Goal: Task Accomplishment & Management: Use online tool/utility

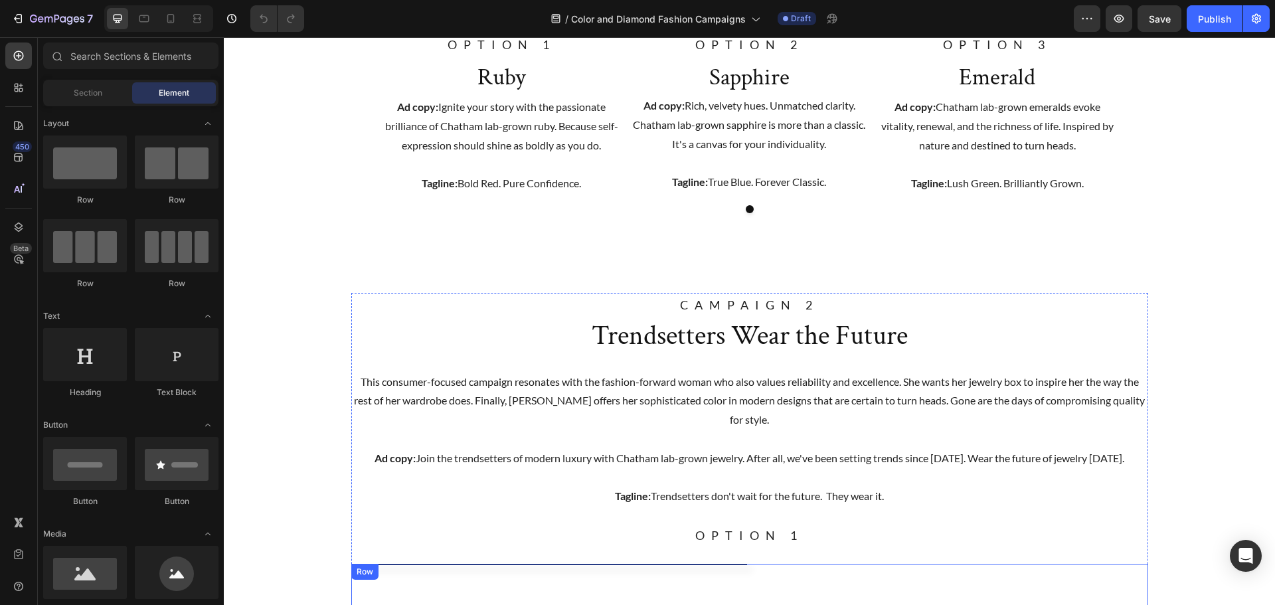
scroll to position [1093, 0]
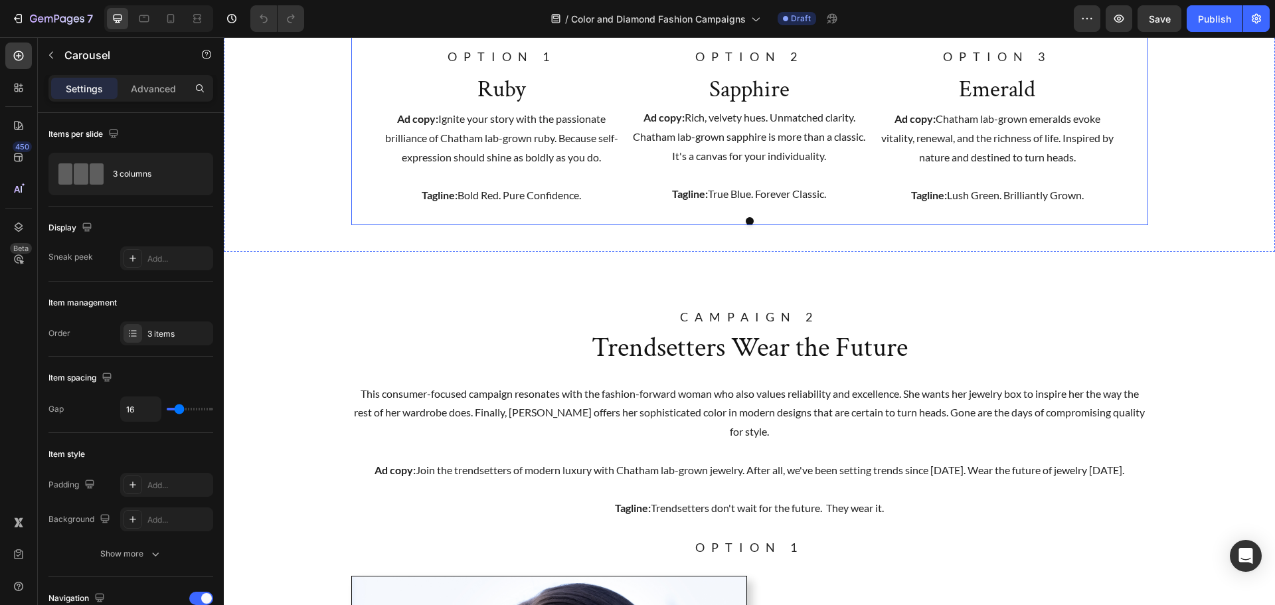
click at [744, 225] on div "Image OPTION 1 Text block Ruby Text Block Ad copy: Ignite your story with the p…" at bounding box center [749, 123] width 797 height 203
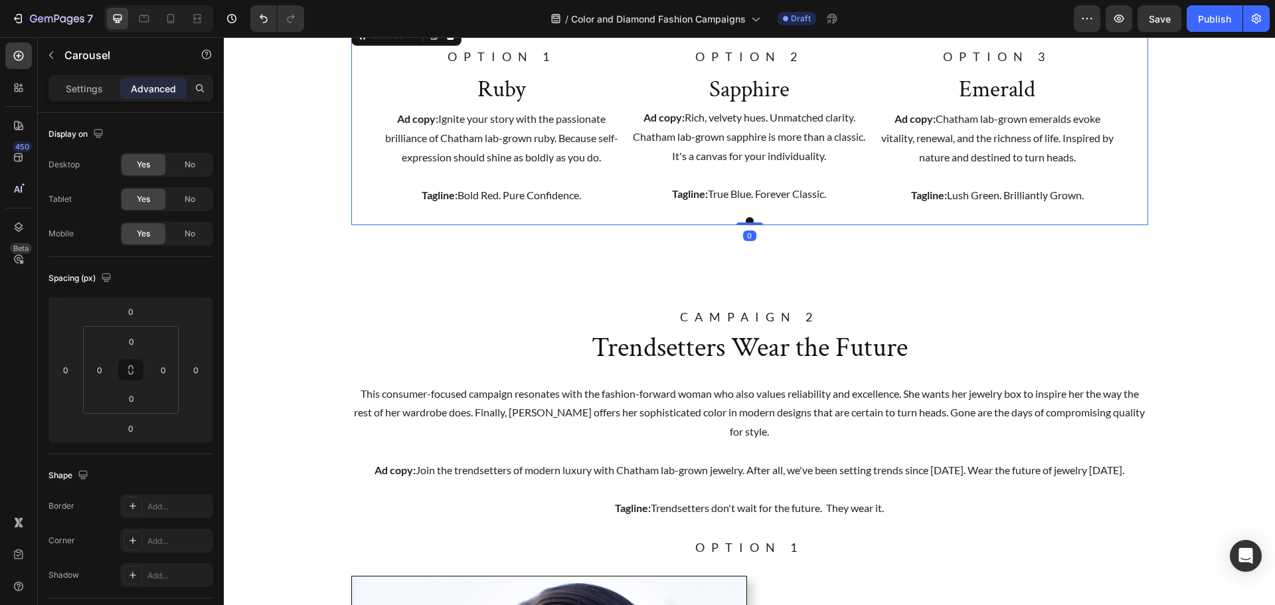
click at [744, 225] on div "Image OPTION 1 Text block Ruby Text Block Ad copy: Ignite your story with the p…" at bounding box center [749, 123] width 797 height 203
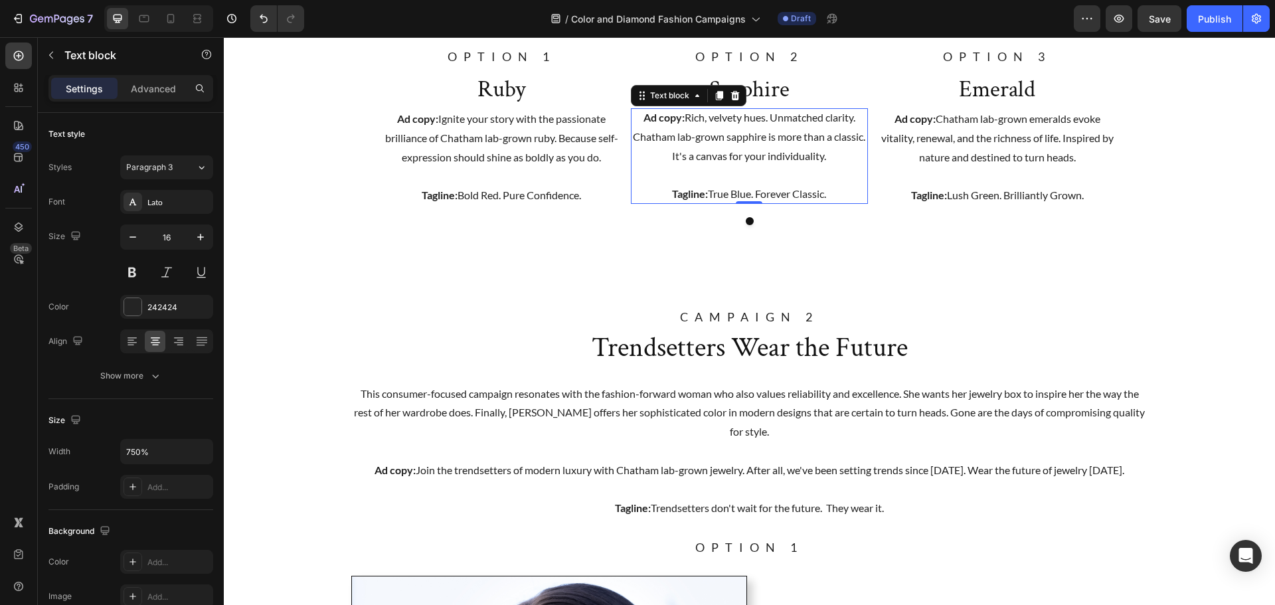
click at [778, 185] on p at bounding box center [749, 174] width 237 height 19
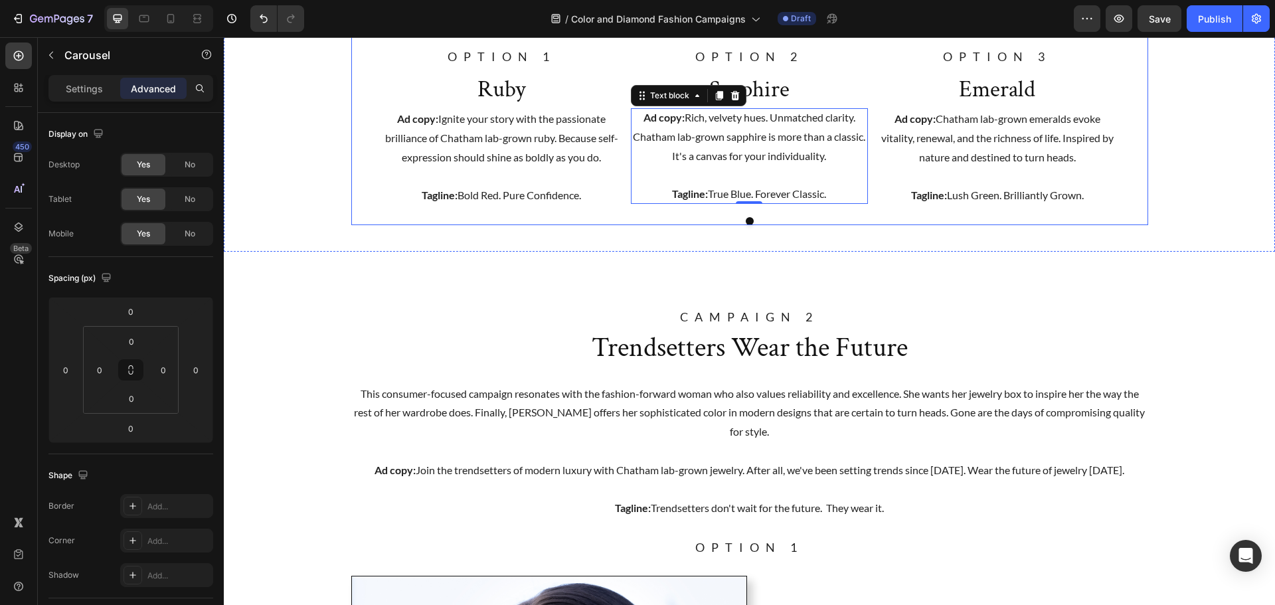
click at [763, 225] on div "Image OPTION 1 Text block Ruby Text Block Ad copy: Ignite your story with the p…" at bounding box center [749, 123] width 797 height 203
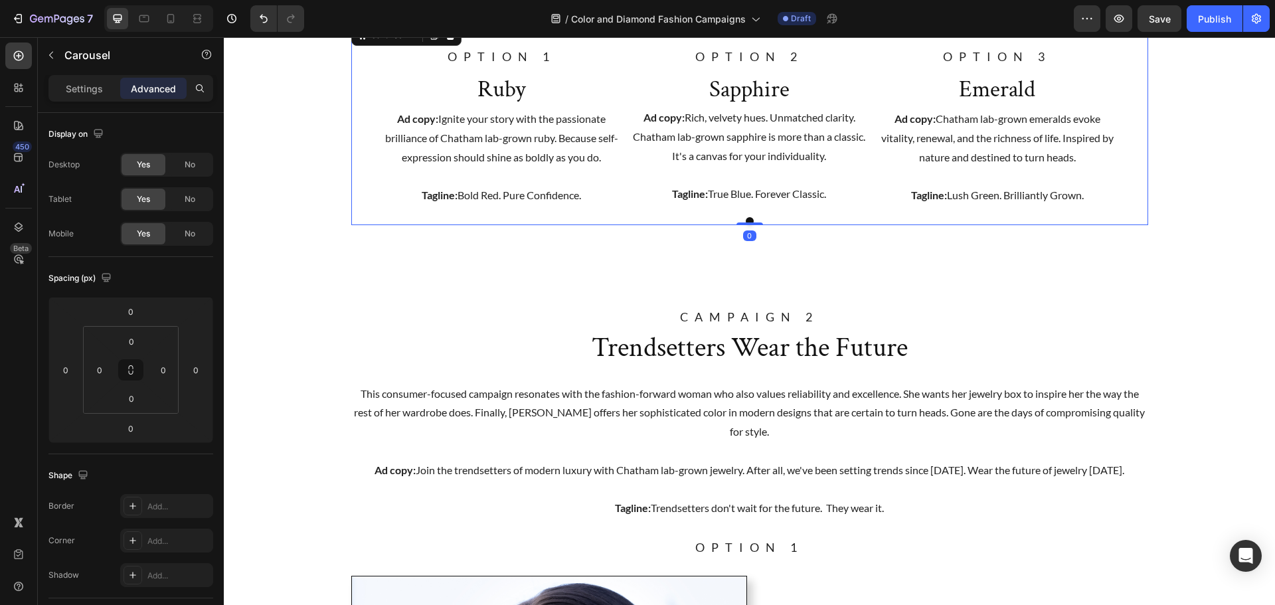
click at [746, 225] on button "Dot" at bounding box center [750, 221] width 8 height 8
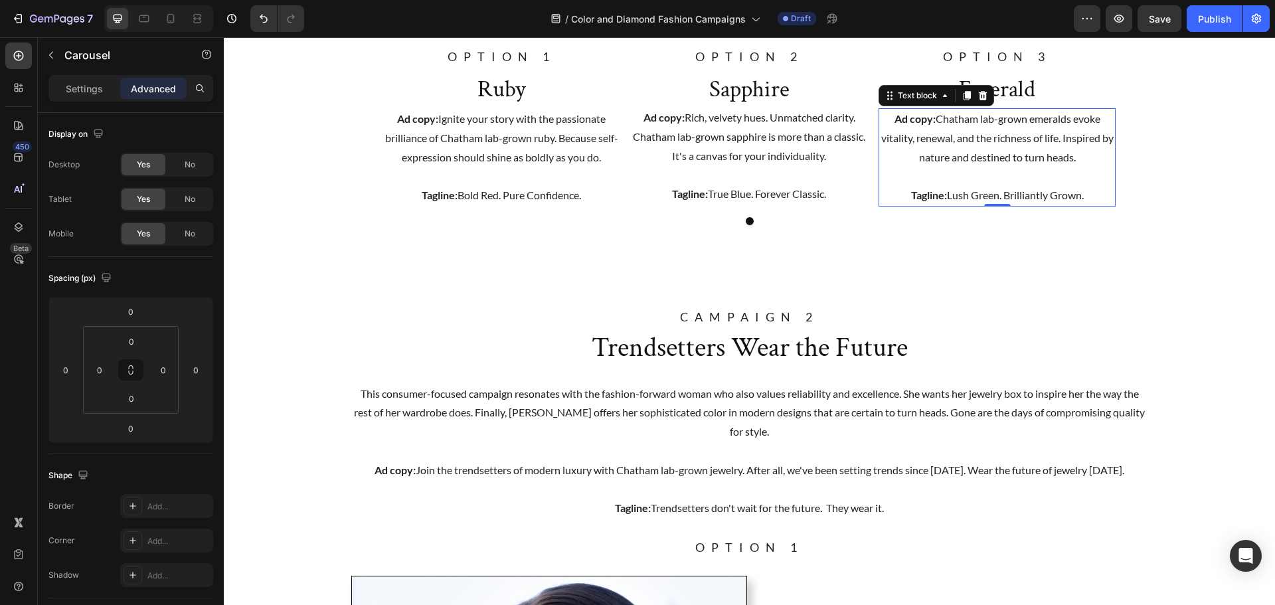
click at [977, 205] on p "Tagline: Lush Green. Brilliantly Grown." at bounding box center [997, 195] width 234 height 19
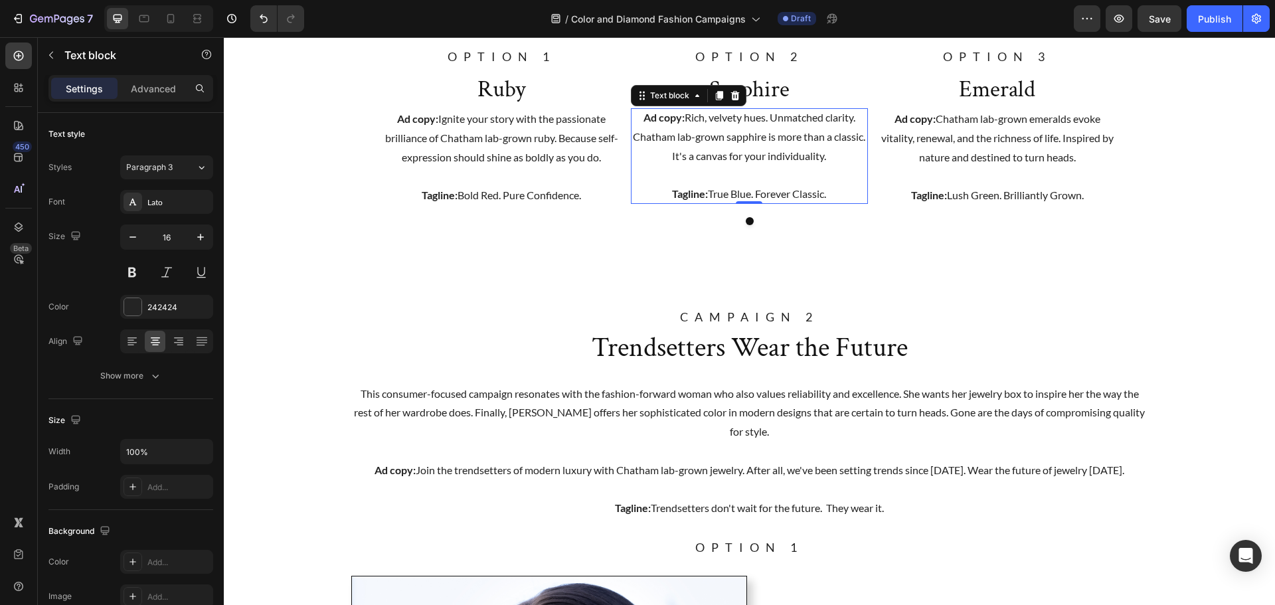
click at [774, 204] on p "Tagline: True Blue. Forever Classic." at bounding box center [749, 194] width 237 height 19
click at [564, 205] on p "Tagline: Bold Red. Pure Confidence." at bounding box center [501, 195] width 234 height 19
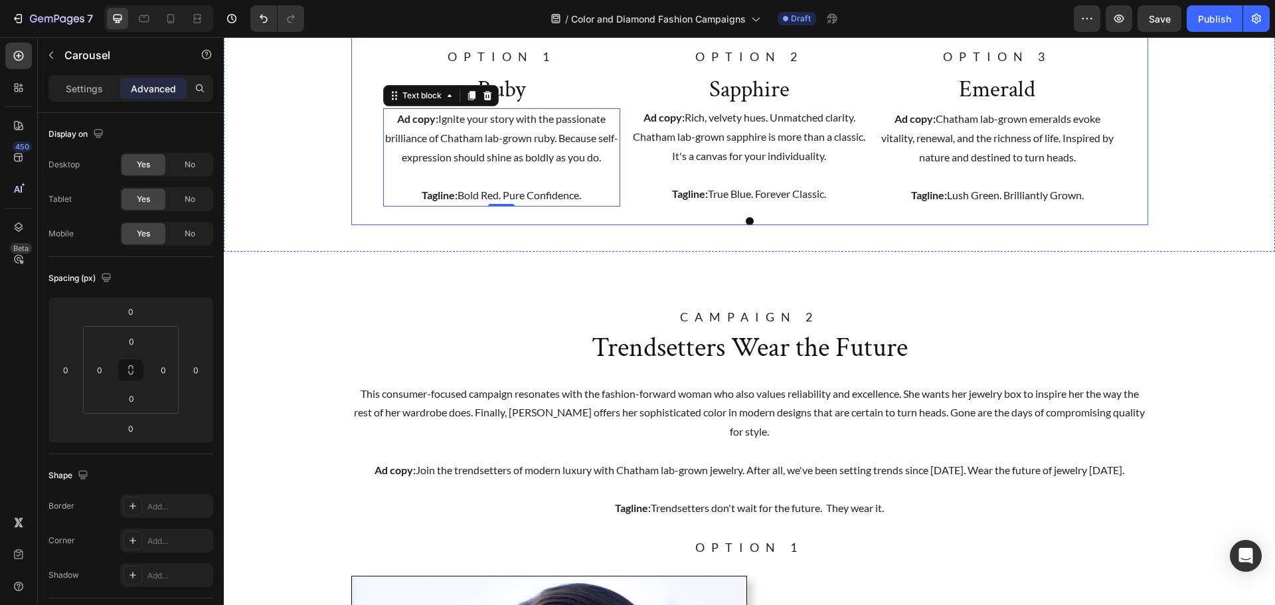
click at [748, 225] on button "Dot" at bounding box center [750, 221] width 8 height 8
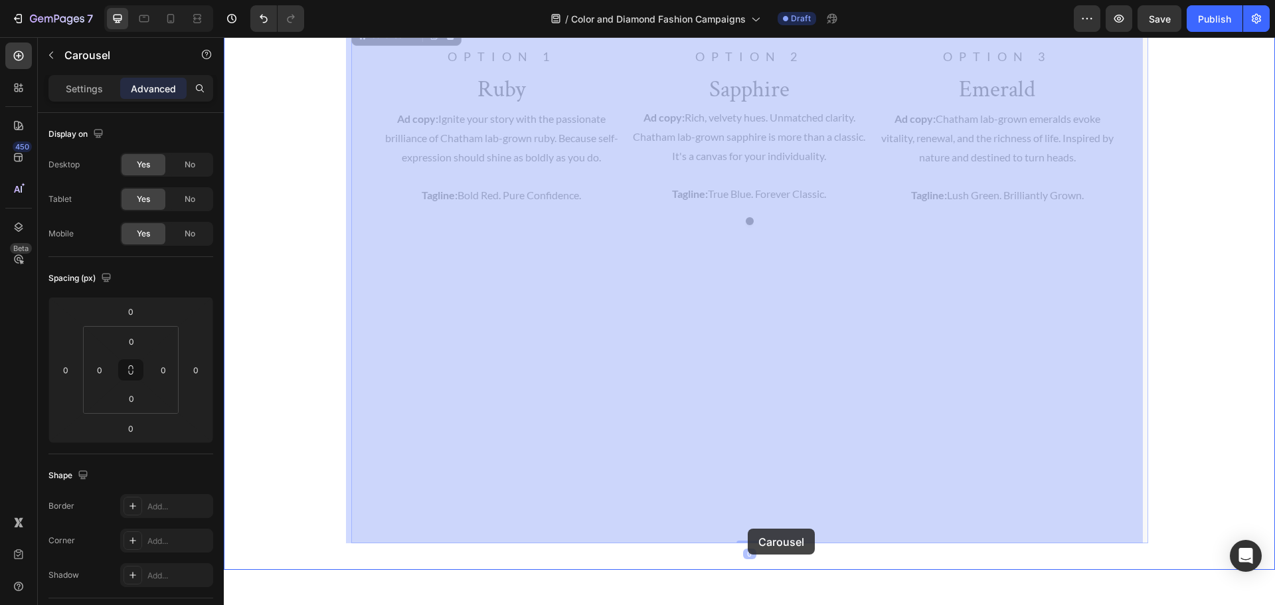
drag, startPoint x: 748, startPoint y: 537, endPoint x: 748, endPoint y: 529, distance: 8.6
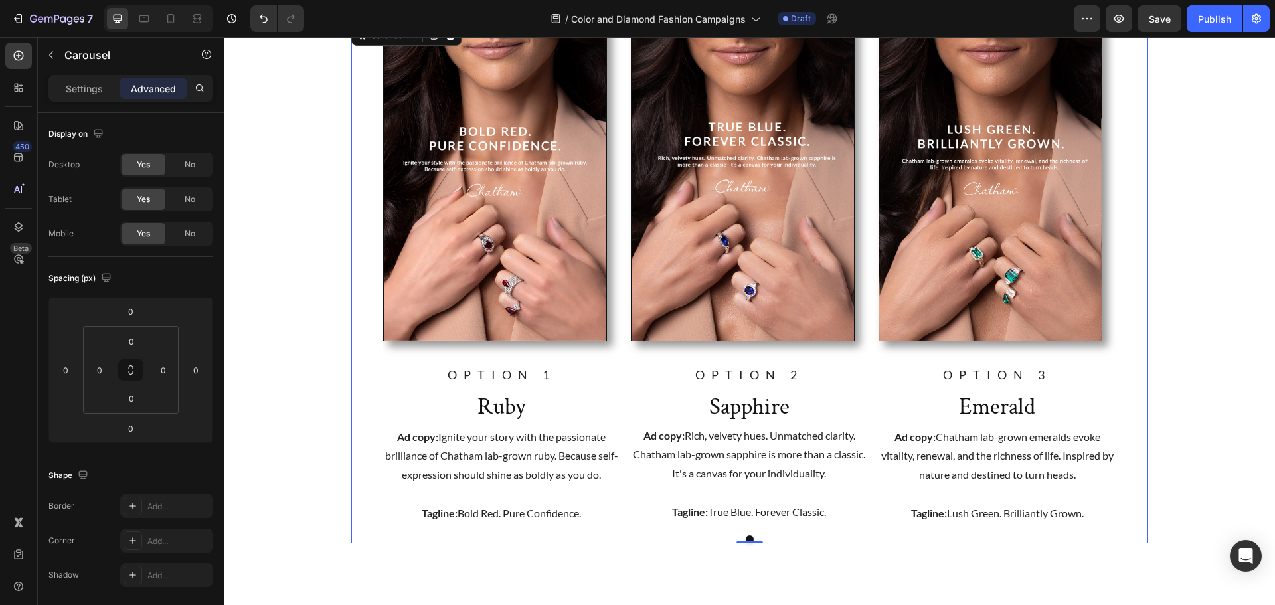
click at [745, 532] on div "Image OPTION 1 Text block Ruby Text Block Ad copy: Ignite your story with the p…" at bounding box center [749, 282] width 797 height 521
click at [724, 491] on p at bounding box center [749, 492] width 237 height 19
click at [746, 538] on button "Dot" at bounding box center [750, 539] width 8 height 8
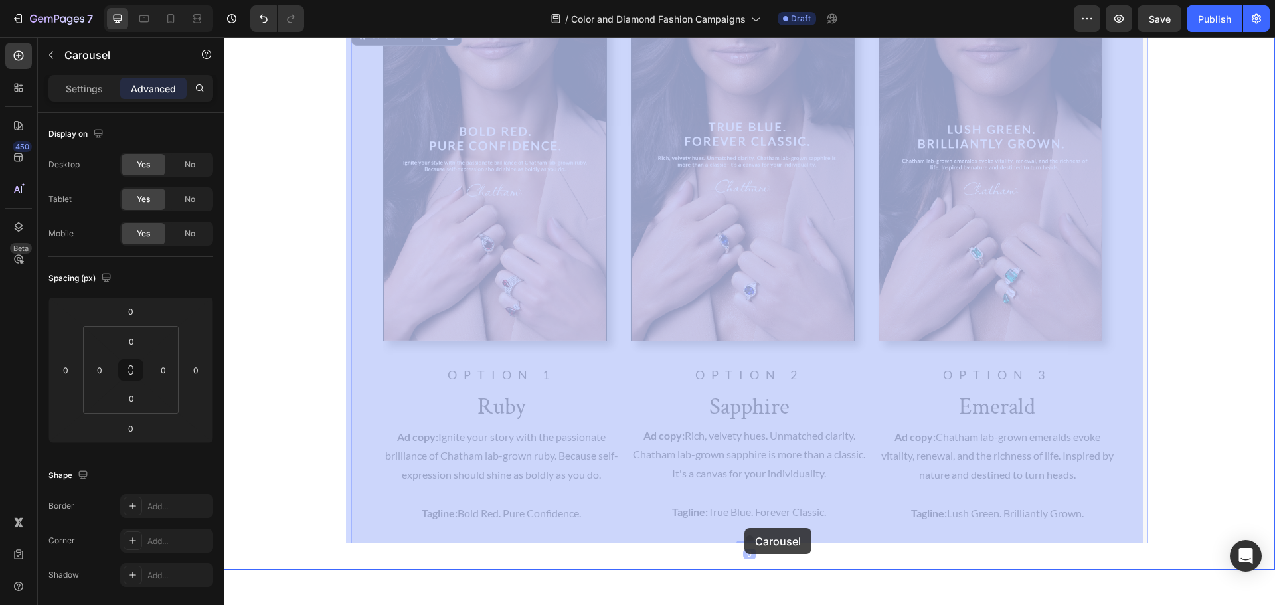
drag, startPoint x: 744, startPoint y: 538, endPoint x: 744, endPoint y: 528, distance: 10.0
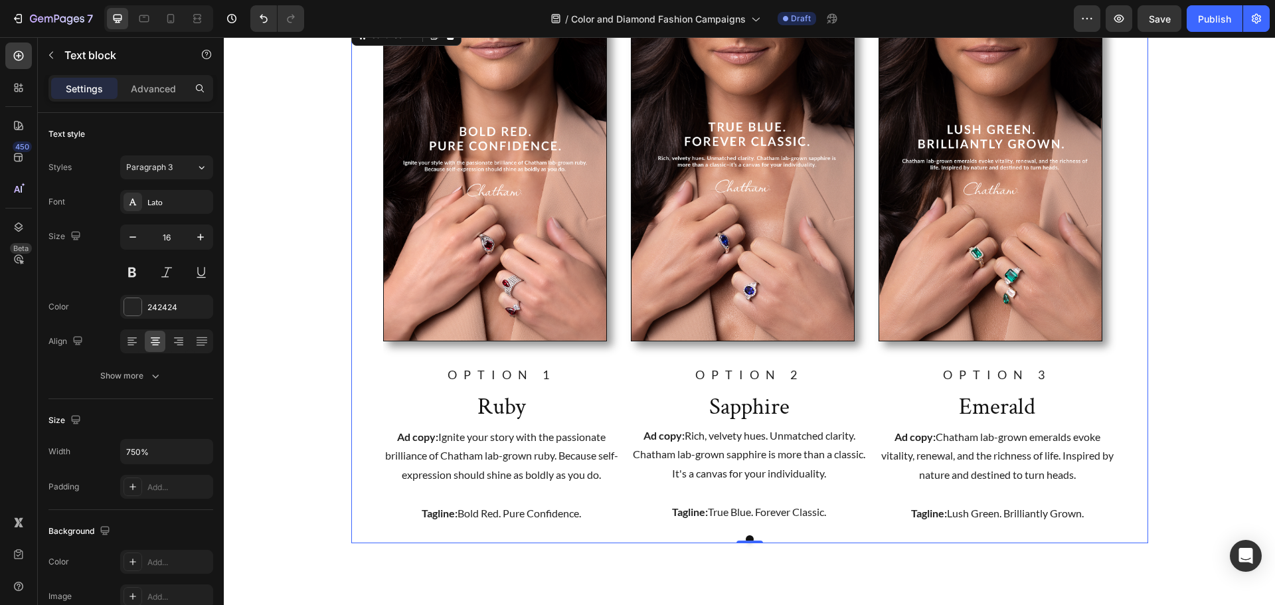
click at [751, 513] on p "Tagline: True Blue. Forever Classic." at bounding box center [749, 512] width 237 height 19
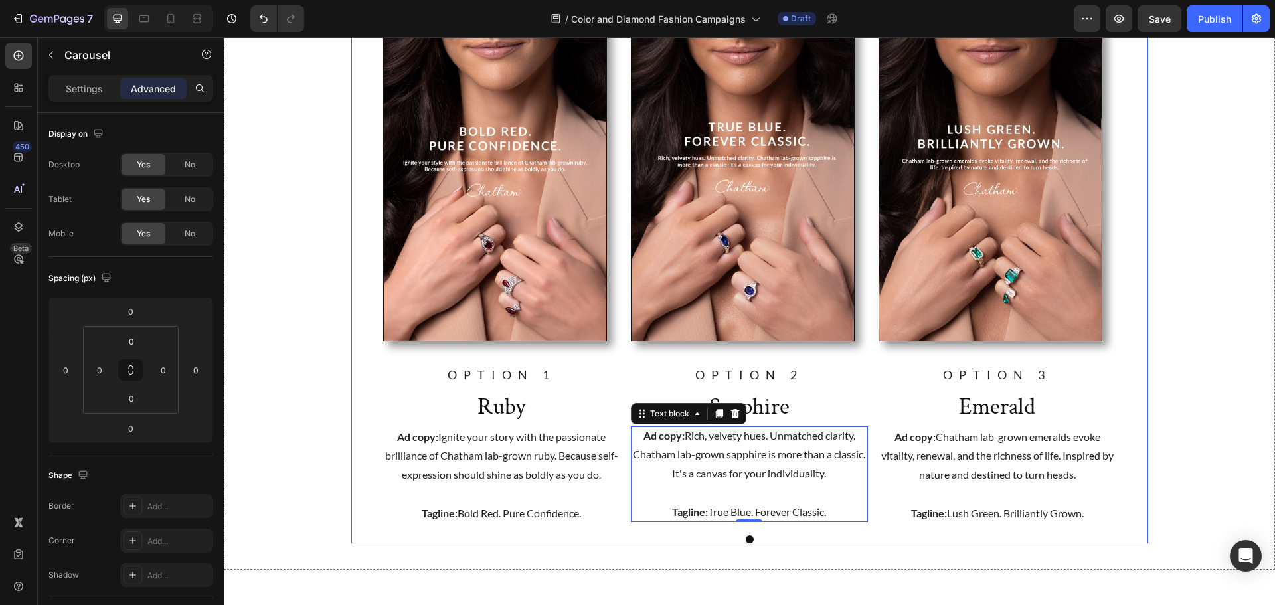
click at [752, 539] on div at bounding box center [749, 539] width 797 height 8
click at [564, 532] on div "Image OPTION 1 Text block Ruby Text Block Ad copy: Ignite your story with the p…" at bounding box center [749, 282] width 797 height 521
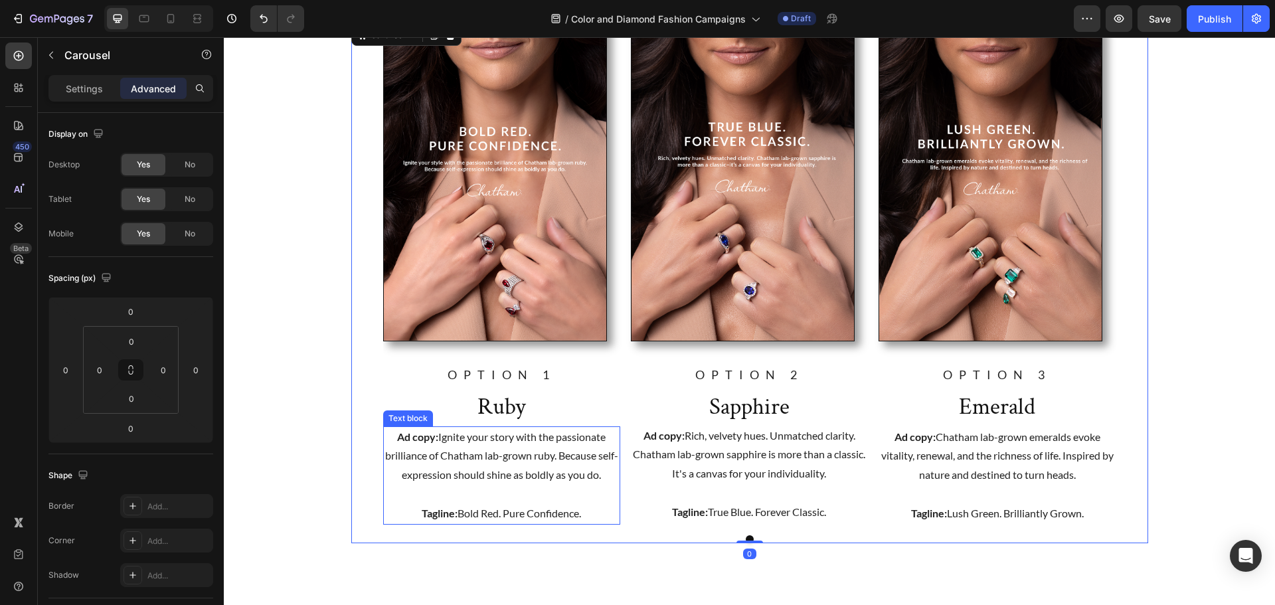
click at [552, 515] on p "Tagline: Bold Red. Pure Confidence." at bounding box center [501, 513] width 234 height 19
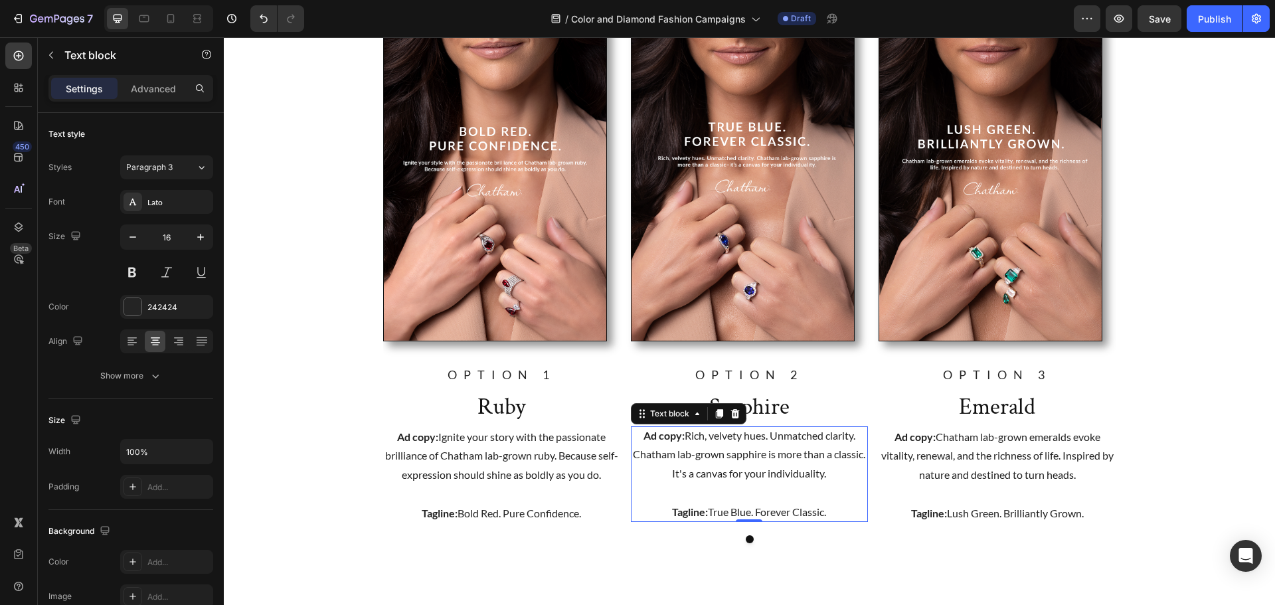
click at [716, 493] on p at bounding box center [749, 492] width 237 height 19
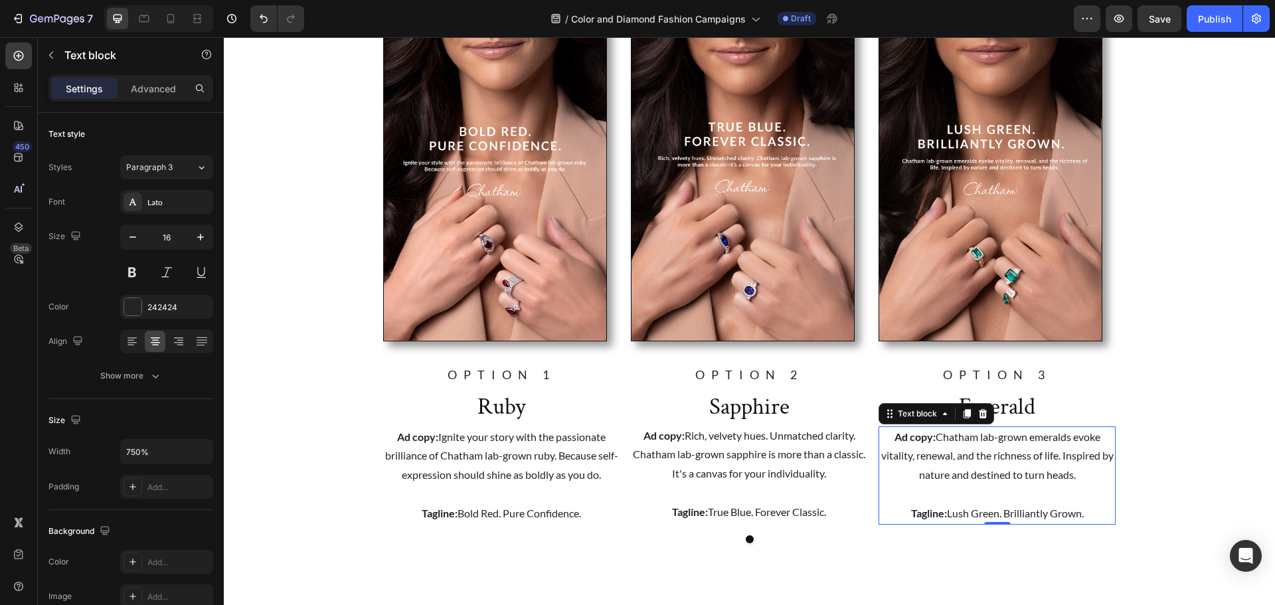
click at [961, 484] on p "Ad copy: Chatham lab-grown emeralds evoke vitality, renewal, and the richness o…" at bounding box center [997, 456] width 234 height 57
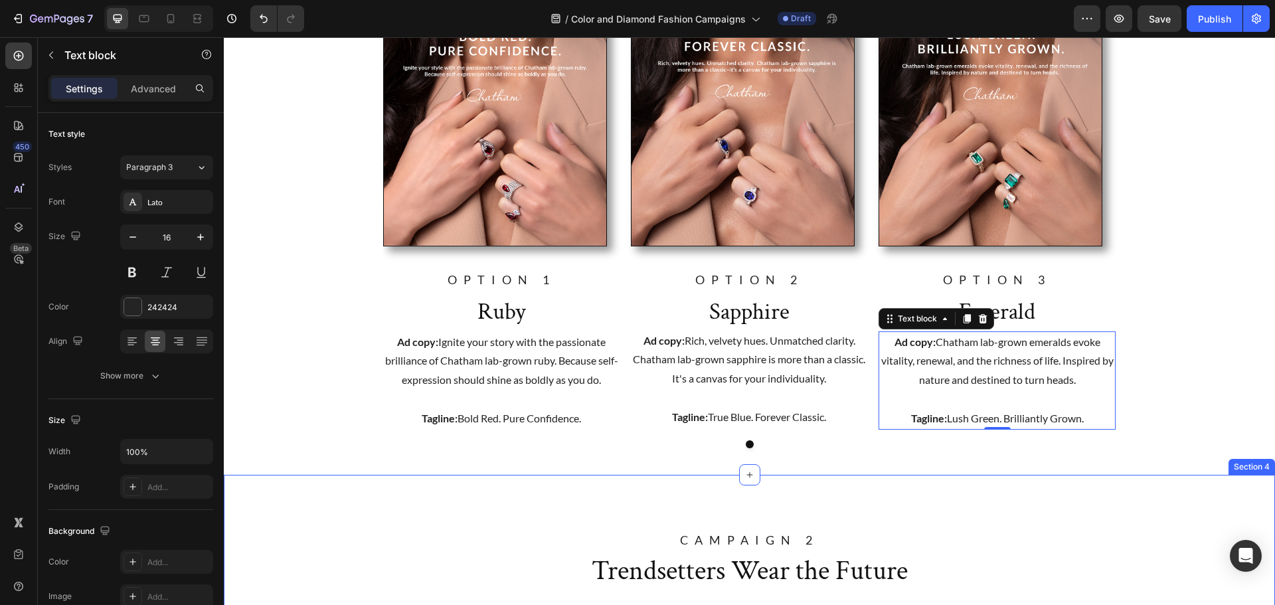
scroll to position [1292, 0]
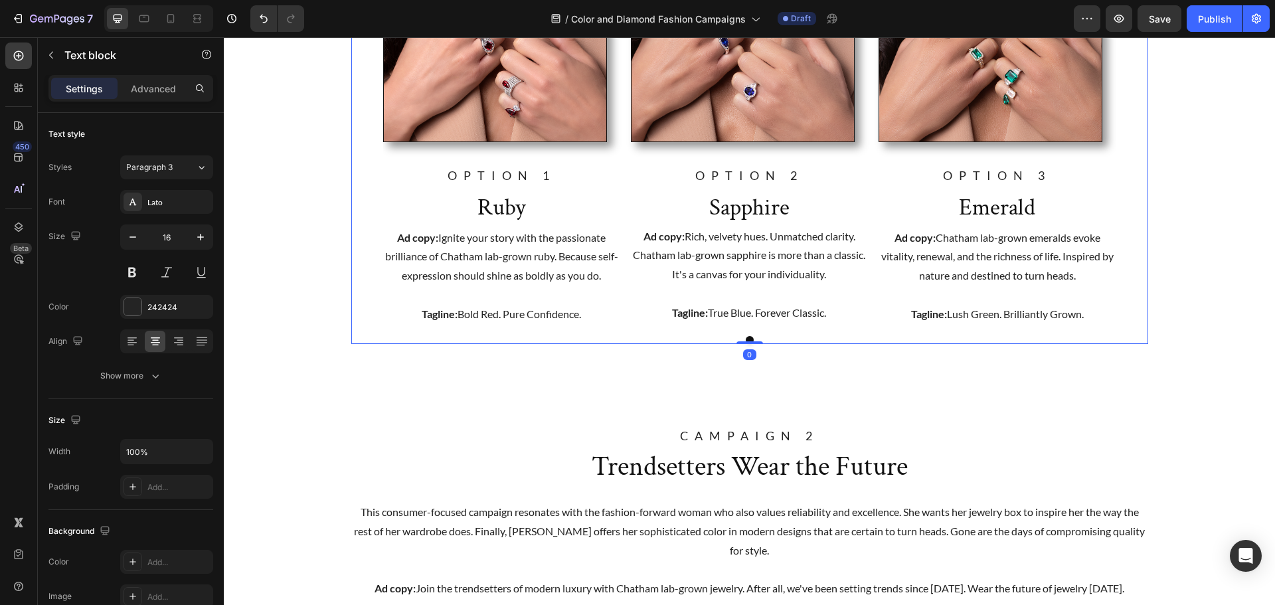
click at [747, 341] on div "Image OPTION 1 Text block Ruby Text Block Ad copy: Ignite your story with the p…" at bounding box center [749, 83] width 797 height 521
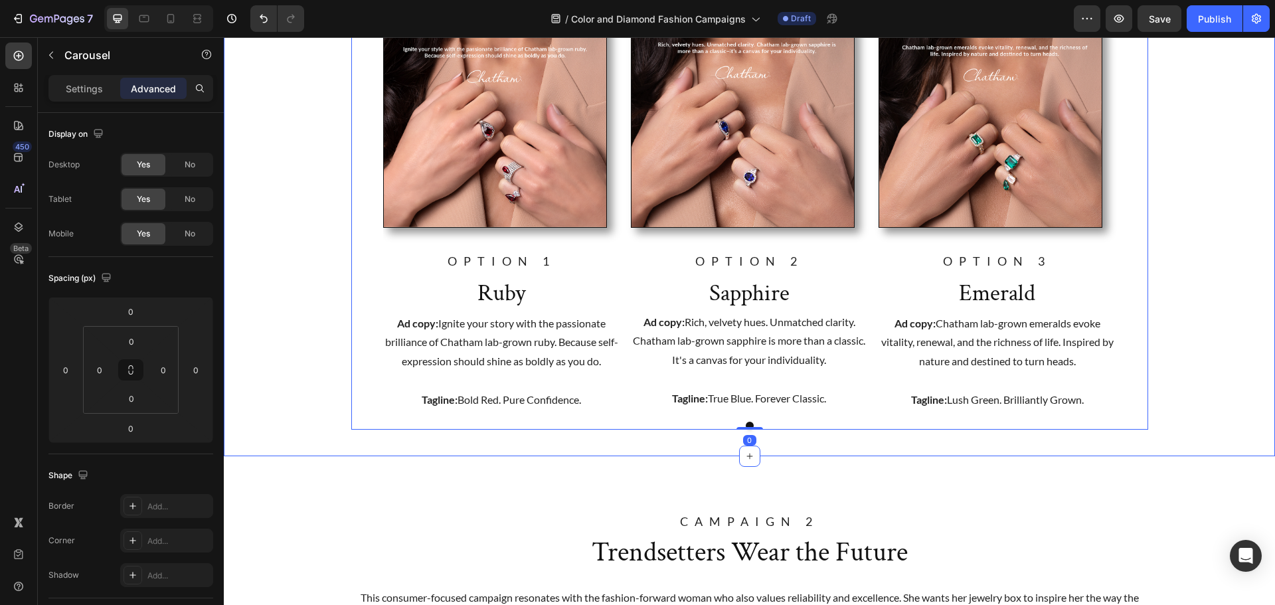
scroll to position [1093, 0]
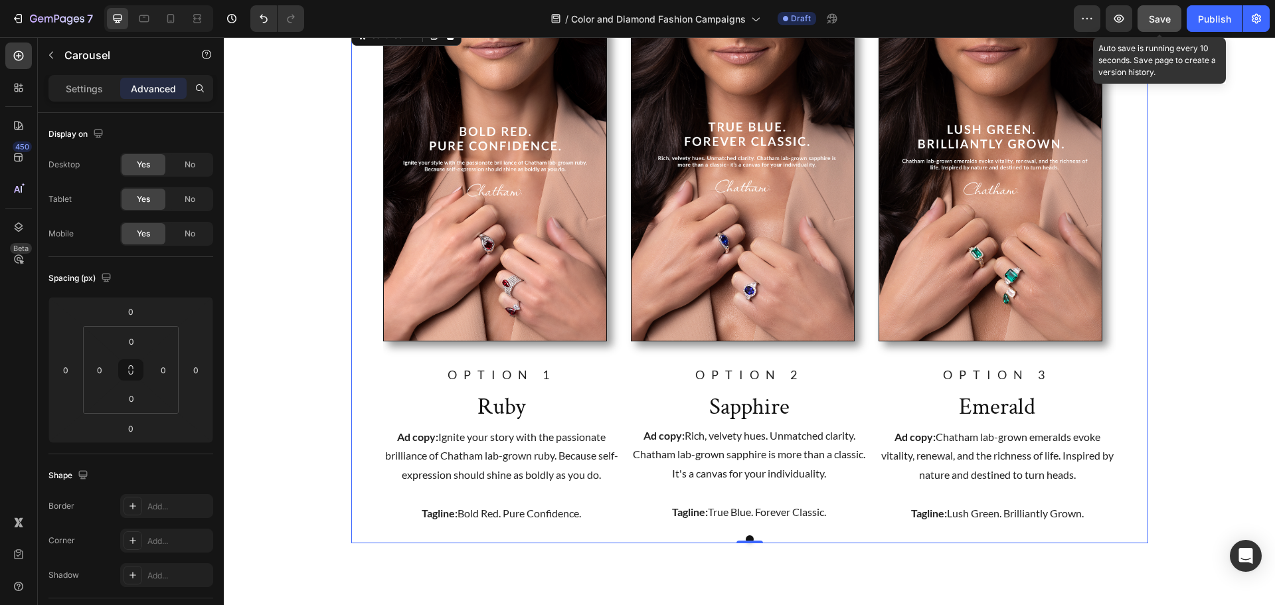
click at [1164, 26] on button "Save" at bounding box center [1160, 18] width 44 height 27
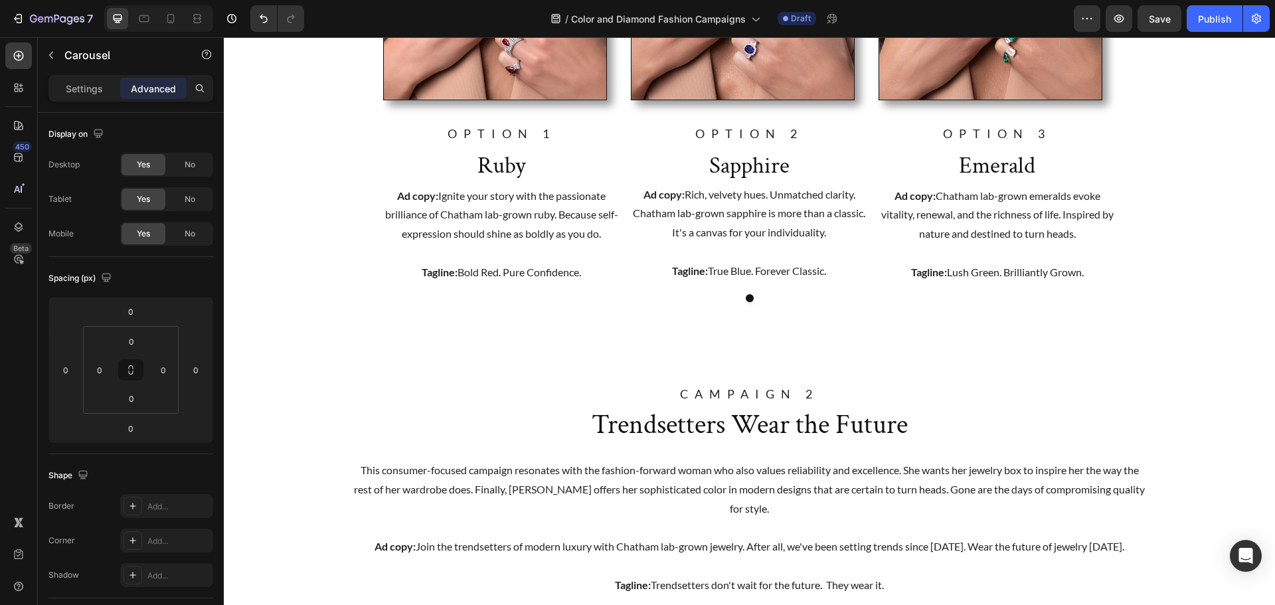
scroll to position [1328, 0]
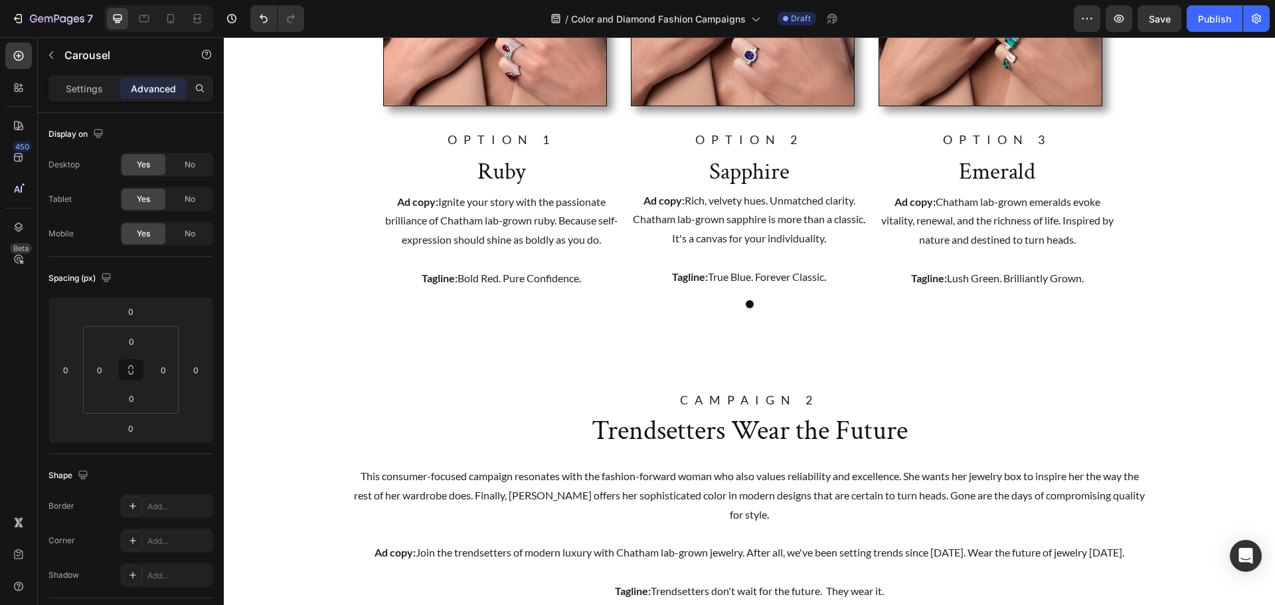
click at [746, 303] on button "Dot" at bounding box center [750, 304] width 8 height 8
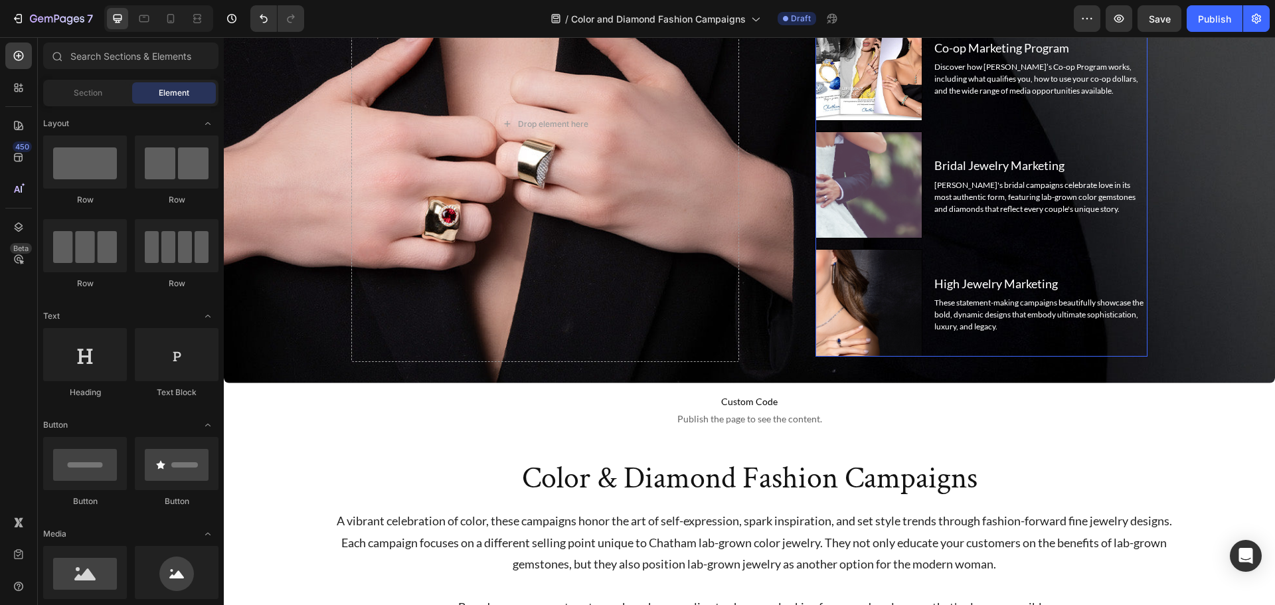
scroll to position [0, 0]
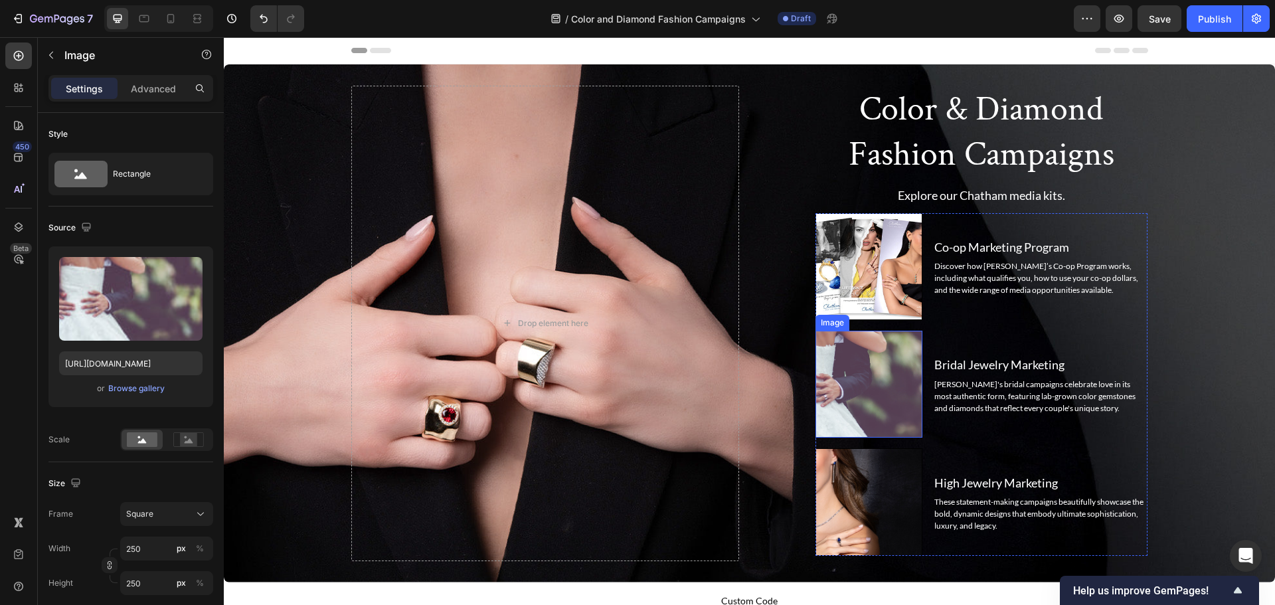
click at [867, 373] on img at bounding box center [868, 384] width 107 height 107
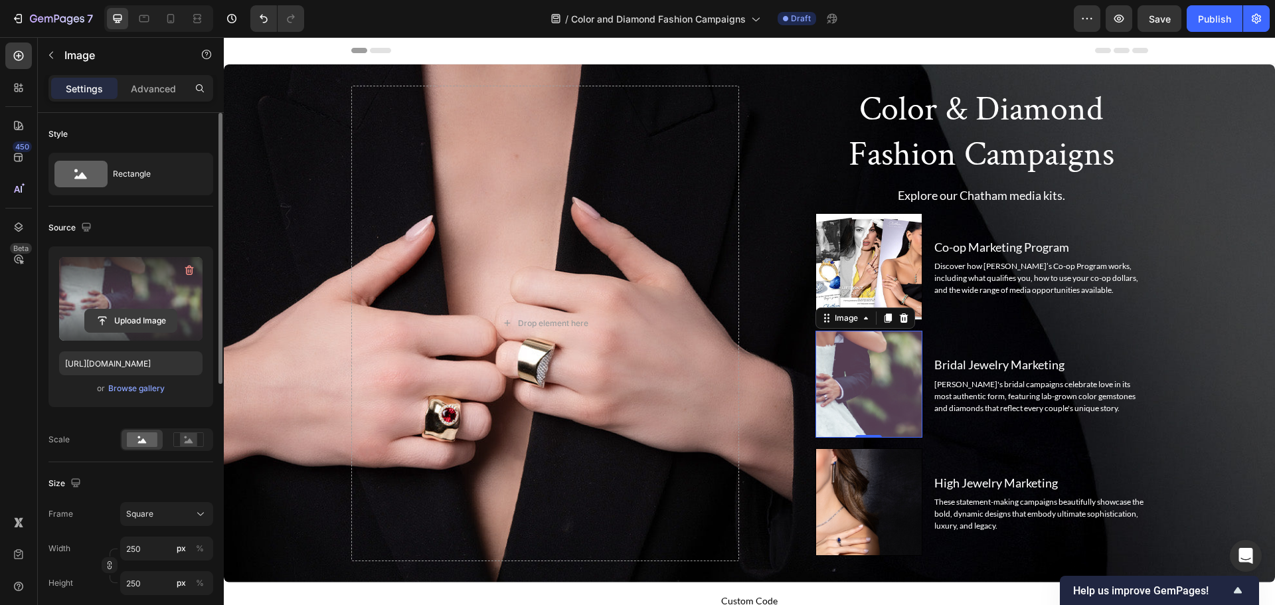
click at [117, 317] on input "file" at bounding box center [131, 320] width 92 height 23
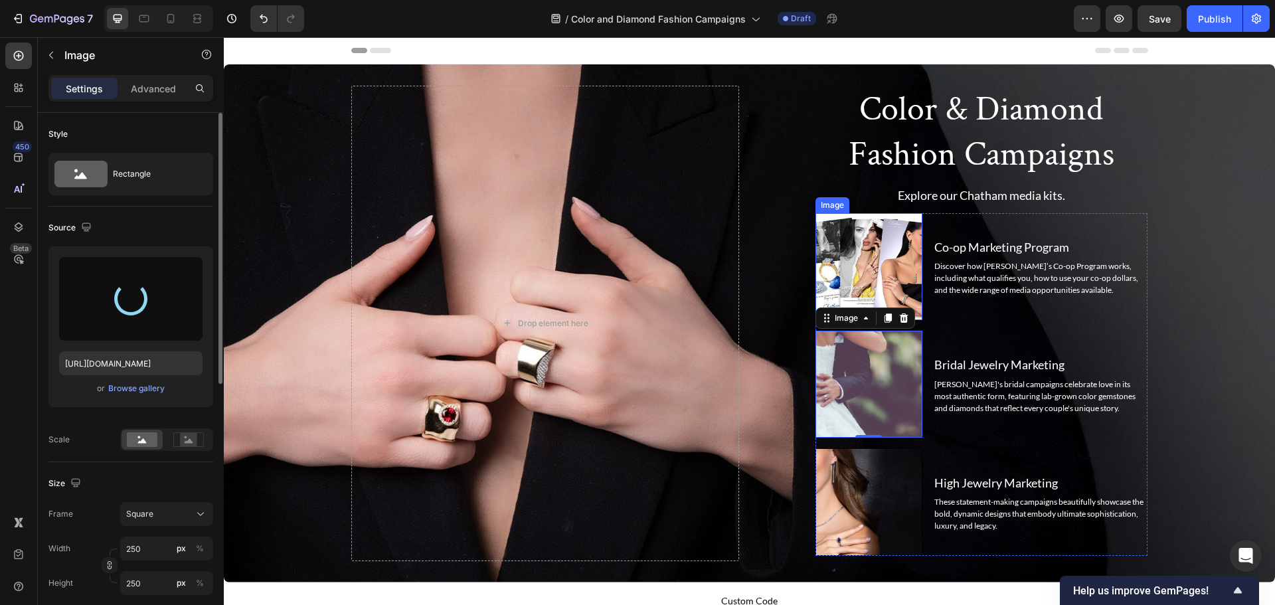
type input "https://cdn.shopify.com/s/files/1/1696/0571/files/gempages_498519226311508742-1…"
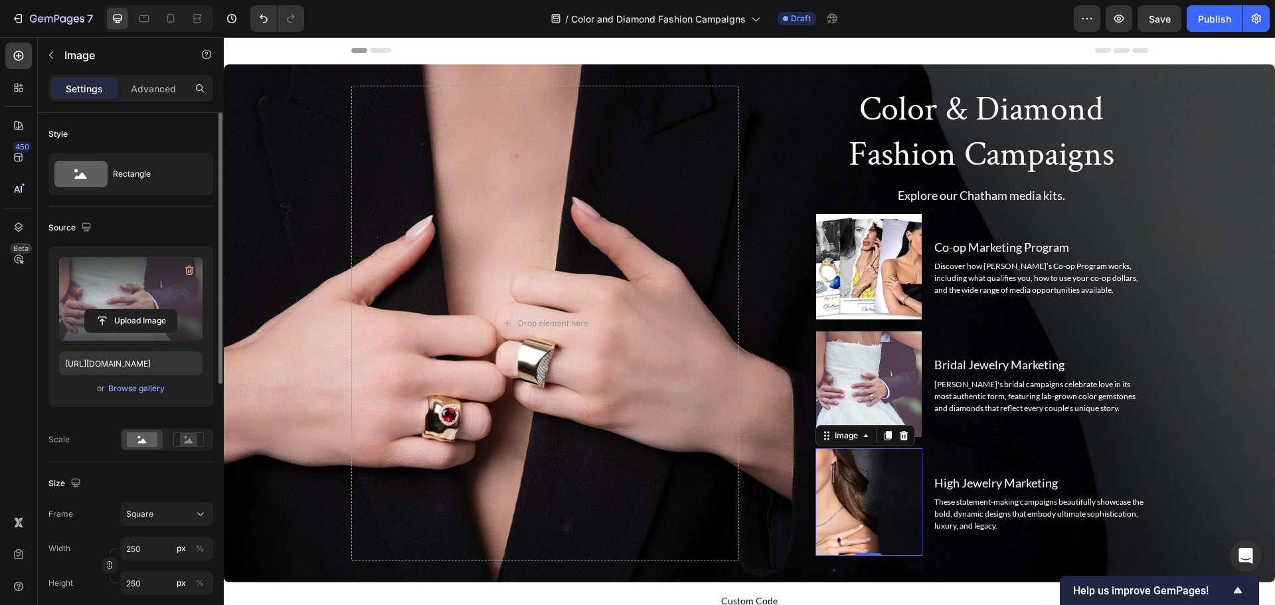
click at [904, 492] on img at bounding box center [868, 501] width 107 height 107
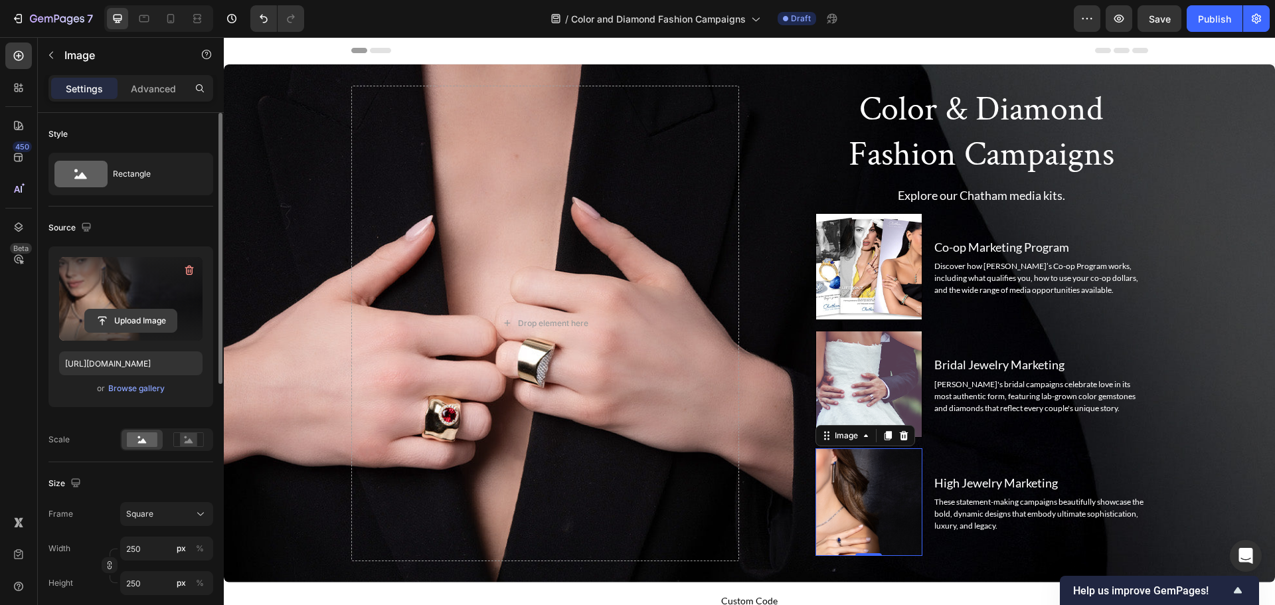
click at [134, 323] on input "file" at bounding box center [131, 320] width 92 height 23
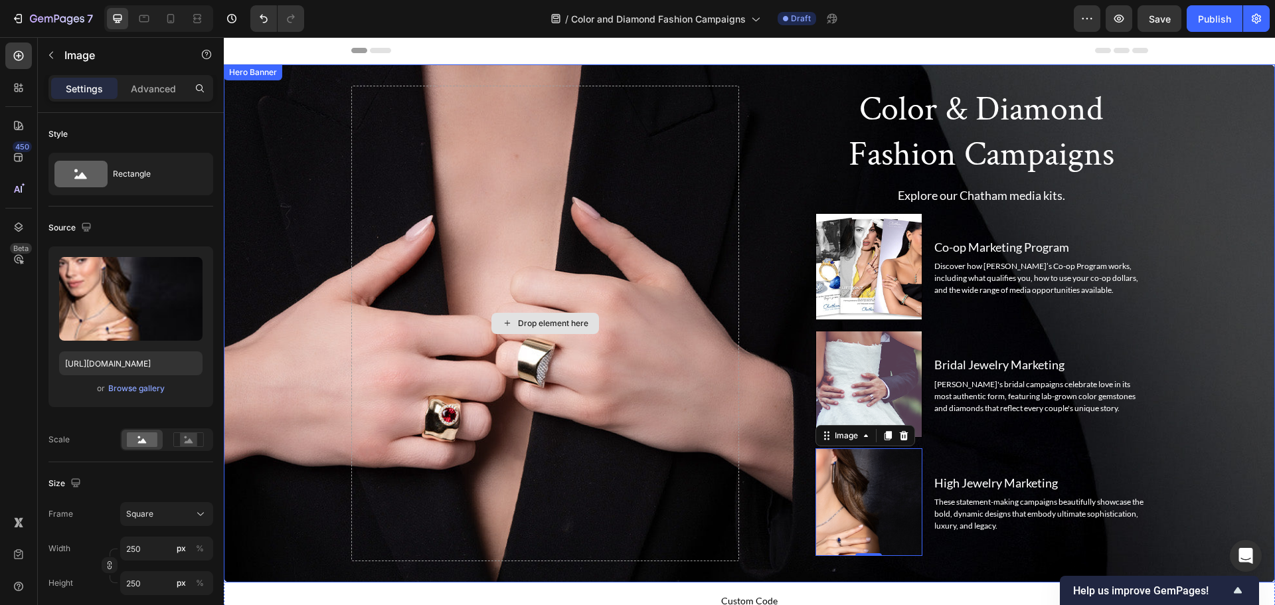
type input "https://cdn.shopify.com/s/files/1/1696/0571/files/gempages_498519226311508742-a…"
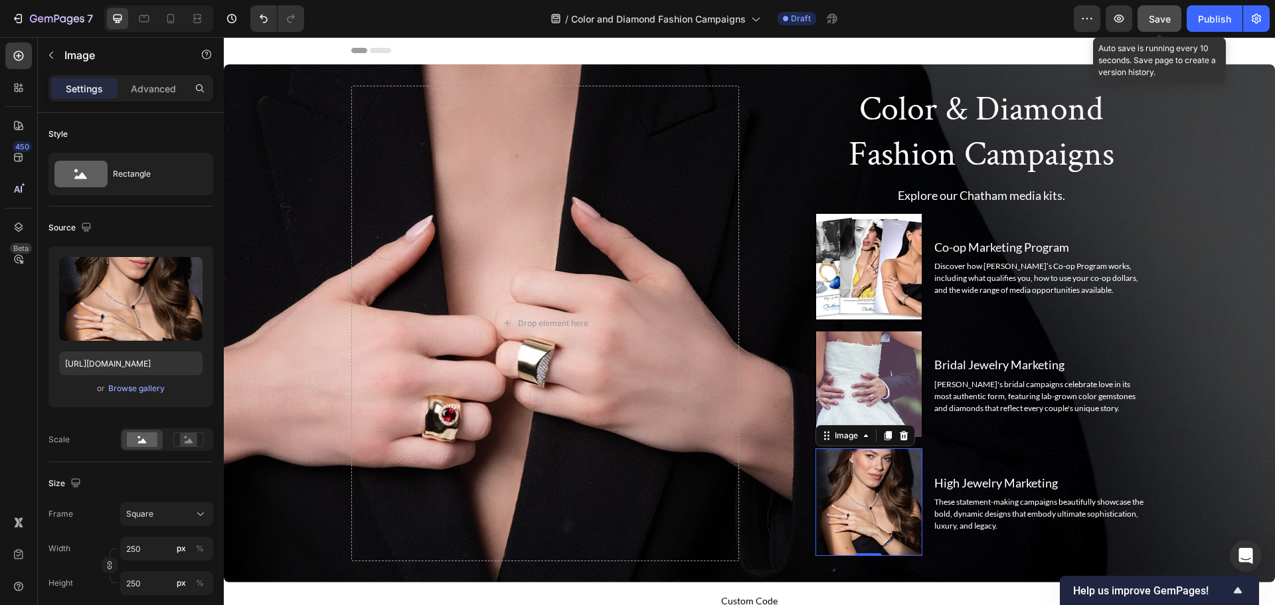
click at [1151, 7] on button "Save" at bounding box center [1160, 18] width 44 height 27
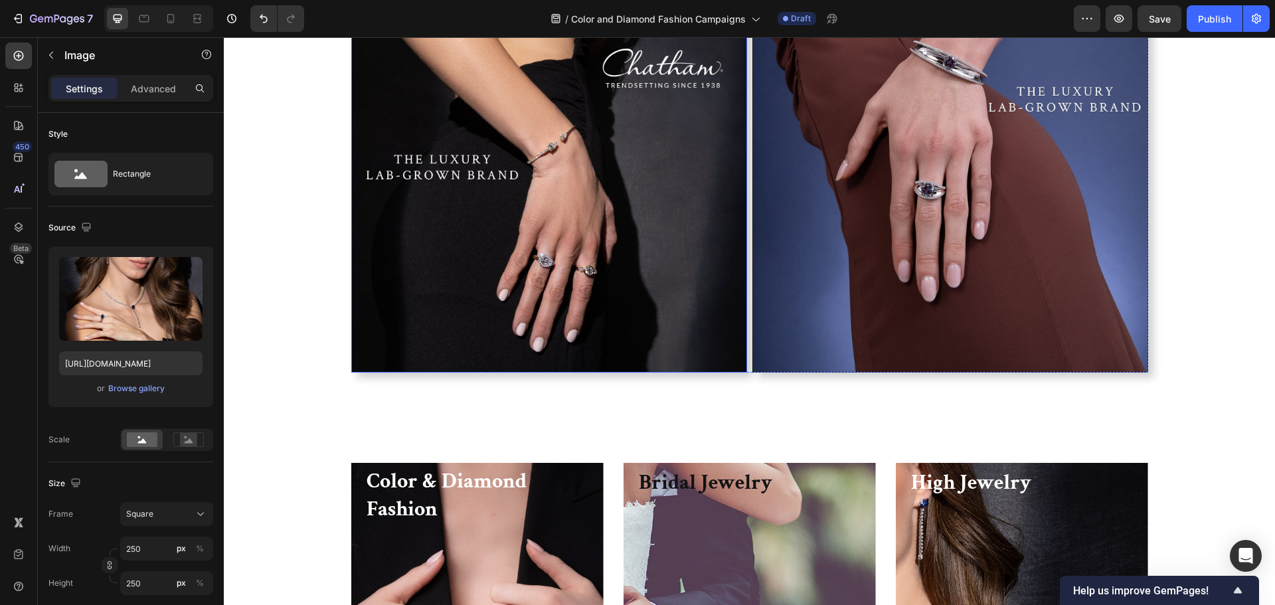
scroll to position [6308, 0]
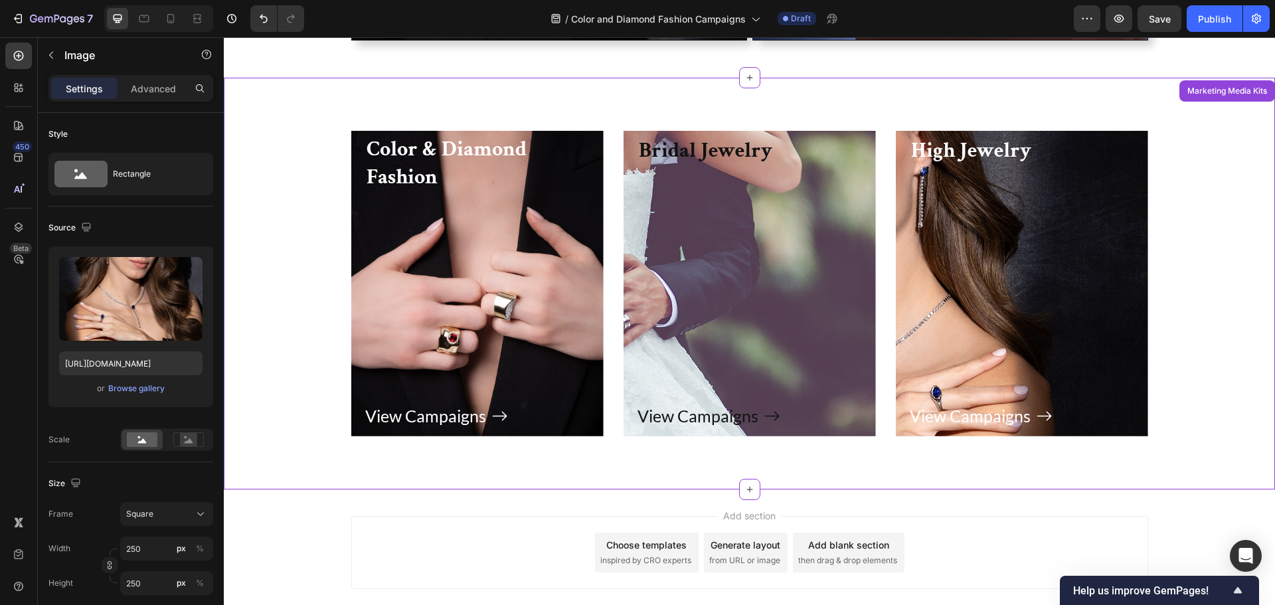
click at [786, 227] on div "View Campaigns Button" at bounding box center [749, 298] width 224 height 266
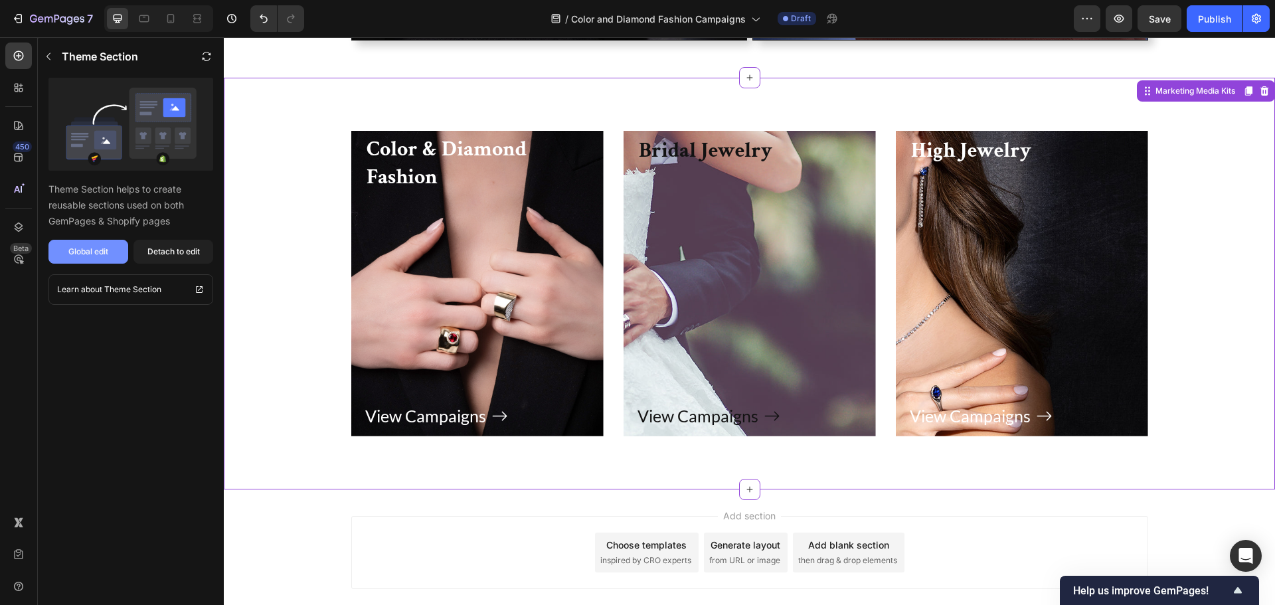
click at [102, 249] on div "Global edit" at bounding box center [88, 252] width 40 height 12
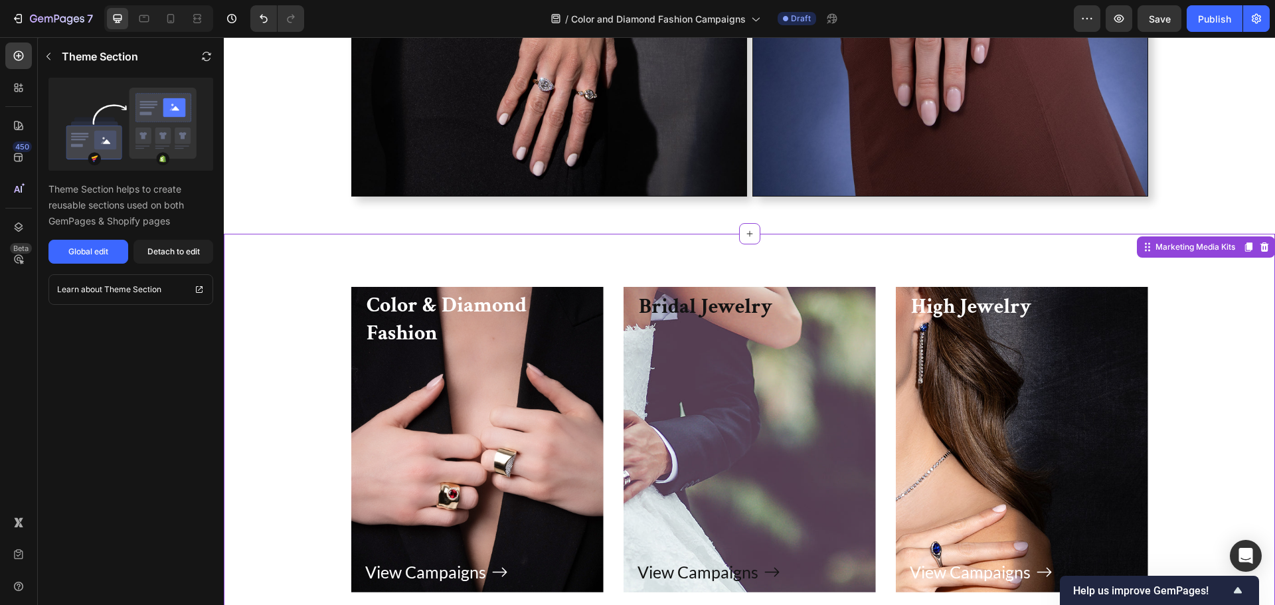
scroll to position [6176, 0]
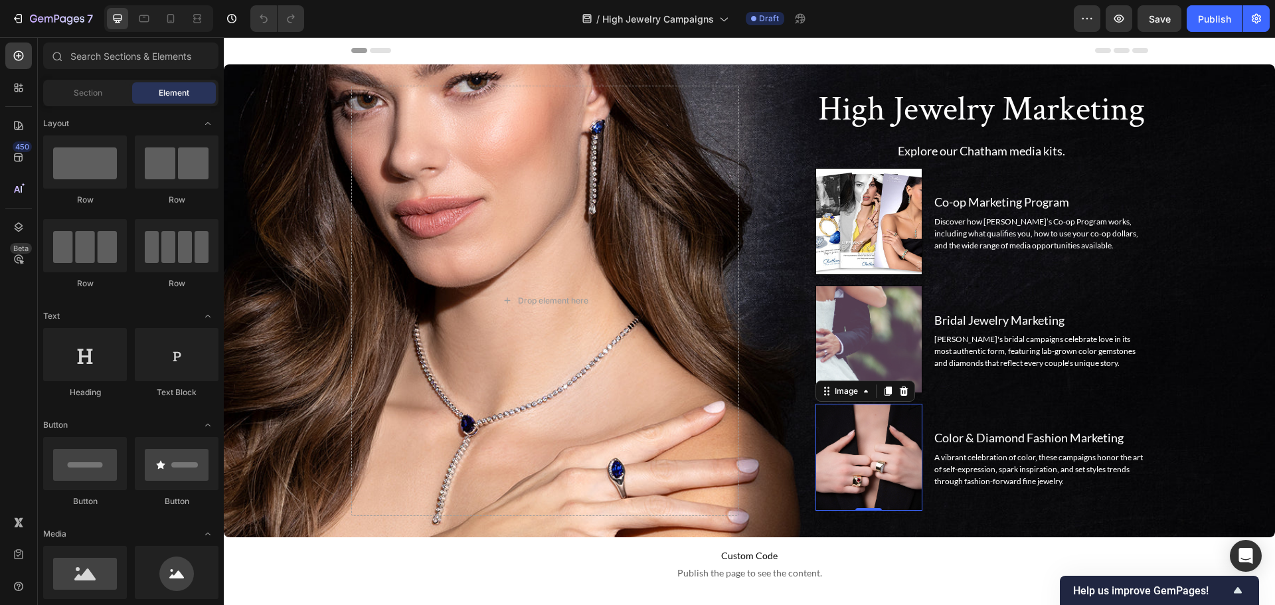
click at [885, 485] on img at bounding box center [868, 457] width 107 height 107
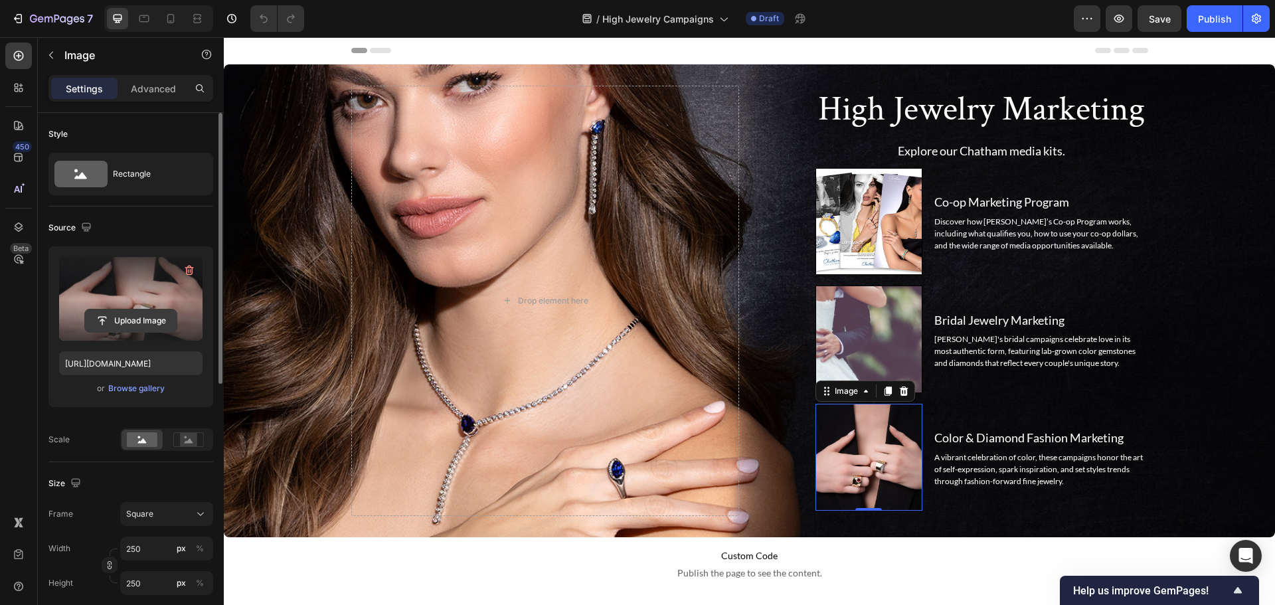
click at [132, 315] on input "file" at bounding box center [131, 320] width 92 height 23
click at [114, 321] on input "file" at bounding box center [131, 320] width 92 height 23
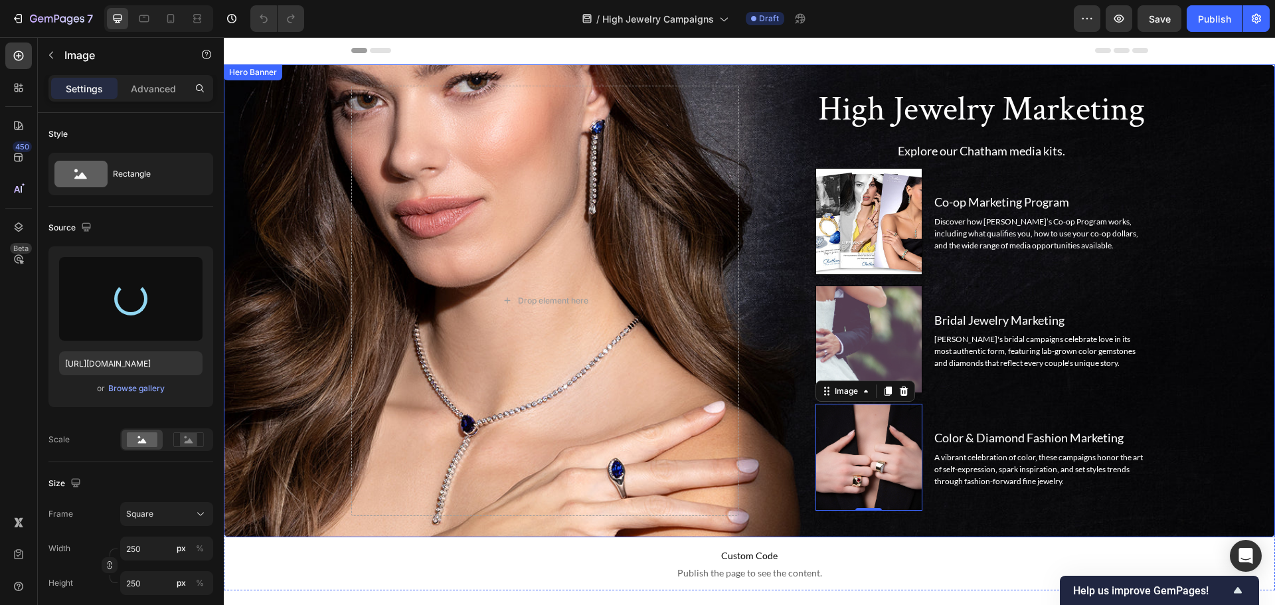
type input "[URL][DOMAIN_NAME]"
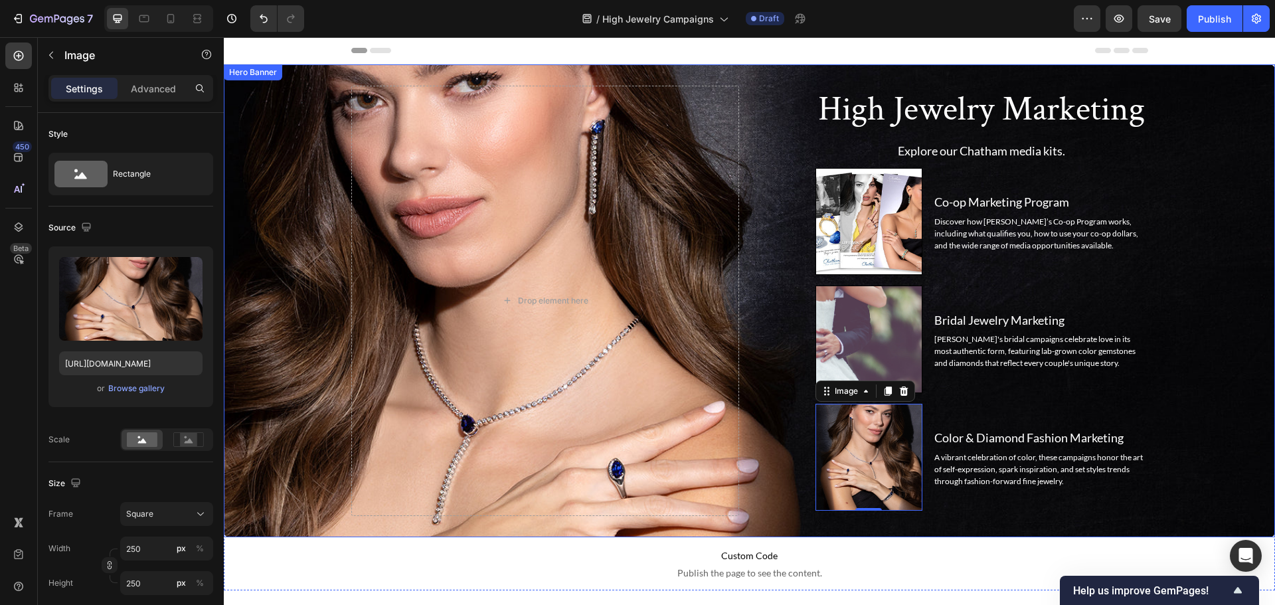
click at [1232, 271] on div "Background Image" at bounding box center [749, 300] width 1051 height 473
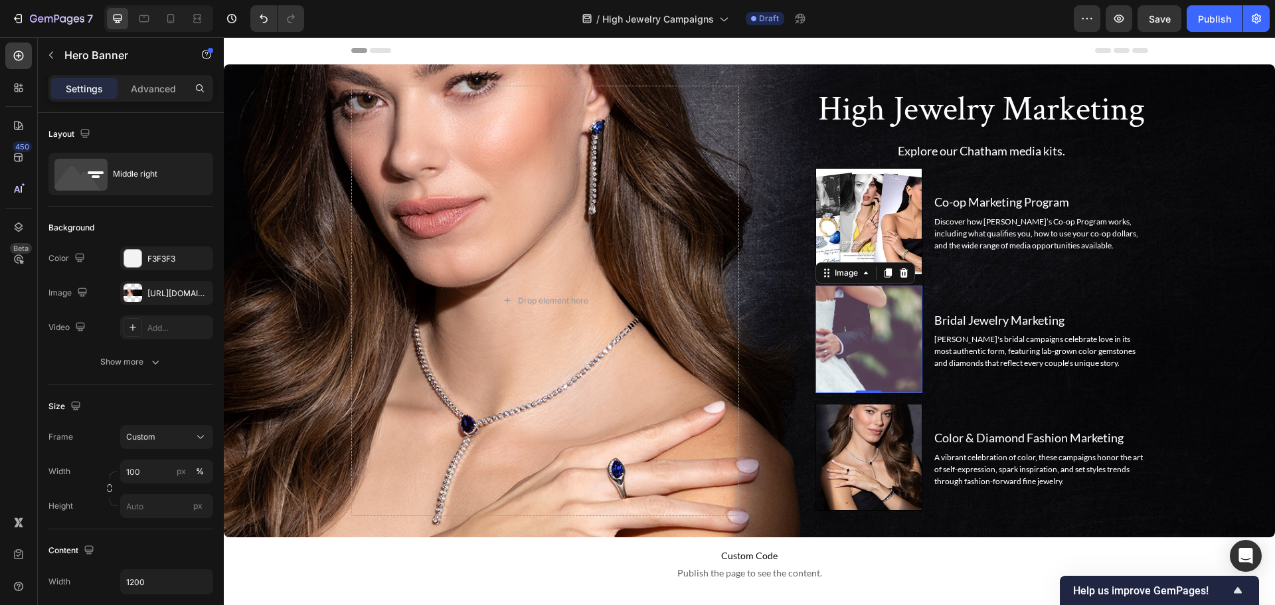
click at [890, 343] on img at bounding box center [868, 339] width 107 height 107
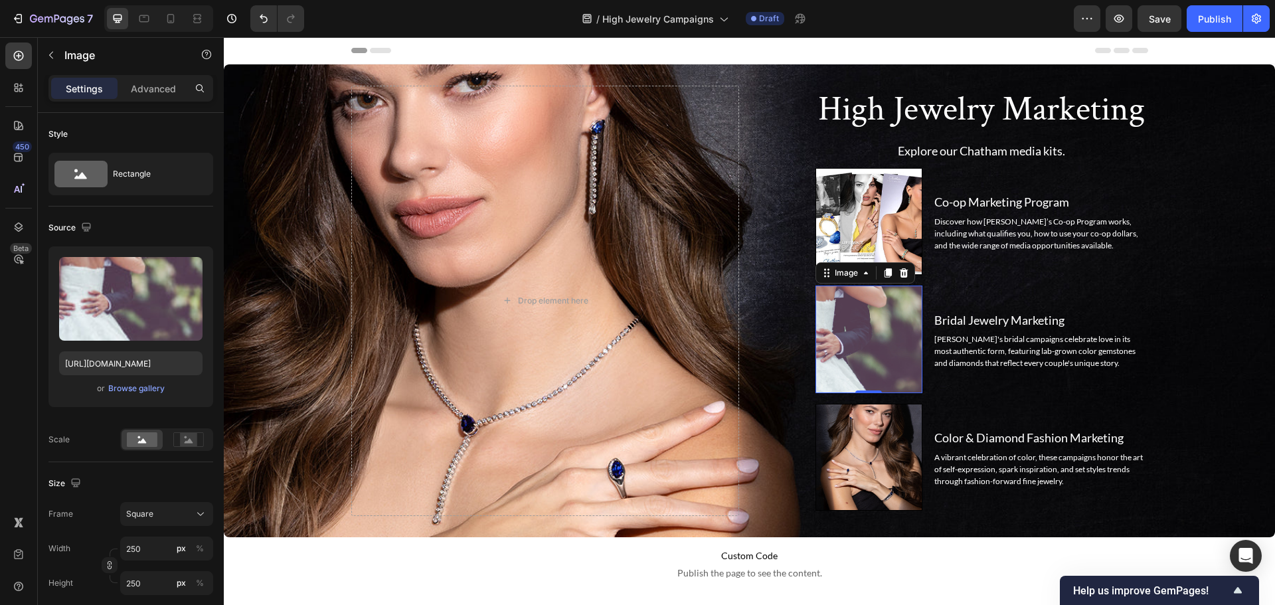
click at [886, 332] on img at bounding box center [868, 339] width 107 height 107
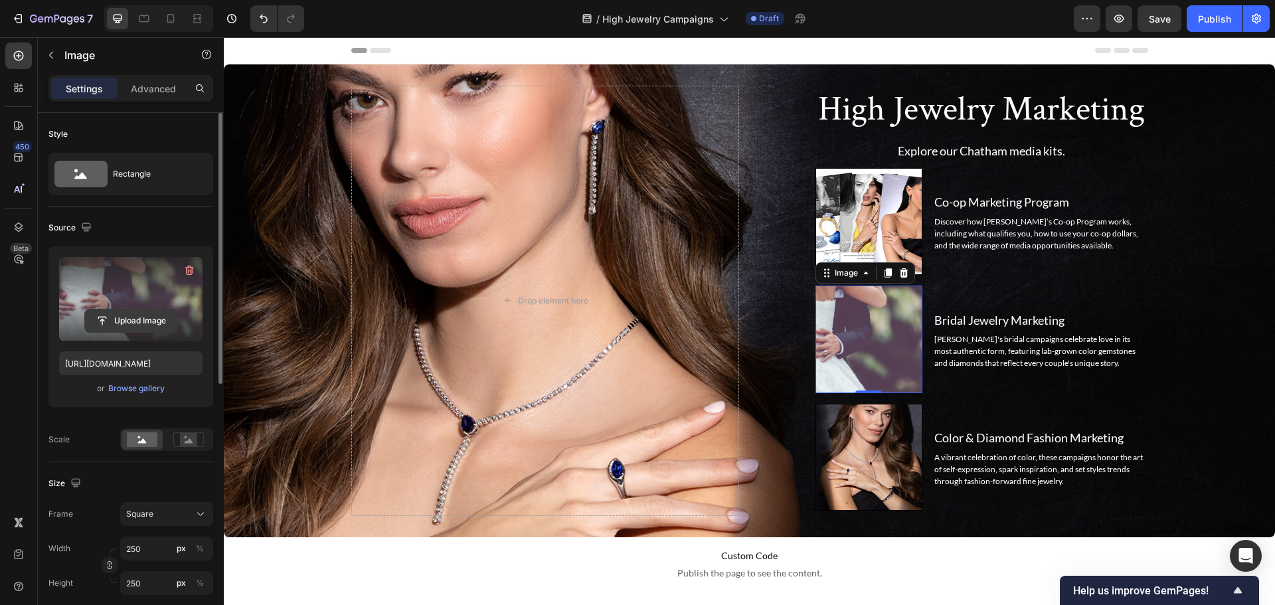
click at [112, 324] on input "file" at bounding box center [131, 320] width 92 height 23
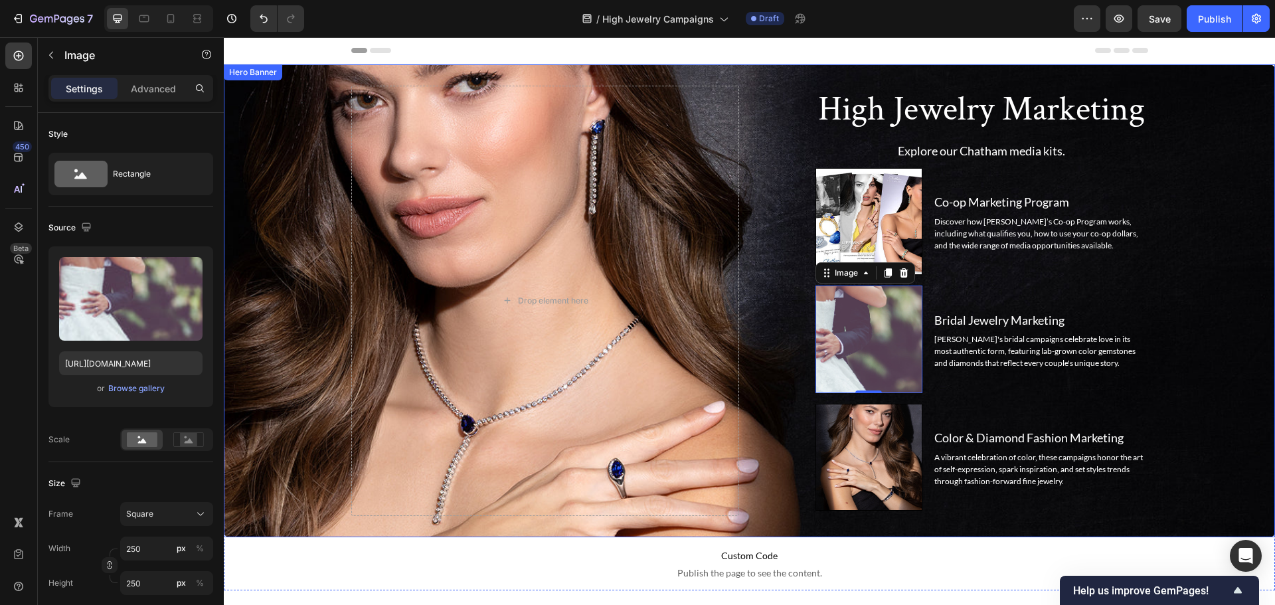
type input "[URL][DOMAIN_NAME]"
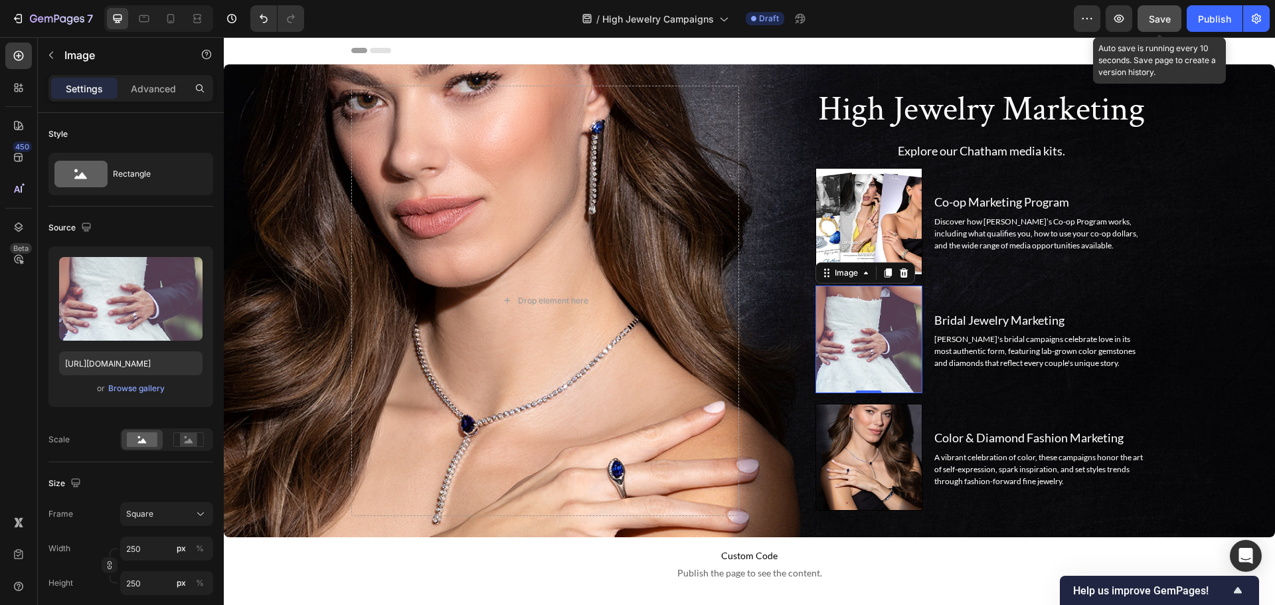
click at [1177, 21] on button "Save" at bounding box center [1160, 18] width 44 height 27
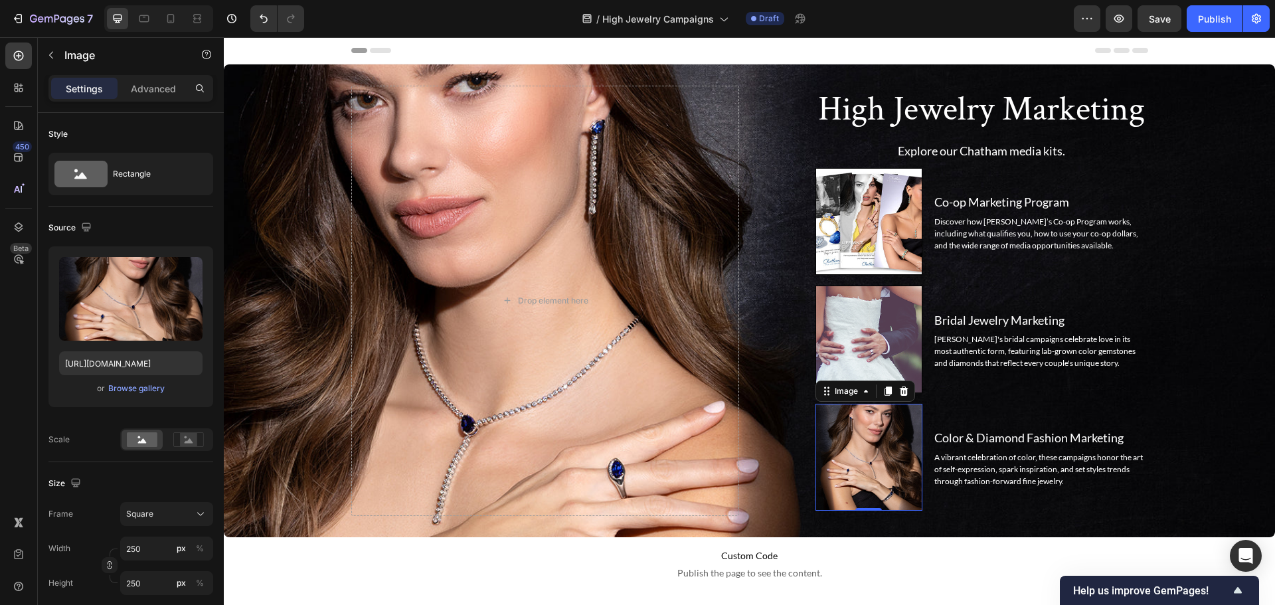
click at [864, 436] on img at bounding box center [868, 457] width 107 height 107
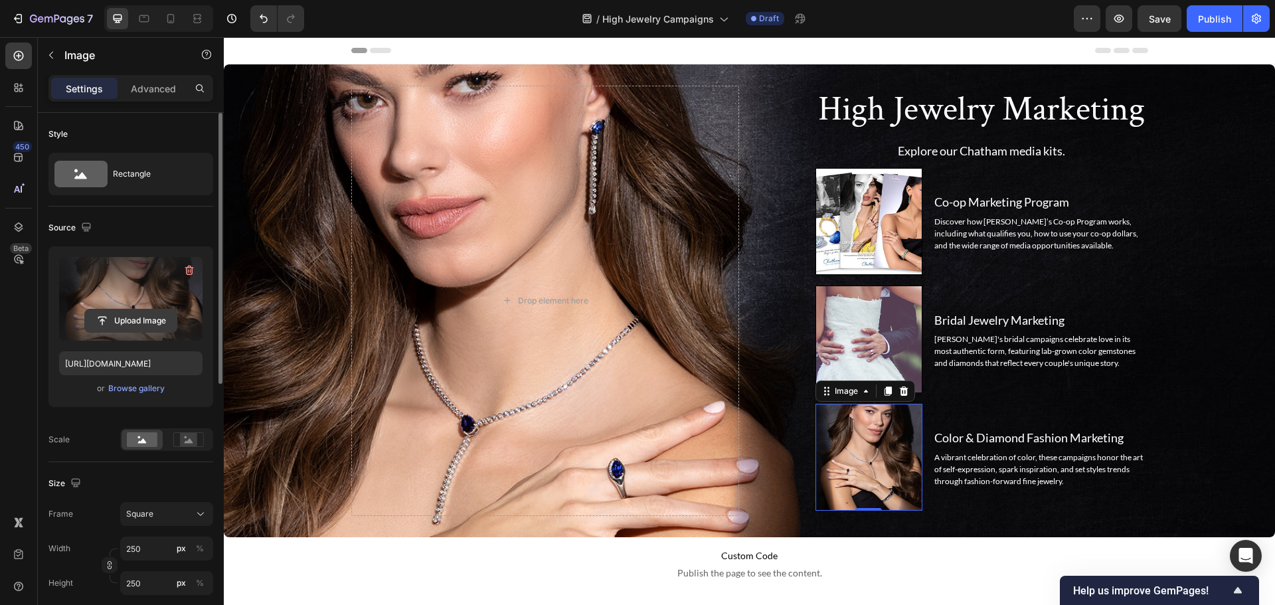
click at [124, 321] on input "file" at bounding box center [131, 320] width 92 height 23
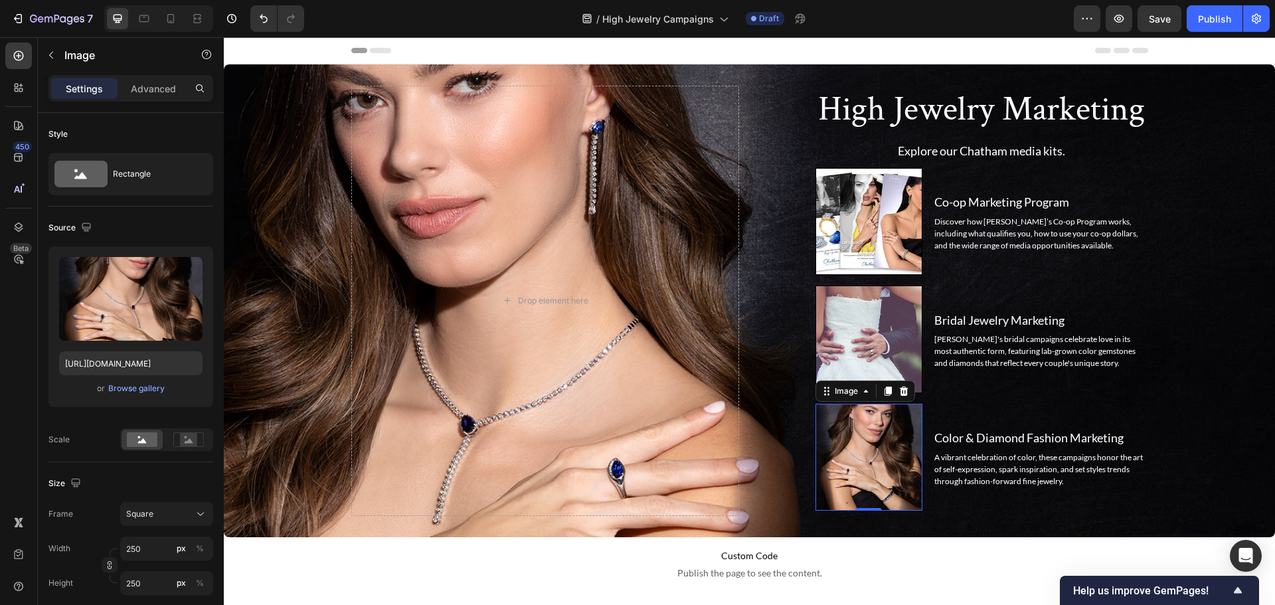
type input "https://cdn.shopify.com/s/files/1/1696/0571/files/gempages_498519226311508742-b…"
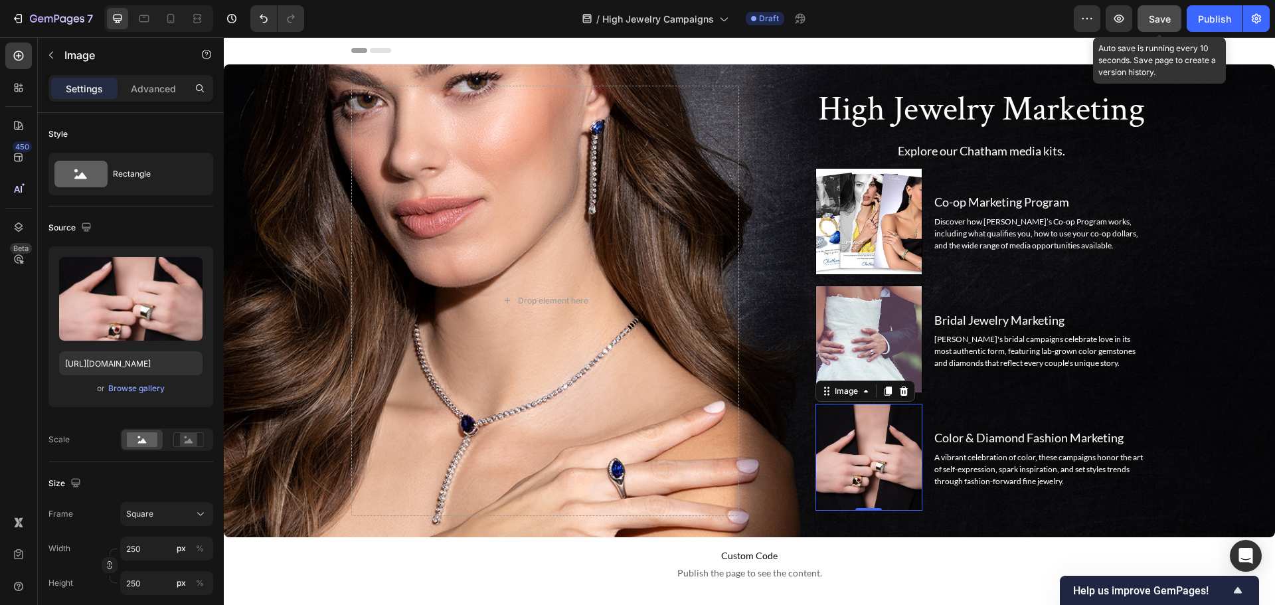
click at [1153, 20] on span "Save" at bounding box center [1160, 18] width 22 height 11
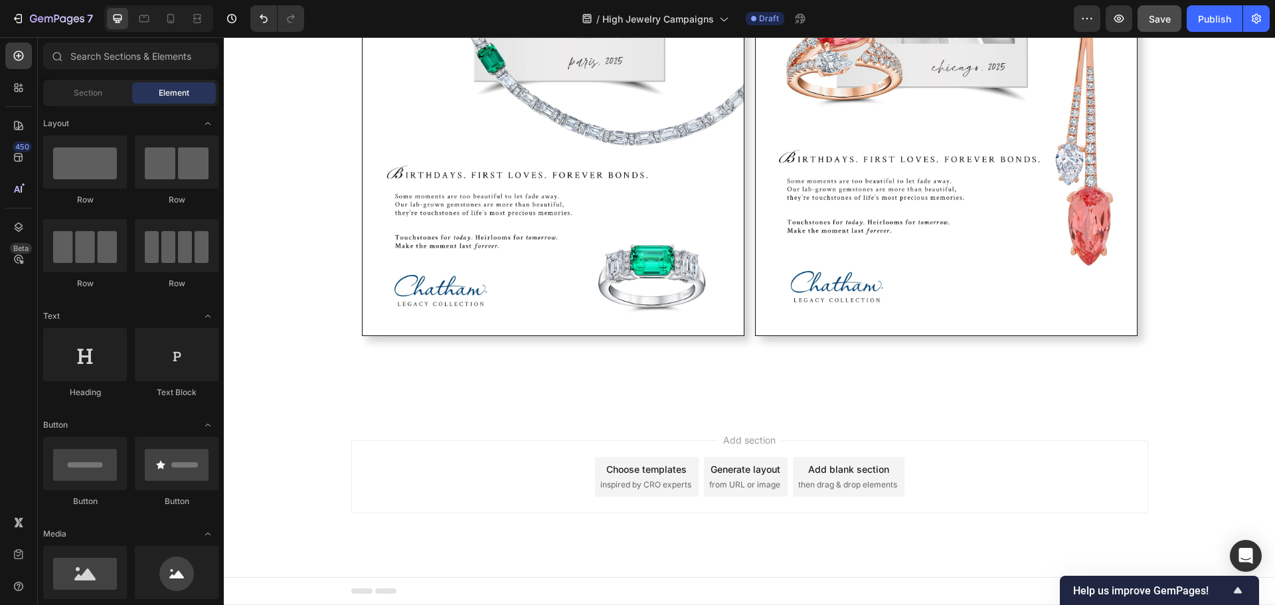
scroll to position [3142, 0]
drag, startPoint x: 1273, startPoint y: 329, endPoint x: 1459, endPoint y: 597, distance: 325.9
click at [94, 90] on span "Section" at bounding box center [88, 93] width 29 height 12
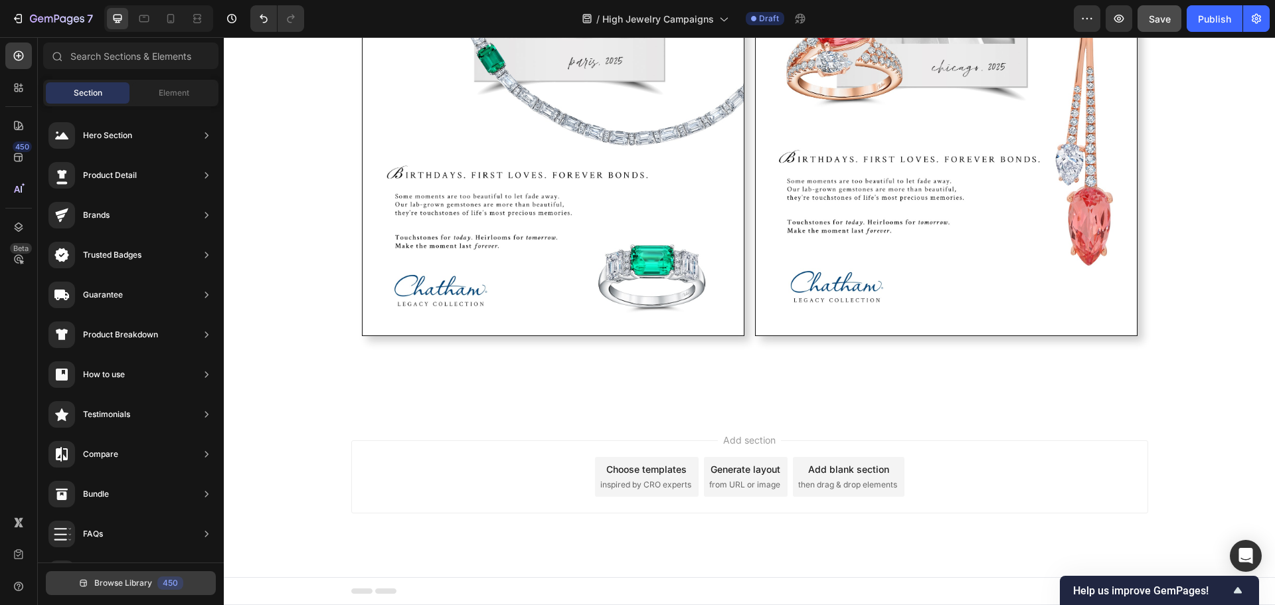
click at [145, 587] on span "Browse Library" at bounding box center [123, 583] width 58 height 12
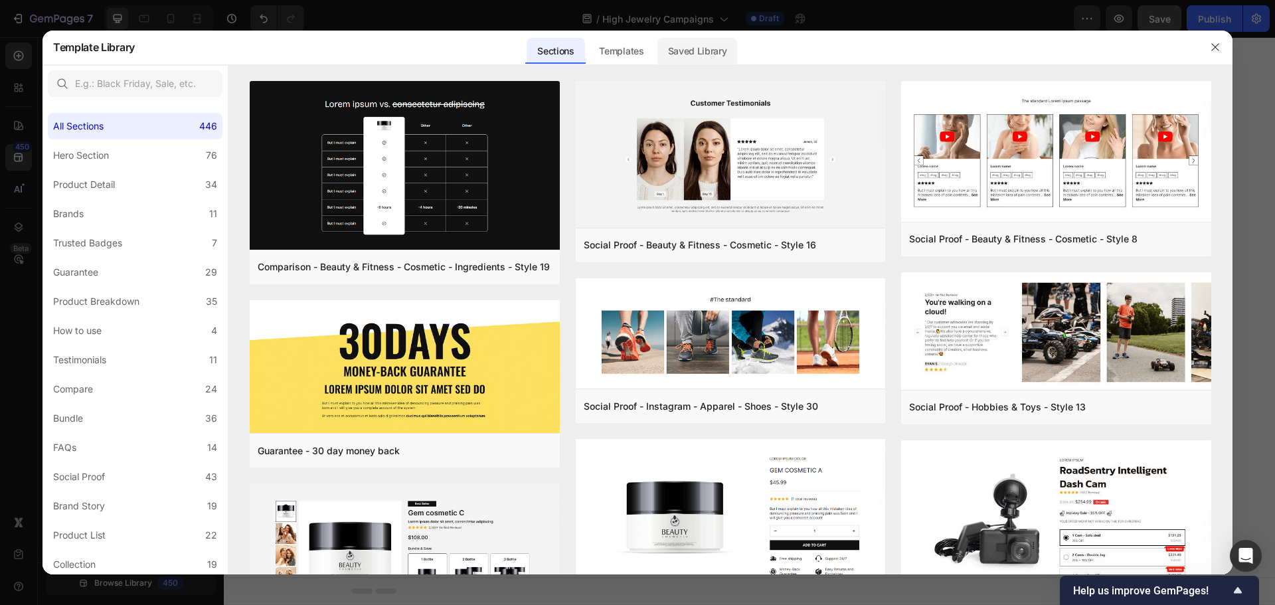
click at [711, 48] on div "Saved Library" at bounding box center [697, 51] width 80 height 27
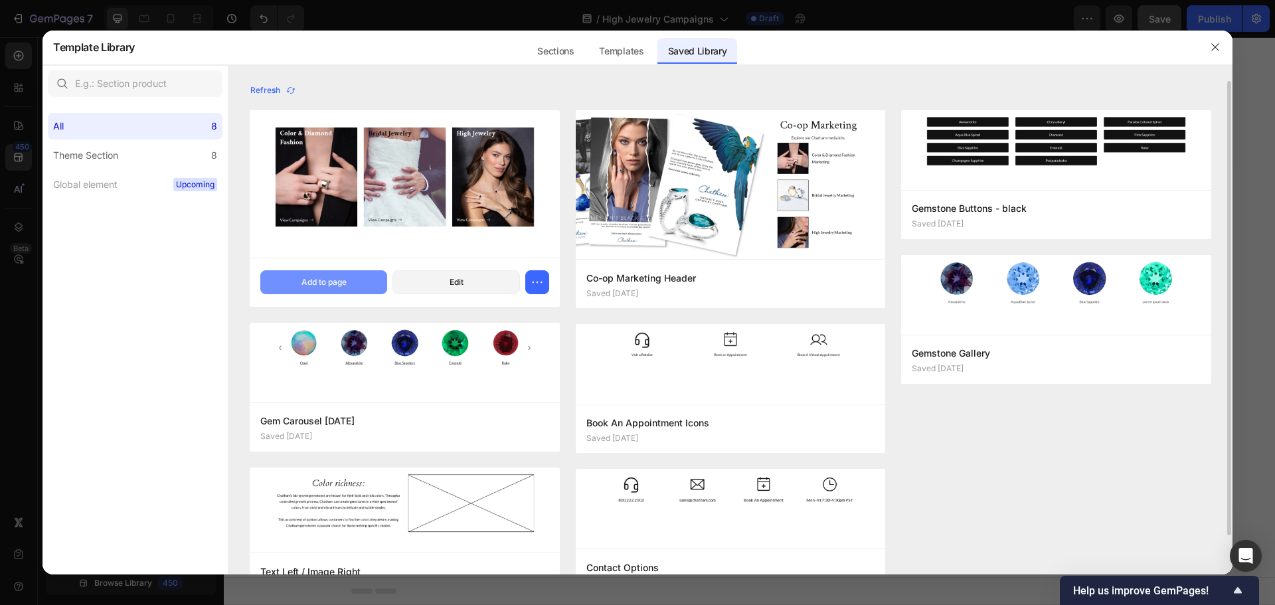
click at [342, 281] on div "Add to page" at bounding box center [323, 282] width 45 height 12
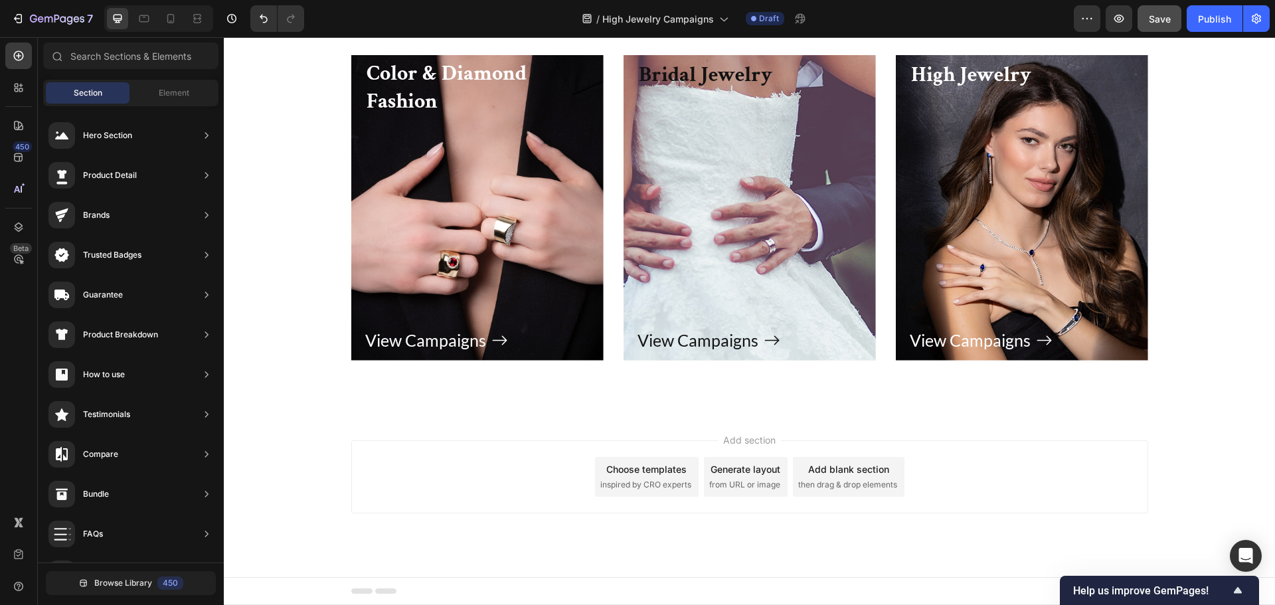
scroll to position [3332, 0]
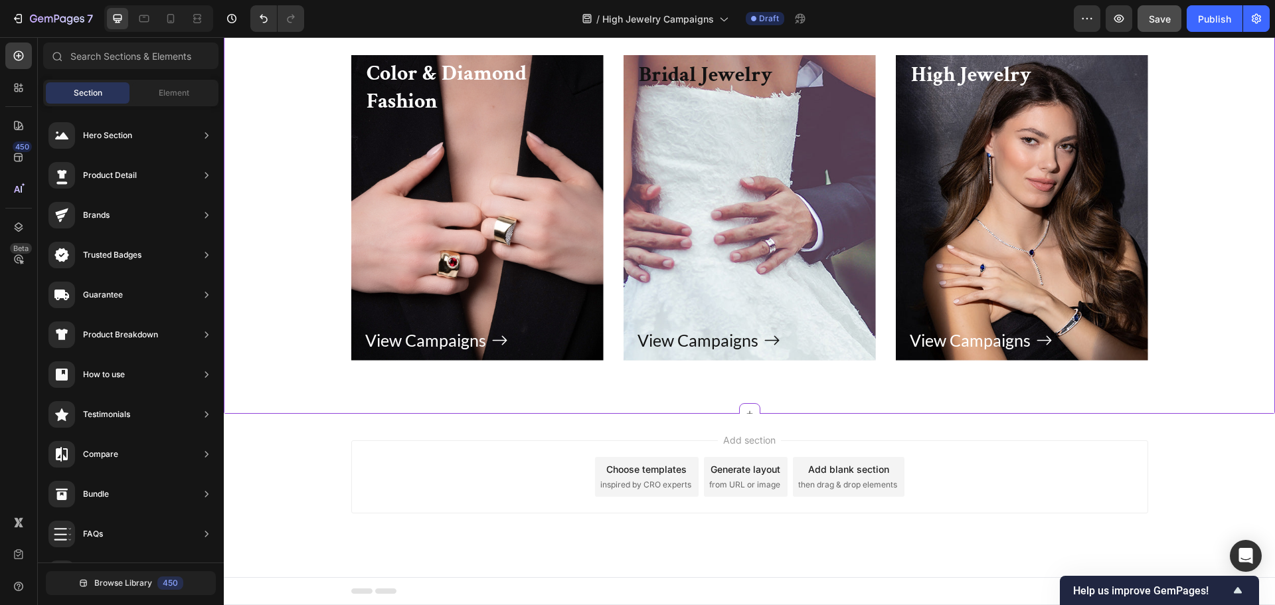
click at [957, 355] on div "View Campaigns Button" at bounding box center [1022, 223] width 224 height 266
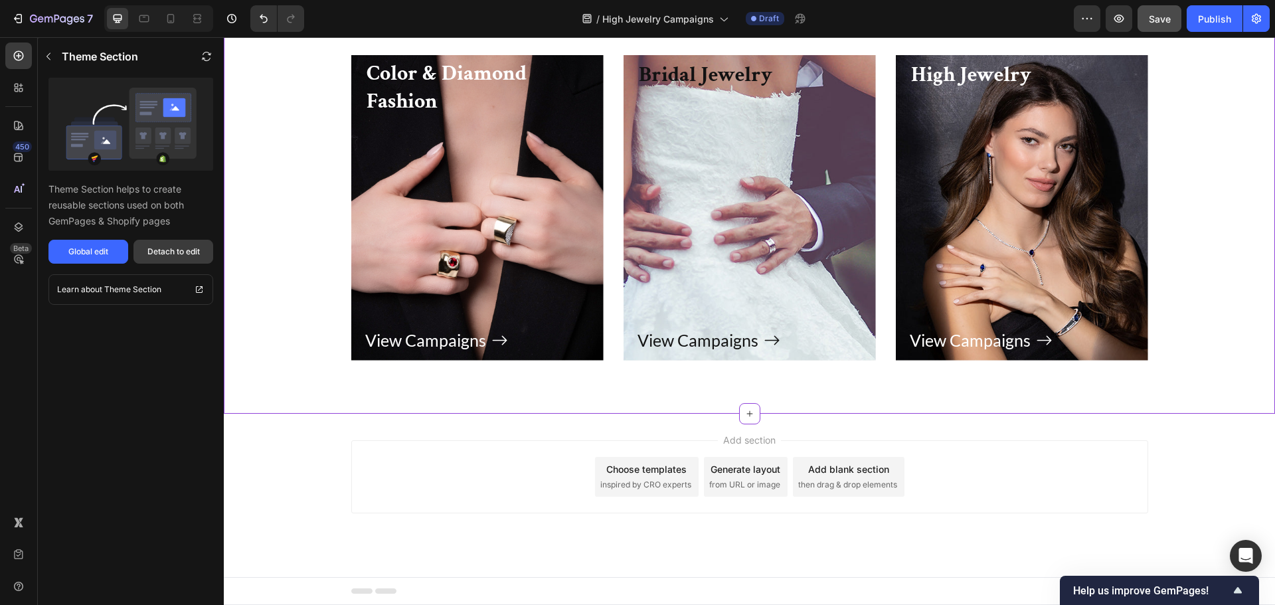
click at [159, 257] on div "Detach to edit" at bounding box center [173, 252] width 52 height 12
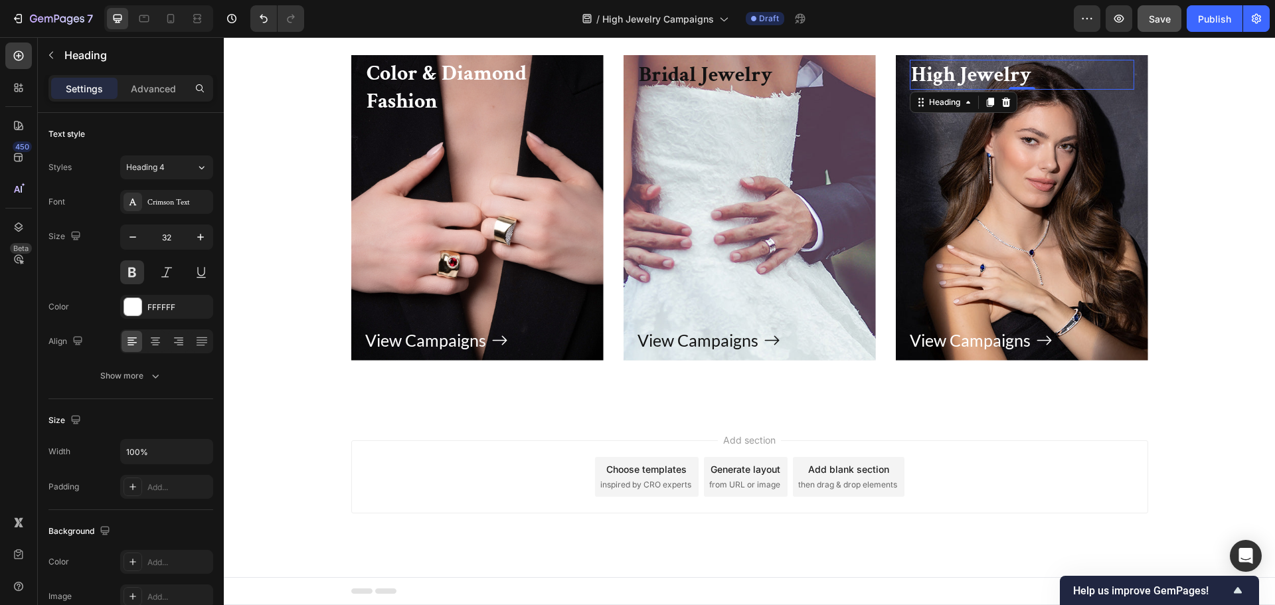
click at [963, 90] on h3 "High Jewelry" at bounding box center [1022, 75] width 224 height 31
click at [963, 89] on p "High Jewelry" at bounding box center [1022, 75] width 222 height 28
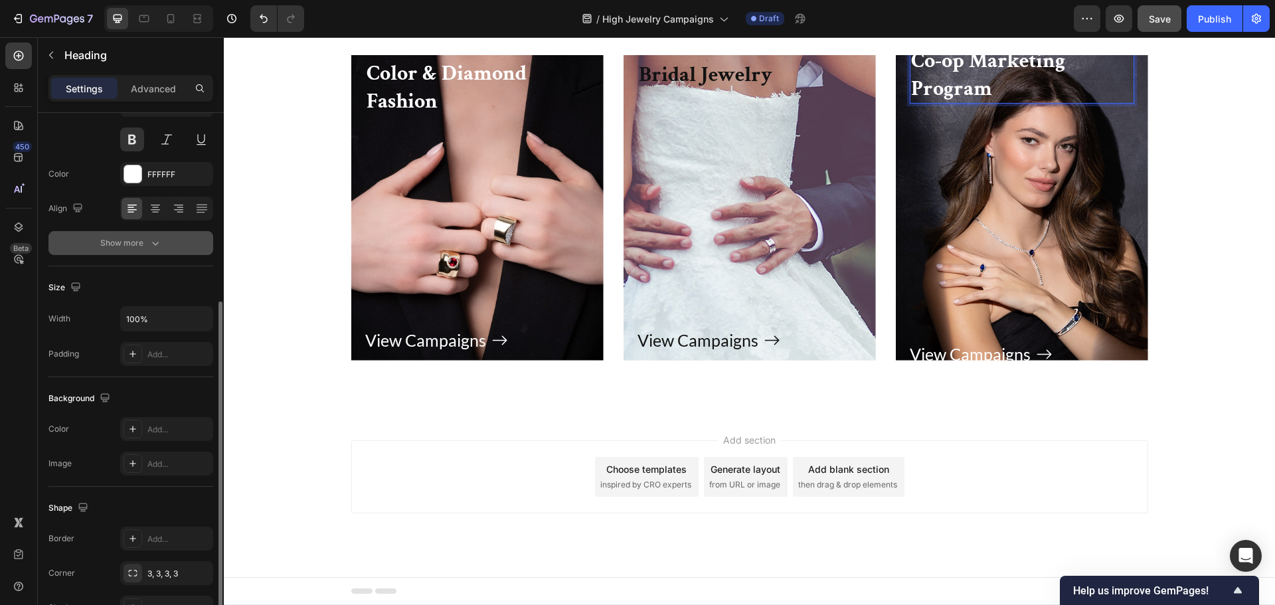
scroll to position [199, 0]
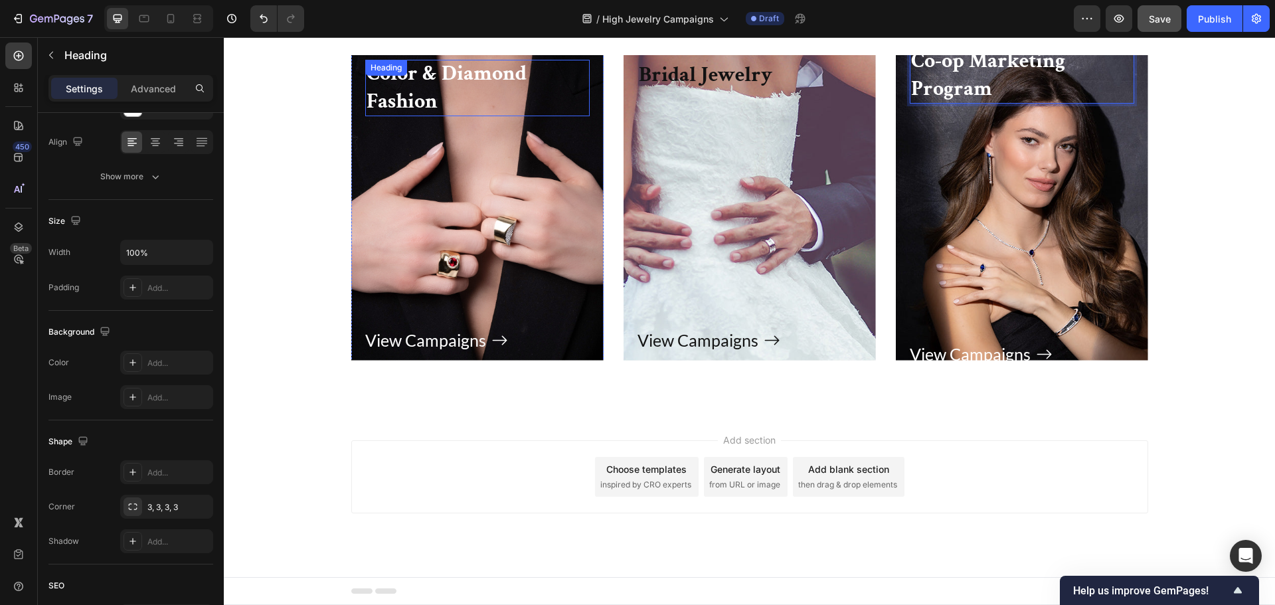
click at [387, 116] on h3 "Color & Diamond Fashion" at bounding box center [477, 88] width 224 height 56
click at [988, 102] on p "Co-op Marketing Program" at bounding box center [1022, 74] width 222 height 55
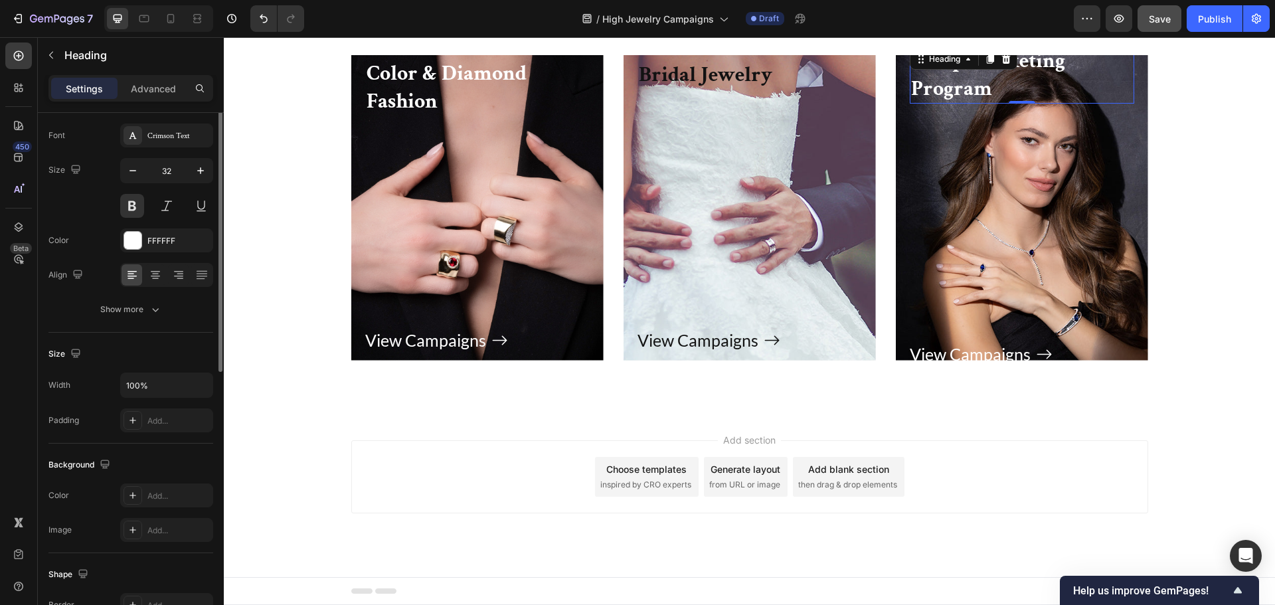
scroll to position [0, 0]
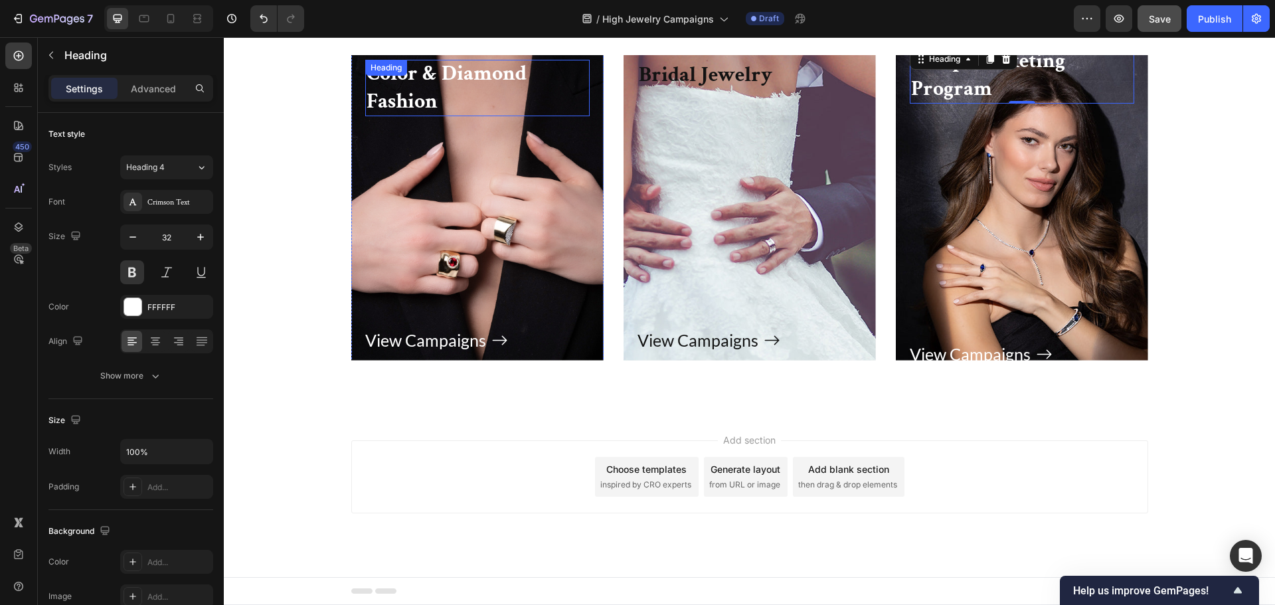
click at [418, 116] on div "Color & Diamond Fashion Heading" at bounding box center [477, 88] width 224 height 56
click at [1030, 102] on p "Co-op Marketing Program" at bounding box center [1022, 74] width 222 height 55
click at [166, 87] on p "Advanced" at bounding box center [153, 89] width 45 height 14
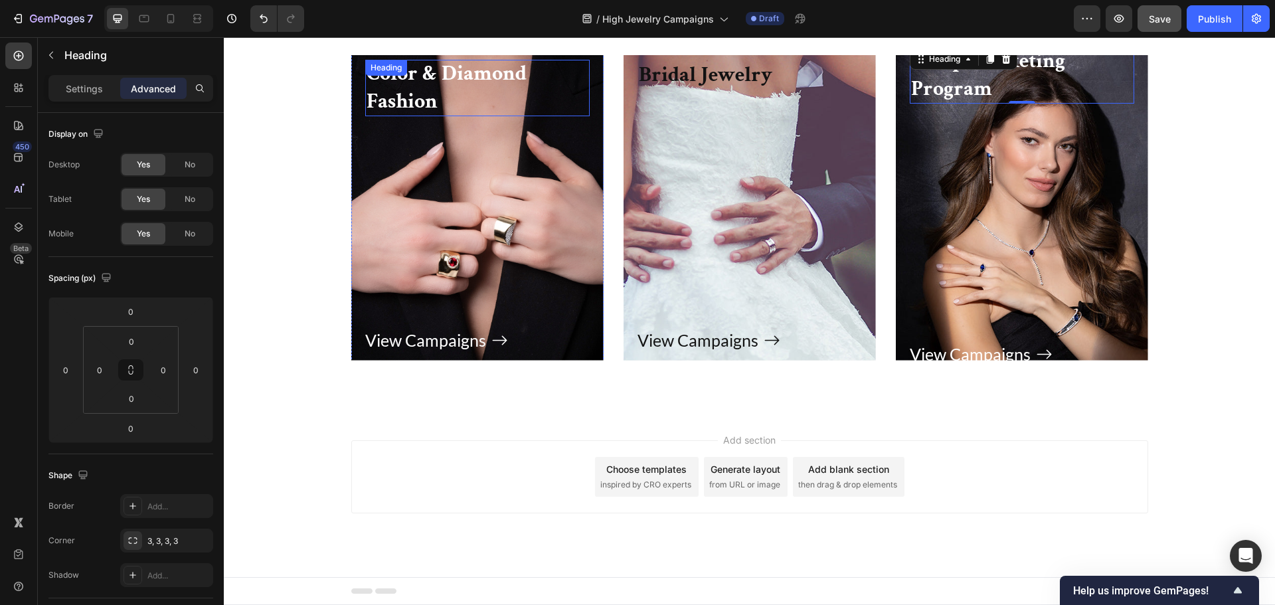
click at [489, 116] on h3 "Color & Diamond Fashion" at bounding box center [477, 88] width 224 height 56
click at [952, 102] on p "Co-op Marketing Program" at bounding box center [1022, 74] width 222 height 55
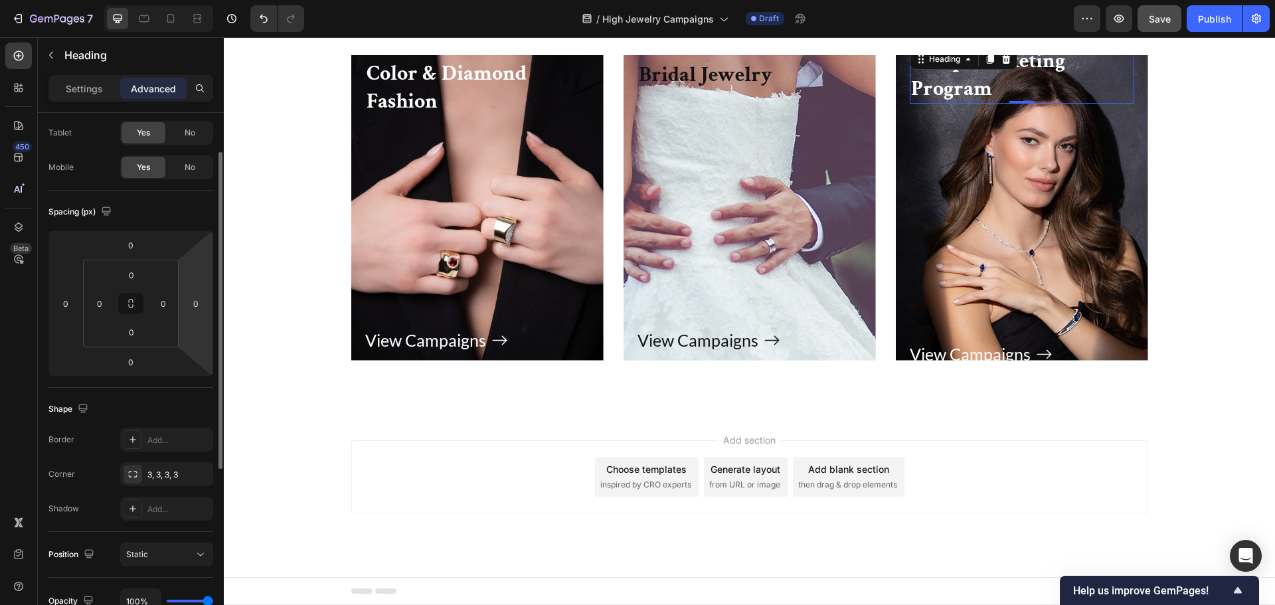
scroll to position [133, 0]
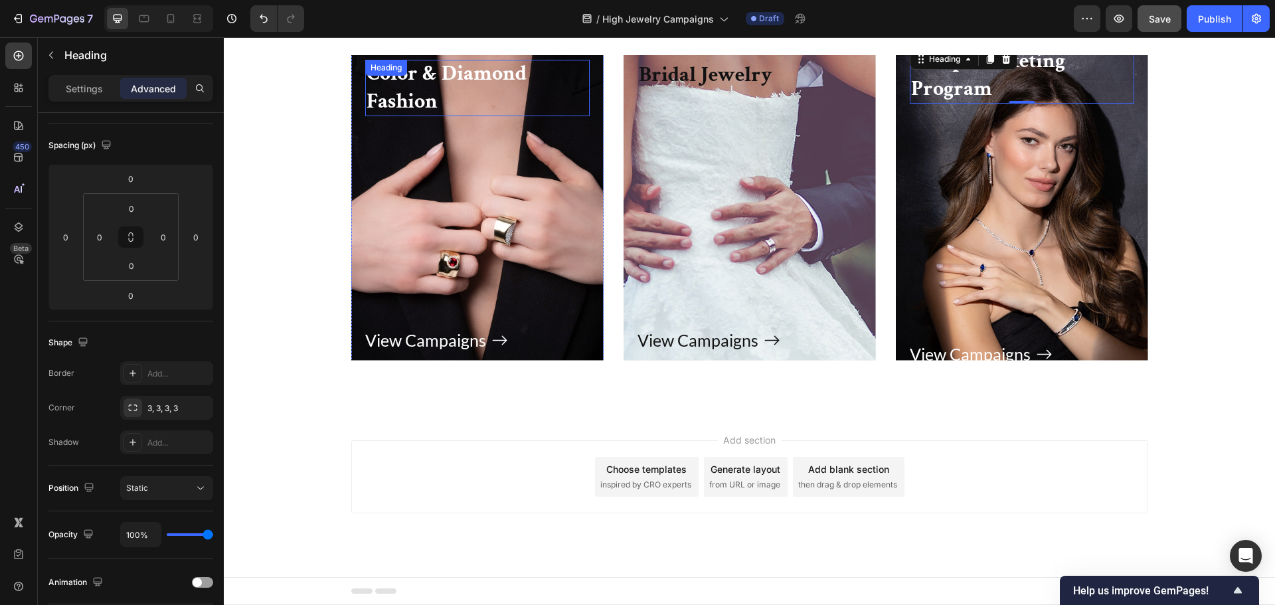
click at [407, 116] on div "Color & Diamond Fashion Heading" at bounding box center [477, 88] width 224 height 56
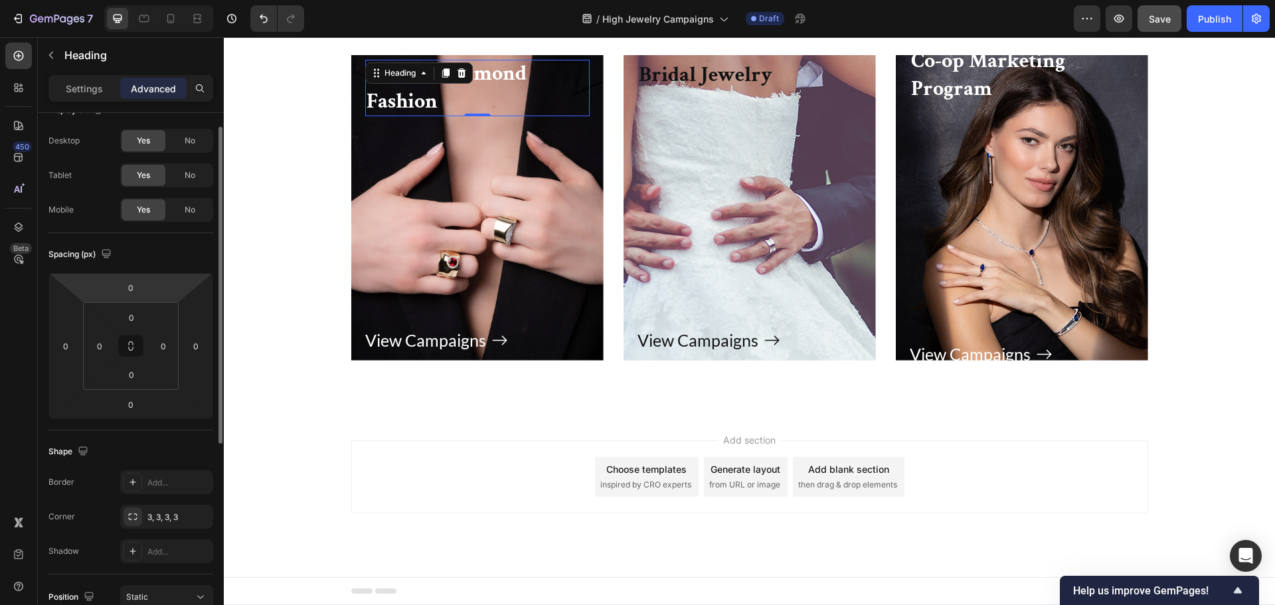
scroll to position [0, 0]
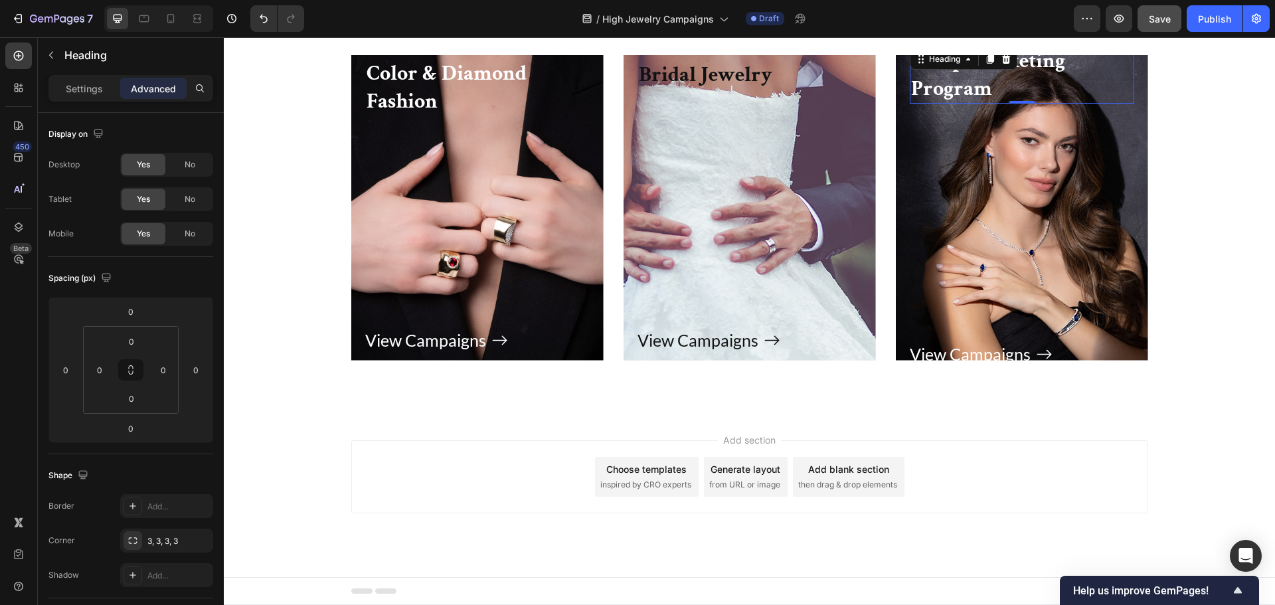
click at [918, 104] on div "Co-op Marketing Program Heading 0" at bounding box center [1022, 75] width 224 height 58
click at [1000, 254] on div "View Campaigns Button" at bounding box center [1022, 237] width 224 height 266
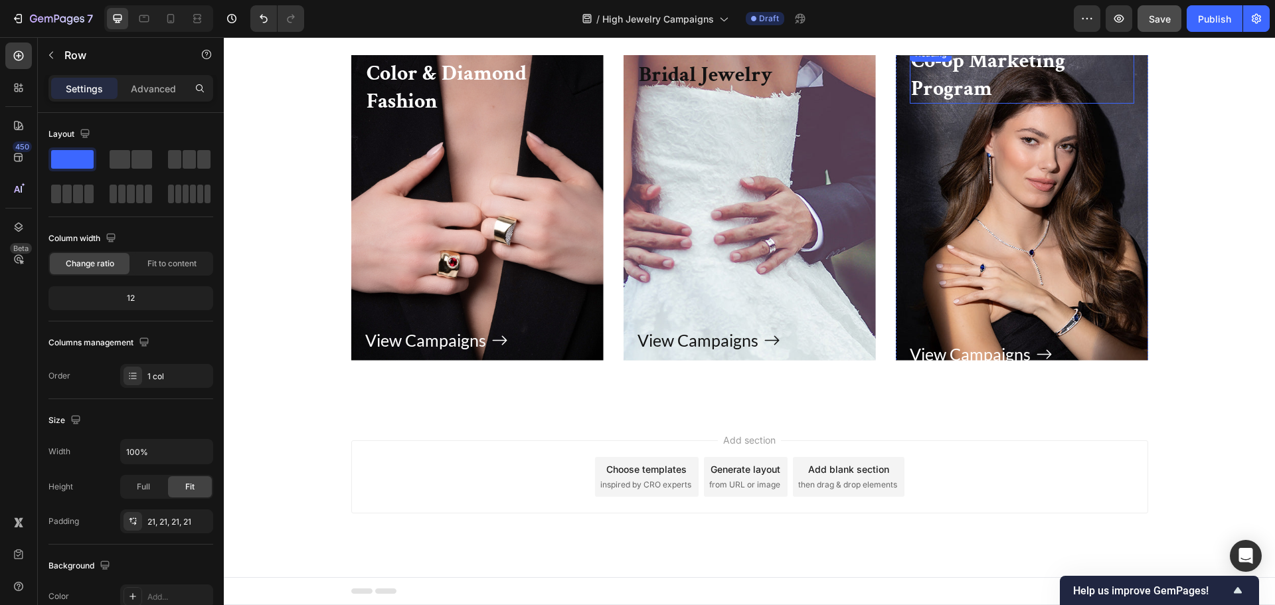
click at [976, 102] on p "Co-op Marketing Program" at bounding box center [1022, 74] width 222 height 55
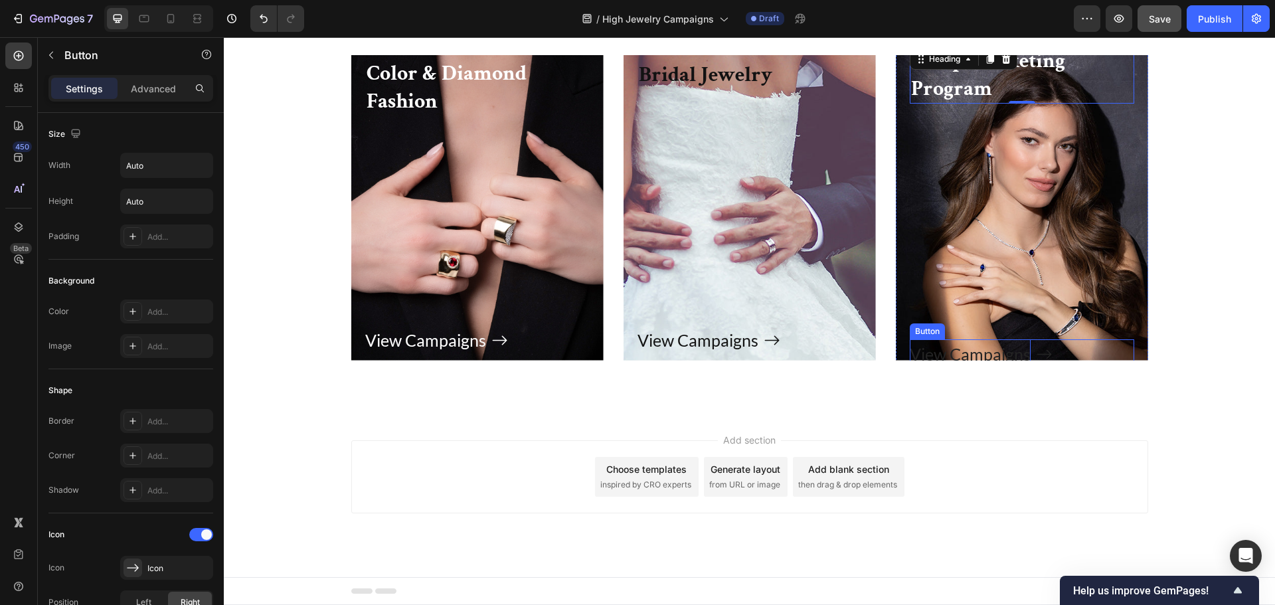
click at [965, 369] on p "View Campaigns" at bounding box center [970, 354] width 121 height 30
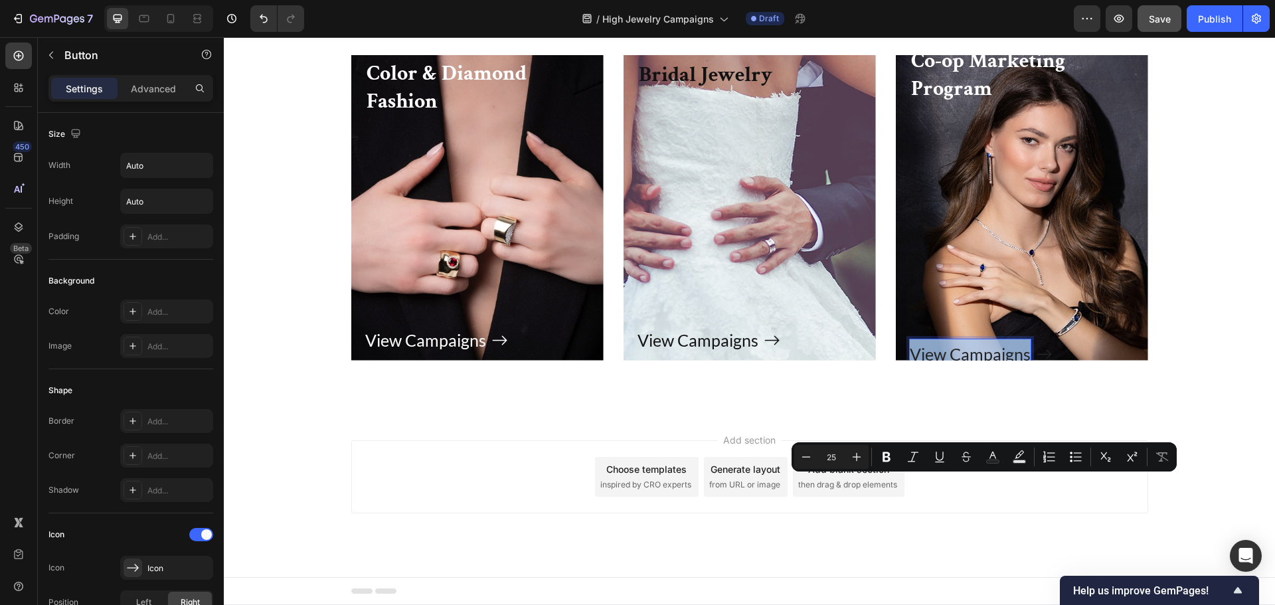
click at [965, 369] on p "View Campaigns" at bounding box center [970, 354] width 121 height 30
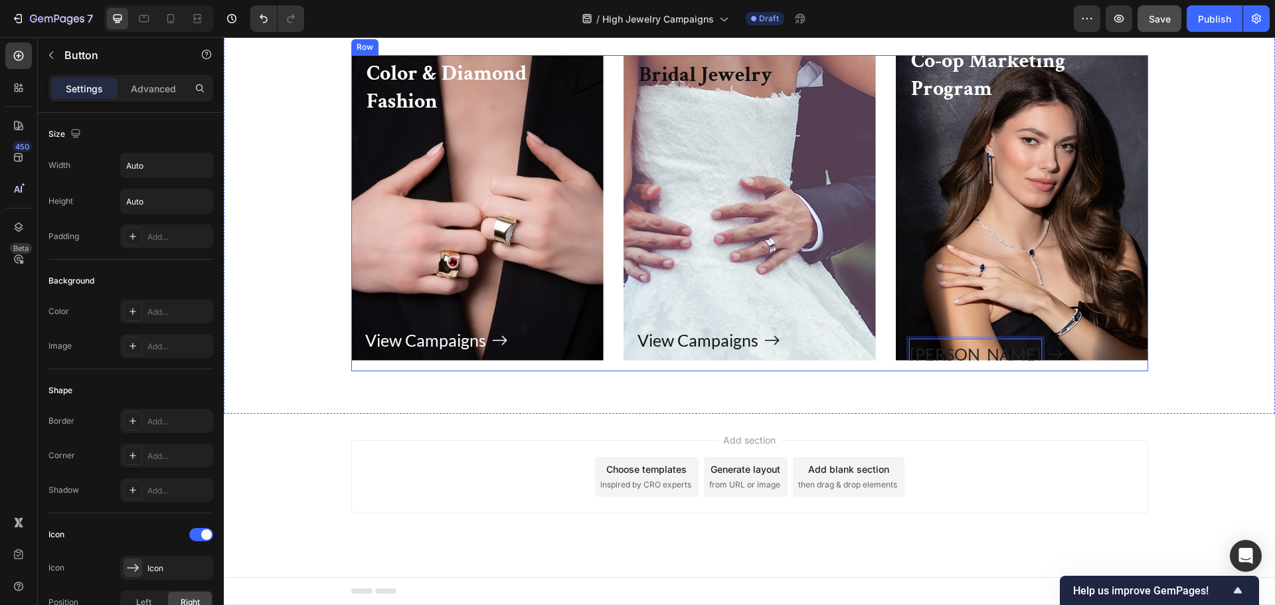
scroll to position [17, 0]
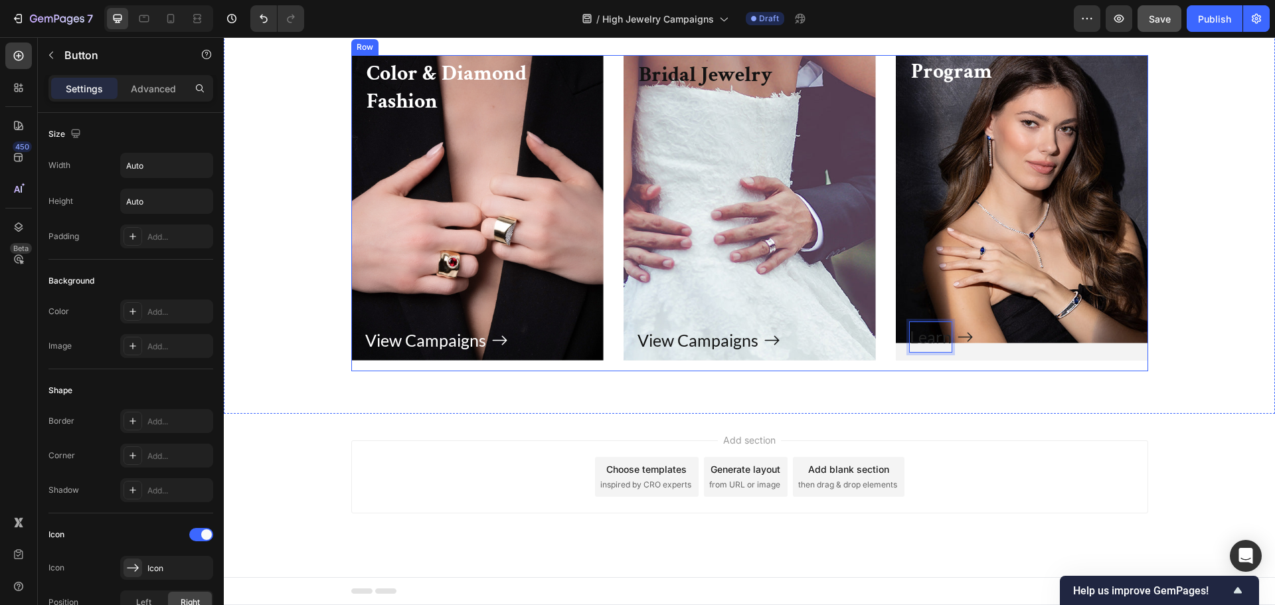
click at [910, 322] on button "Learn" at bounding box center [942, 337] width 64 height 30
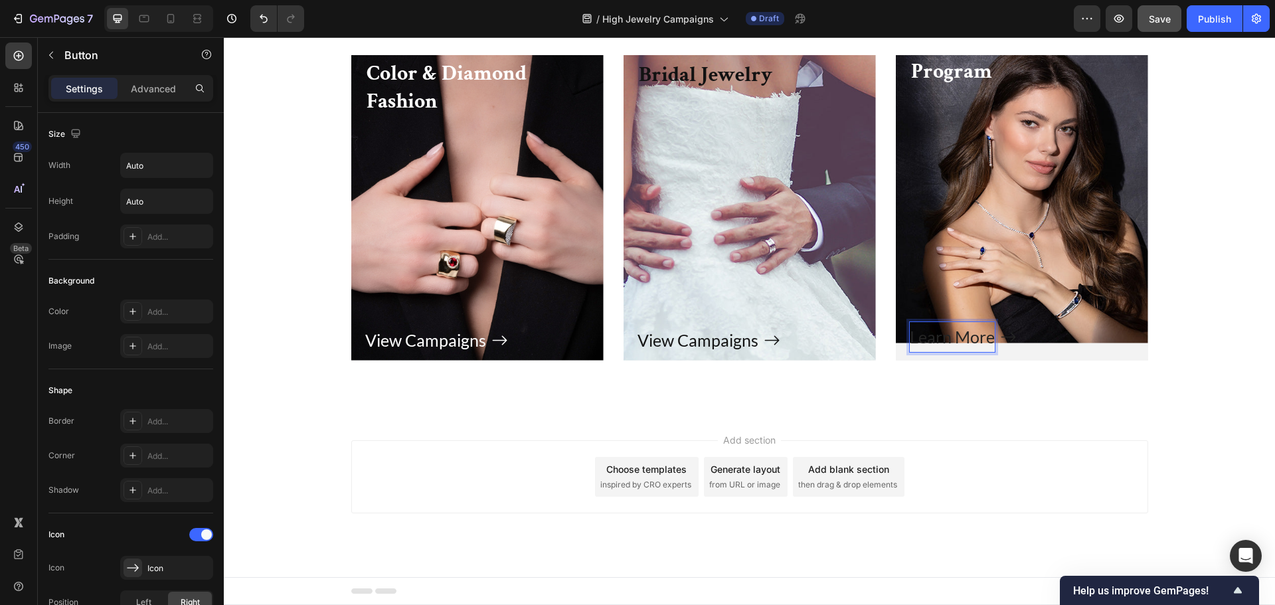
click at [966, 352] on p "Learn More" at bounding box center [952, 337] width 85 height 30
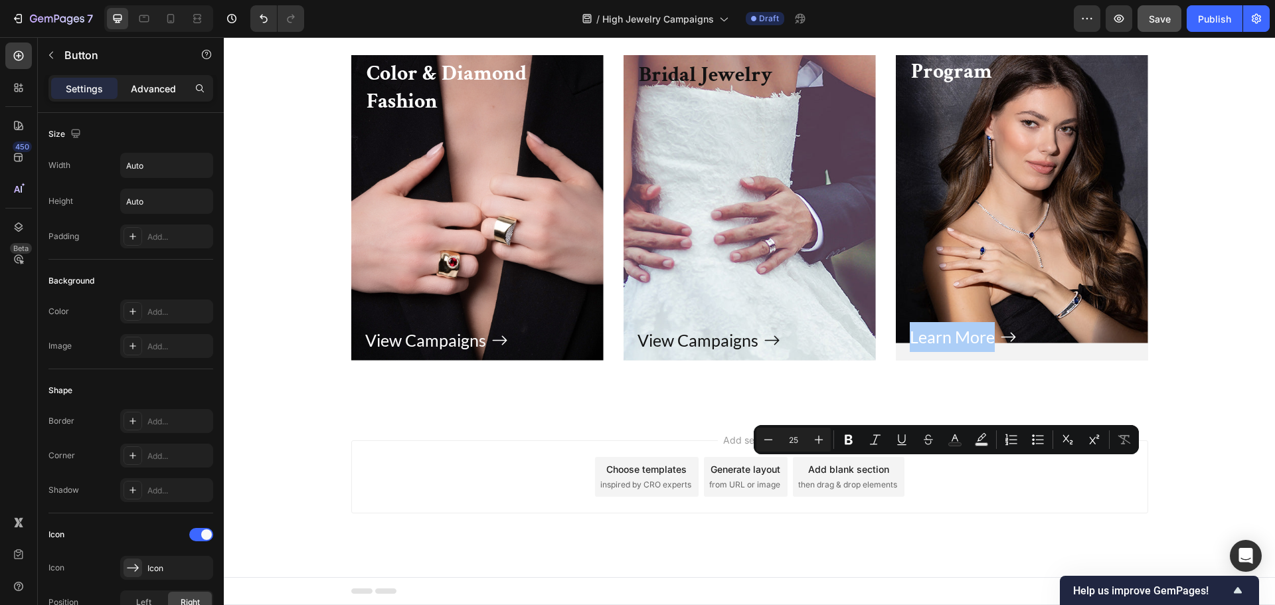
click at [144, 94] on p "Advanced" at bounding box center [153, 89] width 45 height 14
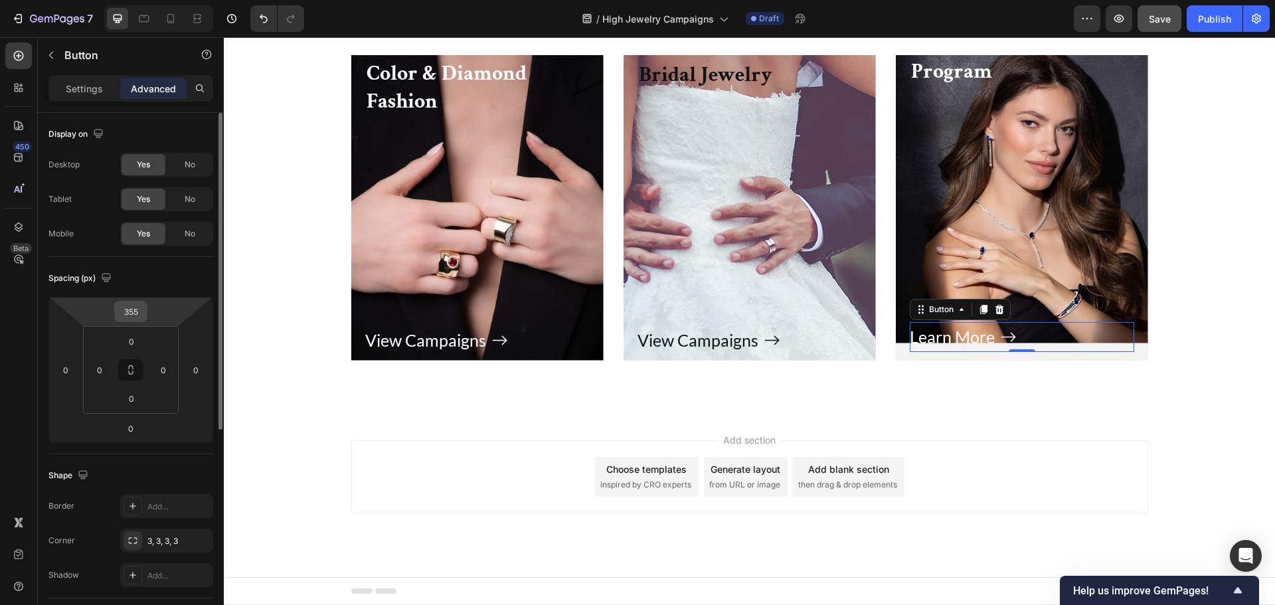
click at [133, 319] on input "355" at bounding box center [131, 311] width 27 height 20
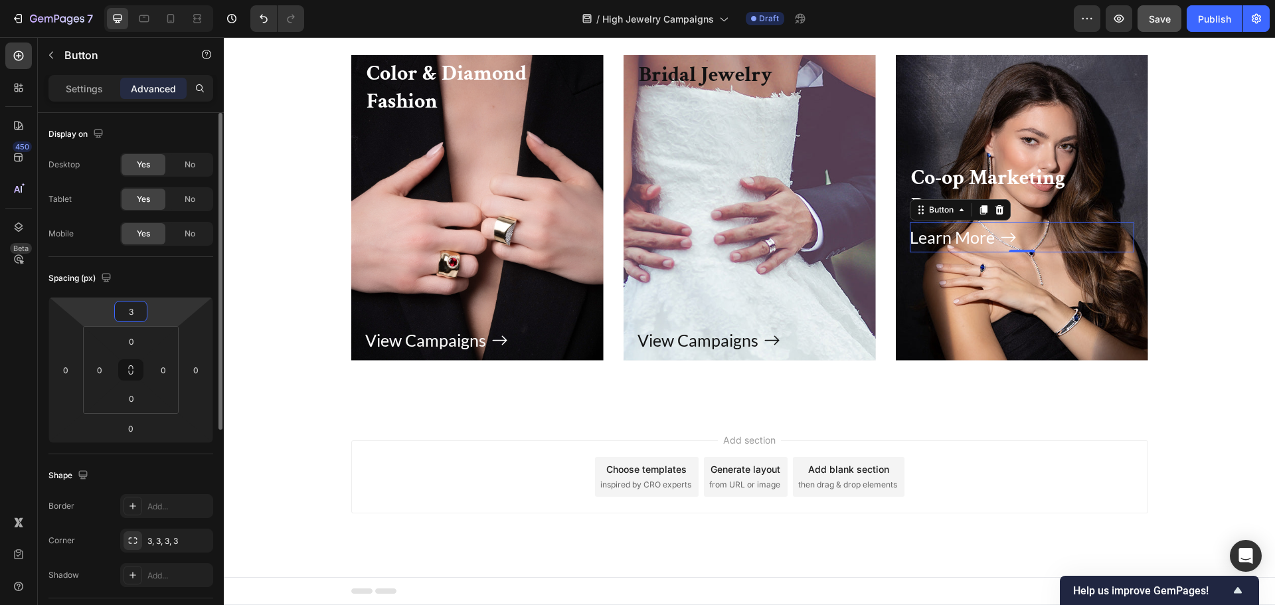
scroll to position [0, 0]
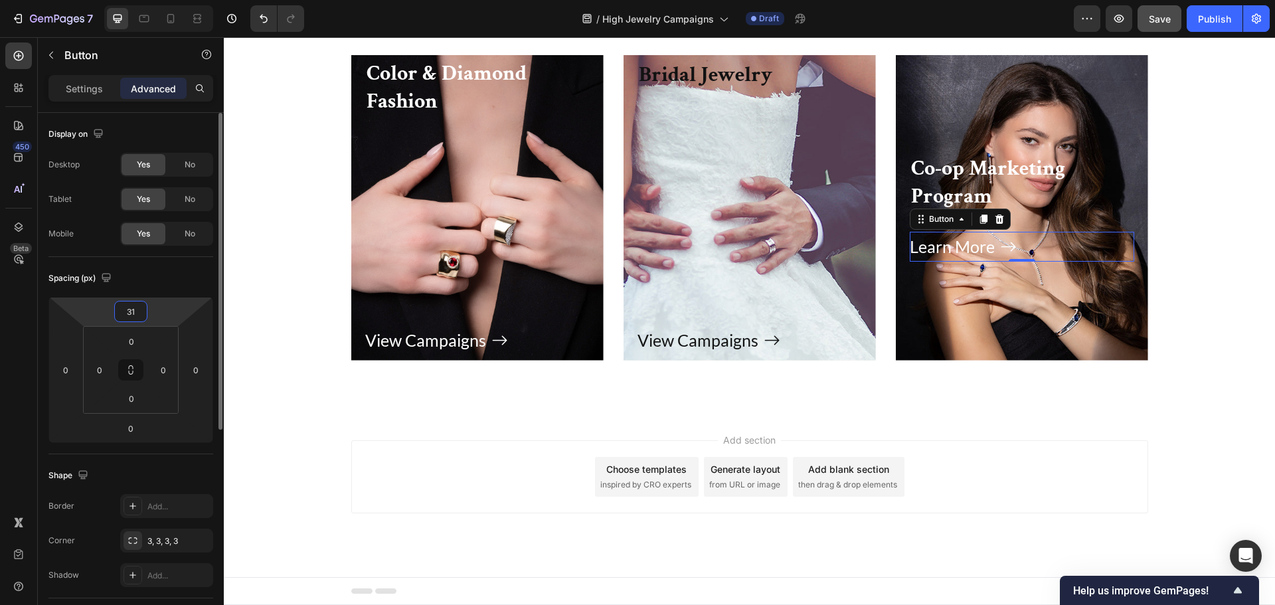
type input "315"
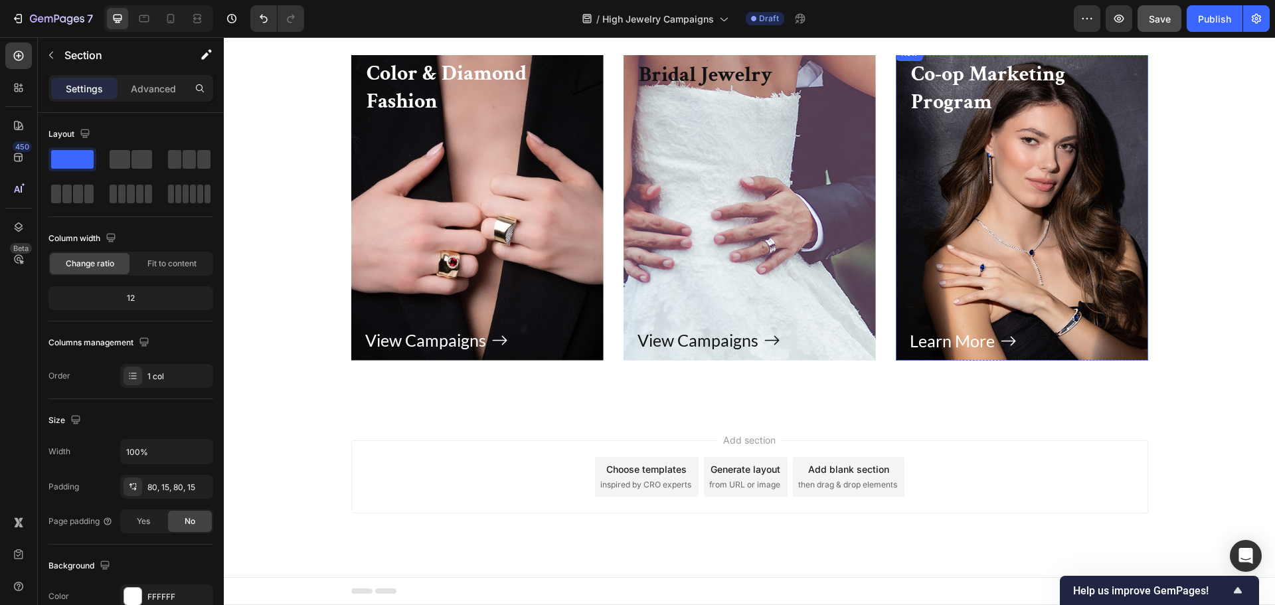
click at [1070, 297] on div "Learn More Button" at bounding box center [1022, 236] width 224 height 239
click at [1053, 356] on div "Learn More Button" at bounding box center [1022, 236] width 224 height 239
click at [927, 64] on div "Row" at bounding box center [923, 58] width 22 height 12
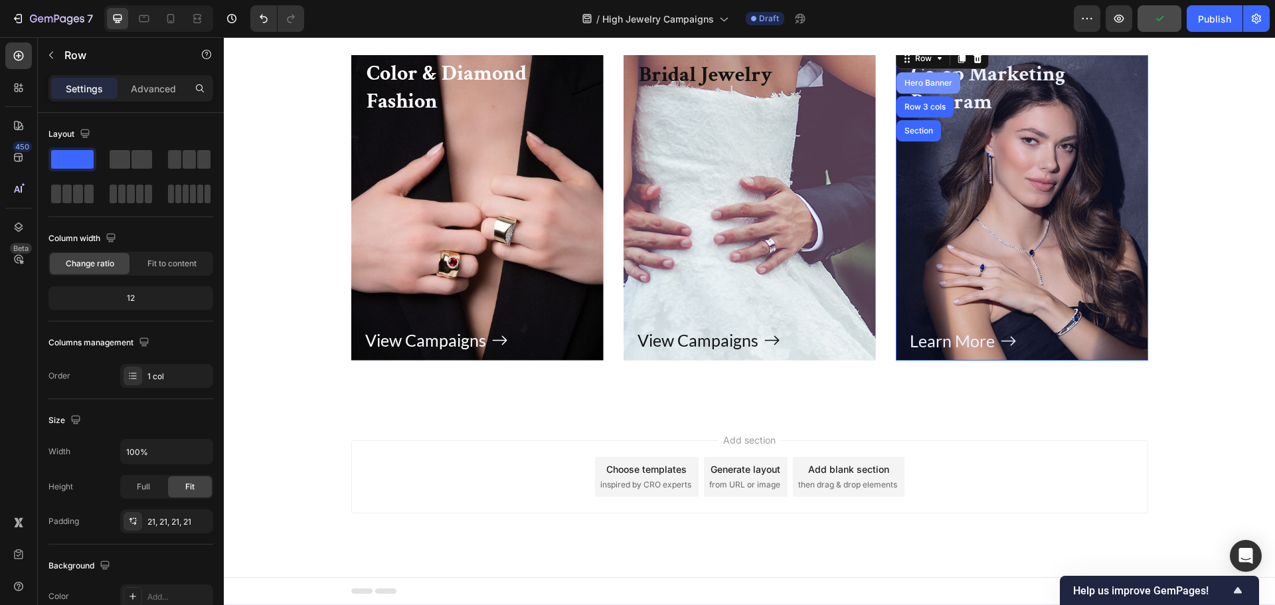
click at [920, 87] on div "Hero Banner" at bounding box center [928, 83] width 53 height 8
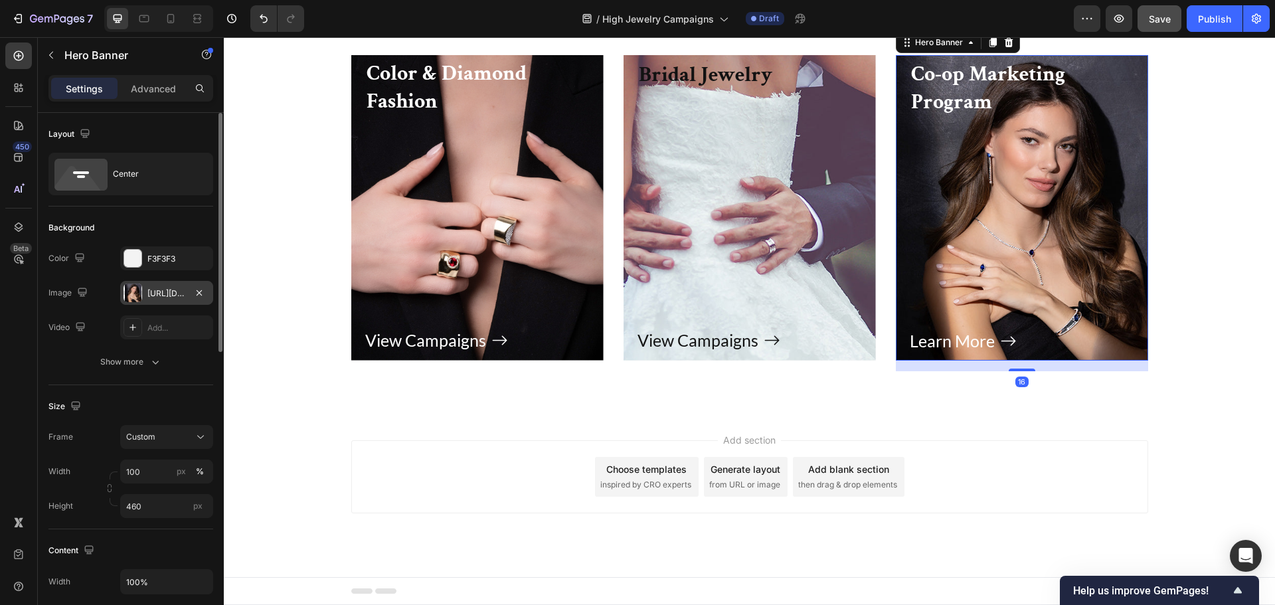
click at [145, 292] on div "https://cdn.shopify.com/s/files/1/1696/0571/files/gempages_498519226311508742-3…" at bounding box center [166, 293] width 93 height 24
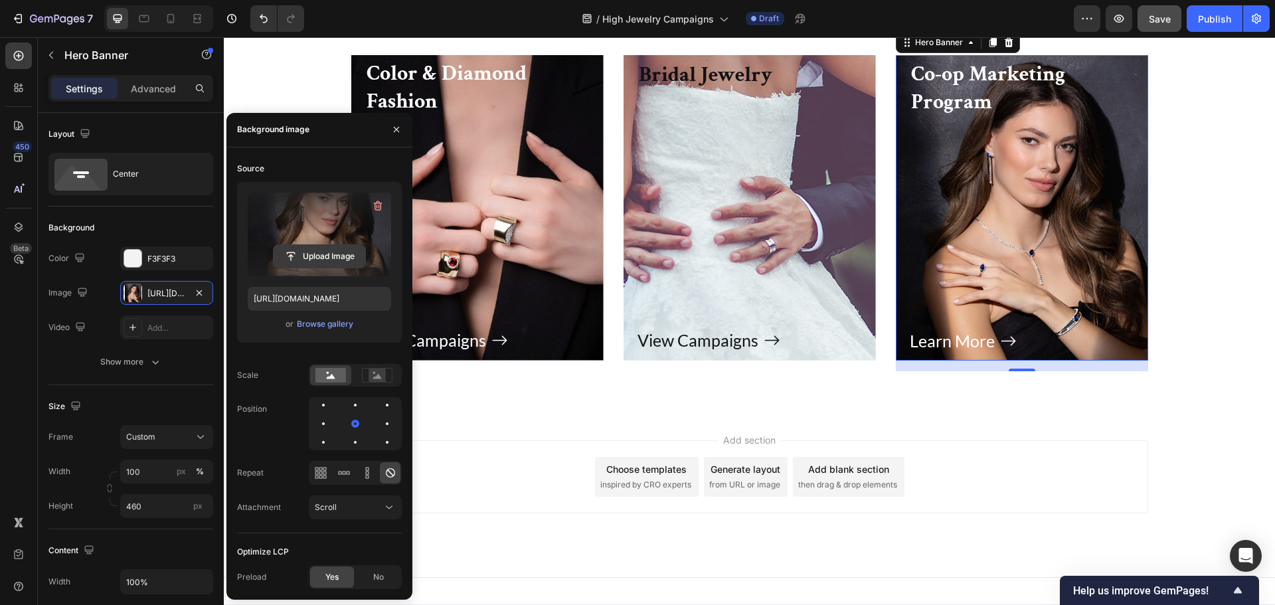
click at [327, 256] on input "file" at bounding box center [320, 256] width 92 height 23
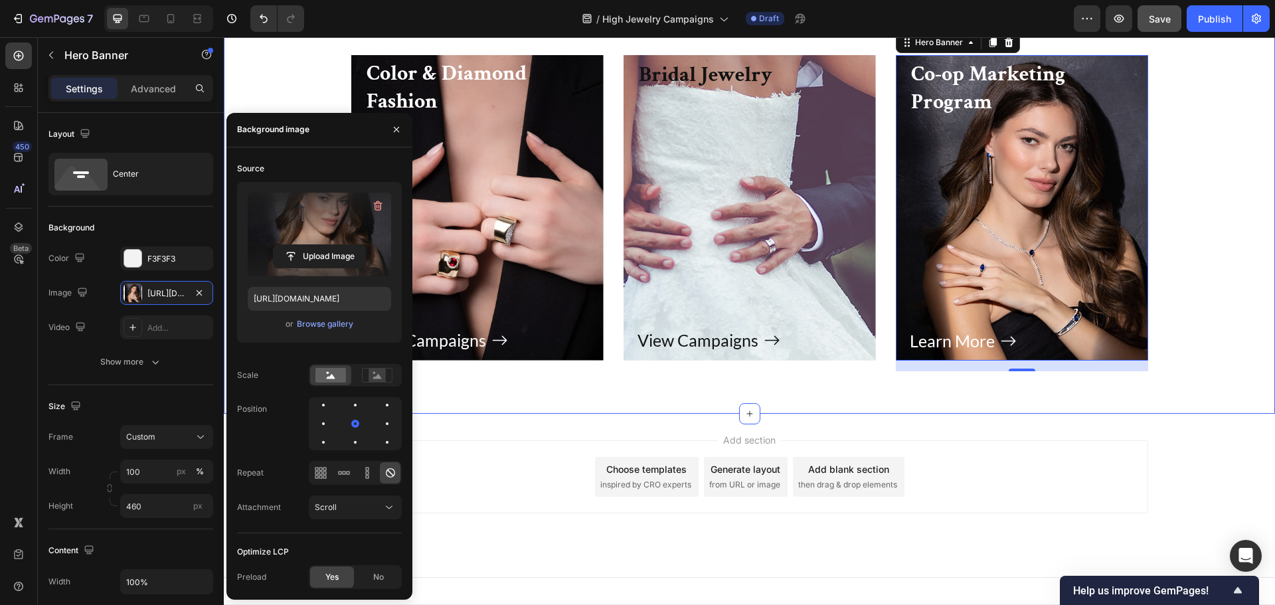
scroll to position [3288, 0]
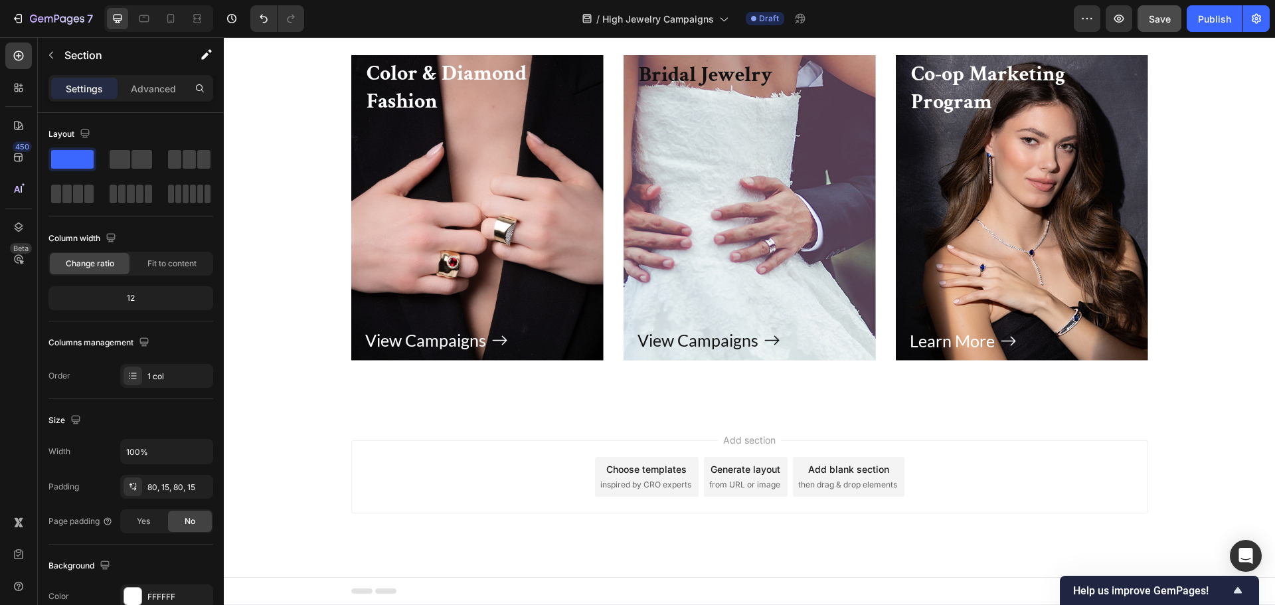
scroll to position [3355, 0]
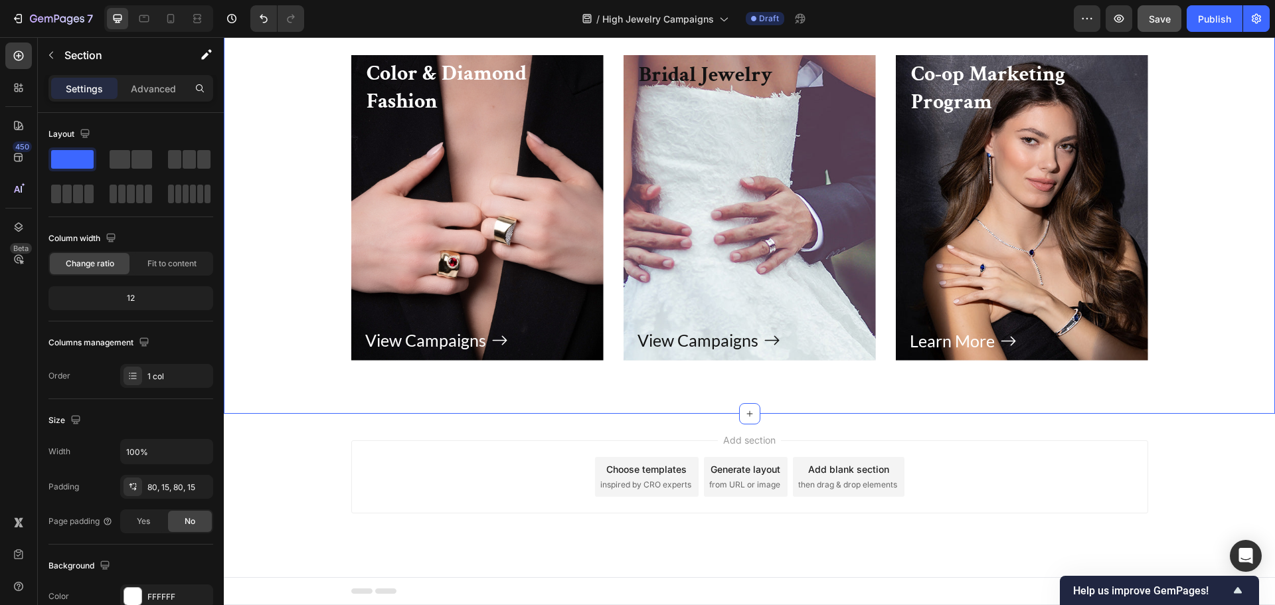
click at [745, 7] on icon at bounding box center [749, 2] width 11 height 11
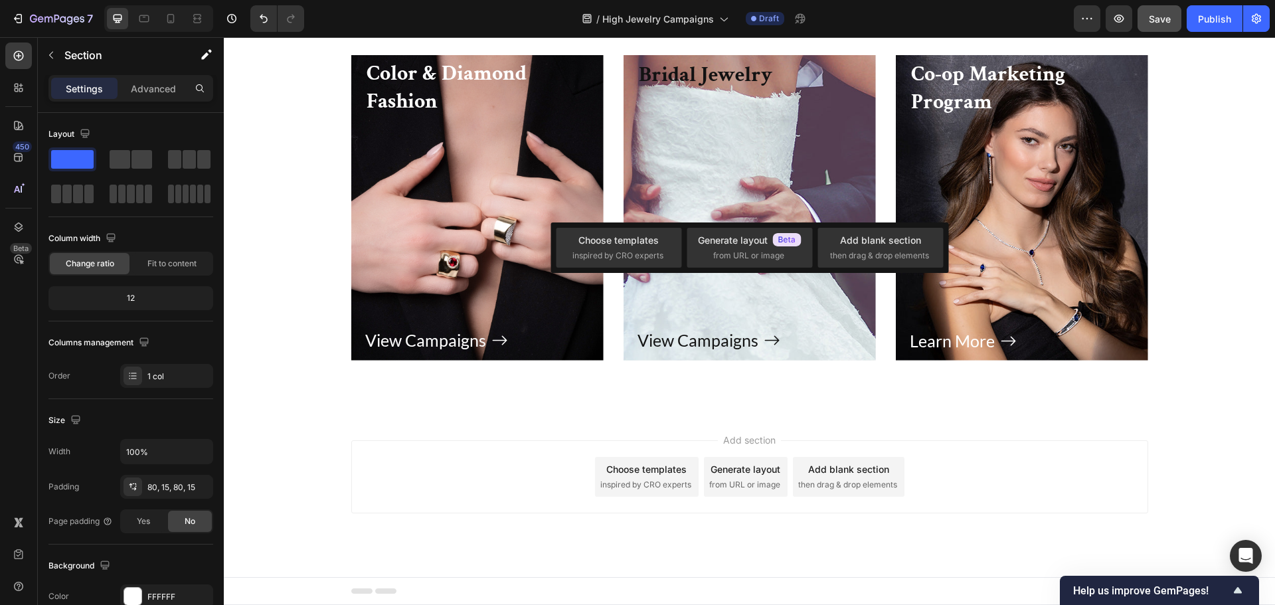
click at [745, 7] on icon at bounding box center [749, 2] width 11 height 11
click at [612, 255] on span "inspired by CRO experts" at bounding box center [617, 256] width 91 height 12
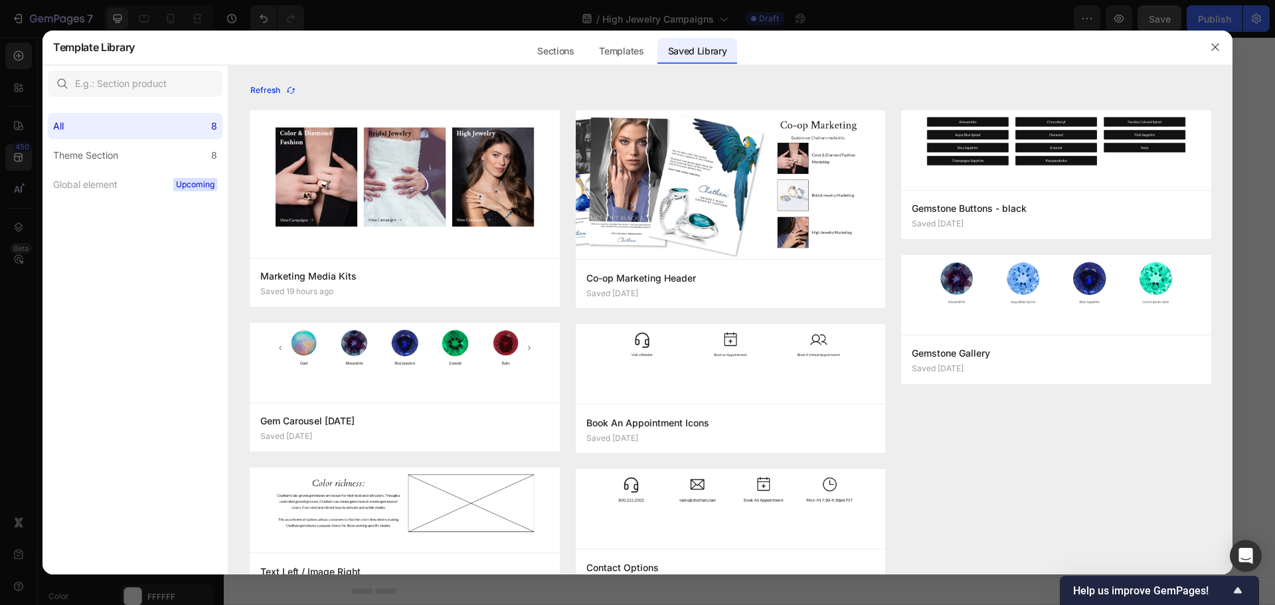
click at [264, 88] on div "Refresh" at bounding box center [273, 90] width 46 height 12
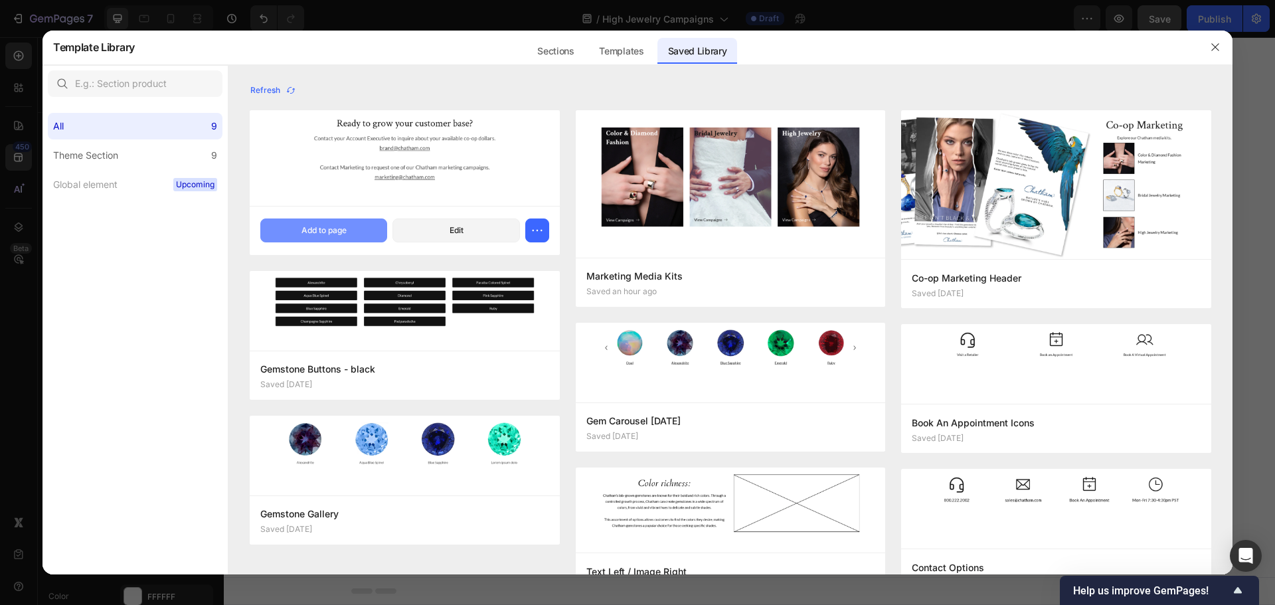
click at [341, 236] on div "Add to page" at bounding box center [323, 230] width 45 height 12
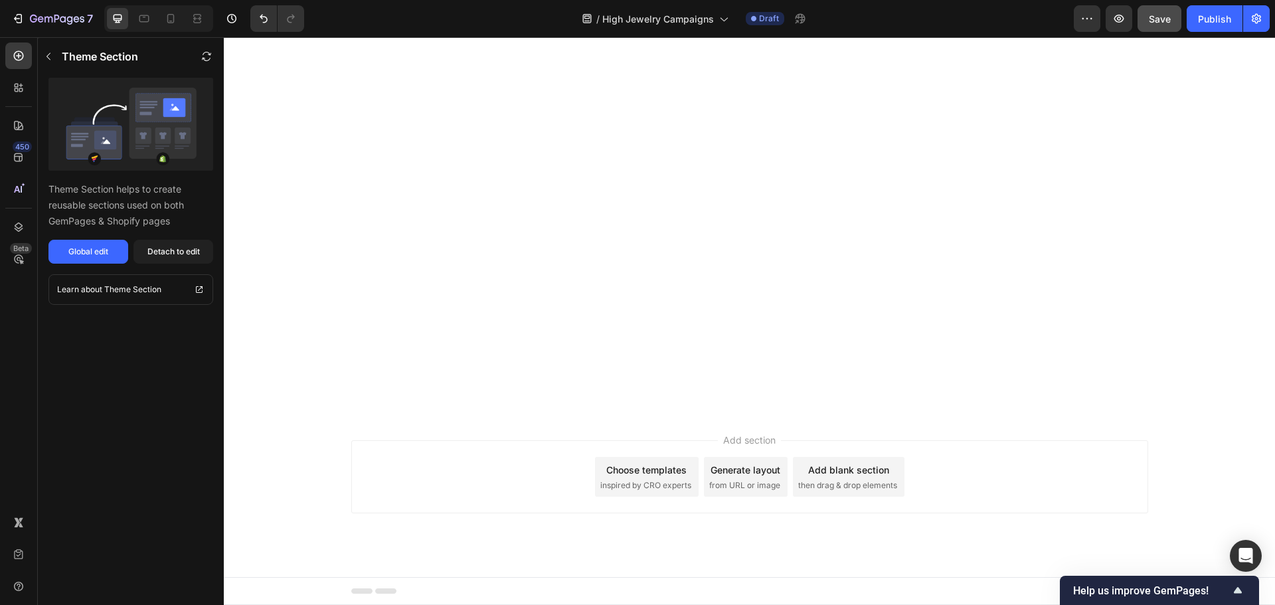
scroll to position [3054, 0]
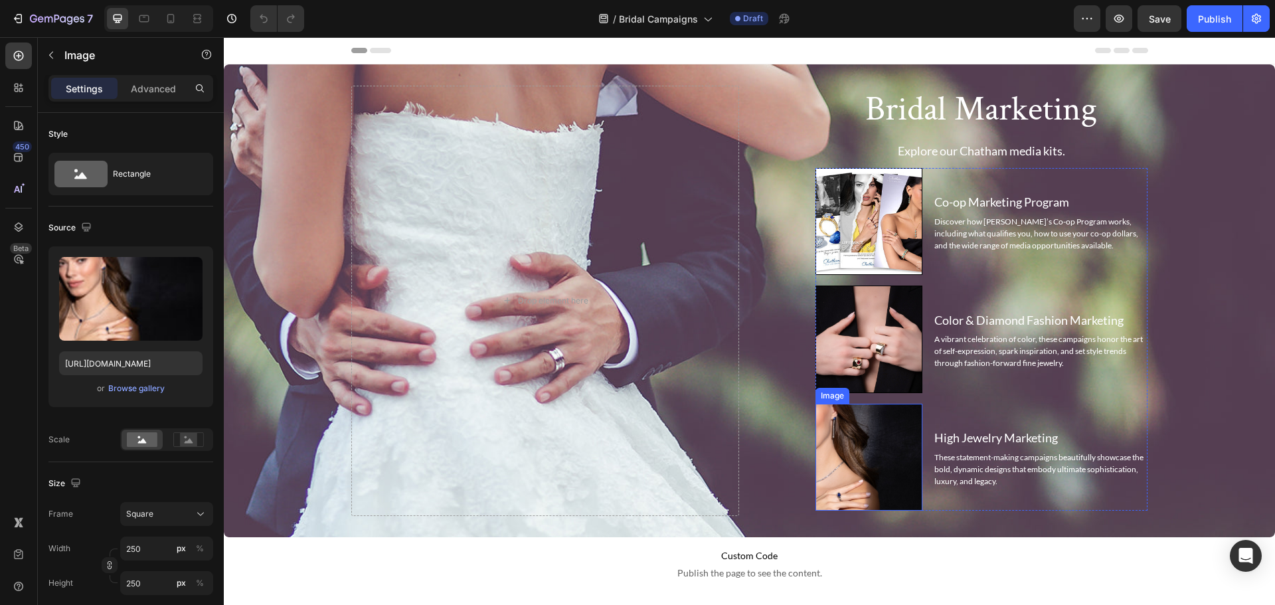
click at [879, 473] on img at bounding box center [868, 457] width 107 height 107
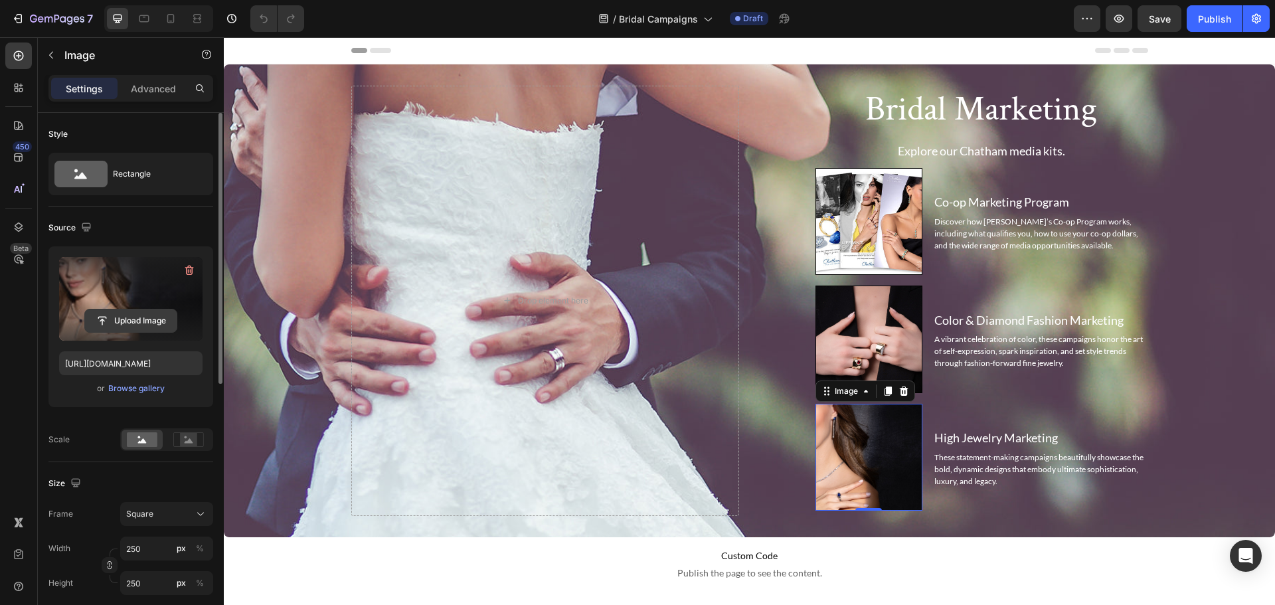
click at [143, 319] on input "file" at bounding box center [131, 320] width 92 height 23
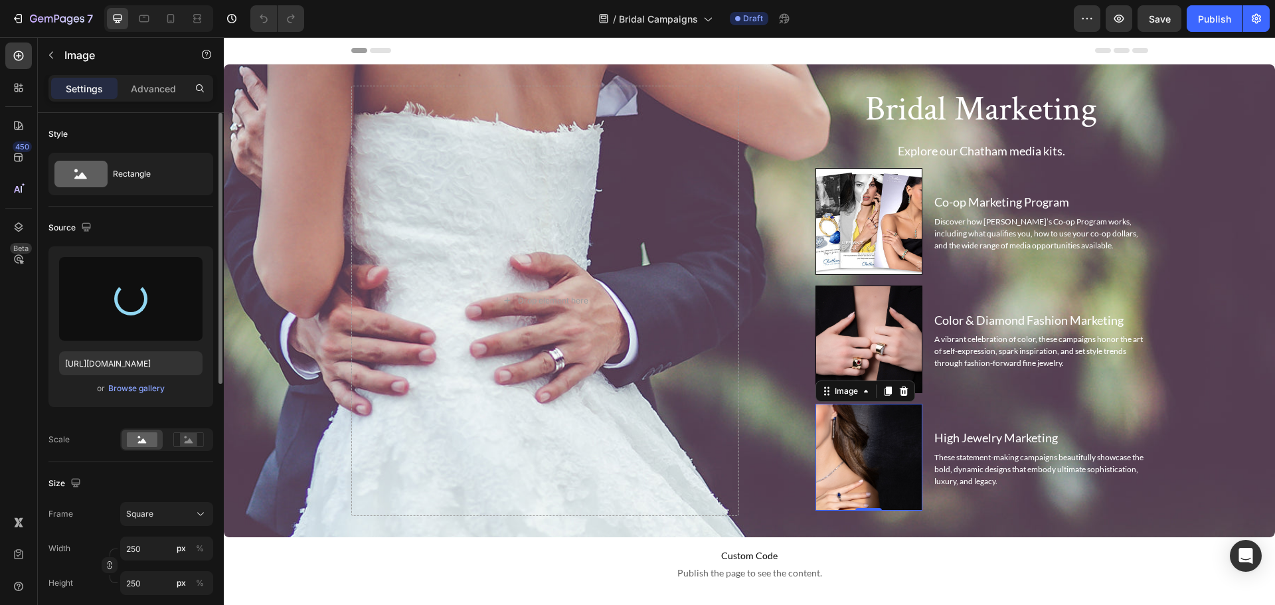
type input "[URL][DOMAIN_NAME]"
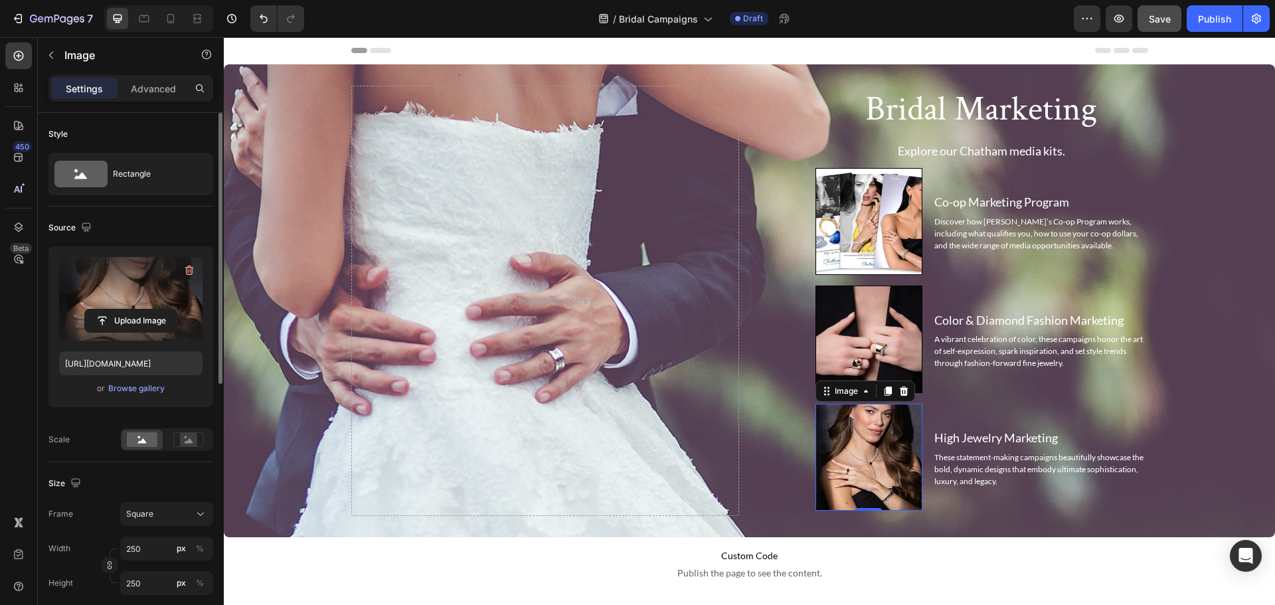
click at [1165, 25] on div "Save" at bounding box center [1160, 19] width 22 height 14
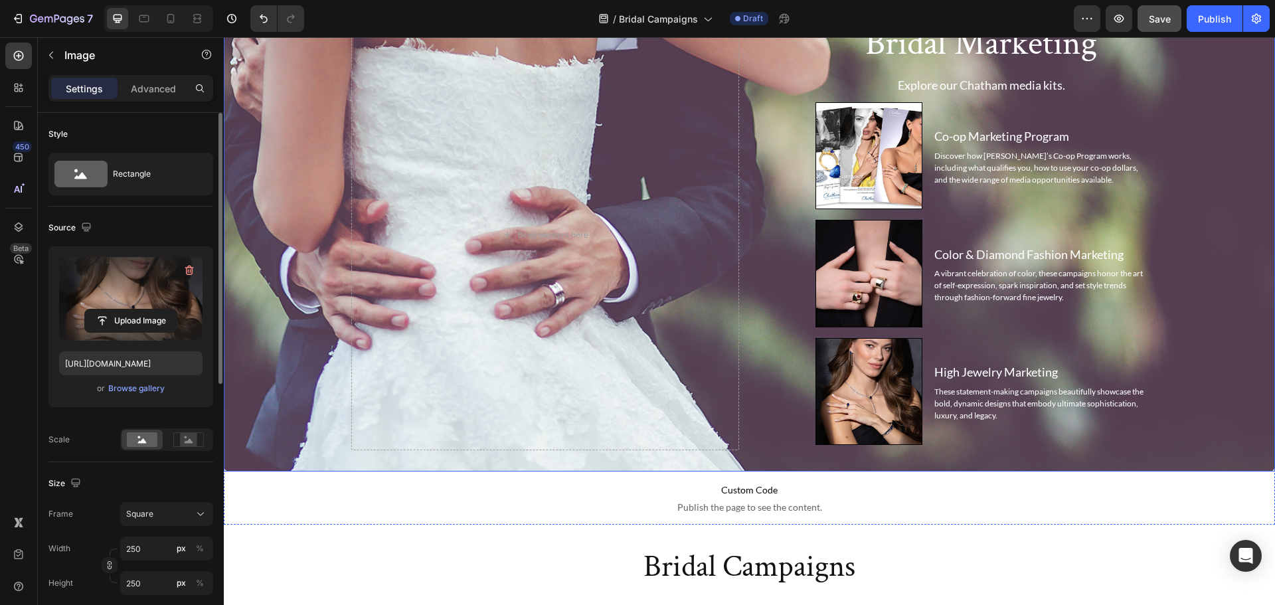
scroll to position [266, 0]
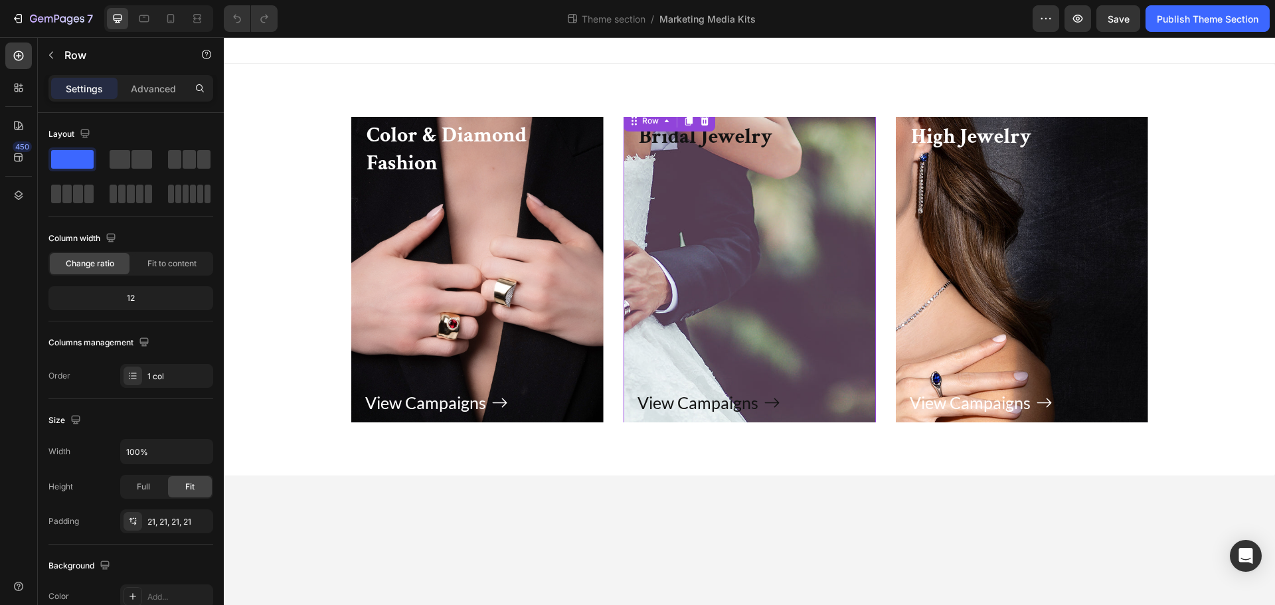
click at [772, 225] on div "View Campaigns Button" at bounding box center [749, 285] width 224 height 266
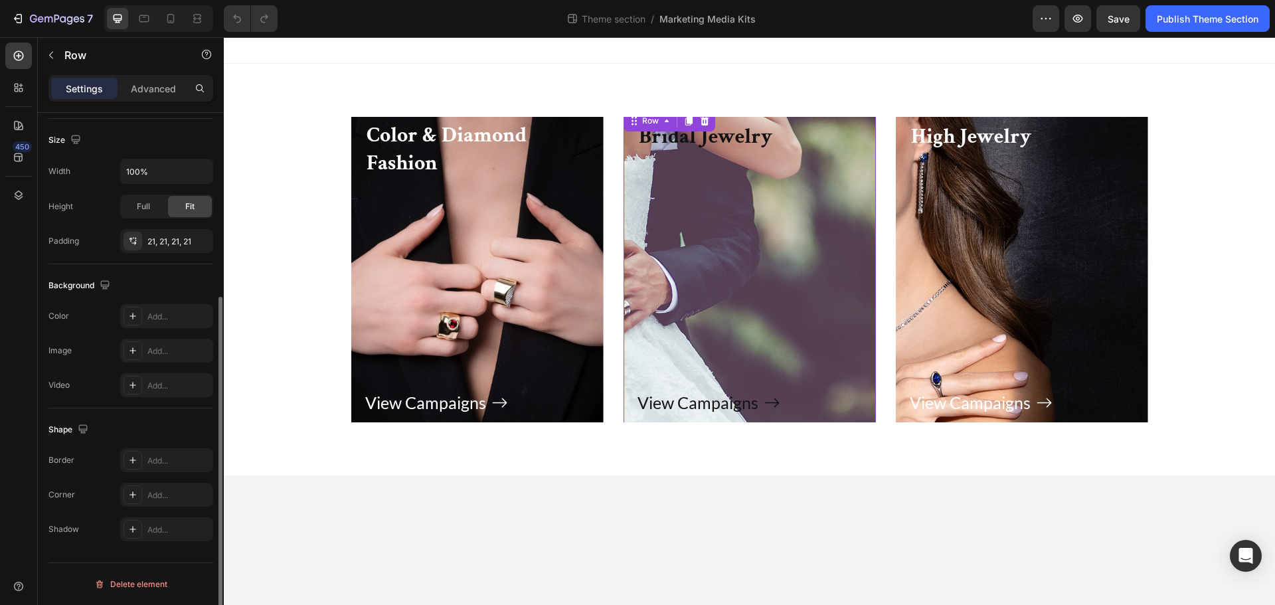
scroll to position [15, 0]
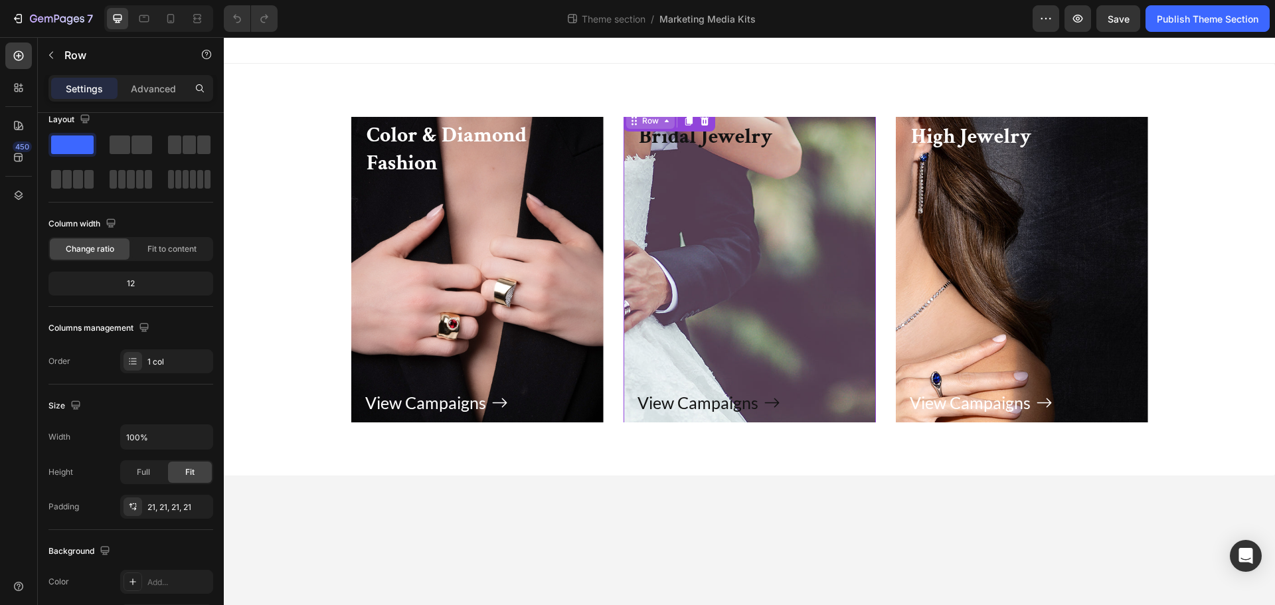
click at [653, 120] on div "Row" at bounding box center [650, 121] width 22 height 12
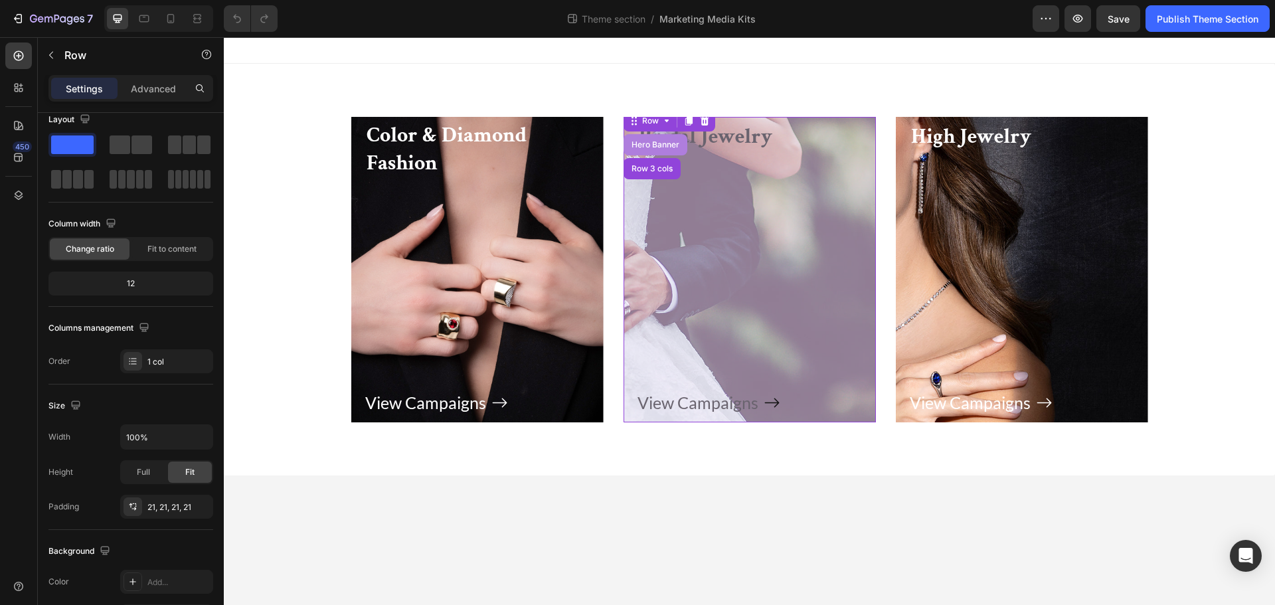
click at [659, 148] on div "Hero Banner" at bounding box center [655, 145] width 53 height 8
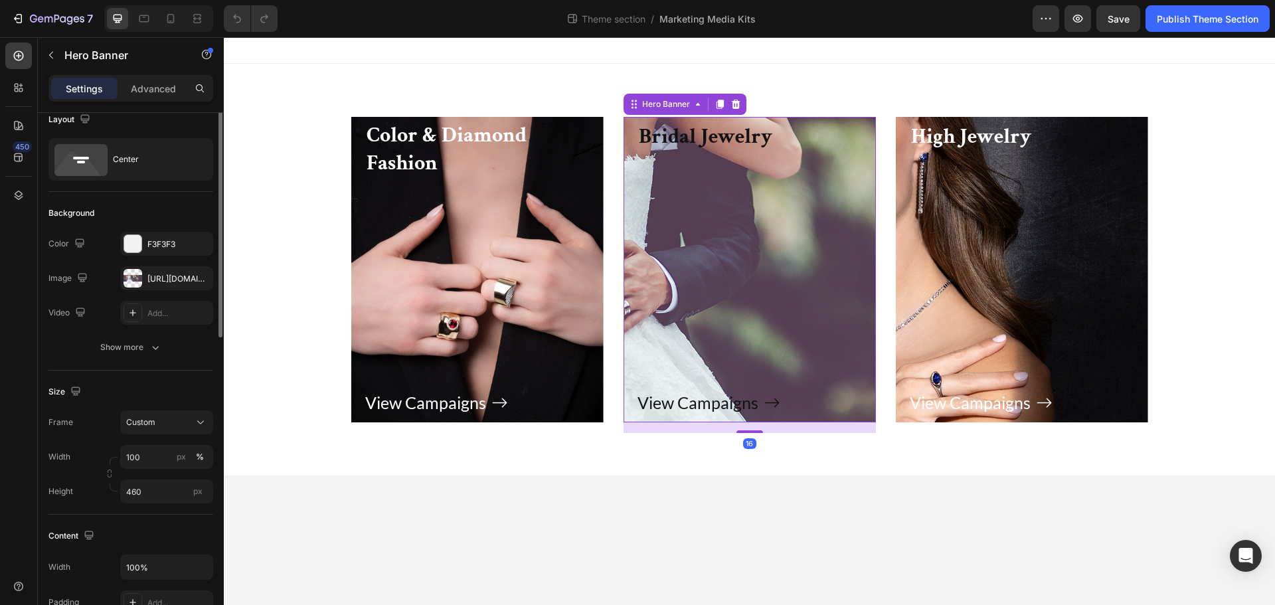
scroll to position [0, 0]
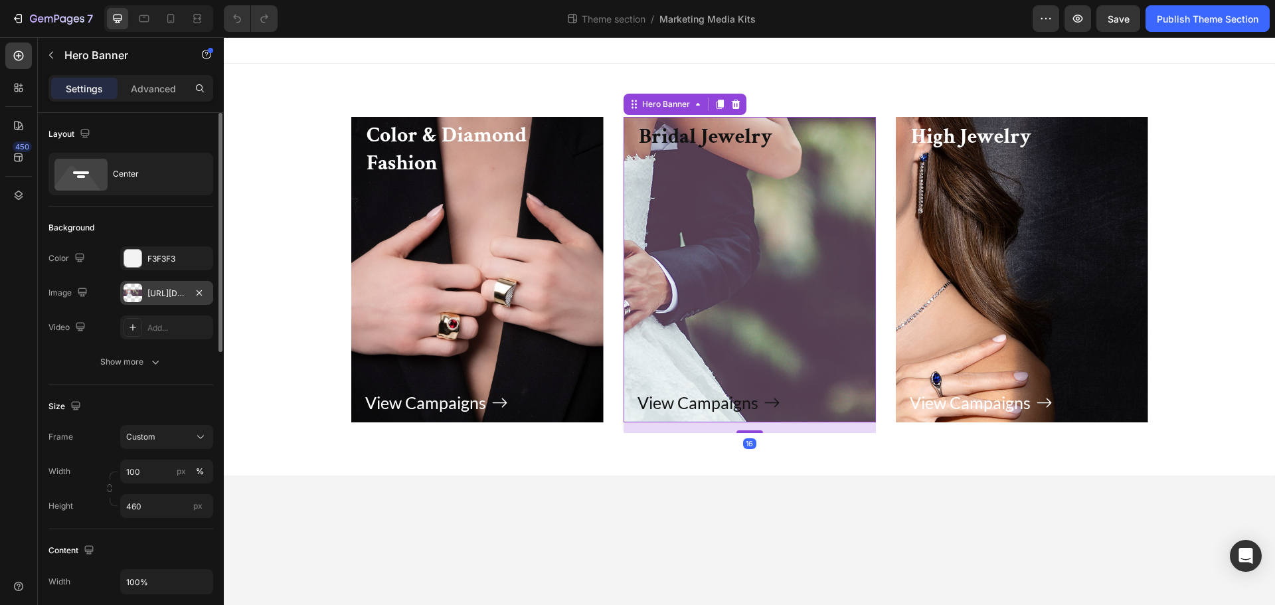
click at [130, 294] on div at bounding box center [133, 293] width 19 height 19
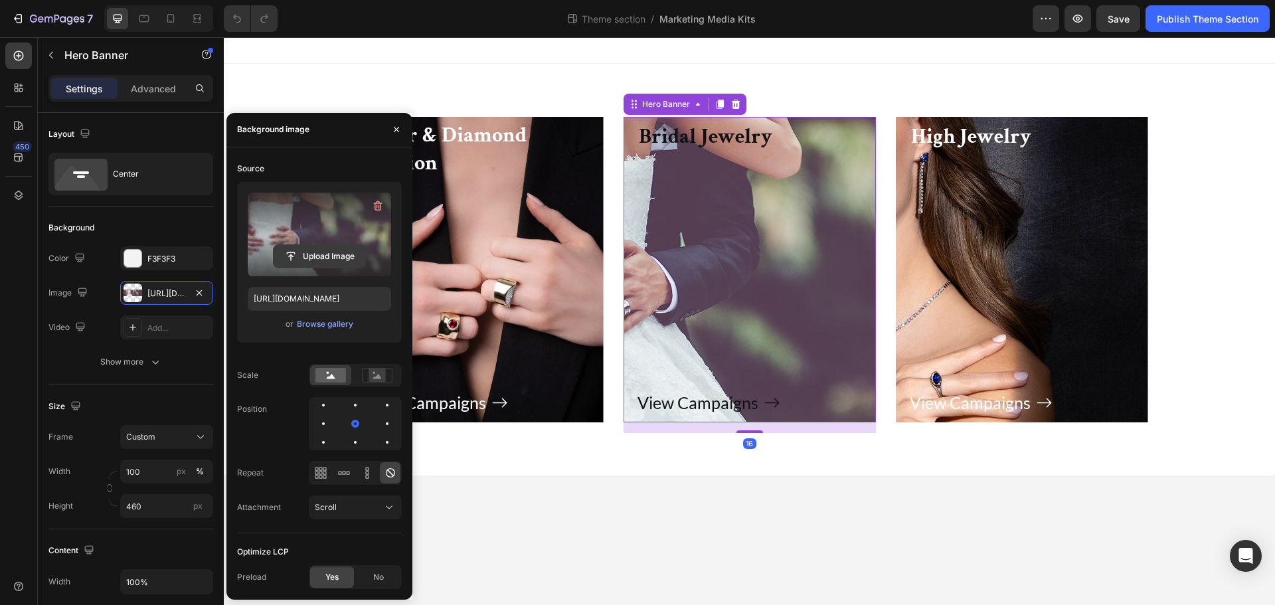
click at [307, 248] on input "file" at bounding box center [320, 256] width 92 height 23
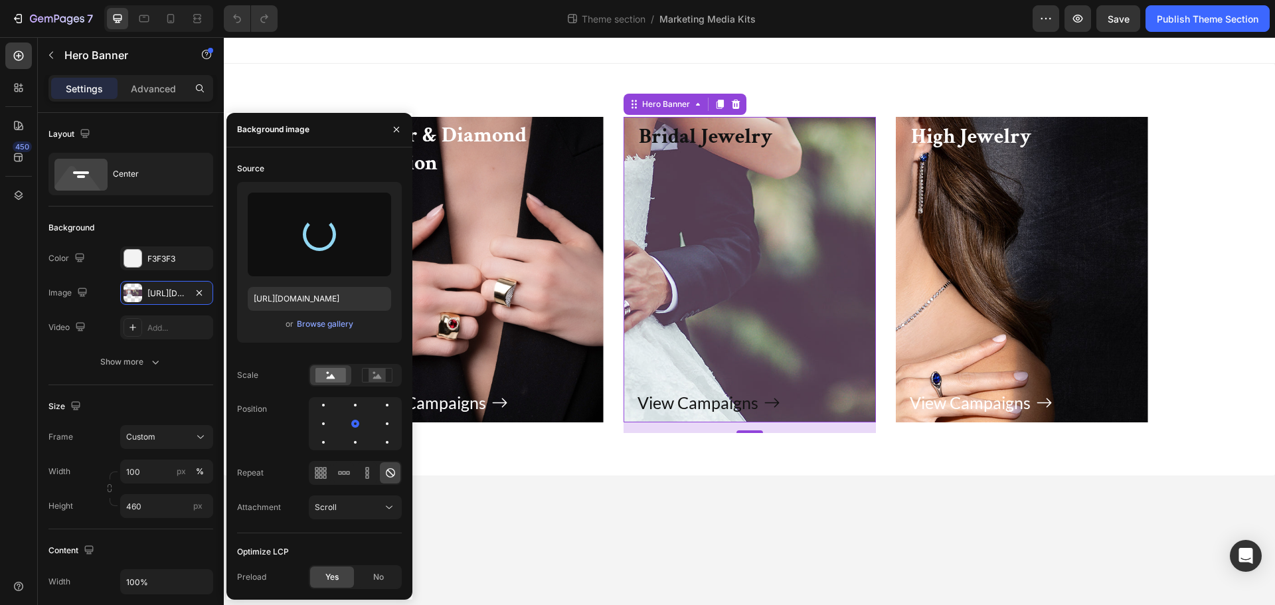
type input "[URL][DOMAIN_NAME]"
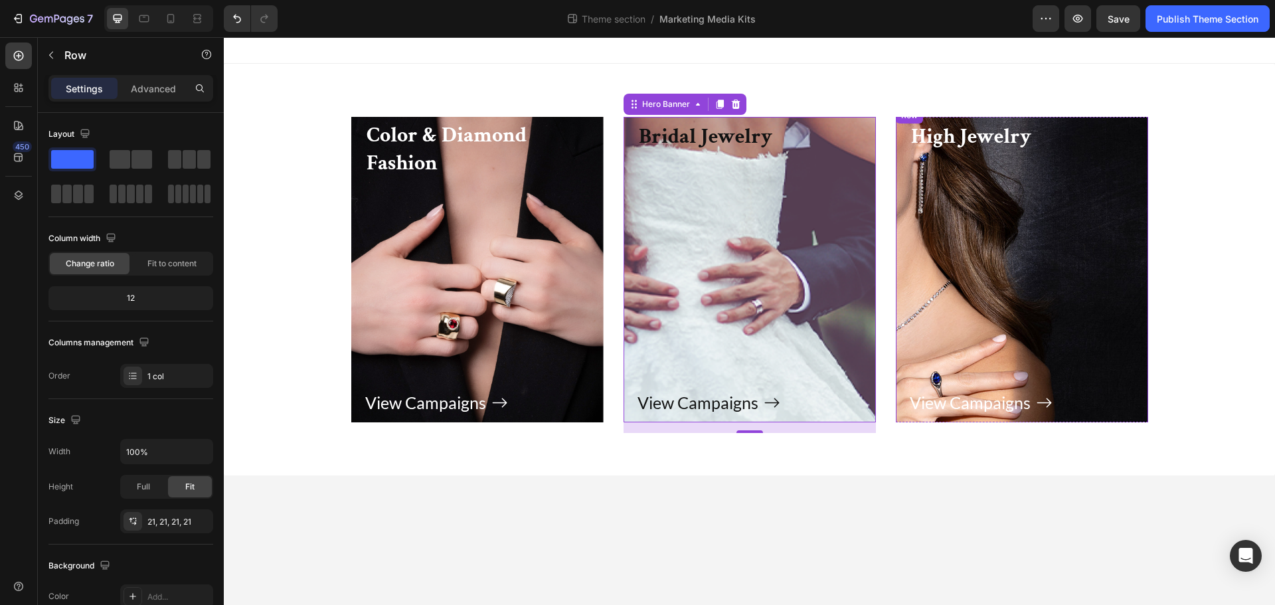
click at [1041, 177] on div "View Campaigns Button" at bounding box center [1022, 285] width 224 height 266
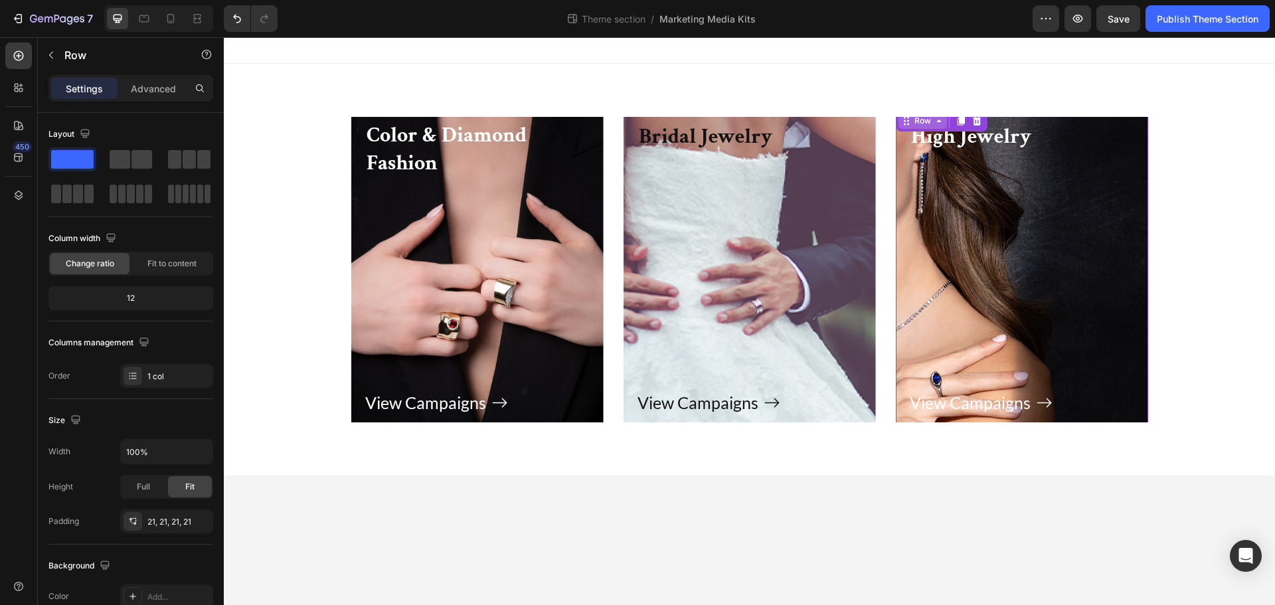
click at [921, 123] on div "Row" at bounding box center [923, 121] width 22 height 12
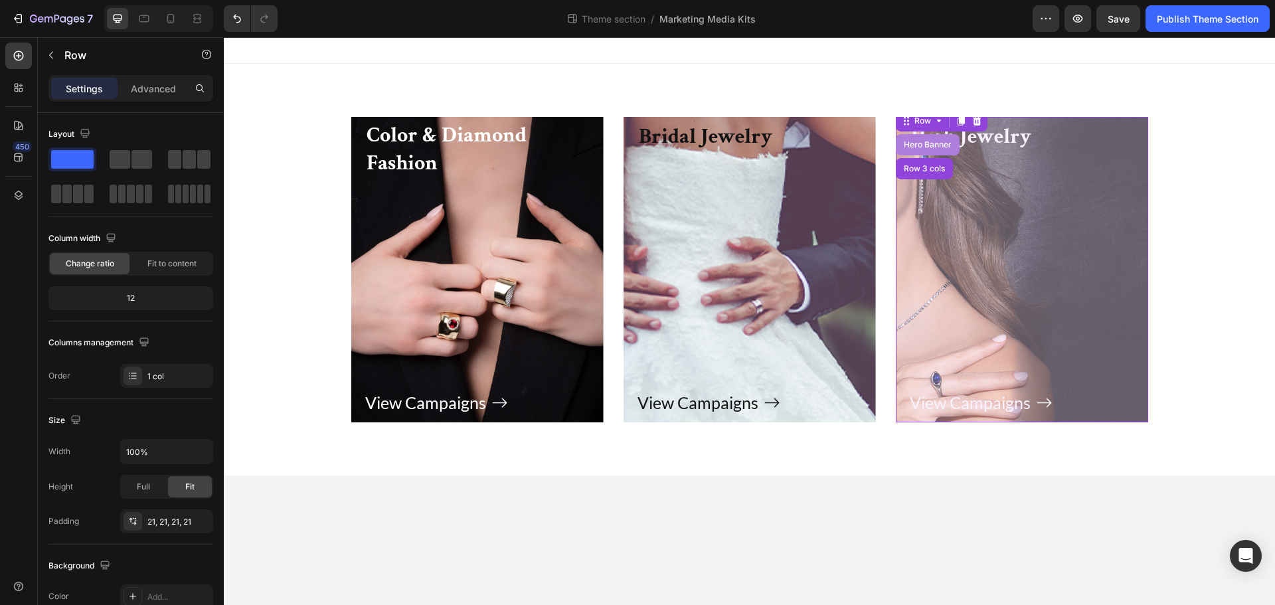
click at [912, 145] on div "Hero Banner" at bounding box center [927, 145] width 53 height 8
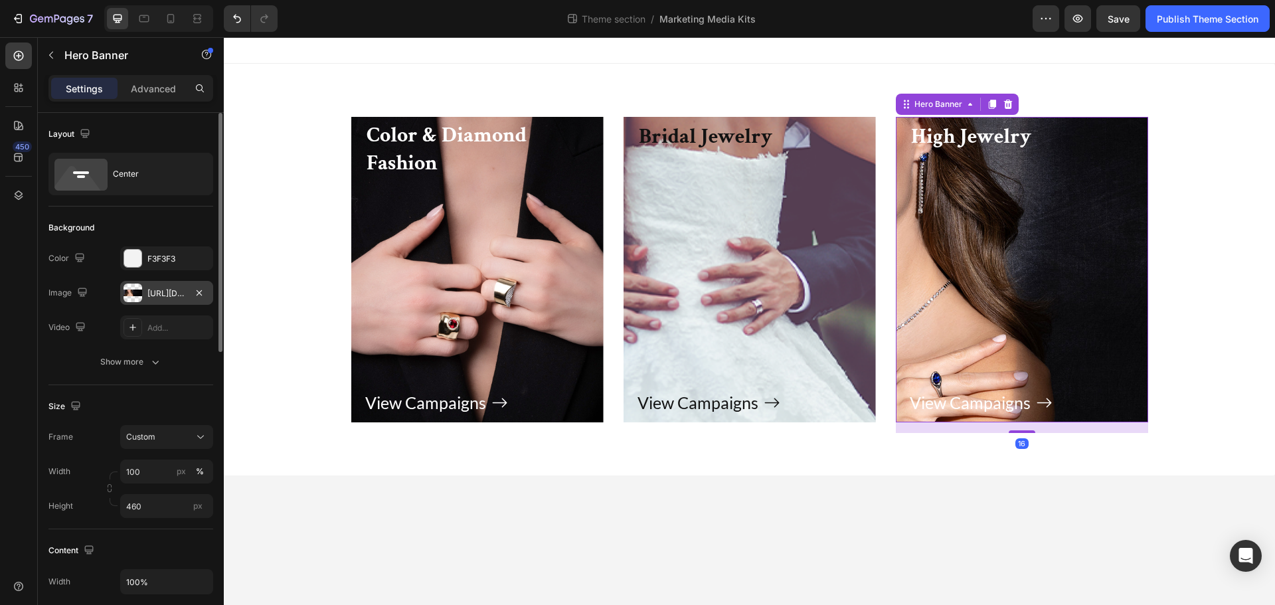
click at [141, 297] on div at bounding box center [133, 293] width 19 height 19
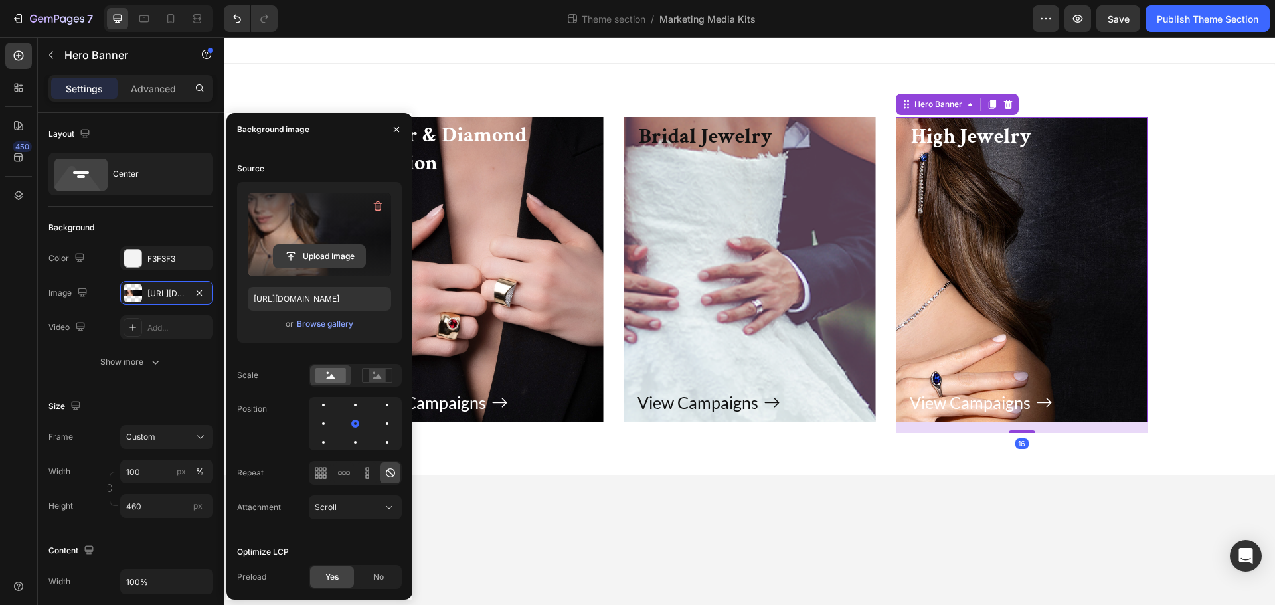
click at [313, 255] on input "file" at bounding box center [320, 256] width 92 height 23
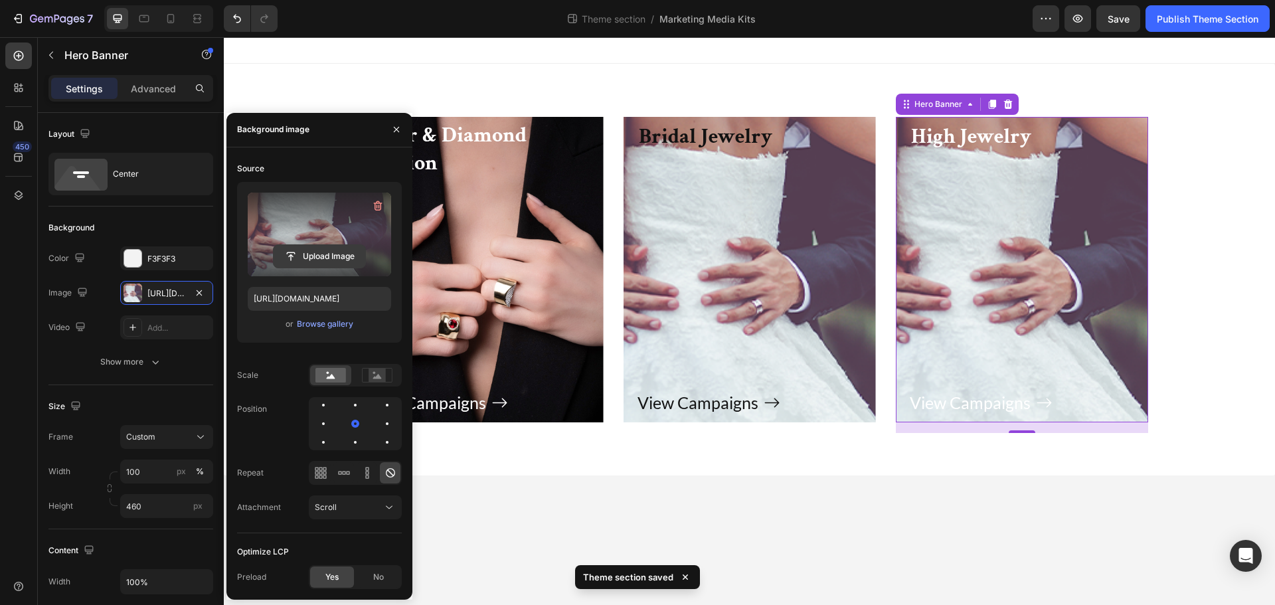
click at [314, 256] on input "file" at bounding box center [320, 256] width 92 height 23
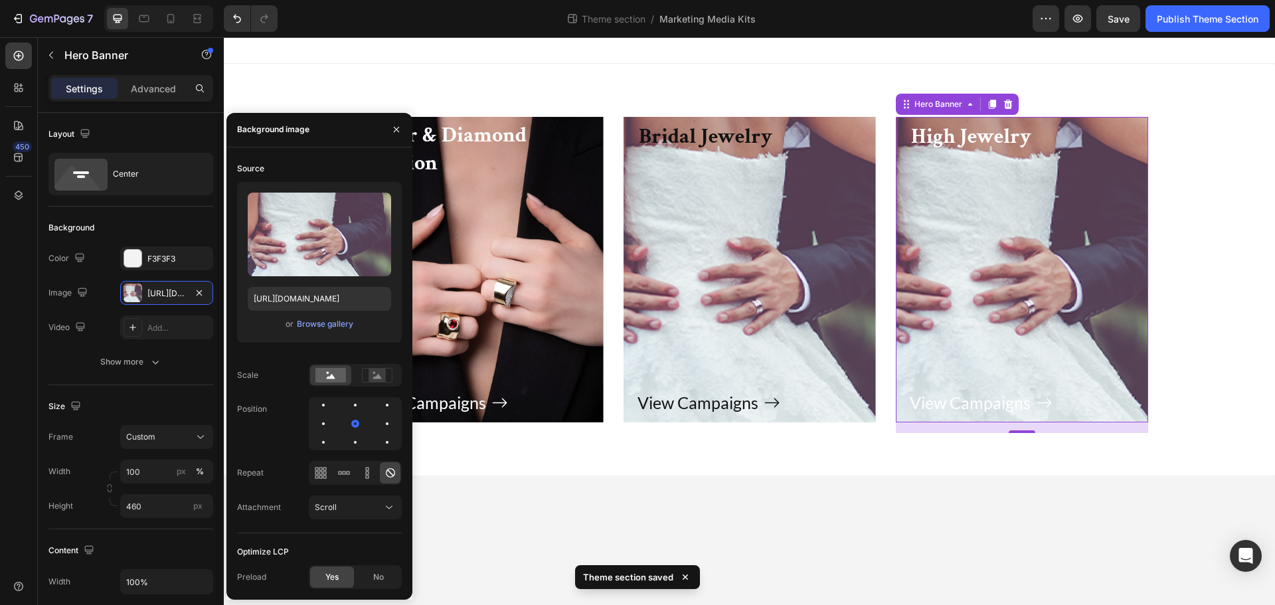
type input "[URL][DOMAIN_NAME]"
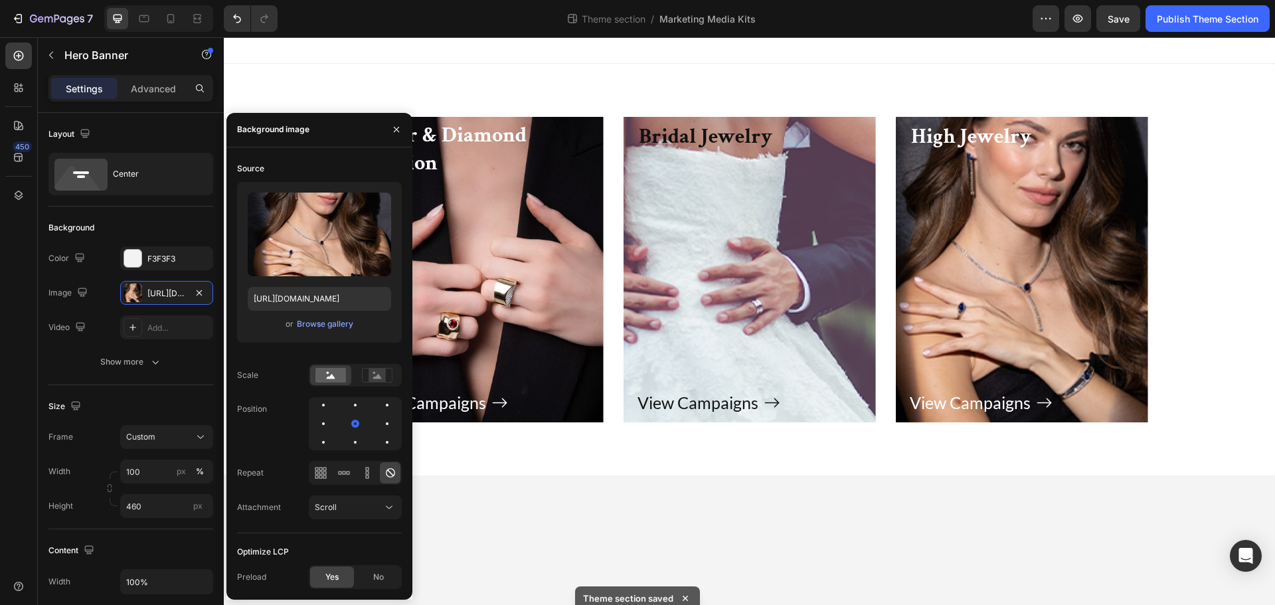
click at [1198, 490] on body "Color & Diamond Fashion Heading View Campaigns Button Row Hero Banner Bridal Je…" at bounding box center [749, 321] width 1051 height 568
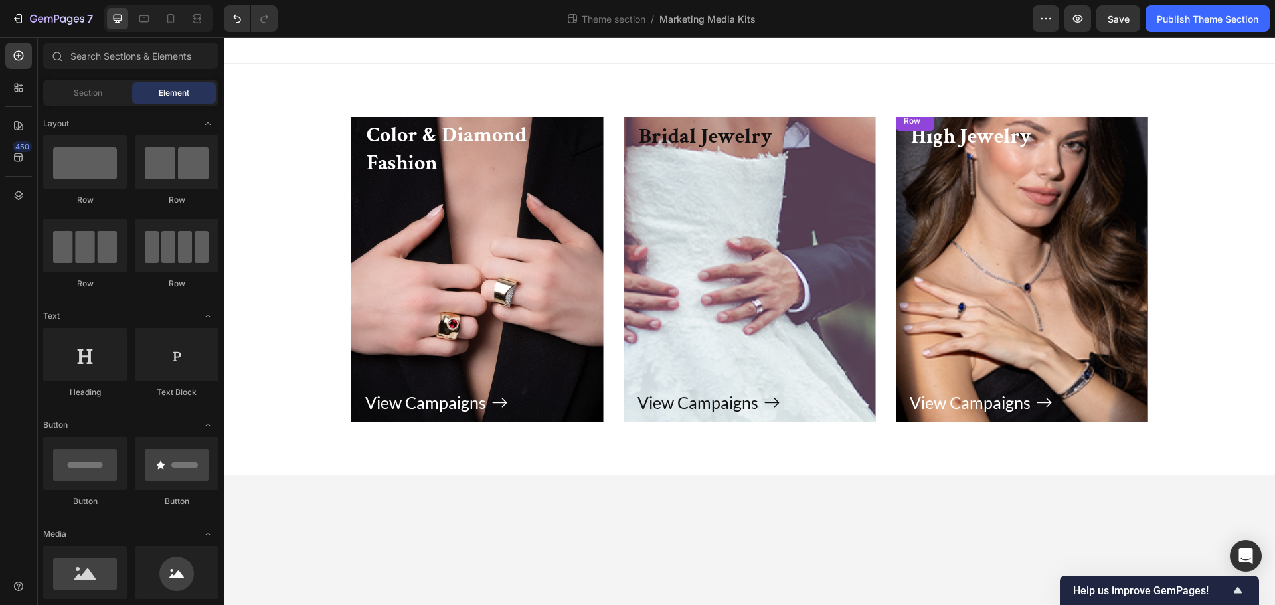
click at [1072, 250] on div "View Campaigns Button" at bounding box center [1022, 285] width 224 height 266
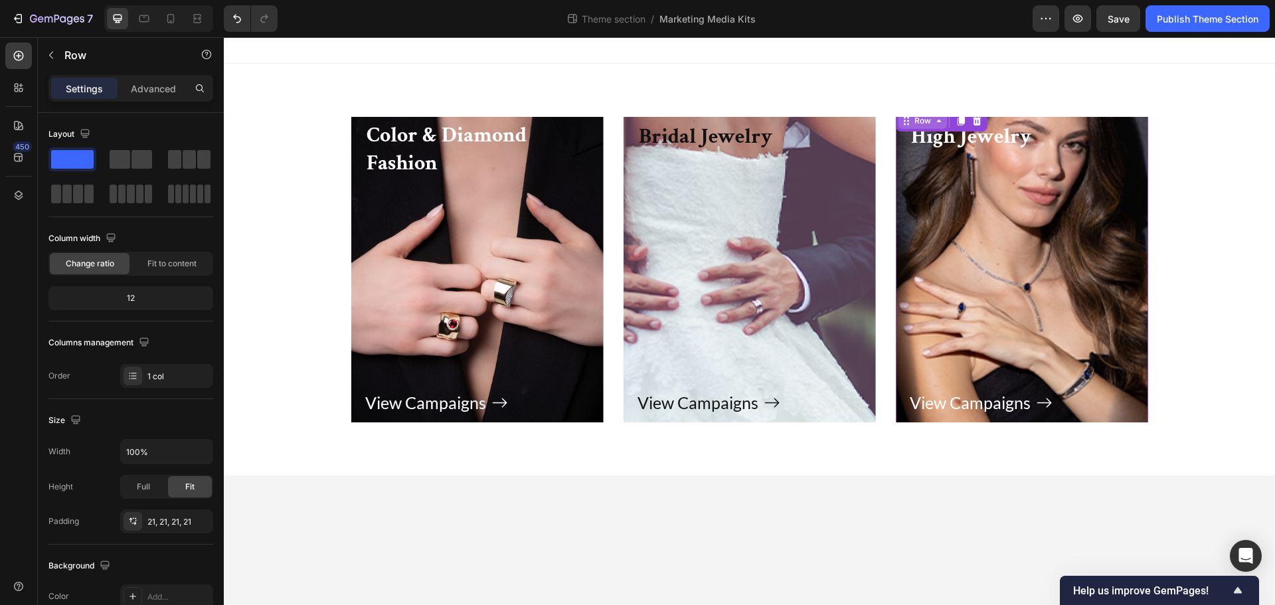
click at [921, 126] on div "Row" at bounding box center [923, 121] width 22 height 12
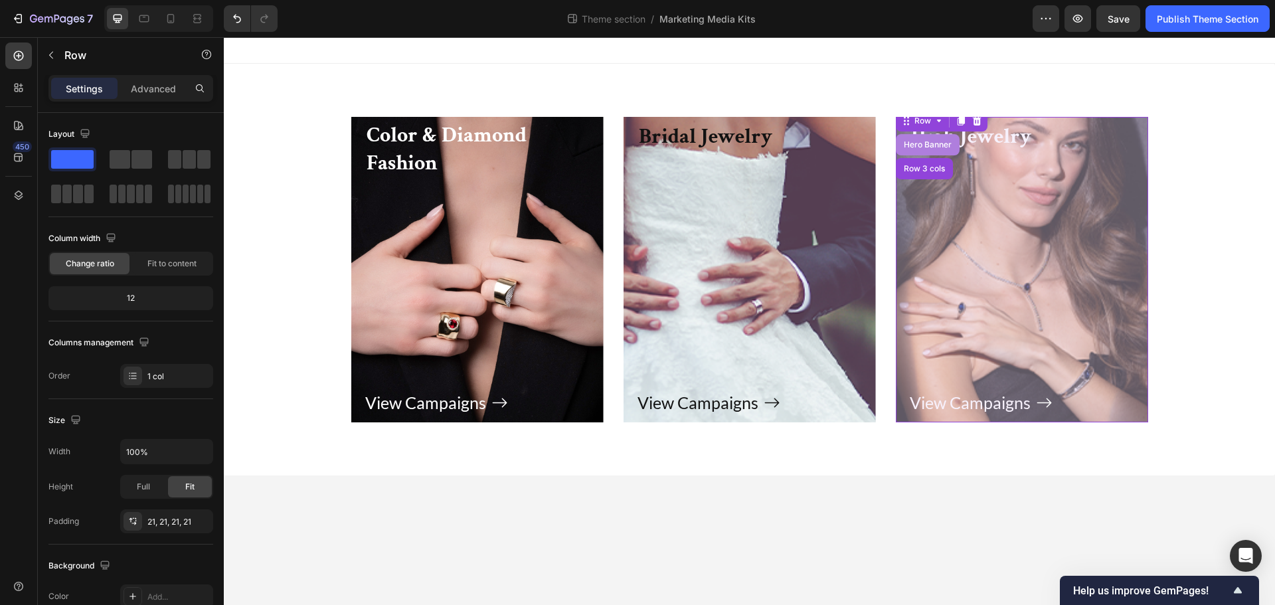
click at [920, 142] on div "Hero Banner" at bounding box center [927, 145] width 53 height 8
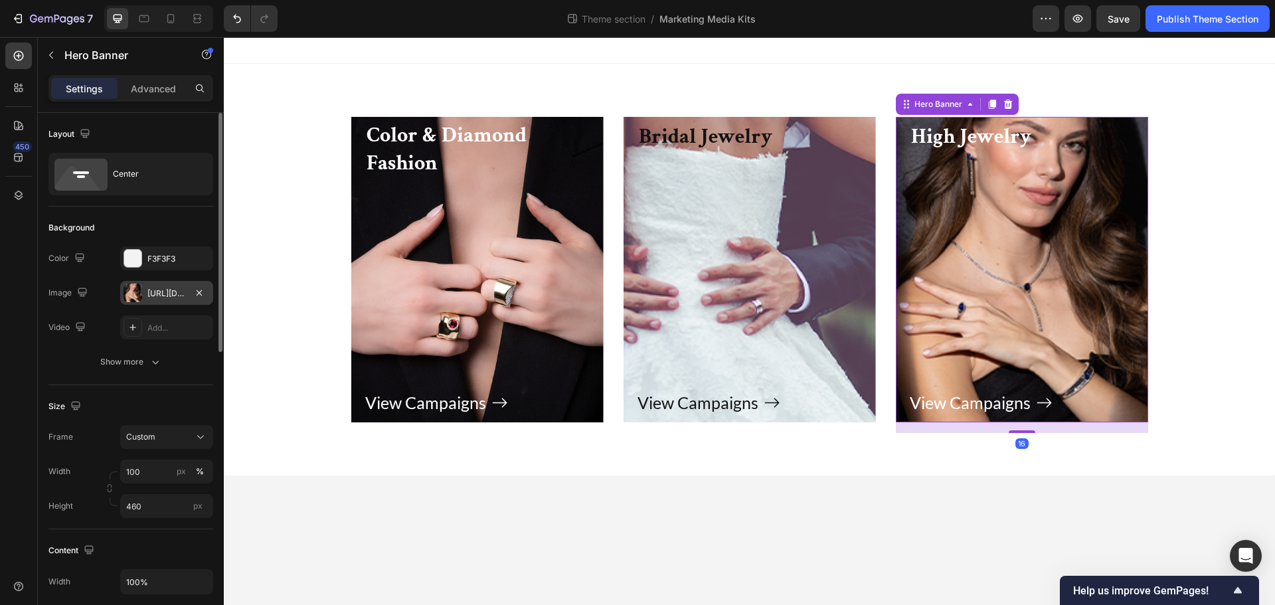
click at [132, 301] on div at bounding box center [133, 293] width 19 height 19
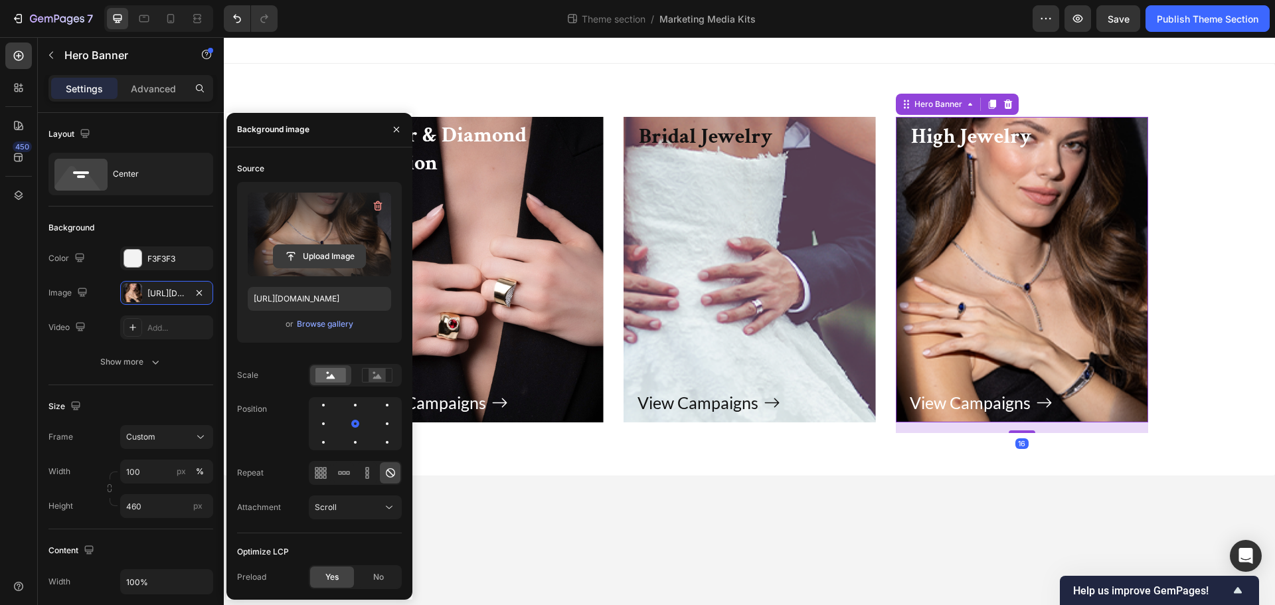
click at [316, 249] on input "file" at bounding box center [320, 256] width 92 height 23
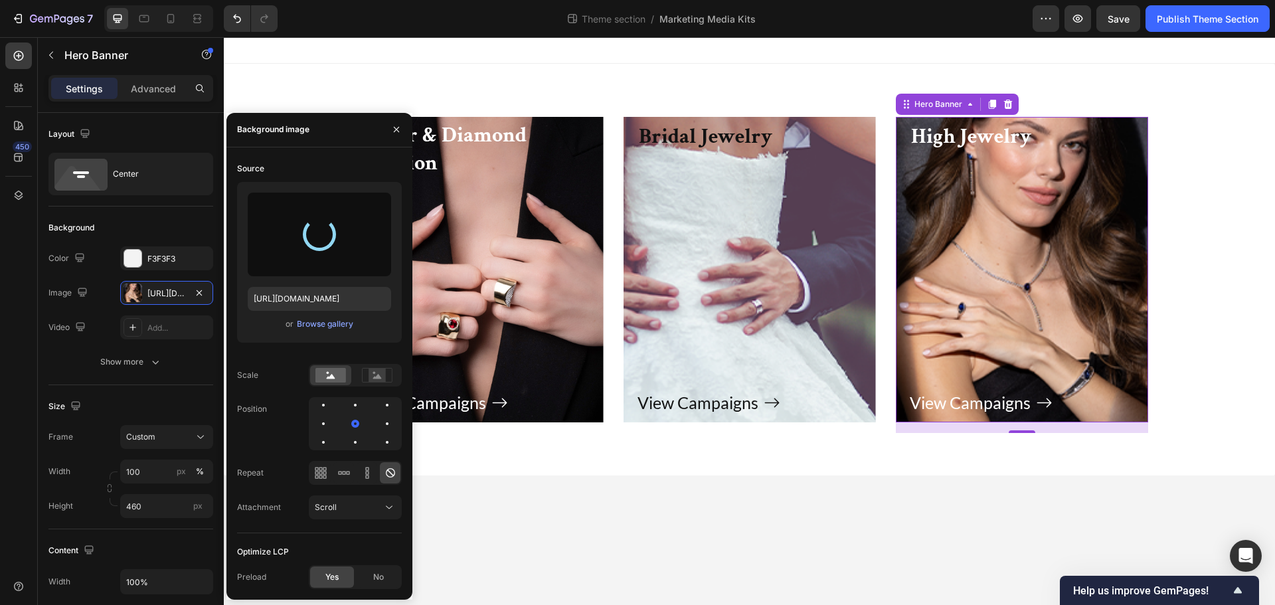
type input "https://cdn.shopify.com/s/files/1/1696/0571/files/gempages_498519226311508742-3…"
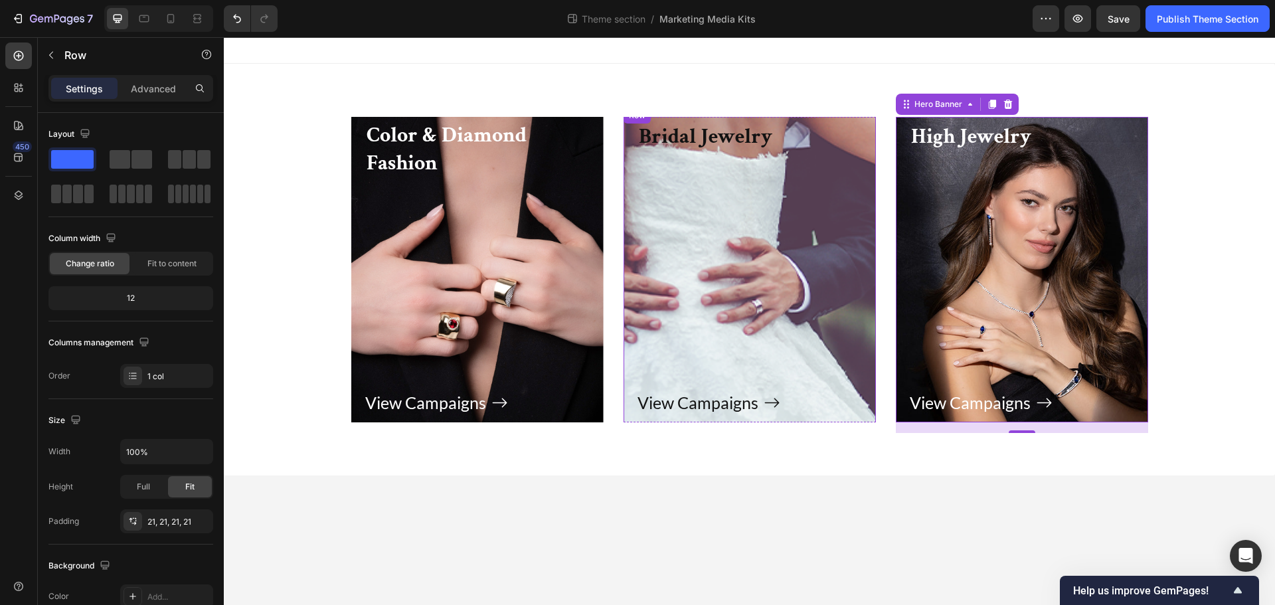
click at [816, 205] on div "View Campaigns Button" at bounding box center [749, 285] width 224 height 266
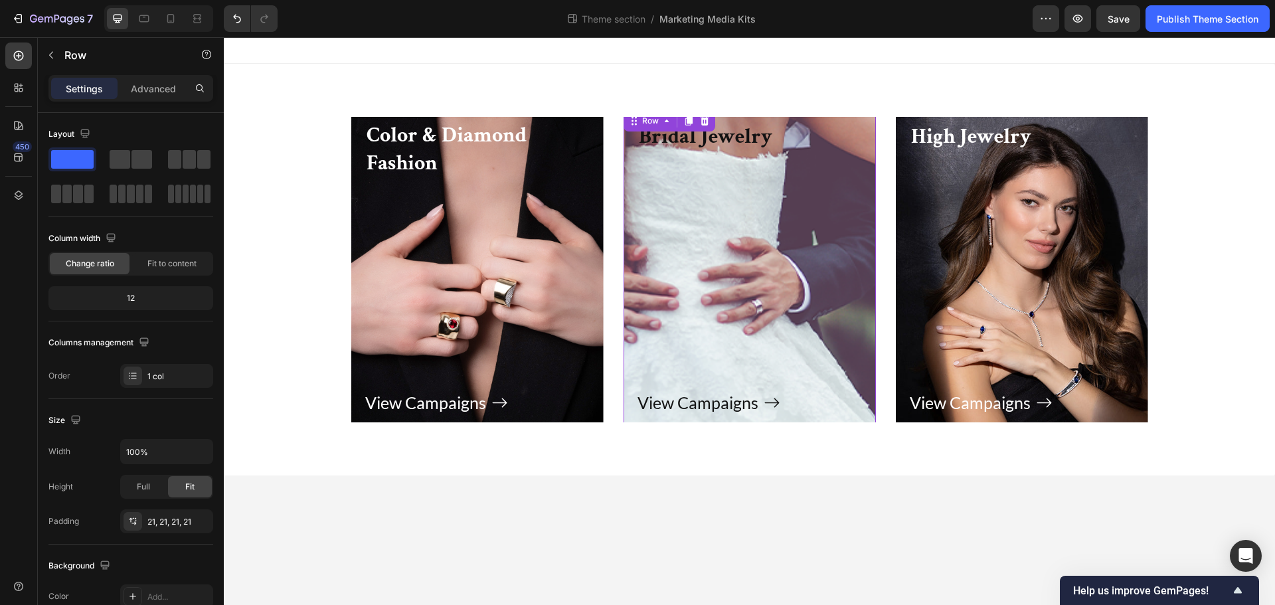
click at [697, 236] on div "View Campaigns Button" at bounding box center [749, 285] width 224 height 266
click at [651, 124] on div "Row" at bounding box center [650, 121] width 22 height 12
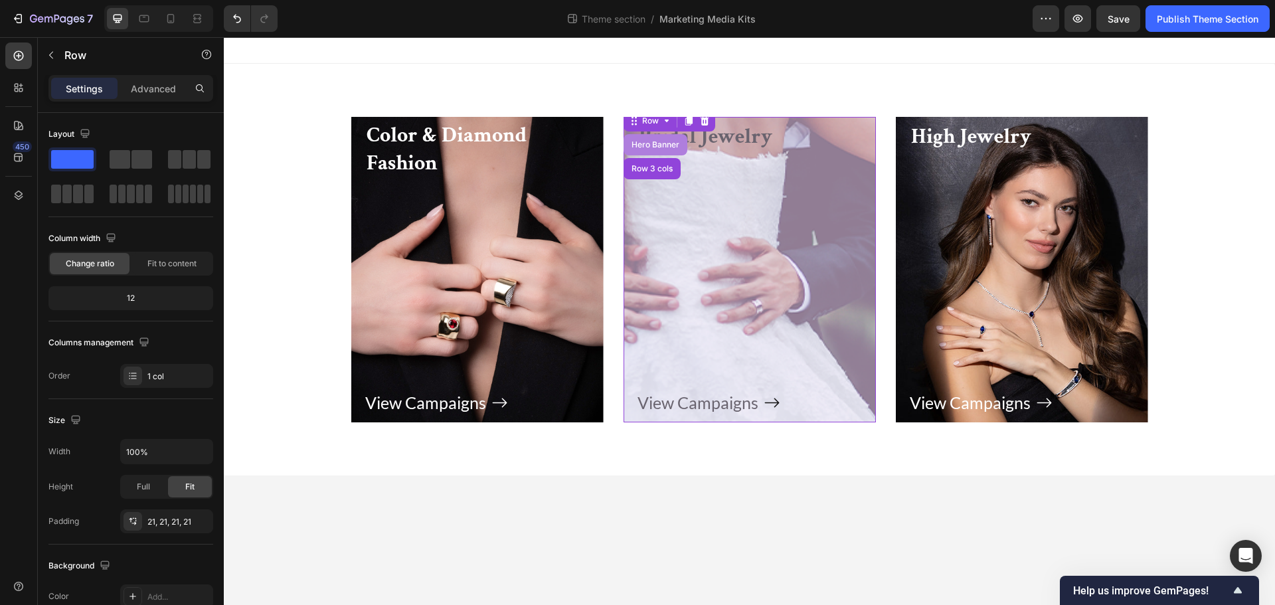
click at [654, 143] on div "Hero Banner" at bounding box center [655, 145] width 53 height 8
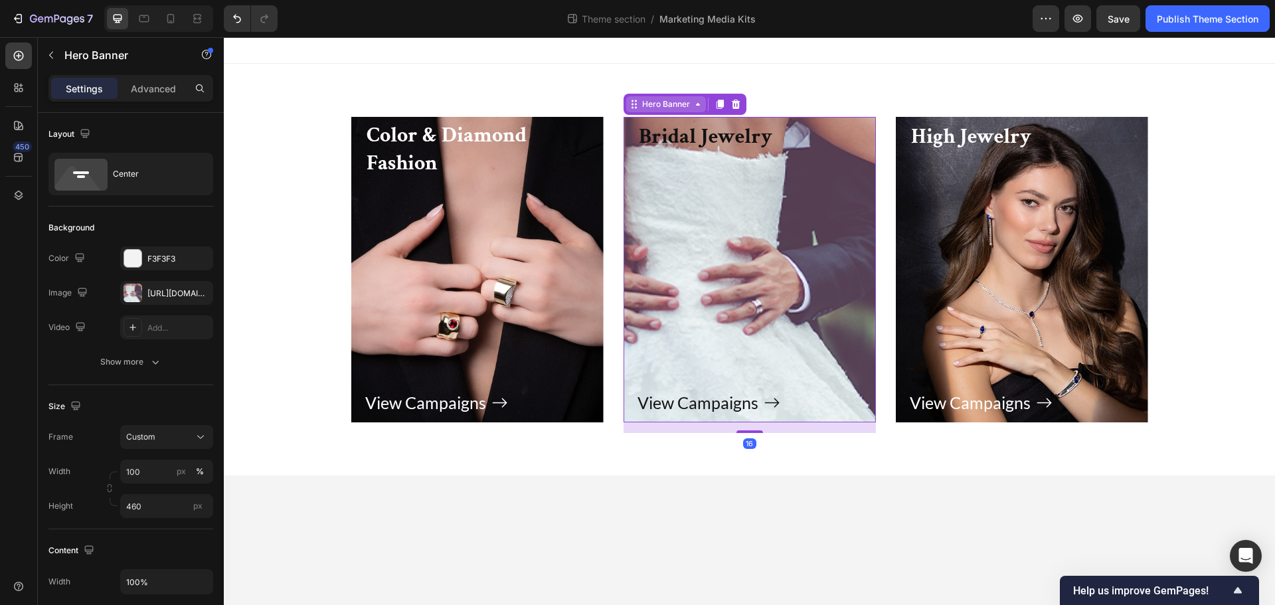
click at [671, 105] on div "Hero Banner" at bounding box center [665, 104] width 53 height 12
click at [133, 299] on div at bounding box center [133, 293] width 19 height 19
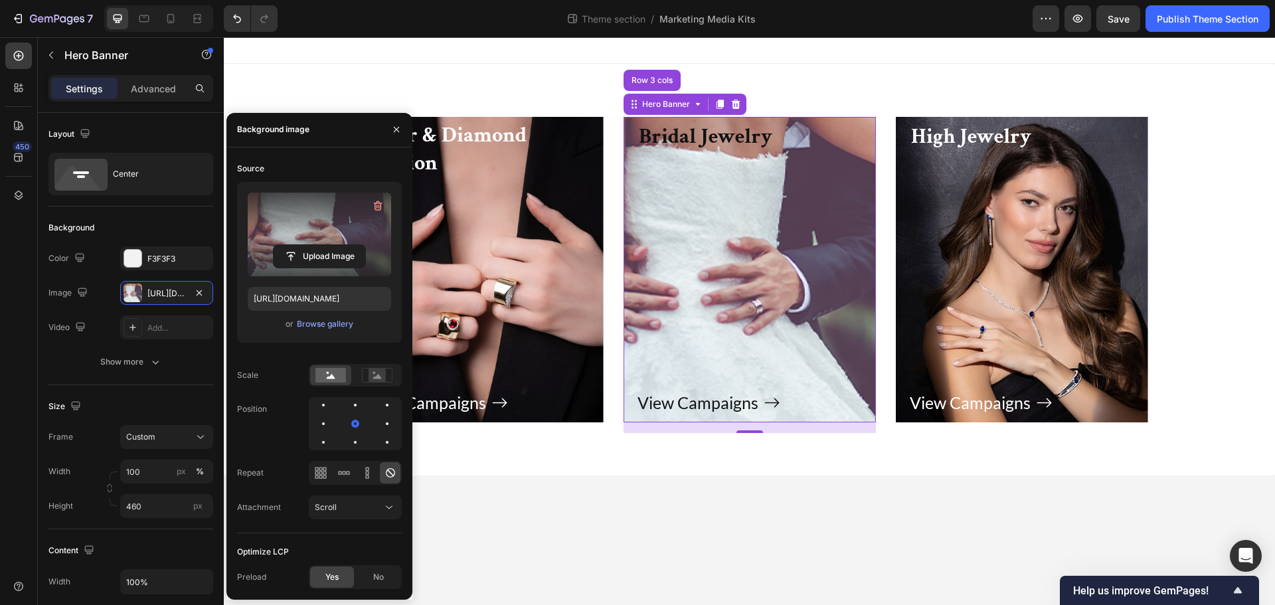
click at [297, 225] on label at bounding box center [319, 235] width 143 height 84
click at [297, 245] on input "file" at bounding box center [320, 256] width 92 height 23
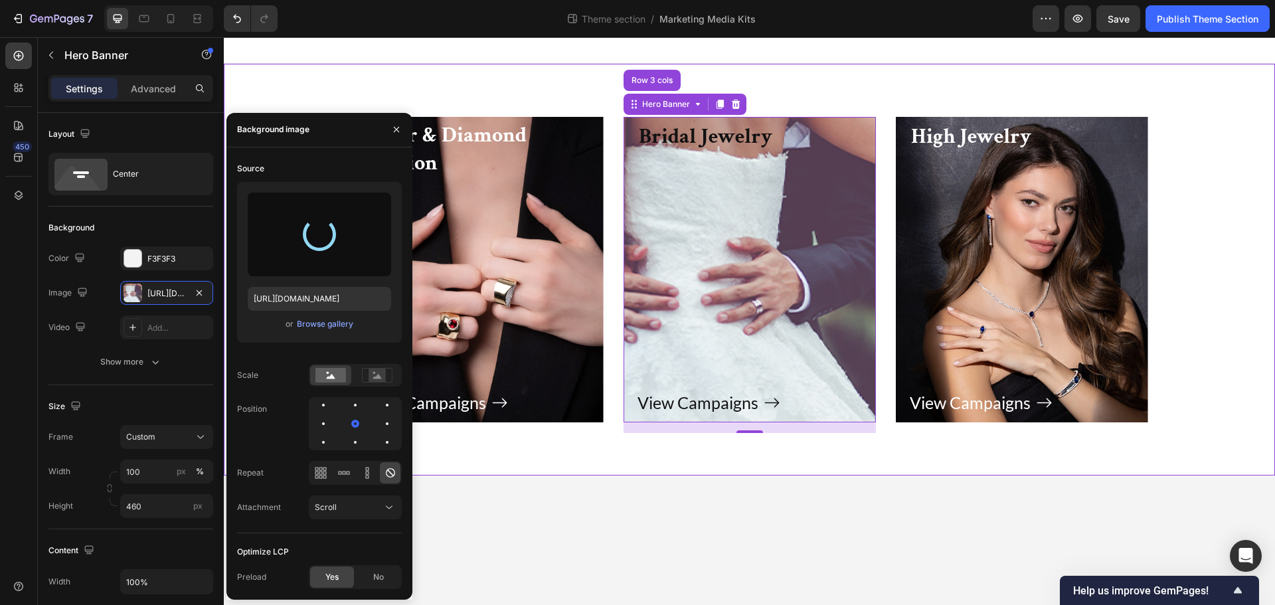
type input "https://cdn.shopify.com/s/files/1/1696/0571/files/gempages_498519226311508742-f…"
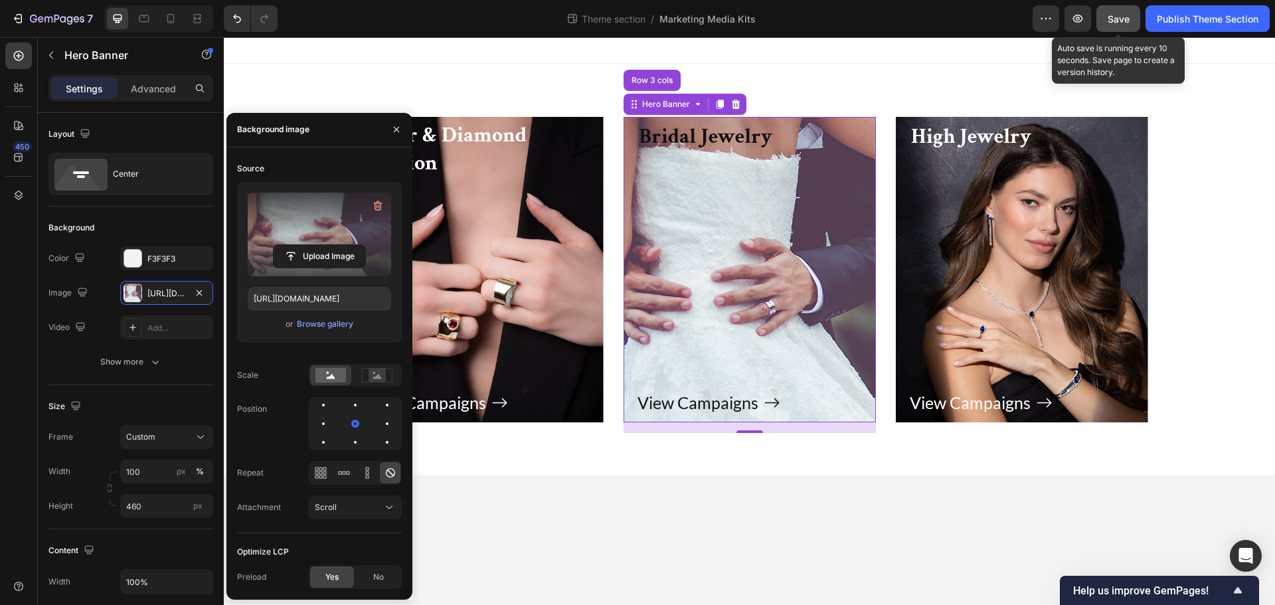
click at [1124, 21] on span "Save" at bounding box center [1119, 18] width 22 height 11
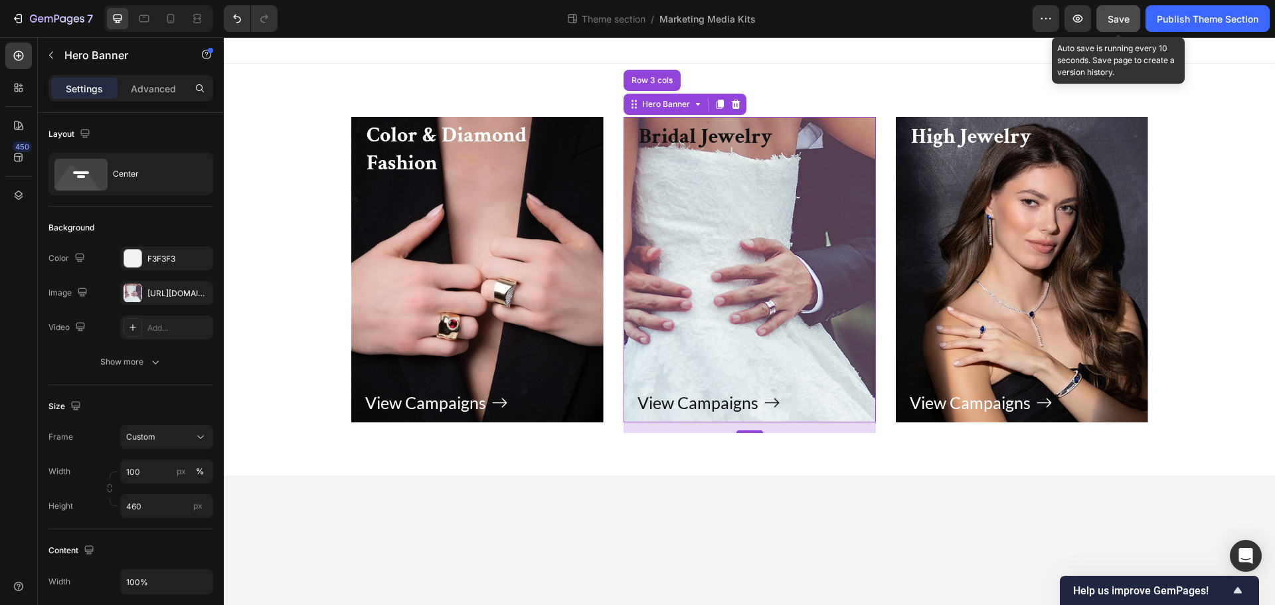
click at [1120, 19] on span "Save" at bounding box center [1119, 18] width 22 height 11
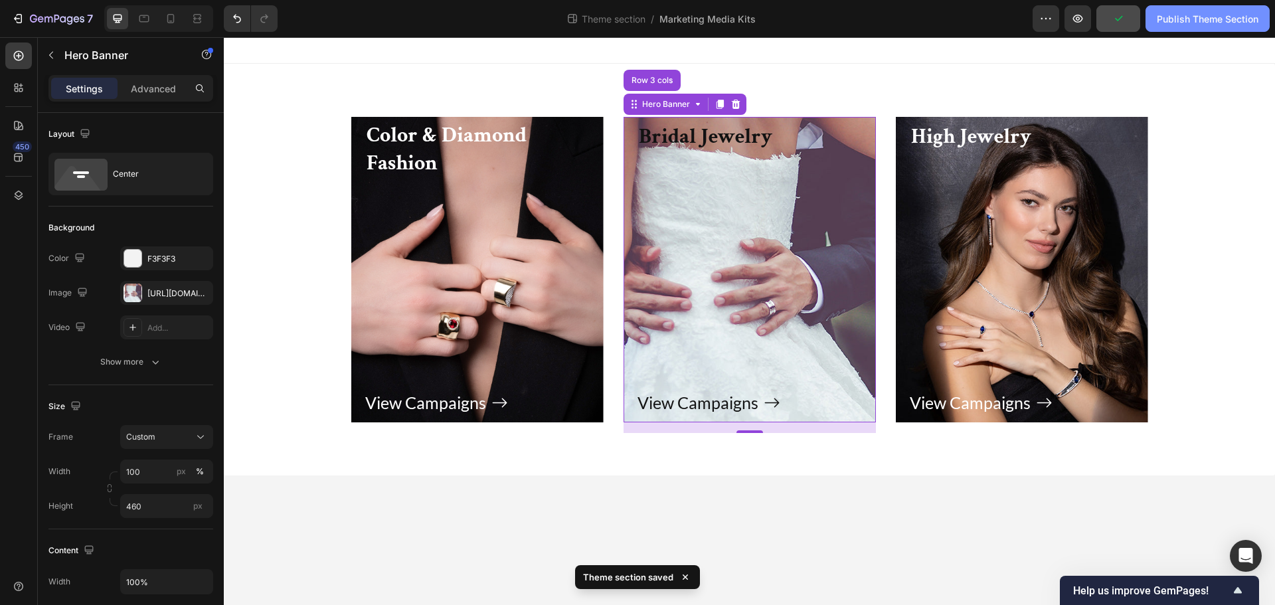
click at [1235, 27] on button "Publish Theme Section" at bounding box center [1207, 18] width 124 height 27
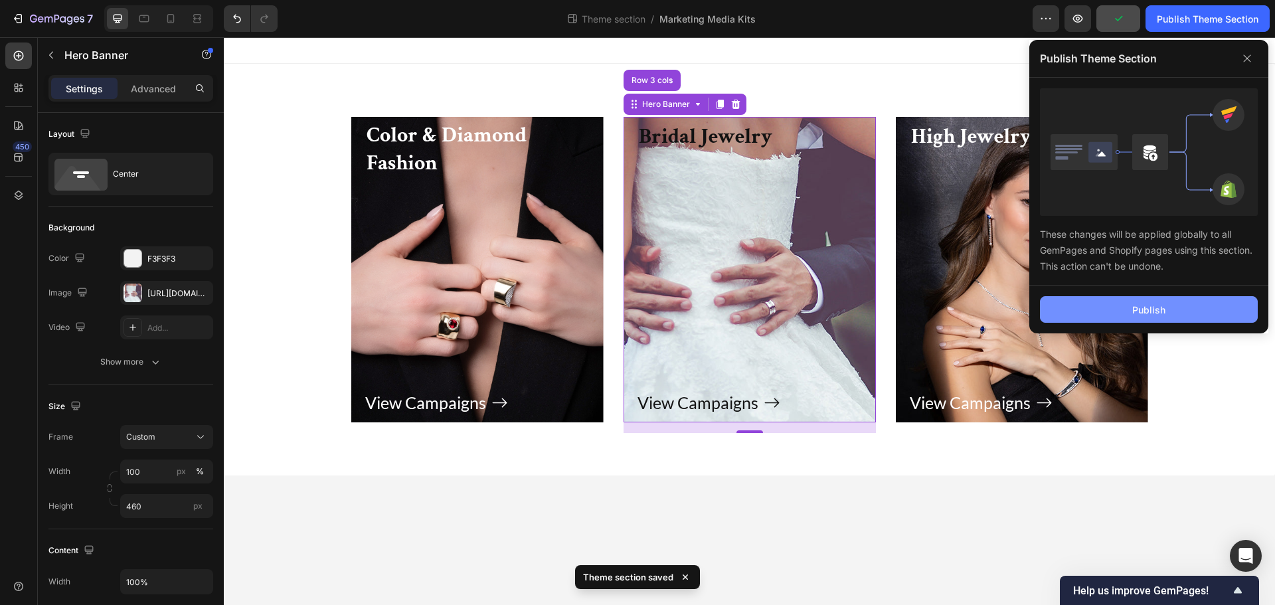
click at [1161, 307] on div "Publish" at bounding box center [1148, 310] width 33 height 14
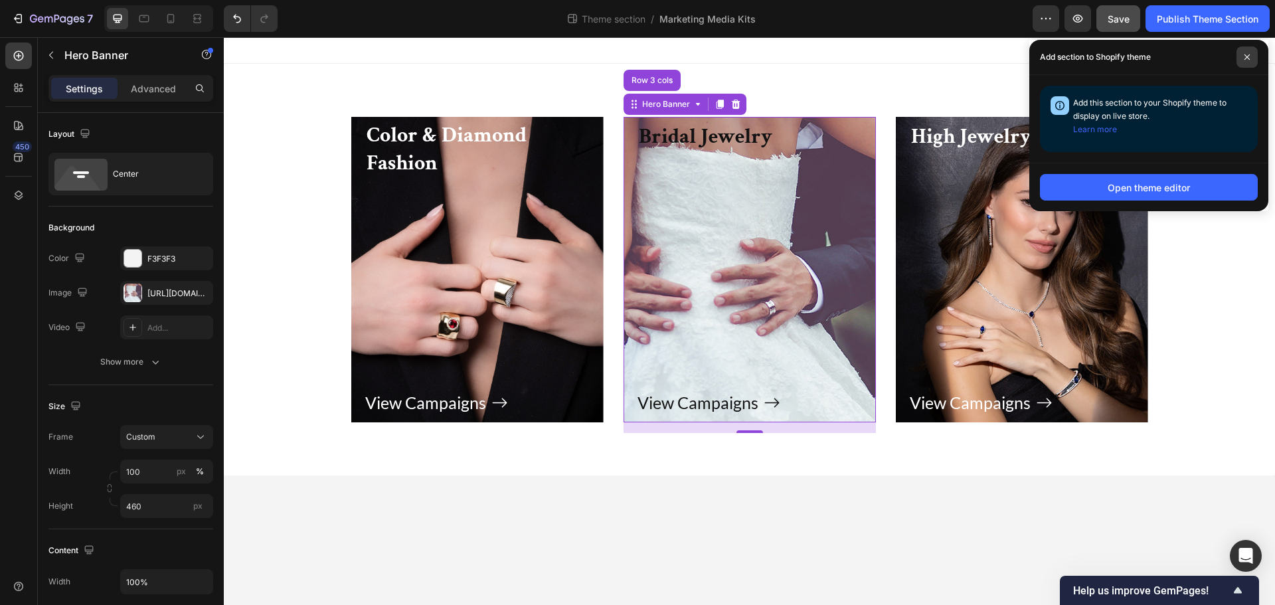
click at [1242, 52] on span at bounding box center [1246, 56] width 21 height 21
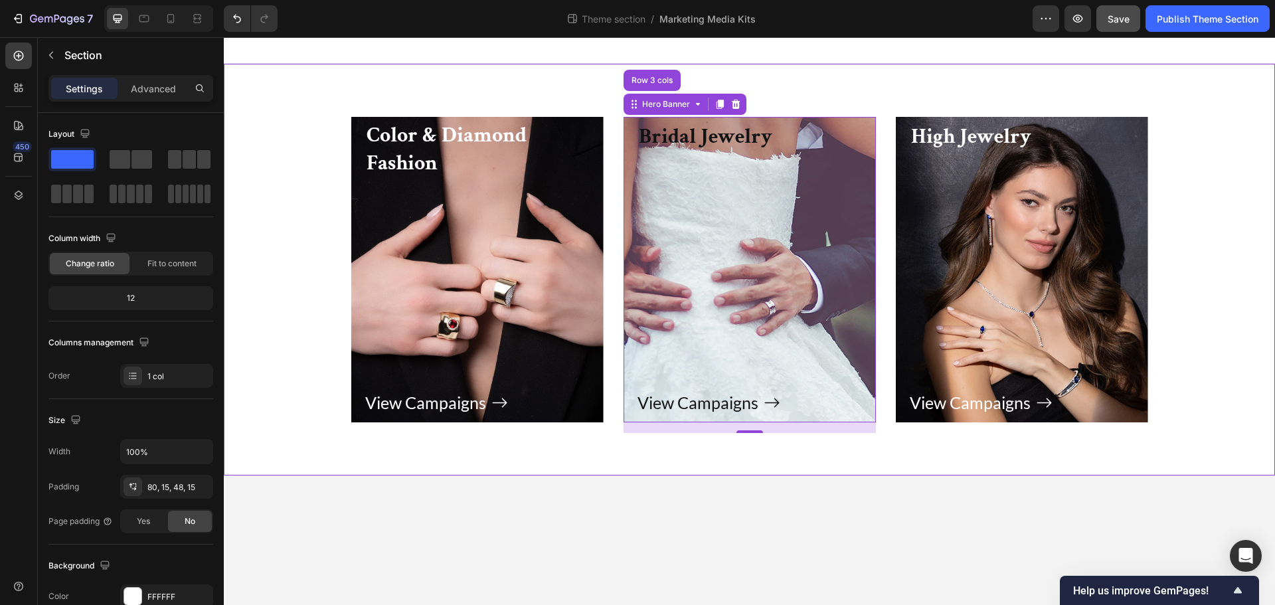
click at [1216, 185] on div "Color & Diamond Fashion Heading View Campaigns Button Row Hero Banner Bridal Je…" at bounding box center [749, 280] width 1031 height 327
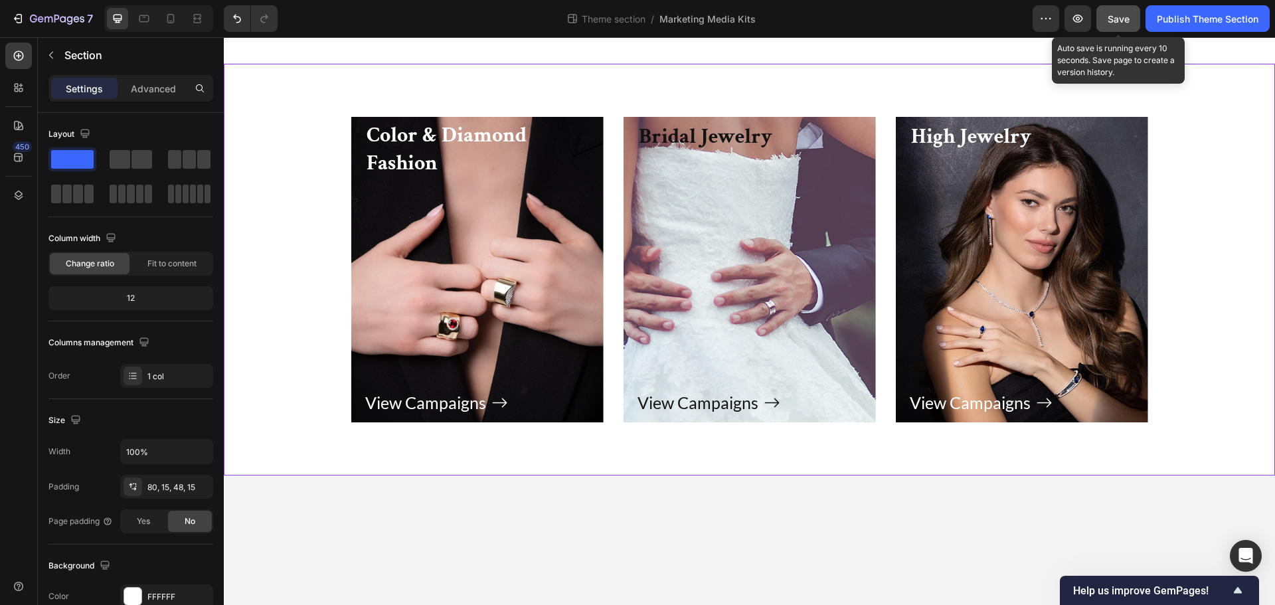
click at [1113, 12] on div "Save" at bounding box center [1119, 19] width 22 height 14
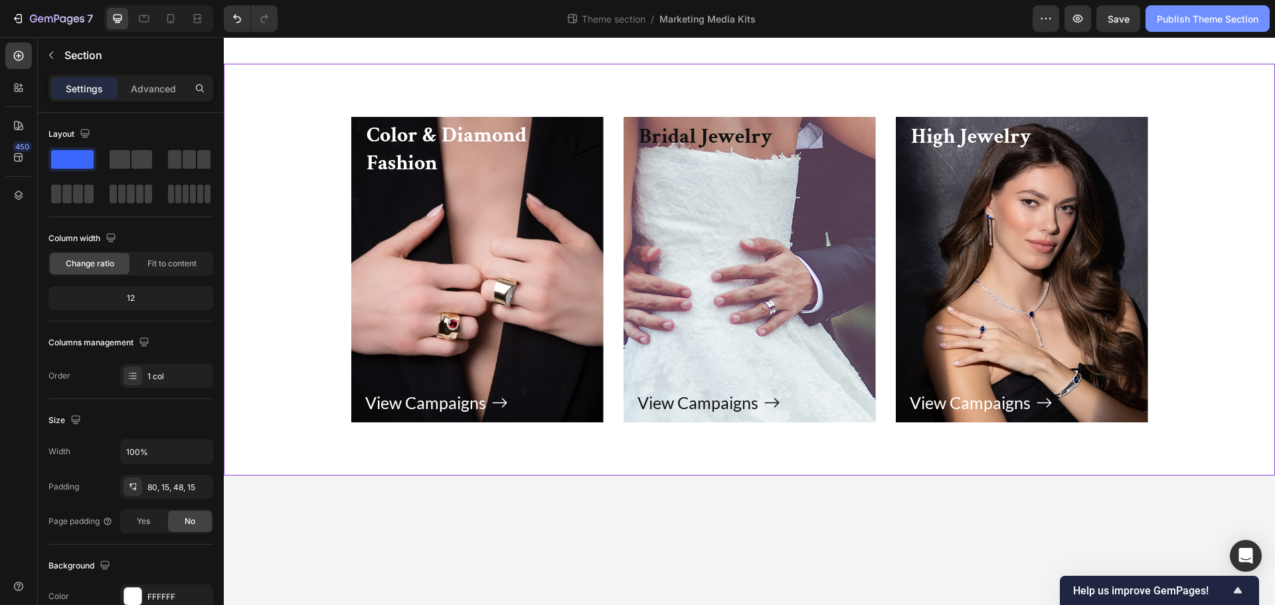
click at [1217, 15] on div "Publish Theme Section" at bounding box center [1208, 19] width 102 height 14
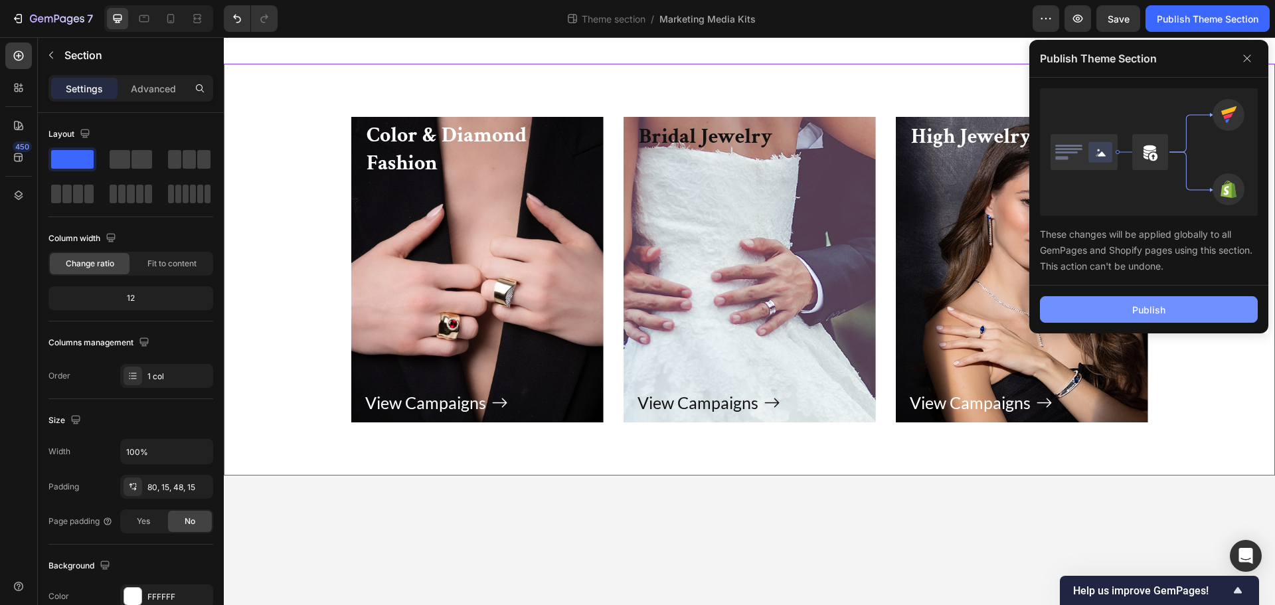
click at [1187, 307] on button "Publish" at bounding box center [1149, 309] width 218 height 27
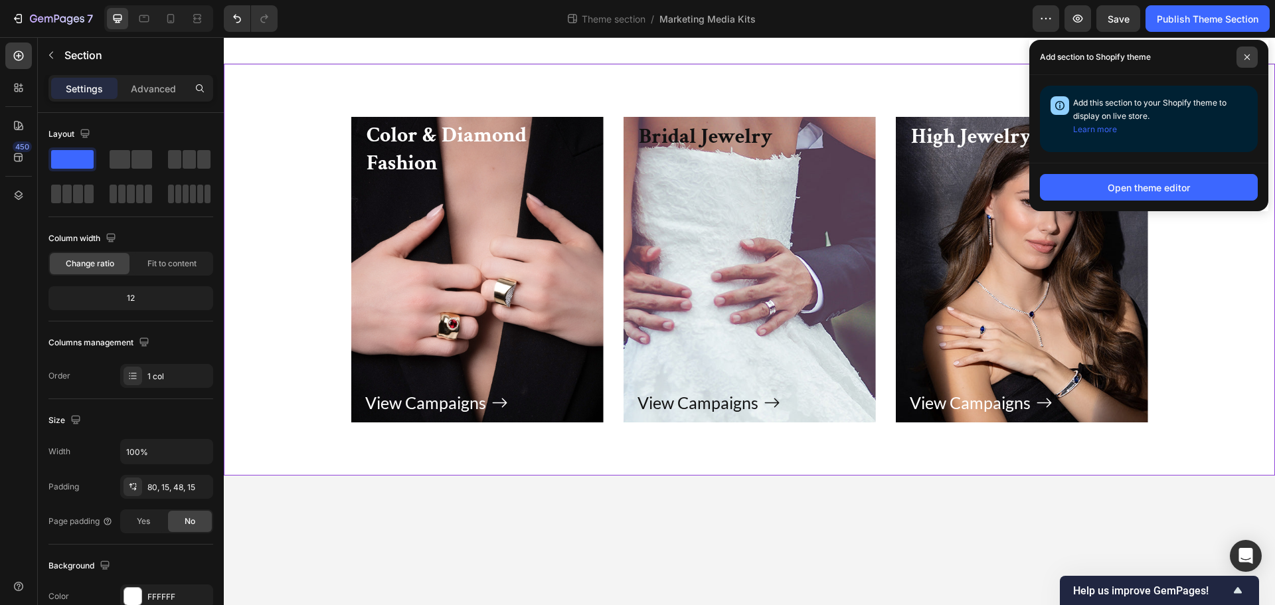
click at [1244, 49] on span at bounding box center [1246, 56] width 21 height 21
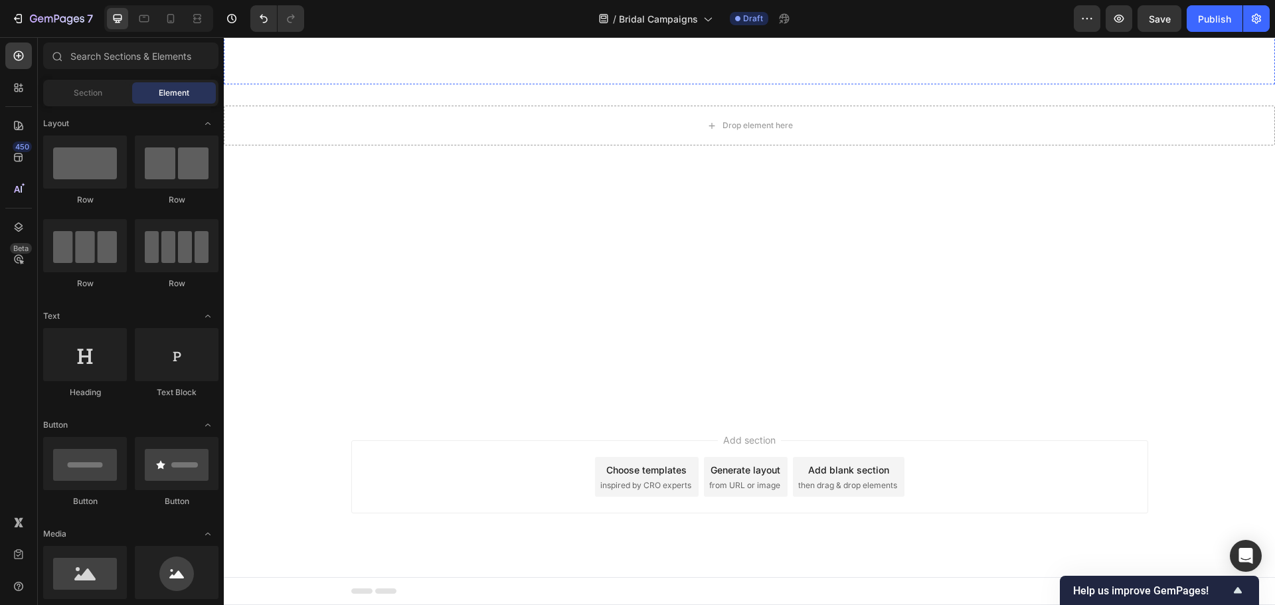
scroll to position [2792, 0]
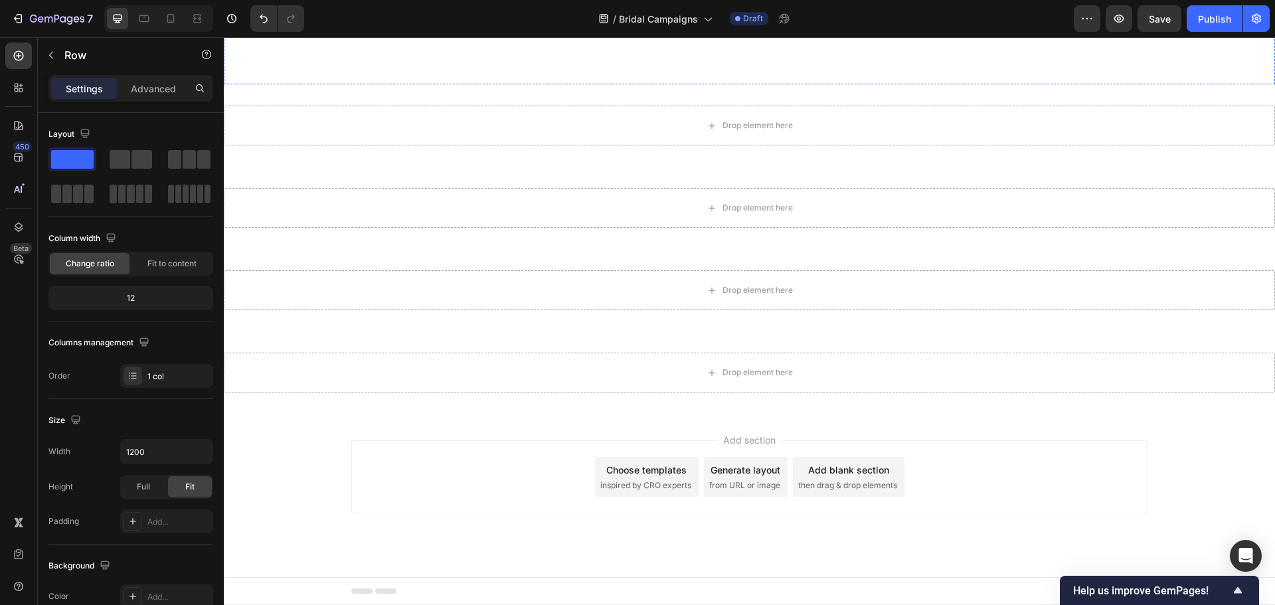
click at [658, 31] on div "Heading" at bounding box center [749, 16] width 797 height 29
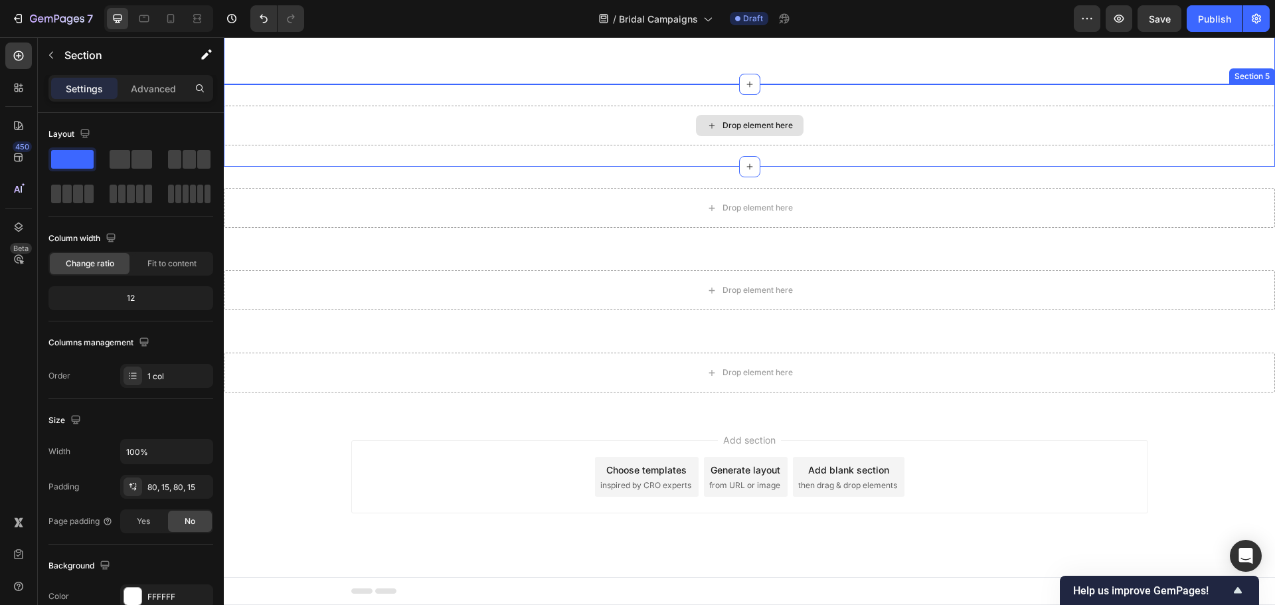
click at [742, 131] on div "Drop element here" at bounding box center [757, 125] width 70 height 11
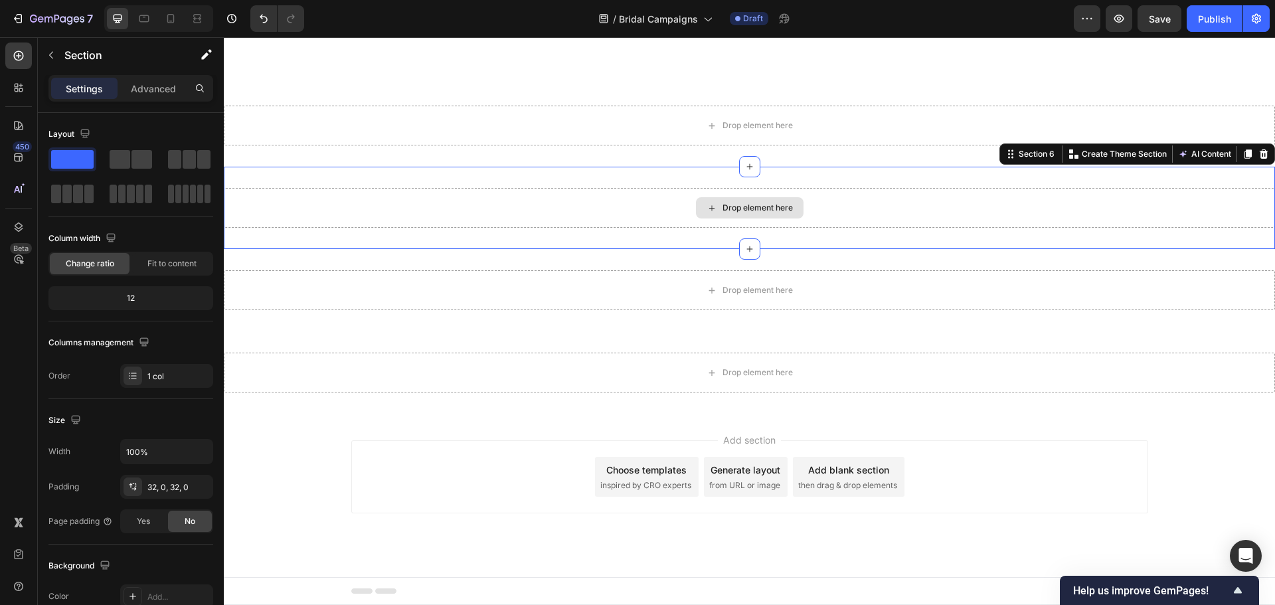
click at [532, 228] on div "Drop element here" at bounding box center [749, 208] width 1051 height 40
click at [1260, 159] on icon at bounding box center [1264, 153] width 9 height 9
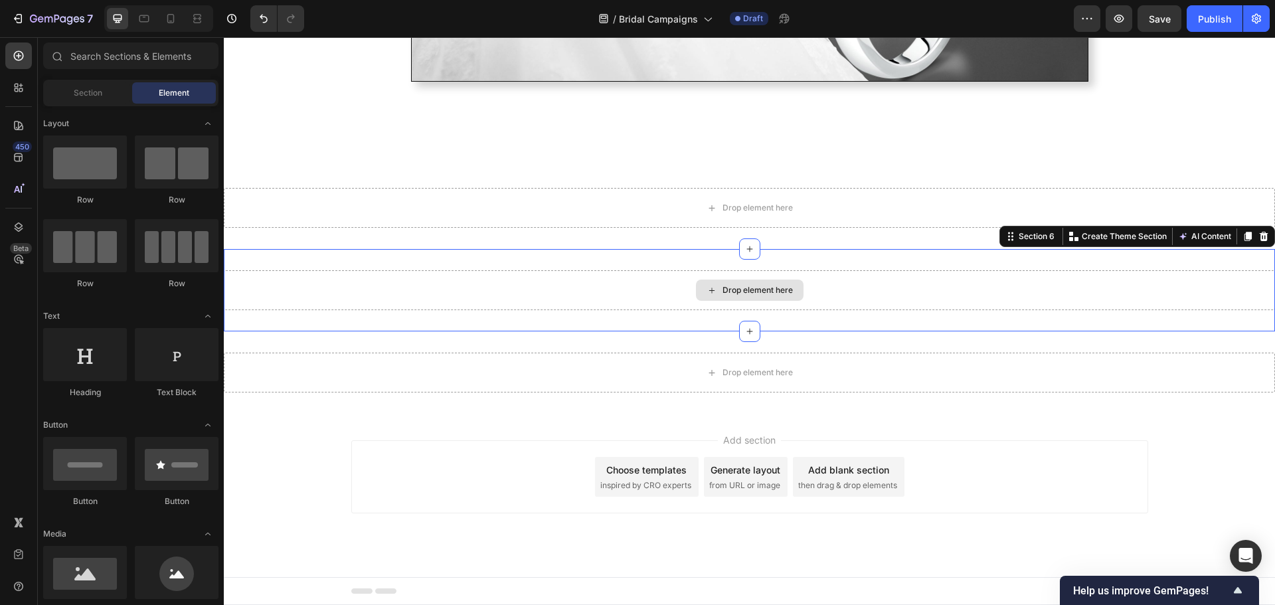
click at [1193, 309] on div "Drop element here" at bounding box center [749, 290] width 1051 height 40
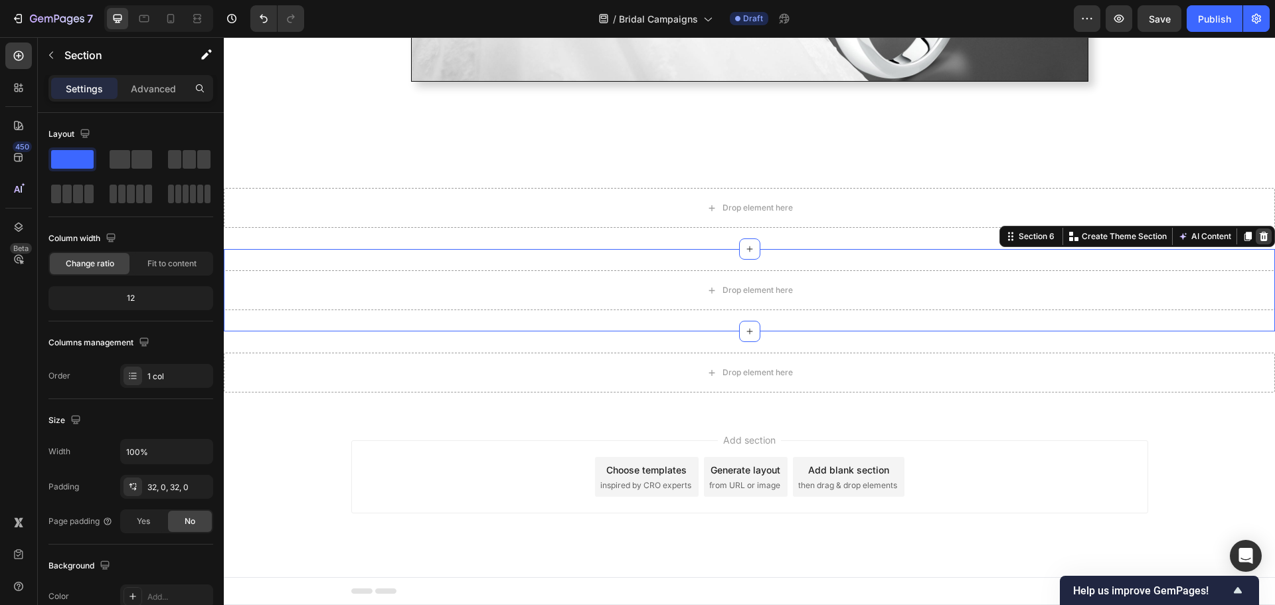
click at [1260, 241] on icon at bounding box center [1264, 236] width 9 height 9
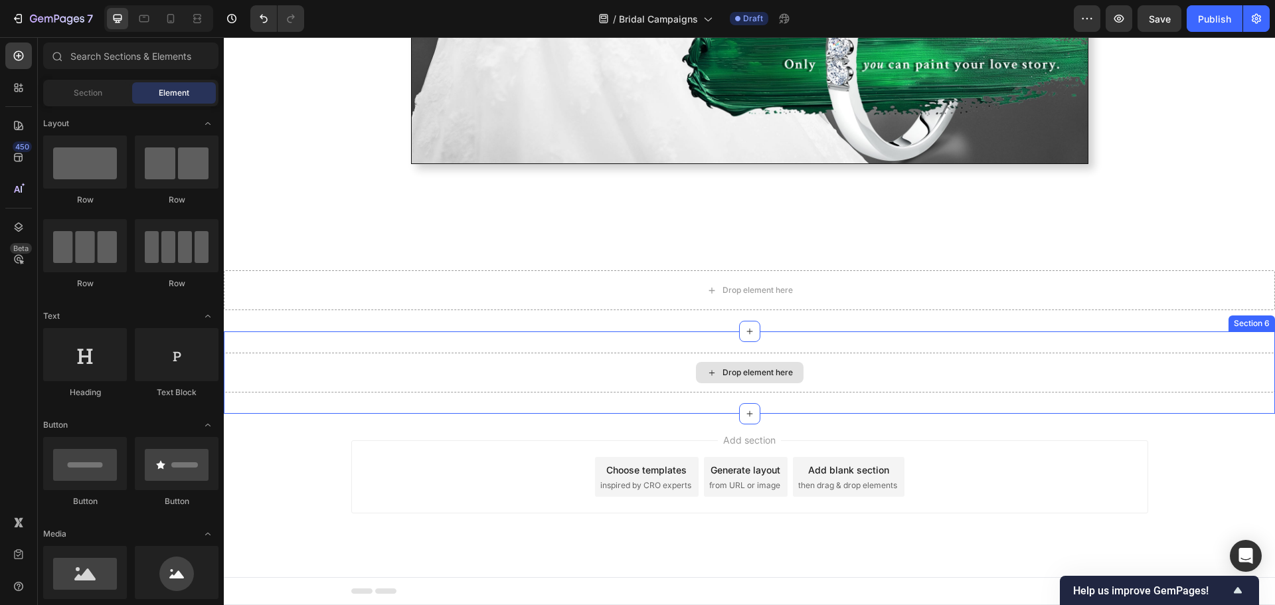
click at [1185, 367] on div "Drop element here" at bounding box center [749, 373] width 1051 height 40
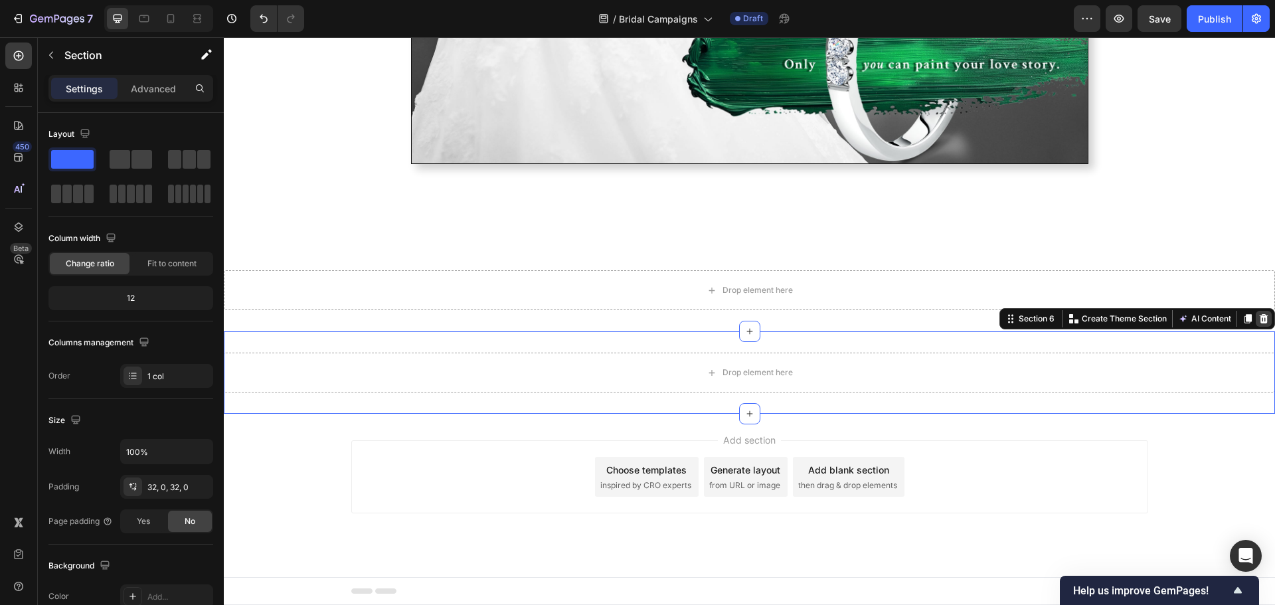
click at [1256, 315] on div at bounding box center [1264, 319] width 16 height 16
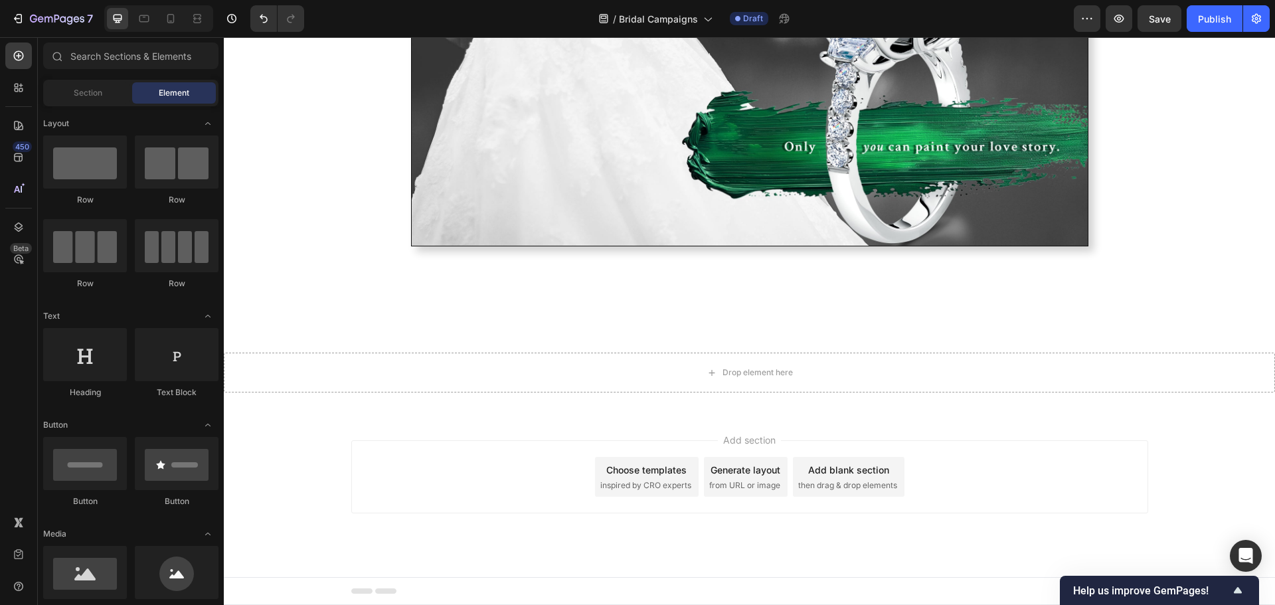
scroll to position [2664, 0]
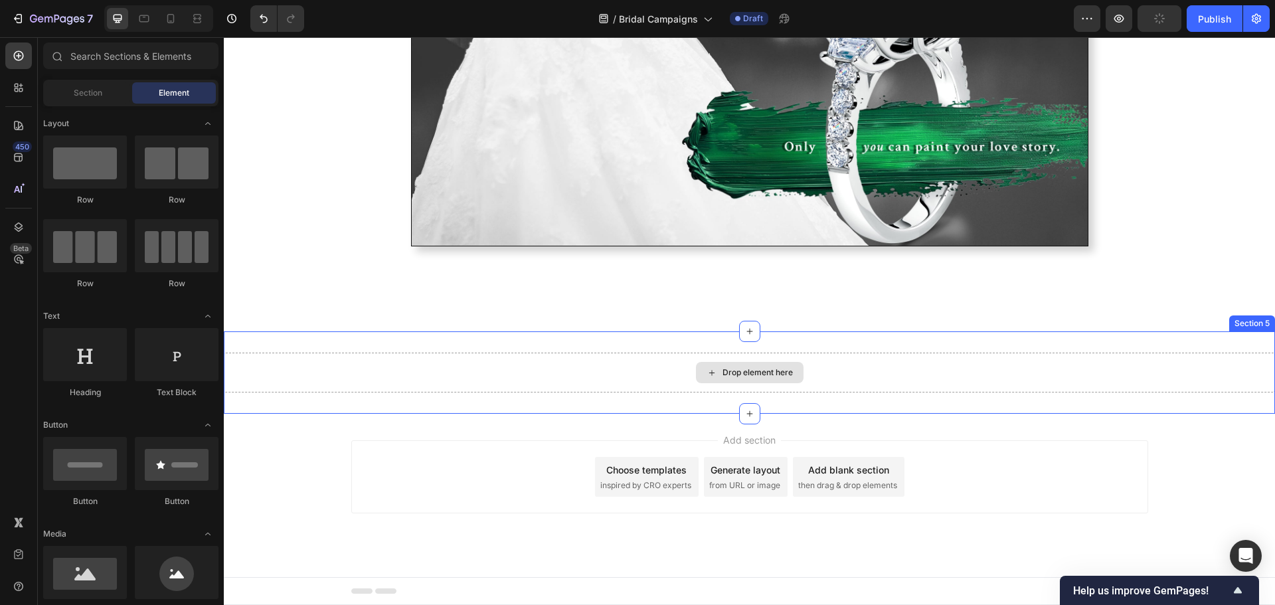
click at [776, 364] on div "Drop element here" at bounding box center [750, 372] width 108 height 21
click at [717, 367] on div "Drop element here" at bounding box center [750, 372] width 108 height 21
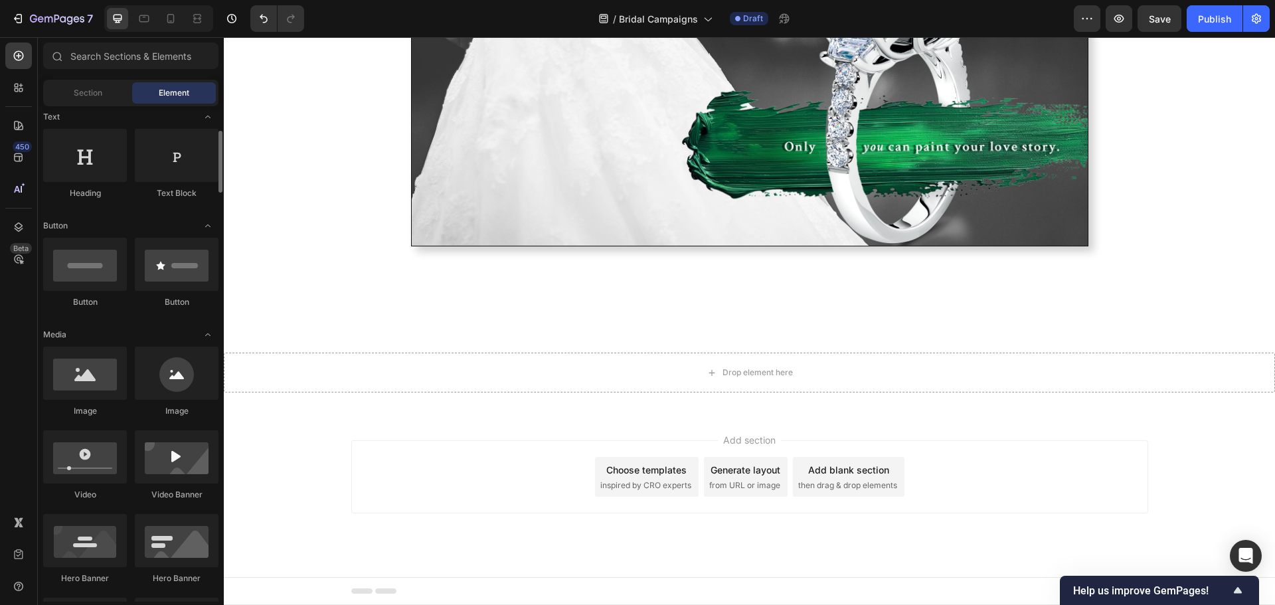
scroll to position [0, 0]
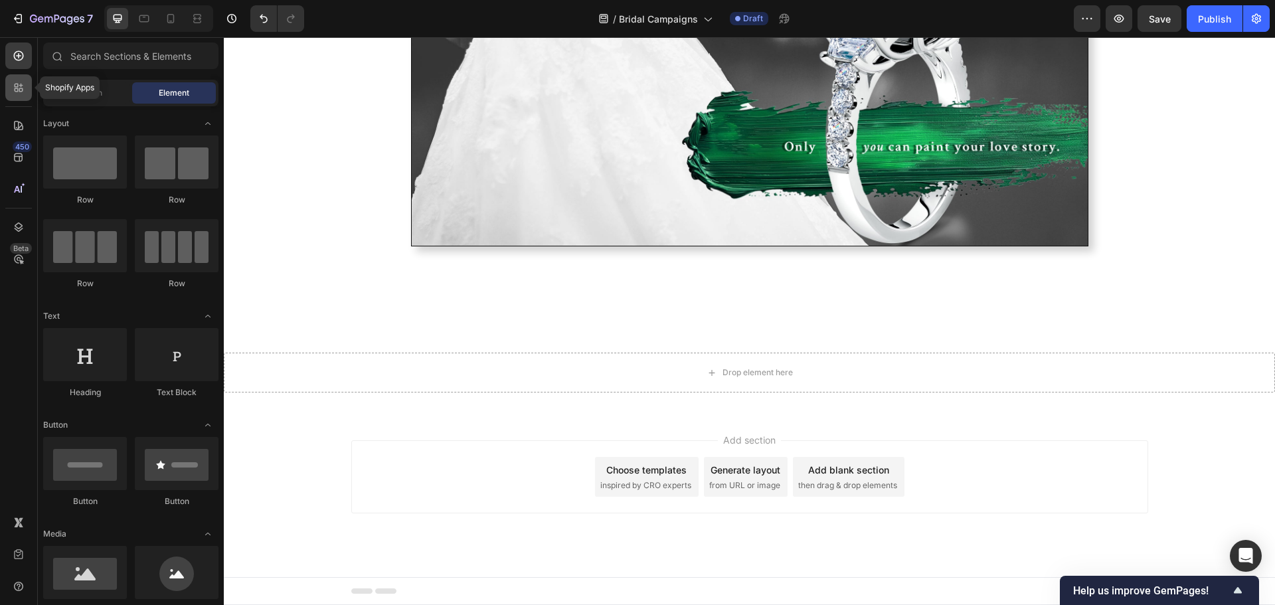
click at [23, 86] on icon at bounding box center [18, 87] width 13 height 13
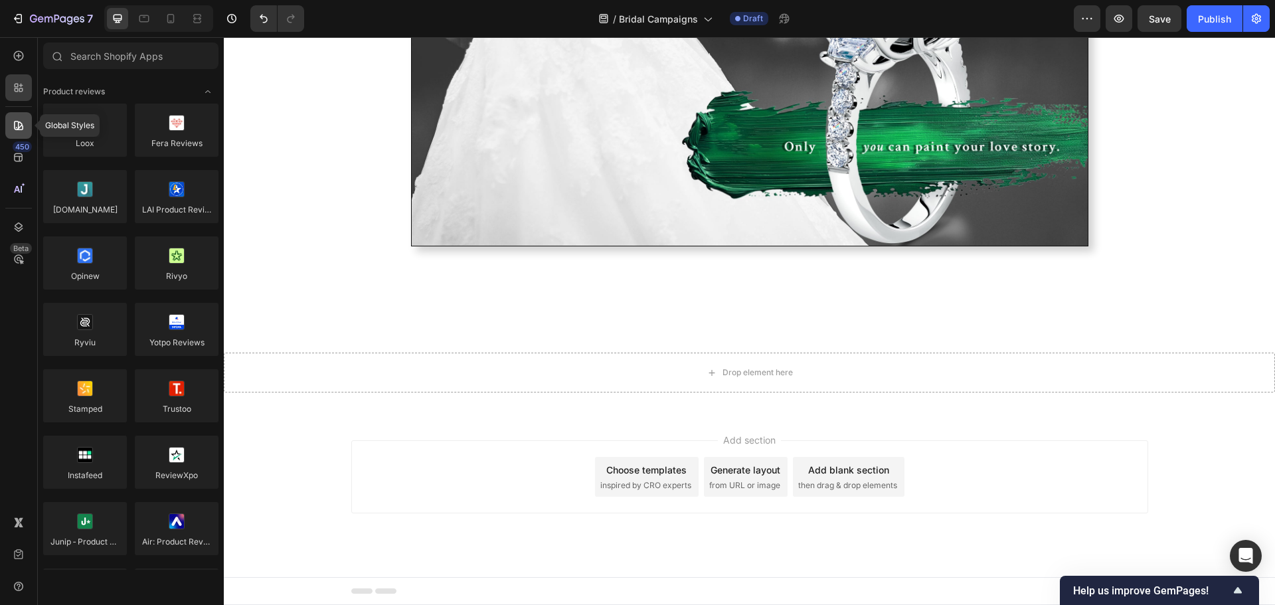
click at [14, 129] on icon at bounding box center [18, 125] width 13 height 13
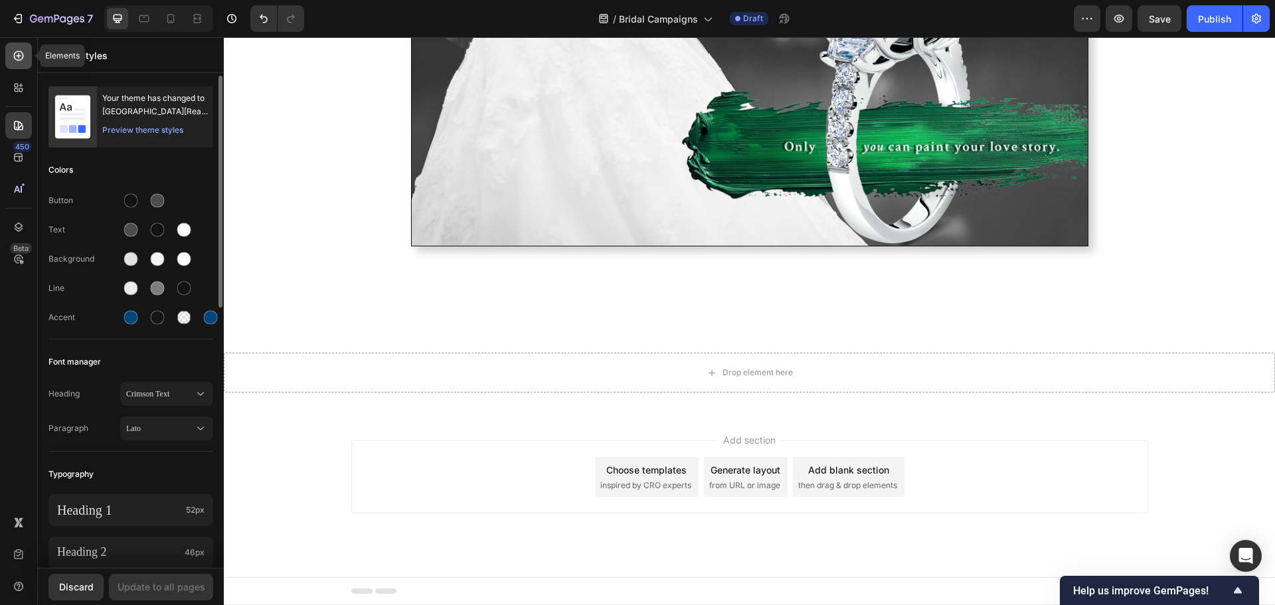
click at [18, 61] on icon at bounding box center [18, 55] width 13 height 13
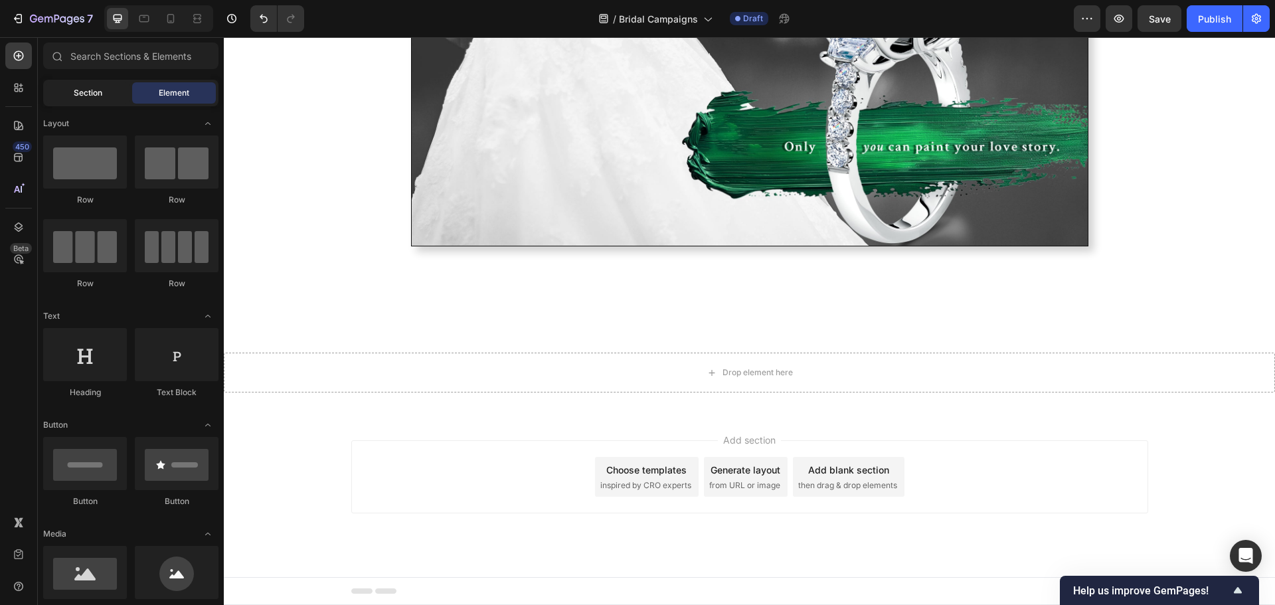
click at [104, 93] on div "Section" at bounding box center [88, 92] width 84 height 21
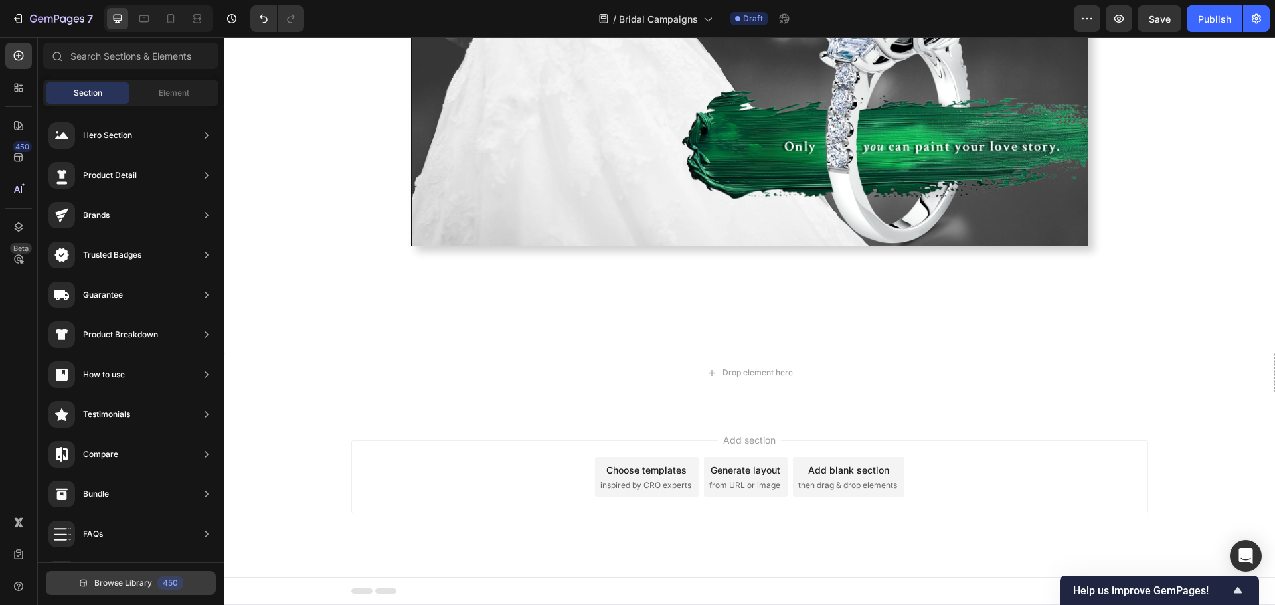
click at [135, 579] on span "Browse Library" at bounding box center [123, 583] width 58 height 12
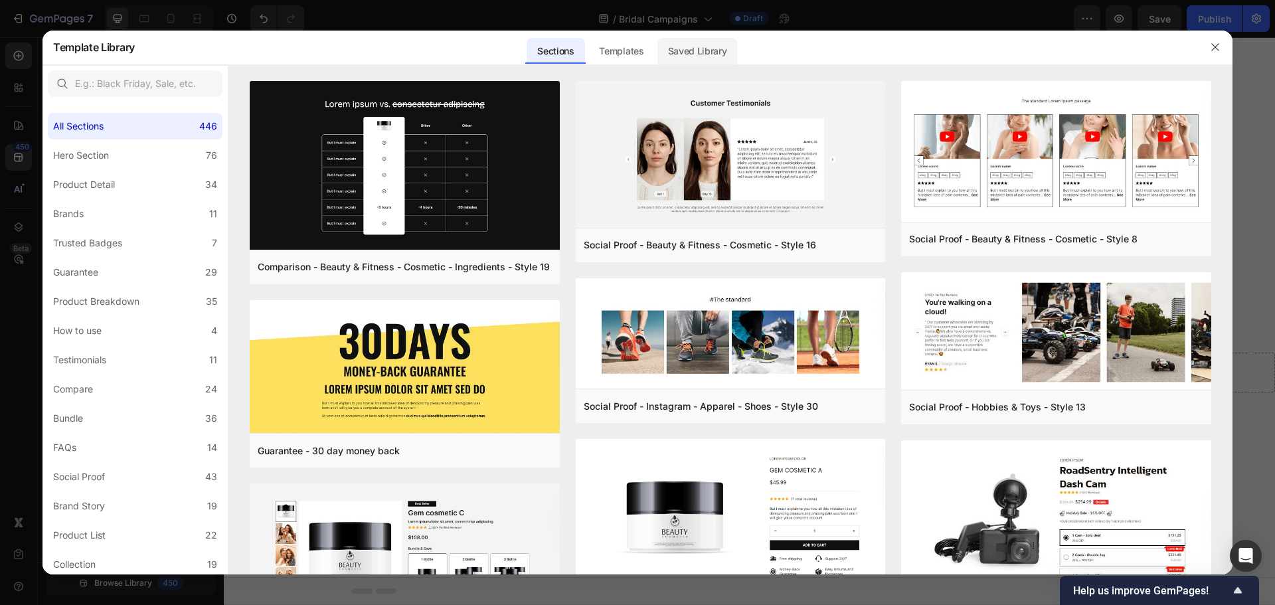
click at [695, 48] on div "Saved Library" at bounding box center [697, 51] width 80 height 27
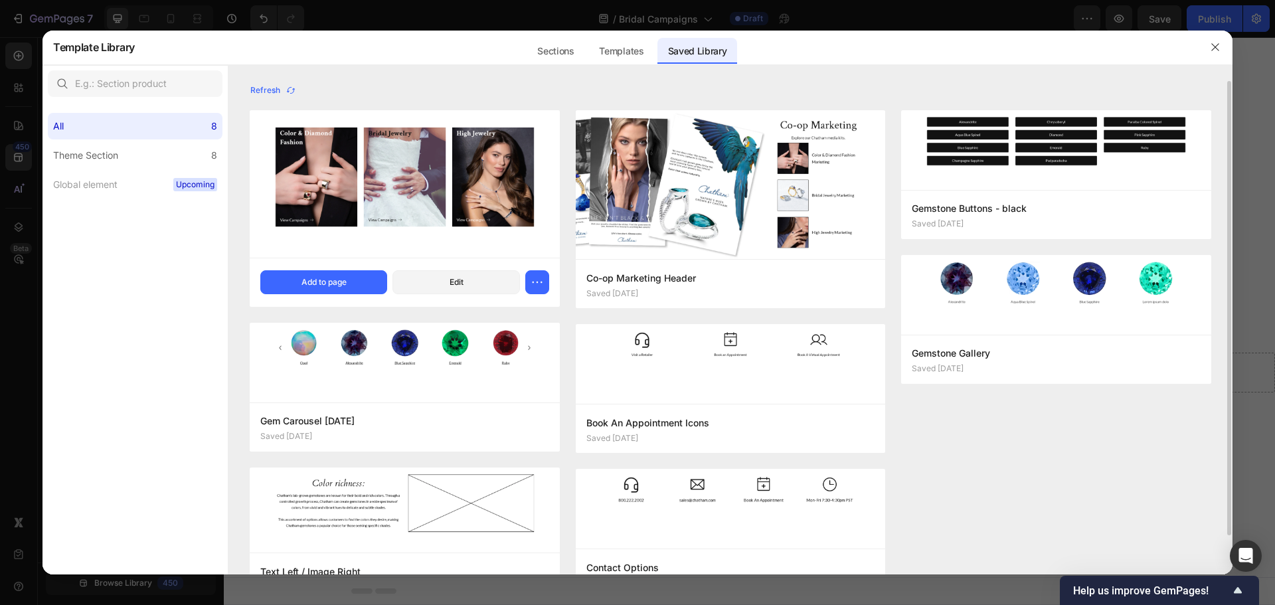
click at [396, 228] on img at bounding box center [405, 183] width 310 height 147
click at [358, 278] on button "Add to page" at bounding box center [323, 282] width 127 height 24
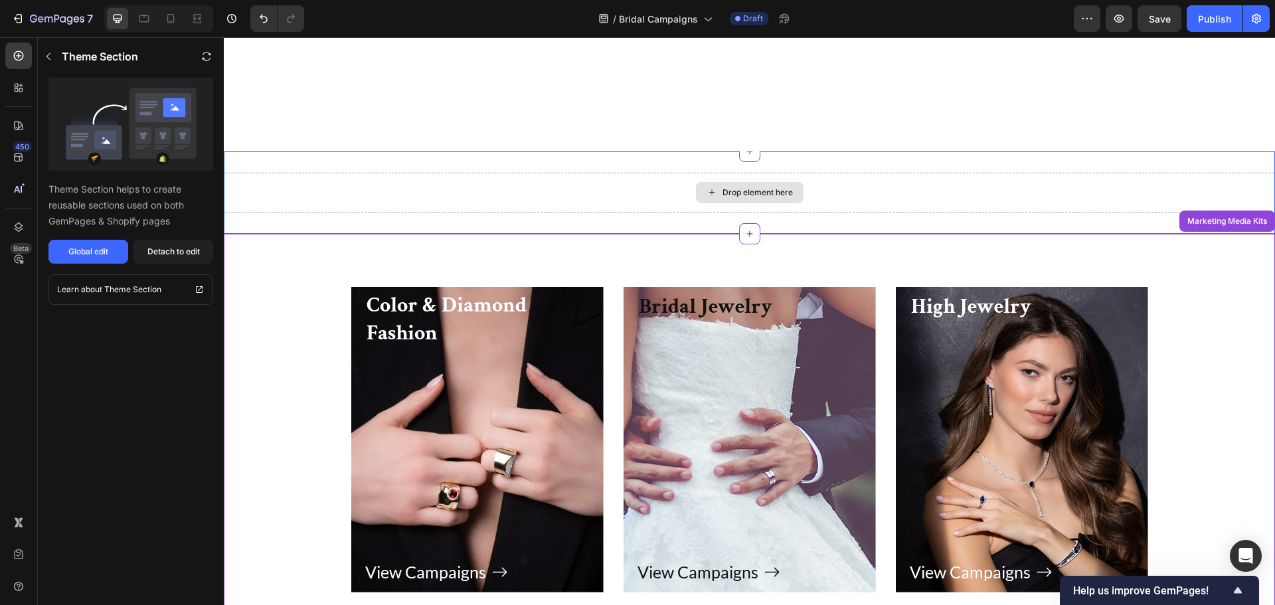
scroll to position [2841, 0]
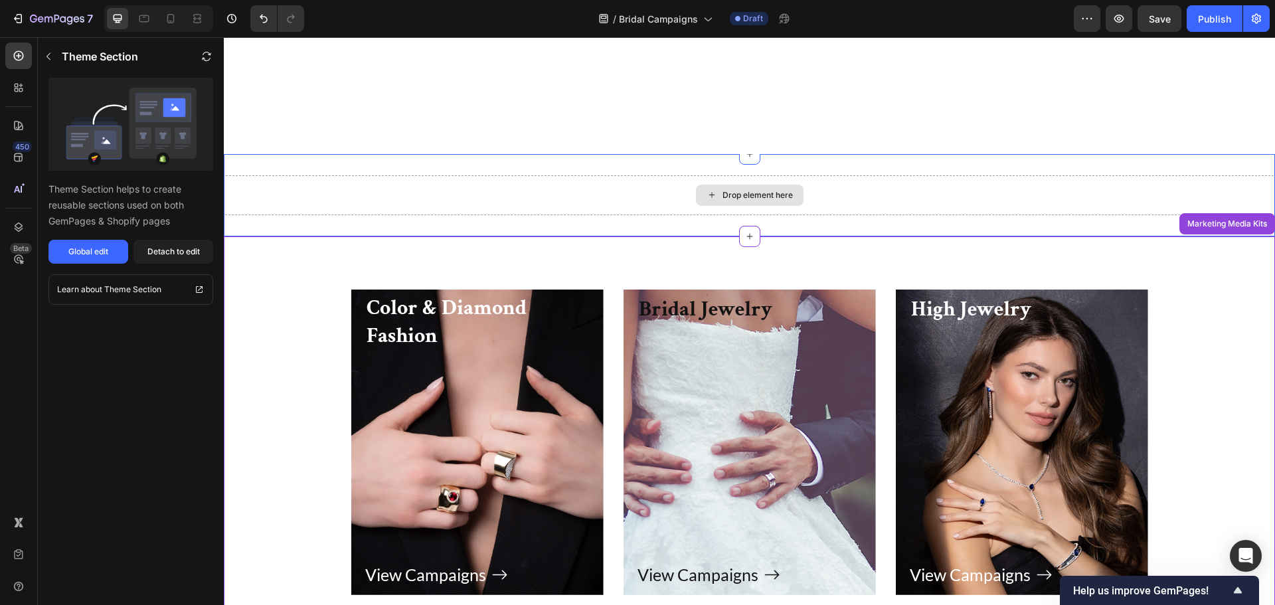
click at [598, 191] on div "Drop element here" at bounding box center [749, 195] width 1051 height 40
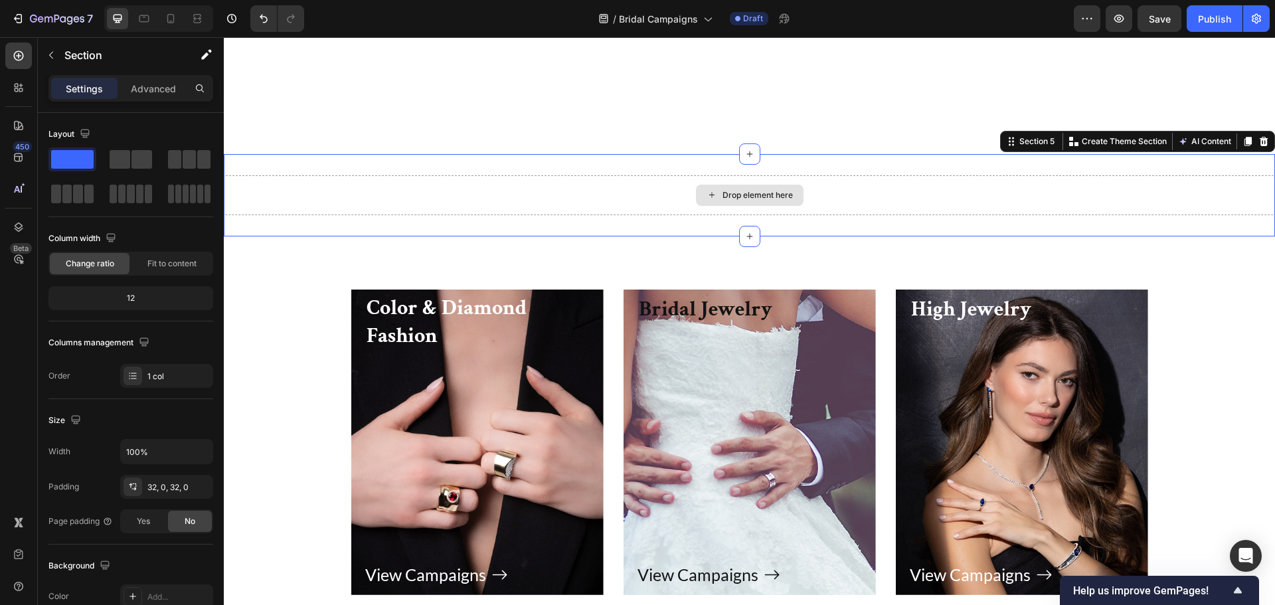
click at [1209, 177] on div "Drop element here" at bounding box center [749, 195] width 1051 height 40
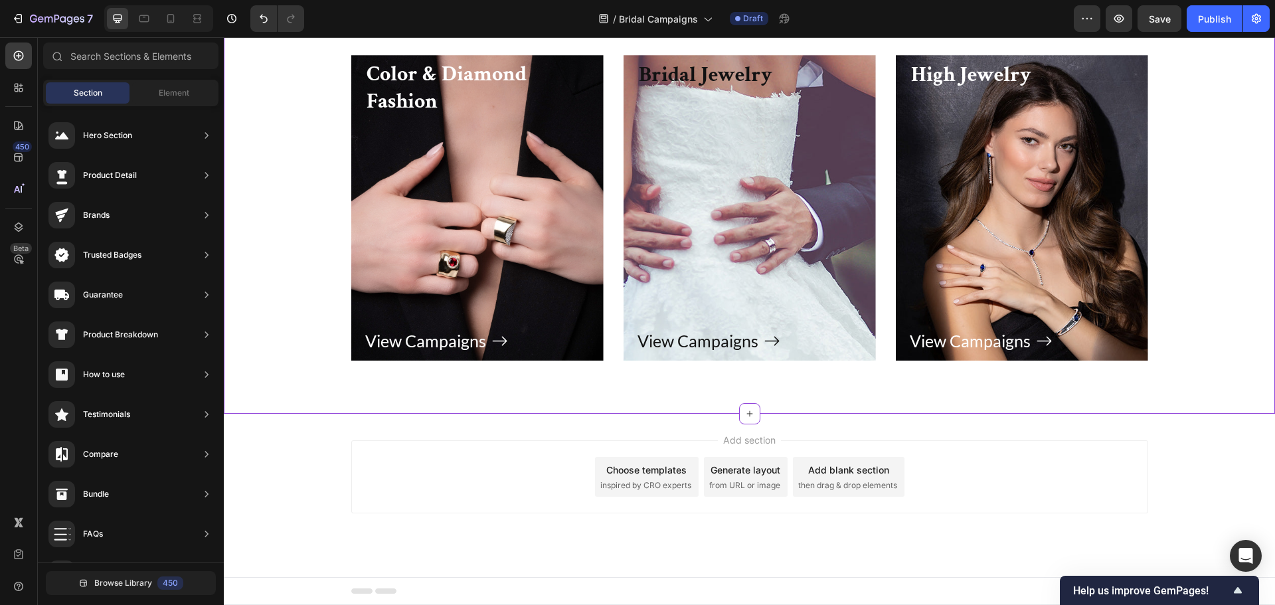
click at [805, 179] on div "Color & Diamond Fashion Heading View Campaigns Button Row Hero Banner Bridal Je…" at bounding box center [749, 208] width 1051 height 412
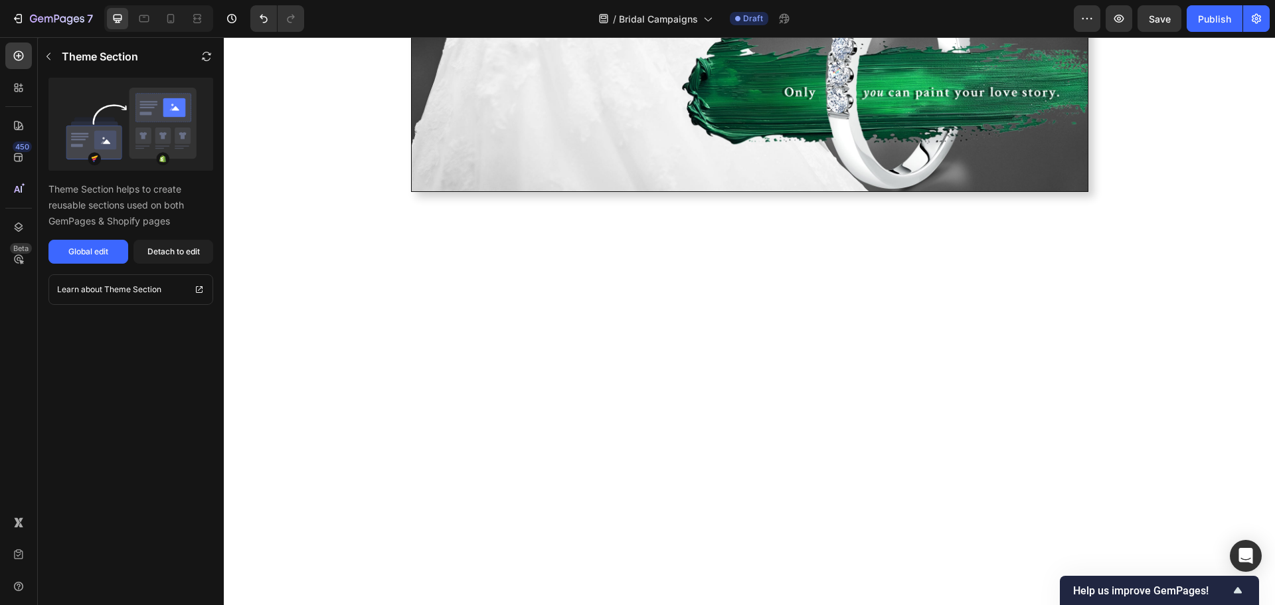
scroll to position [2244, 0]
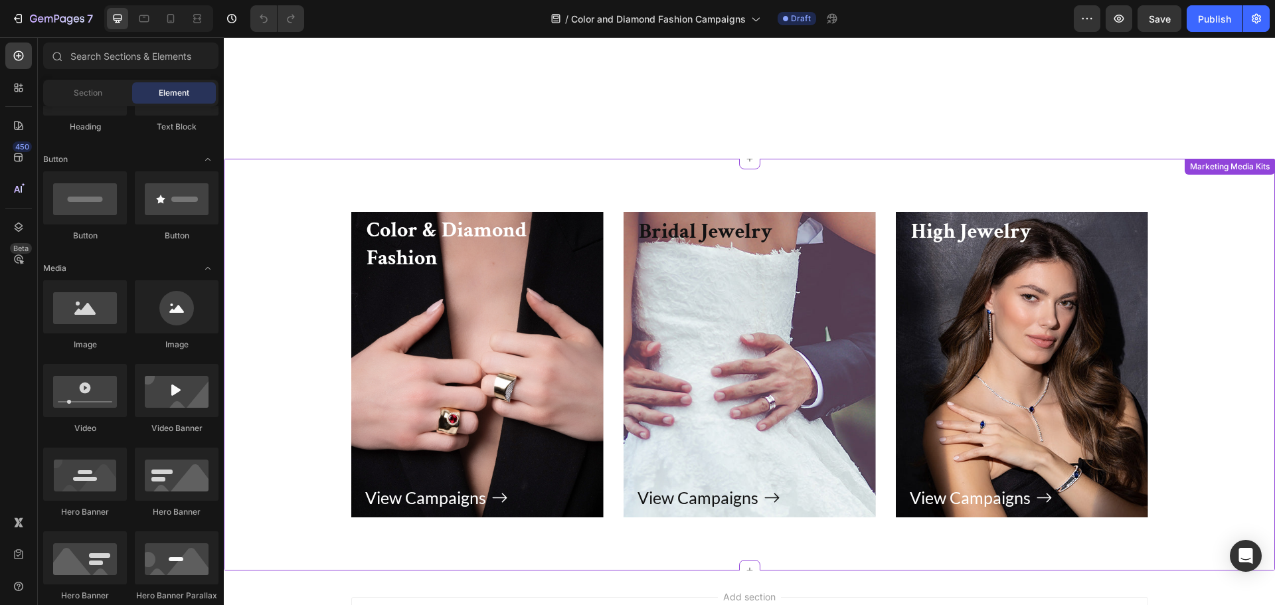
scroll to position [5848, 0]
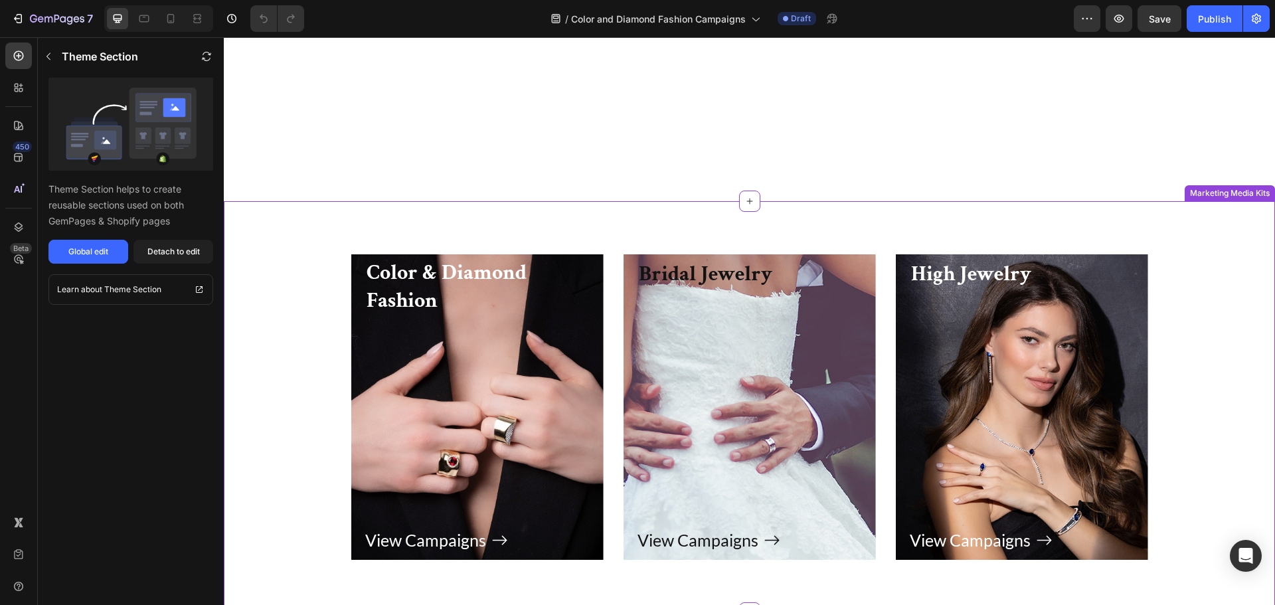
click at [897, 214] on div "Color & Diamond Fashion Heading View Campaigns Button Row Hero Banner Bridal Je…" at bounding box center [749, 407] width 1051 height 412
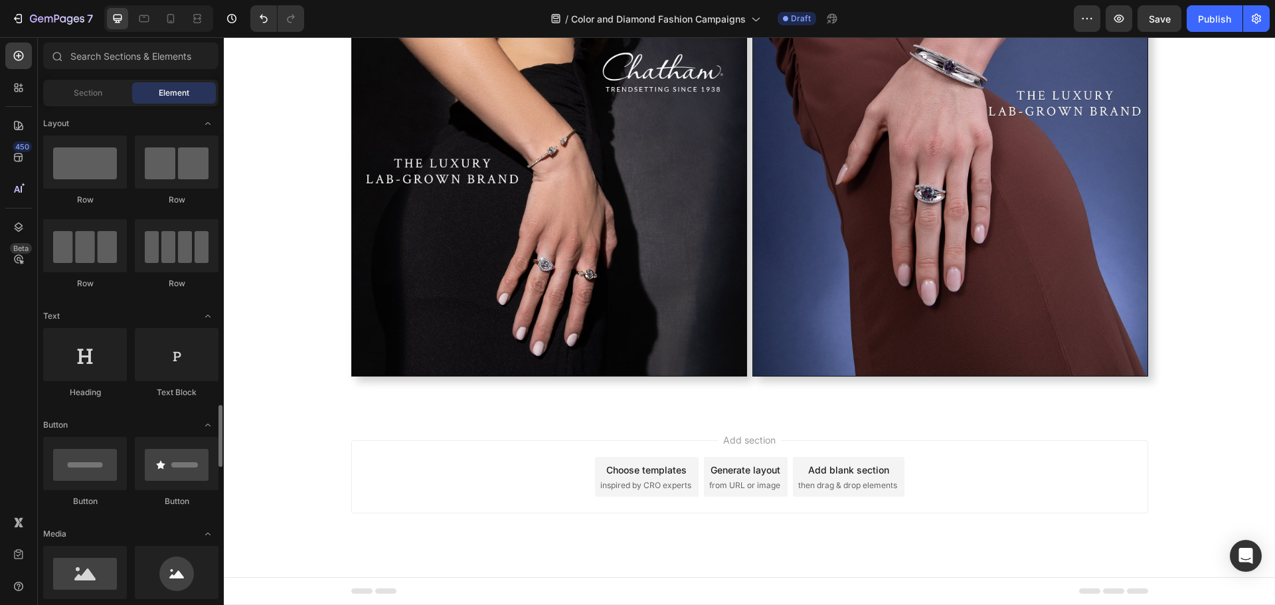
scroll to position [266, 0]
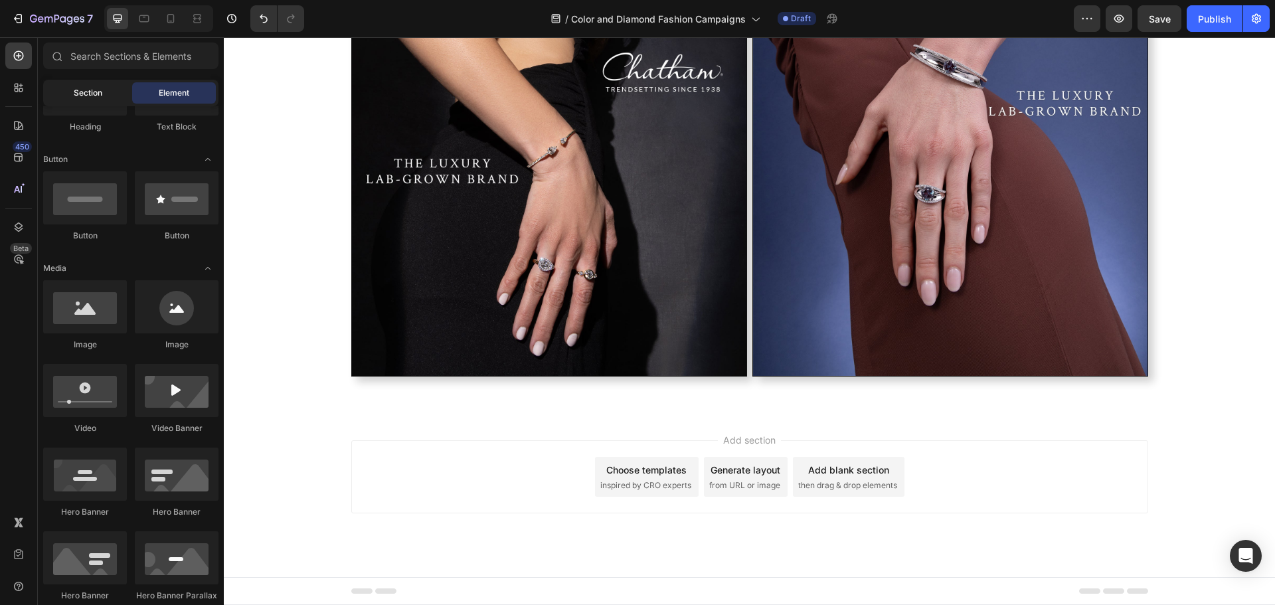
click at [102, 94] on span "Section" at bounding box center [88, 93] width 29 height 12
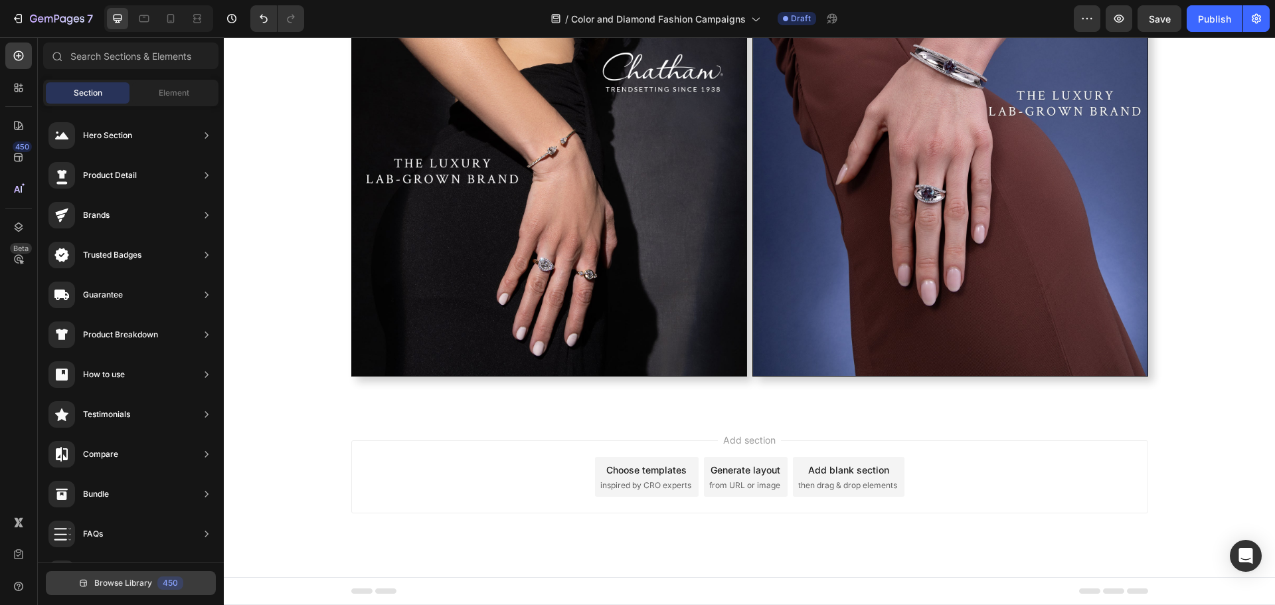
click at [110, 587] on span "Browse Library" at bounding box center [123, 583] width 58 height 12
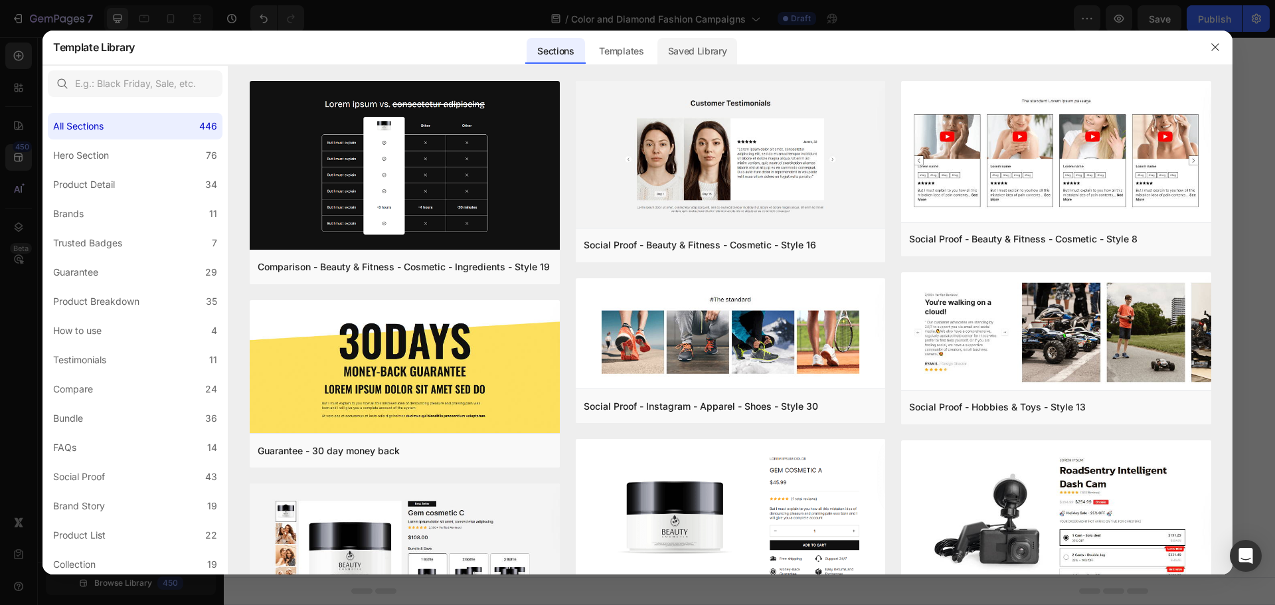
click at [682, 60] on div "Saved Library" at bounding box center [697, 51] width 80 height 27
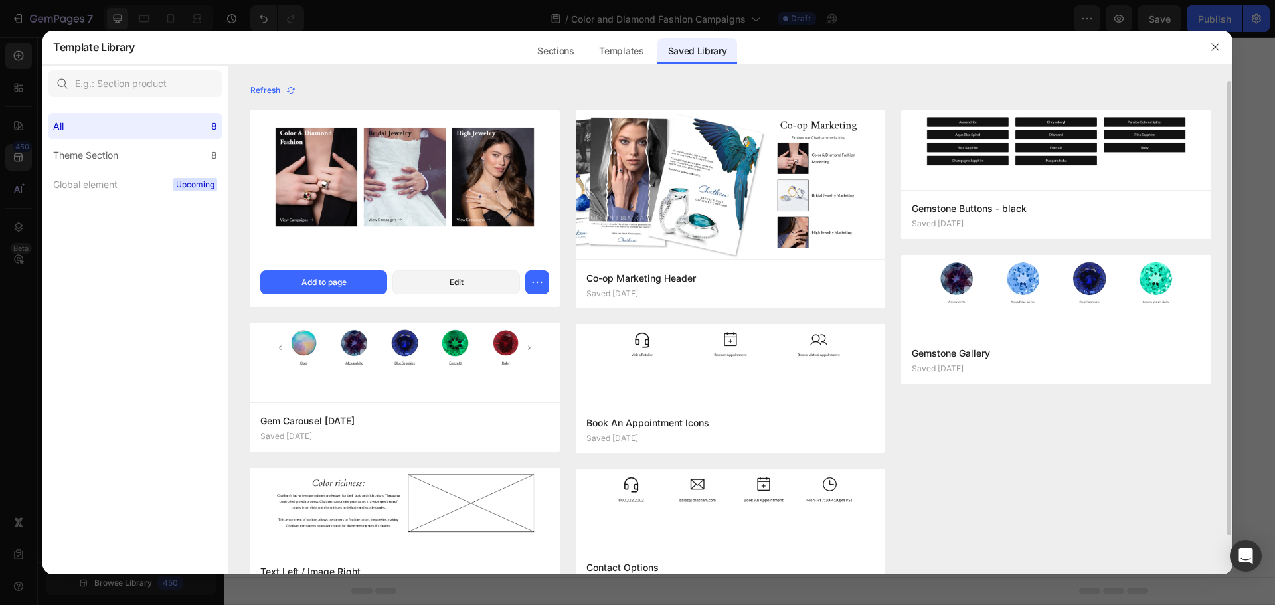
click at [290, 205] on img at bounding box center [405, 183] width 310 height 147
click at [323, 282] on div "Add to page" at bounding box center [323, 282] width 45 height 12
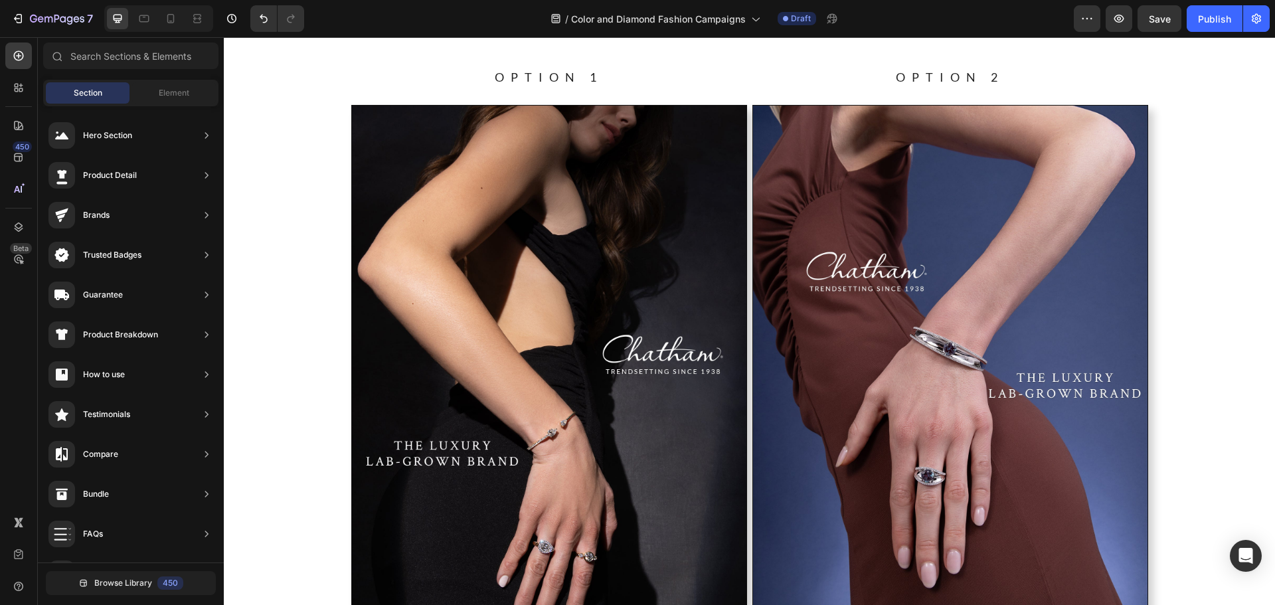
scroll to position [6048, 0]
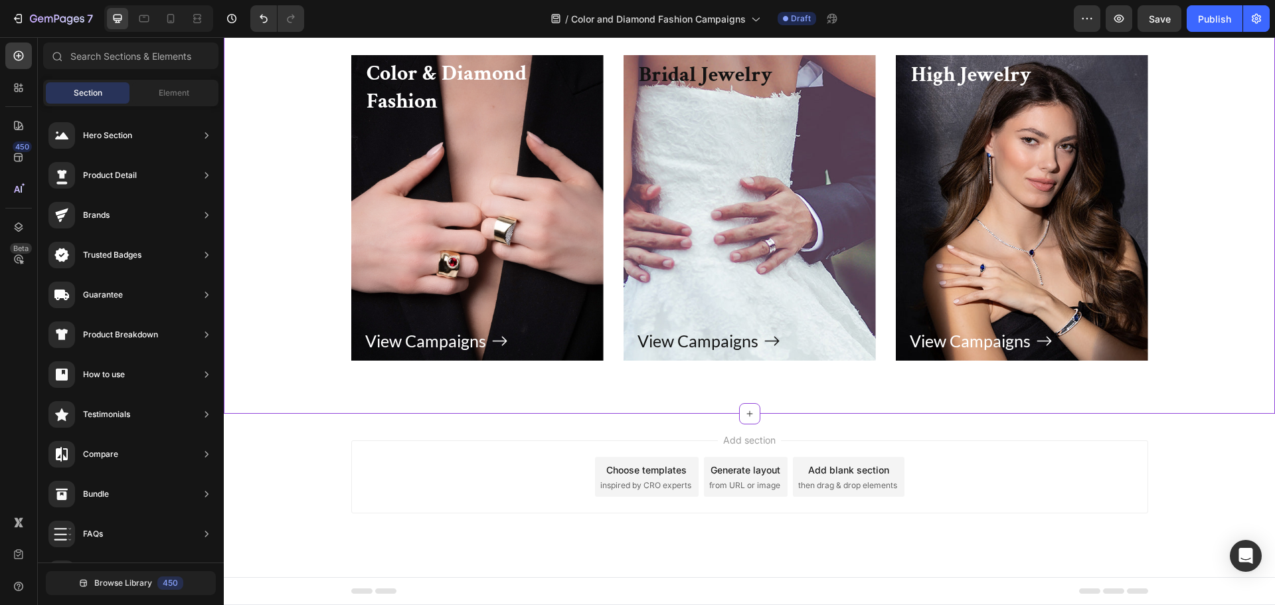
click at [750, 176] on div "View Campaigns Button" at bounding box center [749, 223] width 224 height 266
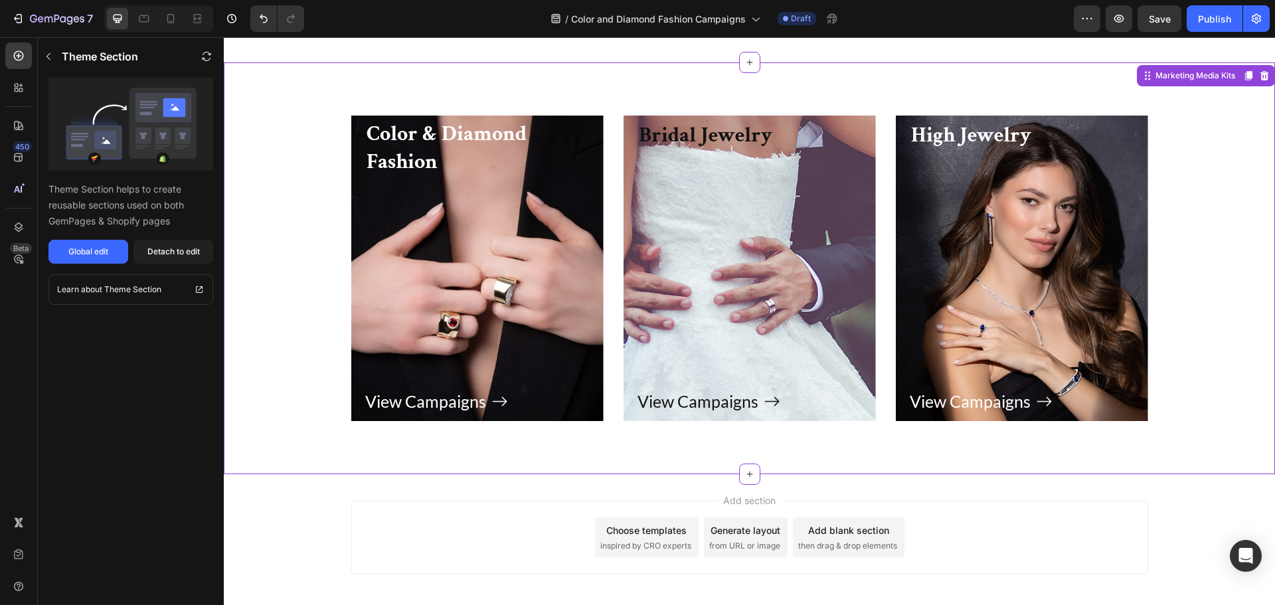
scroll to position [5915, 0]
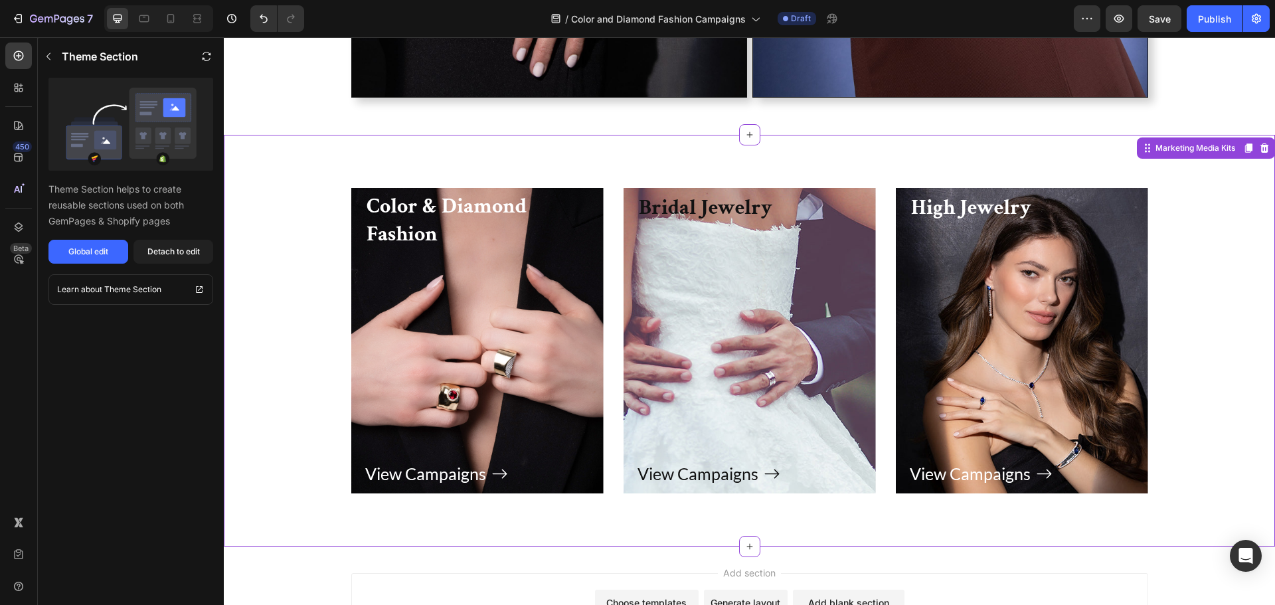
click at [492, 254] on div "View Campaigns Button" at bounding box center [477, 369] width 224 height 239
click at [174, 250] on div "Detach to edit" at bounding box center [173, 252] width 52 height 12
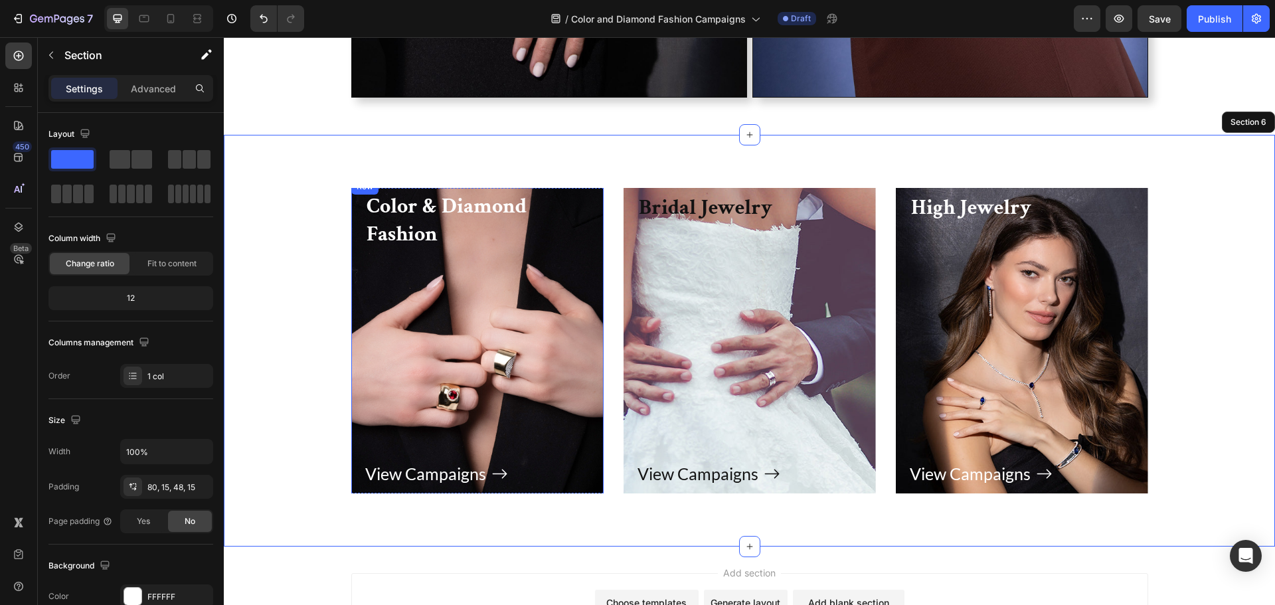
click at [562, 311] on div "View Campaigns Button" at bounding box center [477, 369] width 224 height 239
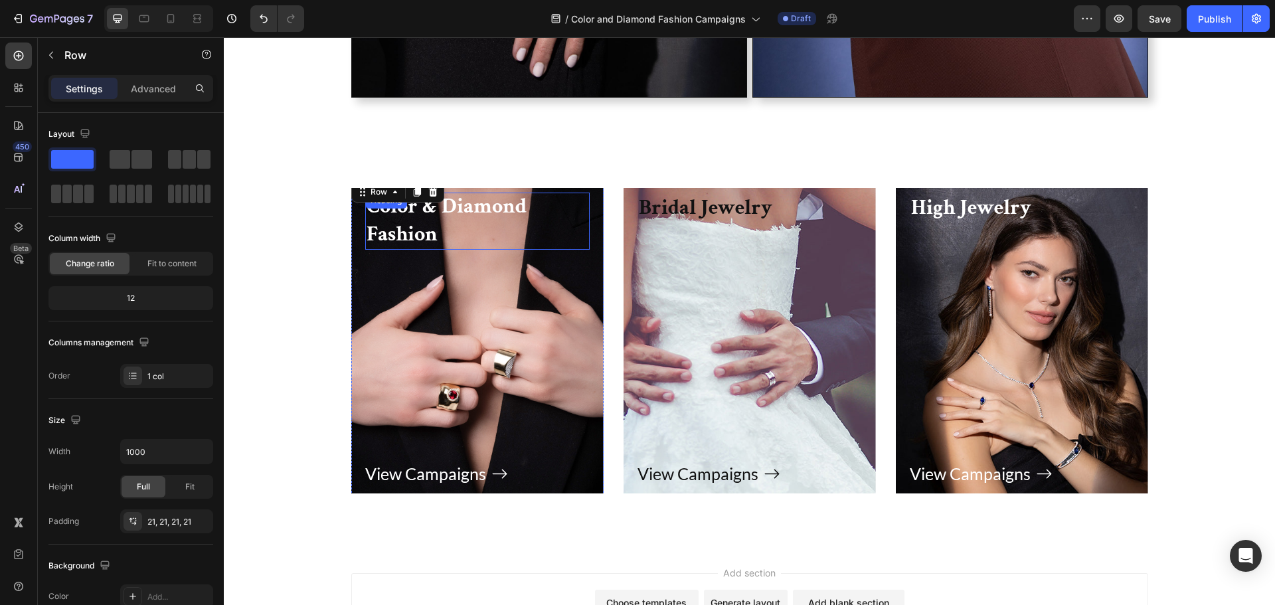
click at [480, 220] on h3 "Color & Diamond Fashion" at bounding box center [477, 221] width 224 height 56
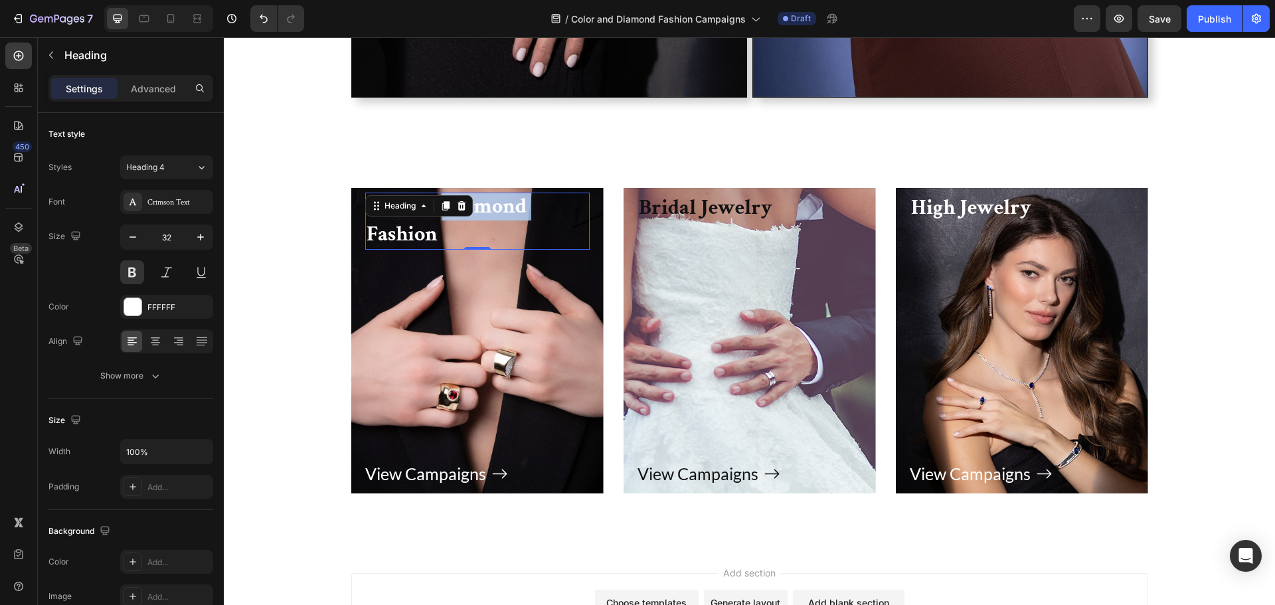
click at [480, 220] on h3 "Color & Diamond Fashion" at bounding box center [477, 221] width 224 height 56
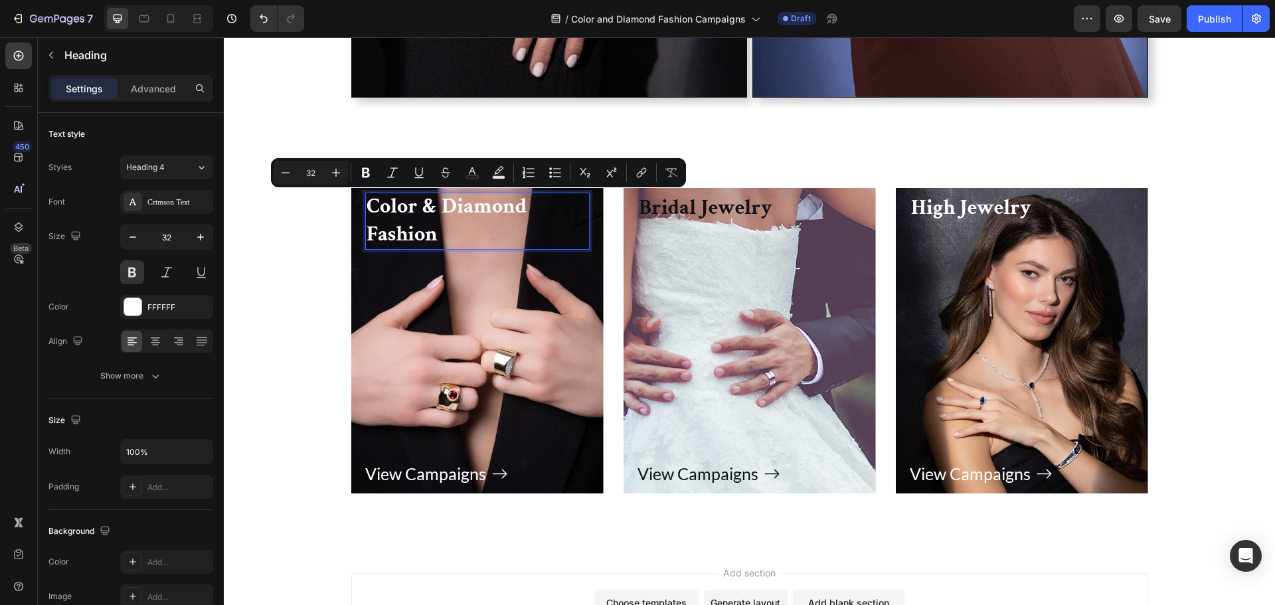
click at [448, 240] on p "Color & Diamond Fashion" at bounding box center [478, 220] width 222 height 55
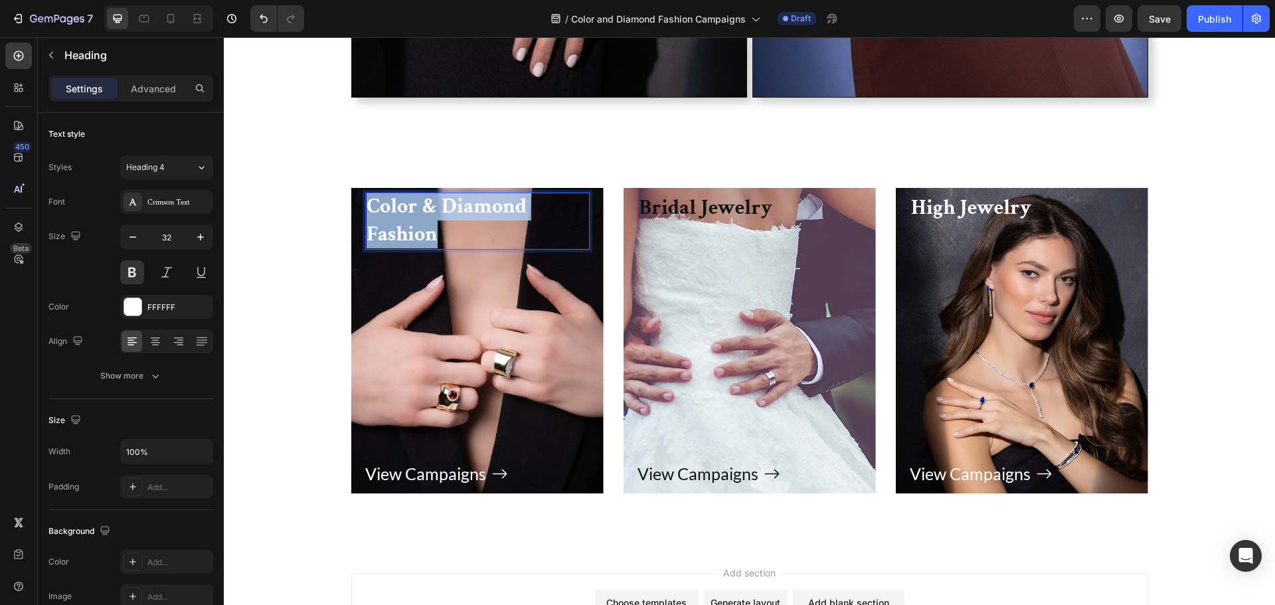
drag, startPoint x: 427, startPoint y: 236, endPoint x: 359, endPoint y: 195, distance: 79.3
click at [359, 195] on div "Color & Diamond Fashion Heading 0 View Campaigns Button Row" at bounding box center [477, 340] width 252 height 323
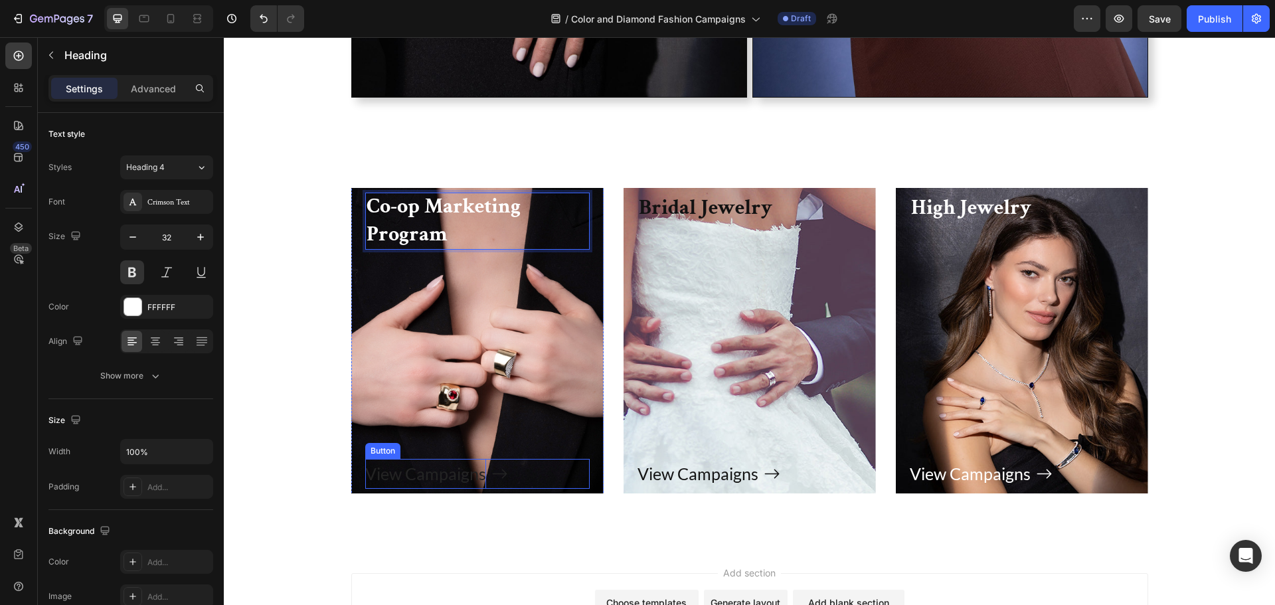
click at [421, 474] on p "View Campaigns" at bounding box center [425, 474] width 121 height 30
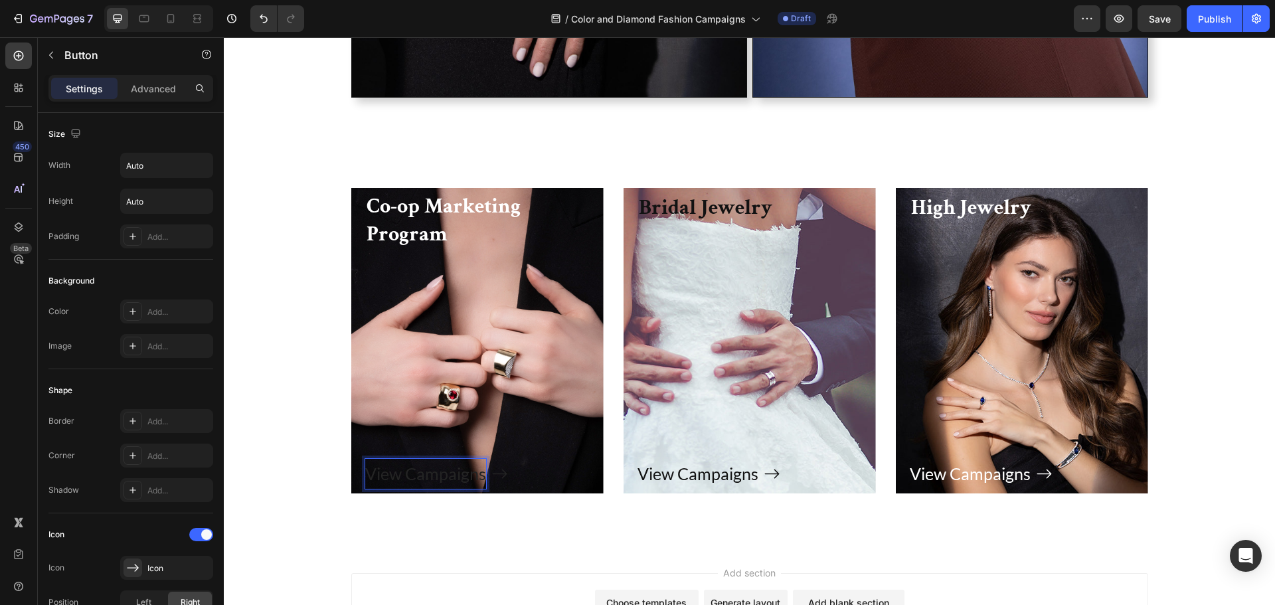
scroll to position [5795, 0]
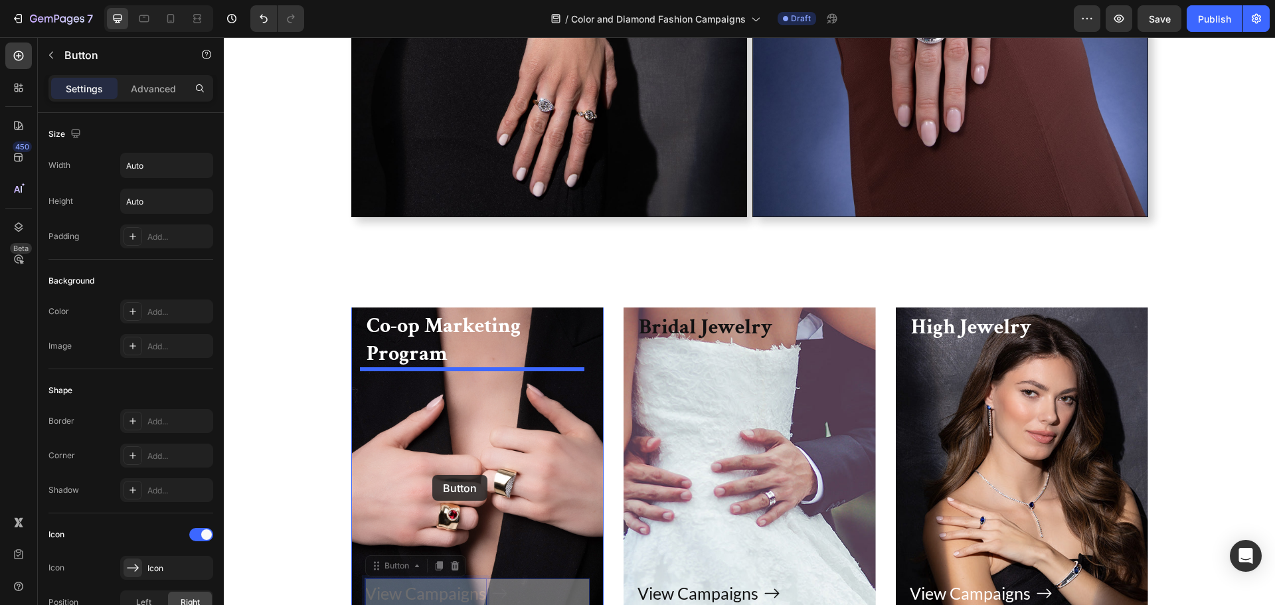
drag, startPoint x: 473, startPoint y: 475, endPoint x: 438, endPoint y: 474, distance: 35.2
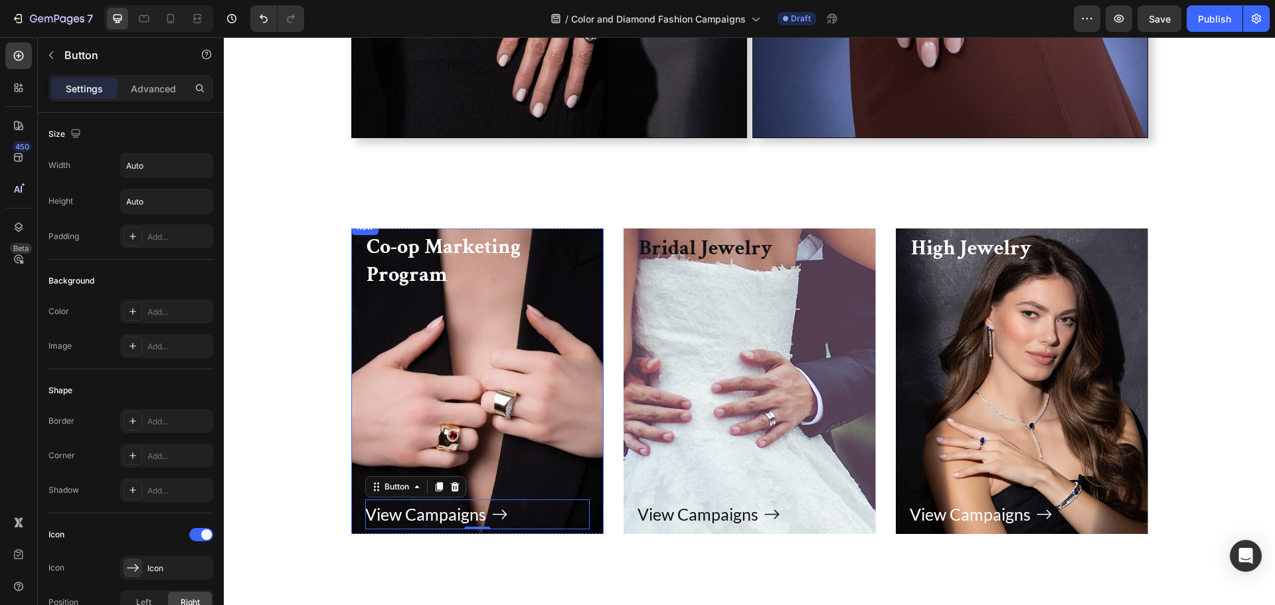
scroll to position [5994, 0]
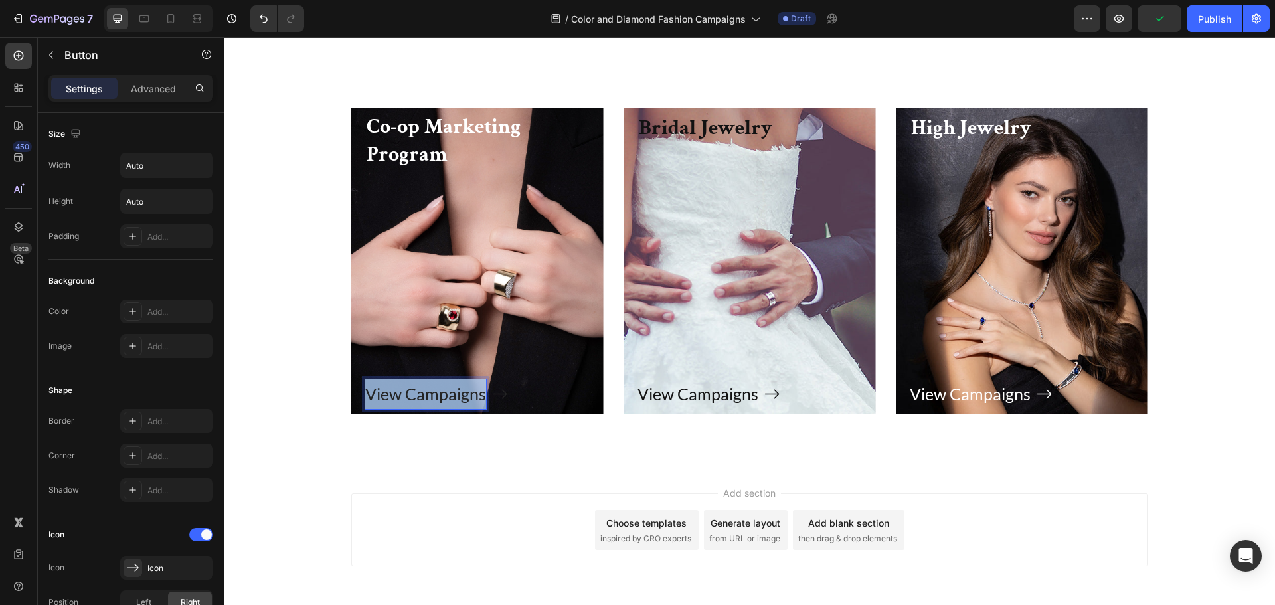
drag, startPoint x: 480, startPoint y: 396, endPoint x: 349, endPoint y: 396, distance: 130.8
click at [351, 396] on div "Co-op Marketing Program Heading View Campaigns Button 0 Row" at bounding box center [477, 260] width 252 height 323
click at [365, 379] on button "More" at bounding box center [396, 394] width 62 height 30
click at [365, 379] on button "Learn" at bounding box center [397, 394] width 64 height 30
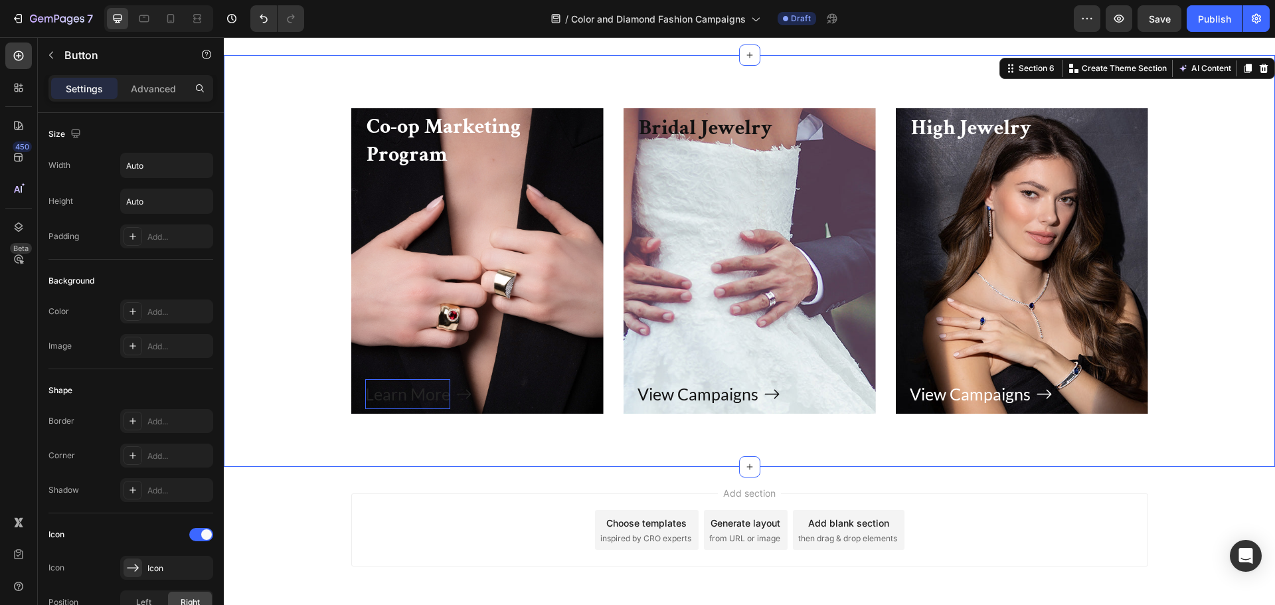
click at [305, 276] on div "Co-op Marketing Program Heading Learn More Button Row Hero Banner Bridal Jewelr…" at bounding box center [749, 271] width 1031 height 327
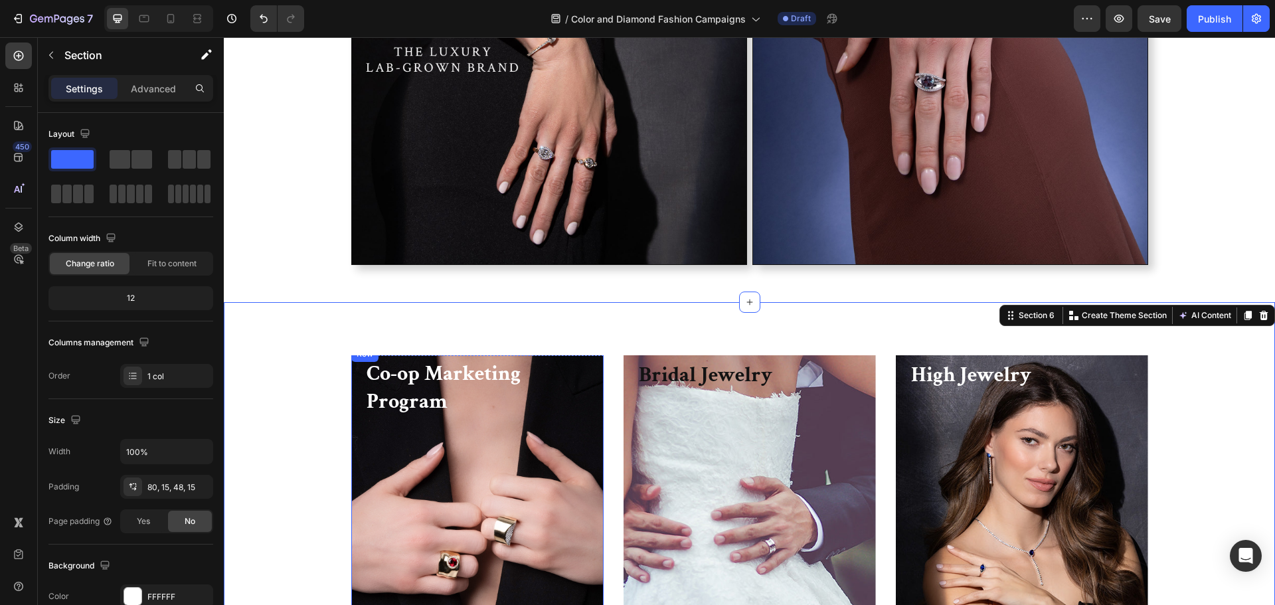
scroll to position [5729, 0]
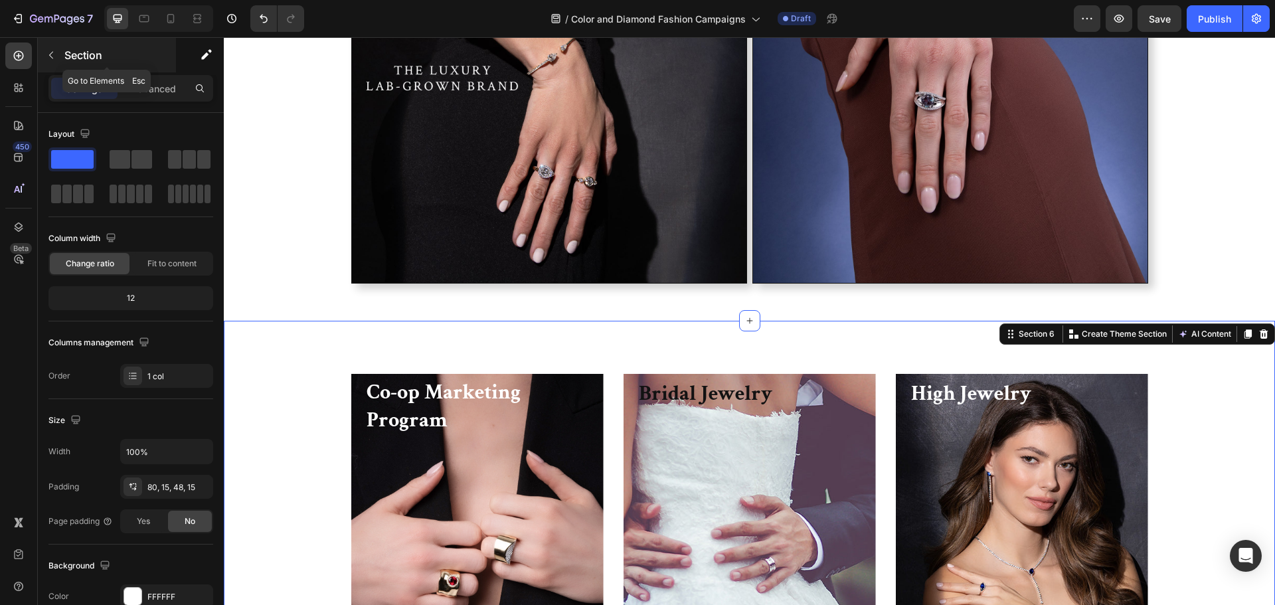
click at [67, 62] on p "Section" at bounding box center [118, 55] width 109 height 16
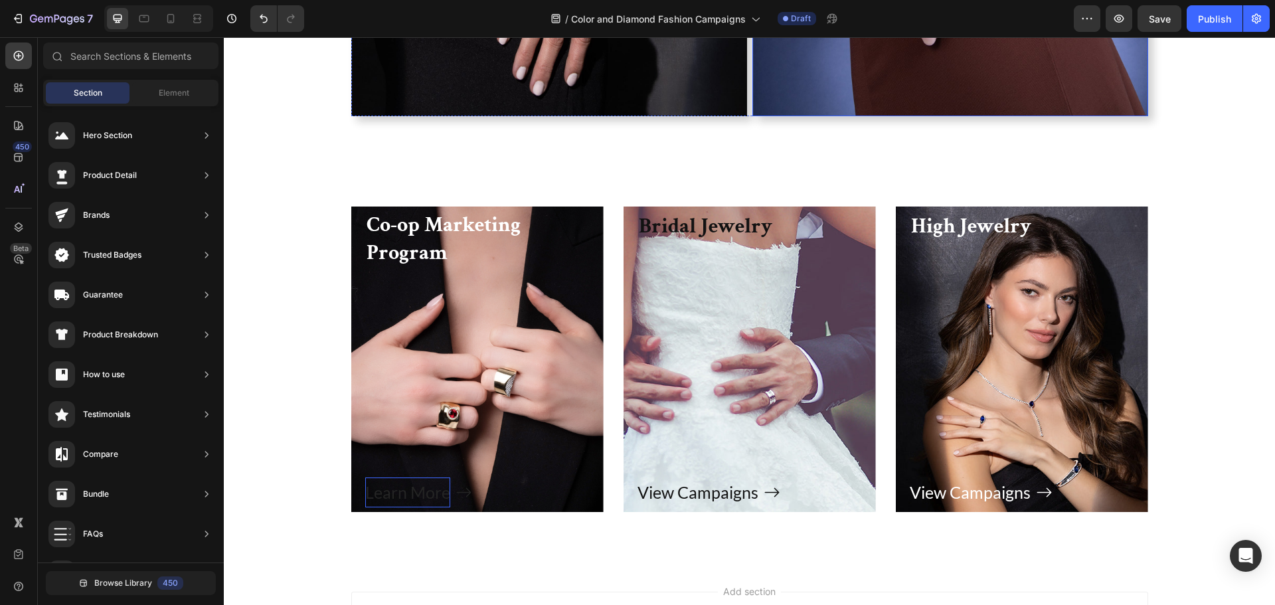
scroll to position [5715, 0]
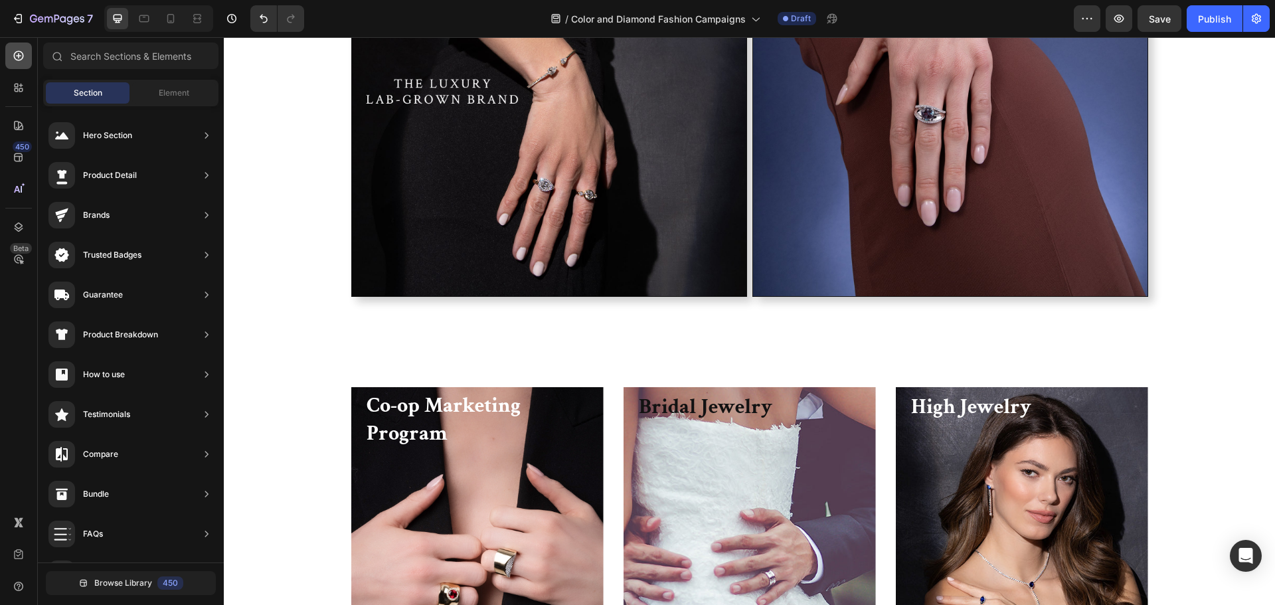
click at [20, 58] on icon at bounding box center [18, 55] width 13 height 13
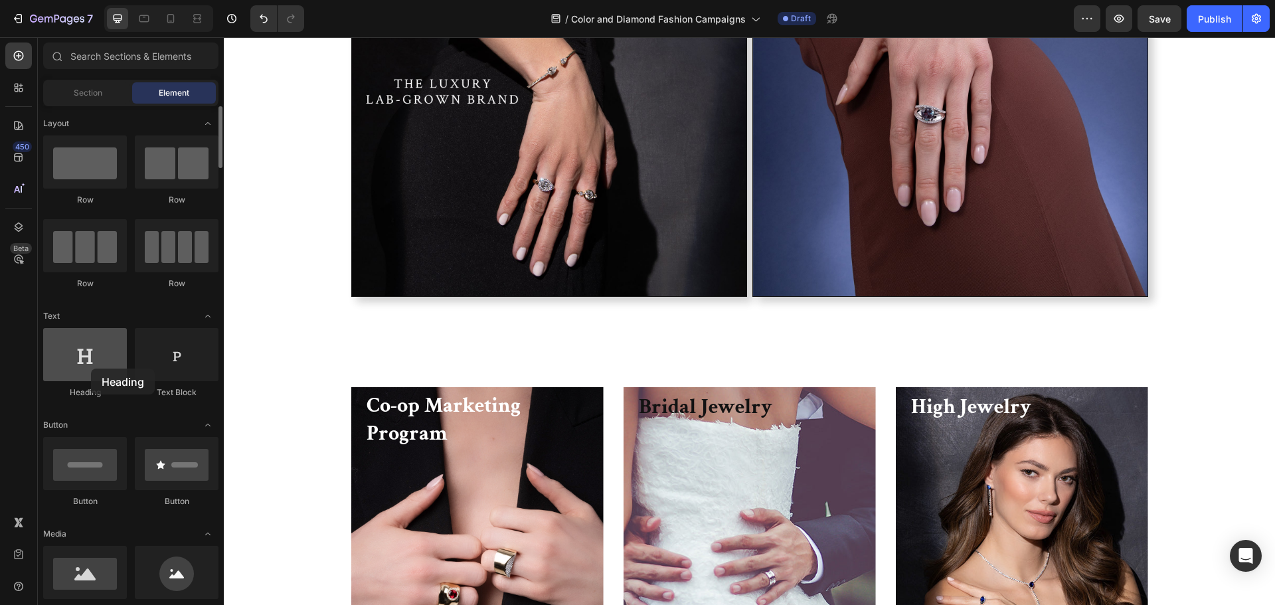
click at [91, 369] on div at bounding box center [85, 354] width 84 height 53
click at [169, 357] on div at bounding box center [177, 354] width 84 height 53
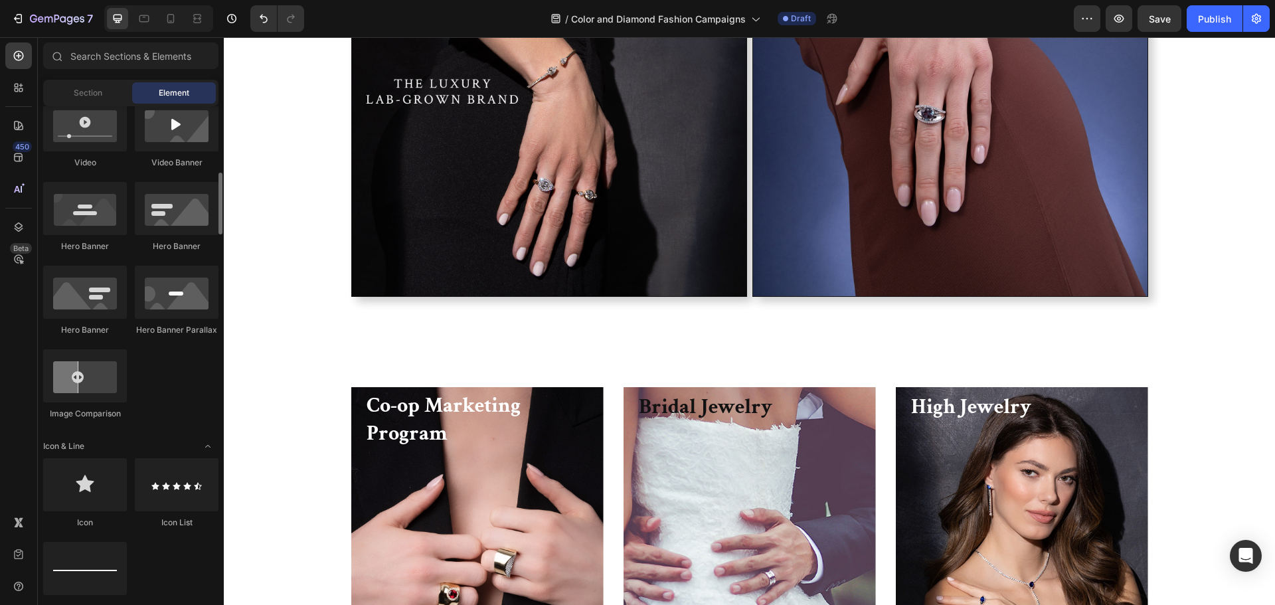
scroll to position [465, 0]
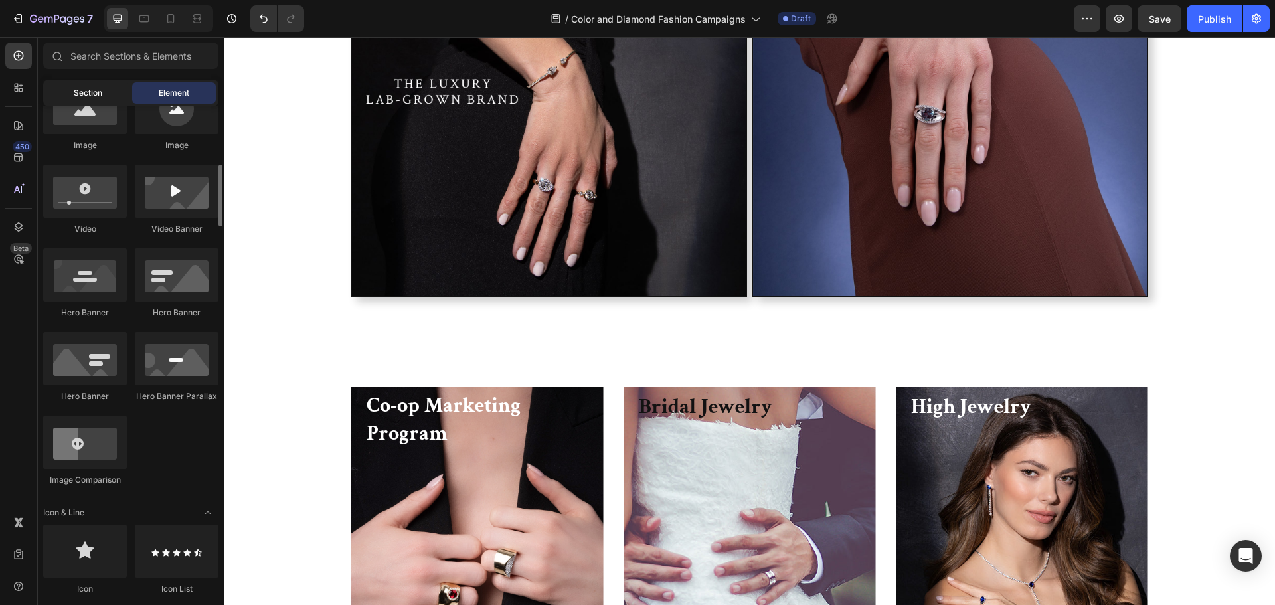
click at [108, 98] on div "Section" at bounding box center [88, 92] width 84 height 21
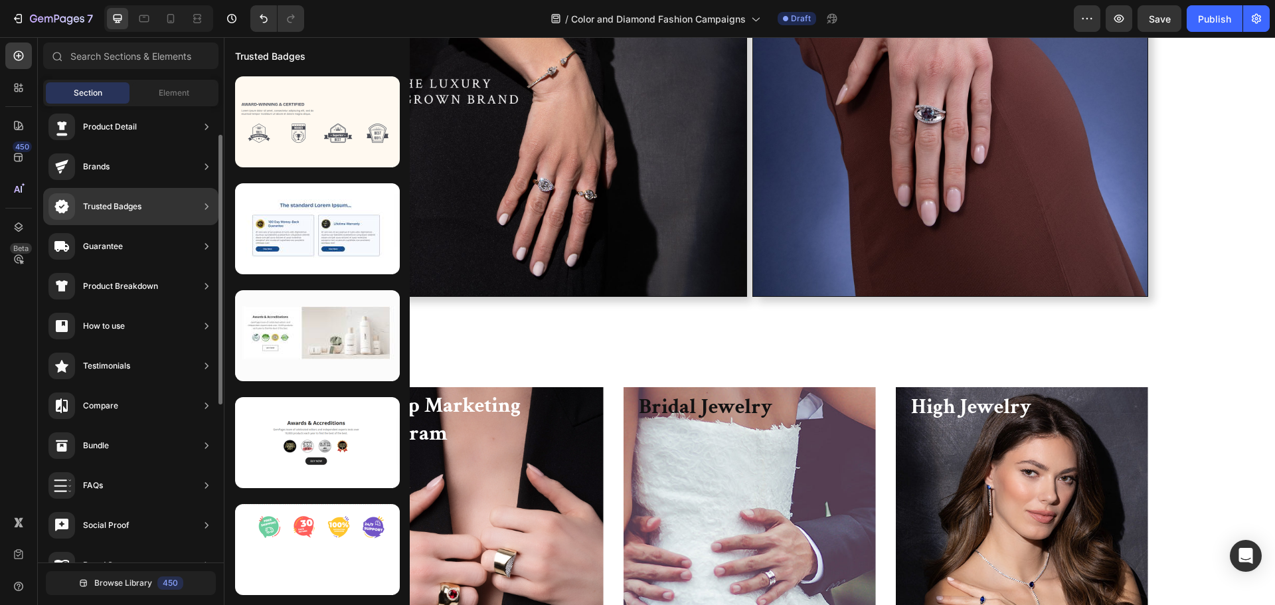
scroll to position [0, 0]
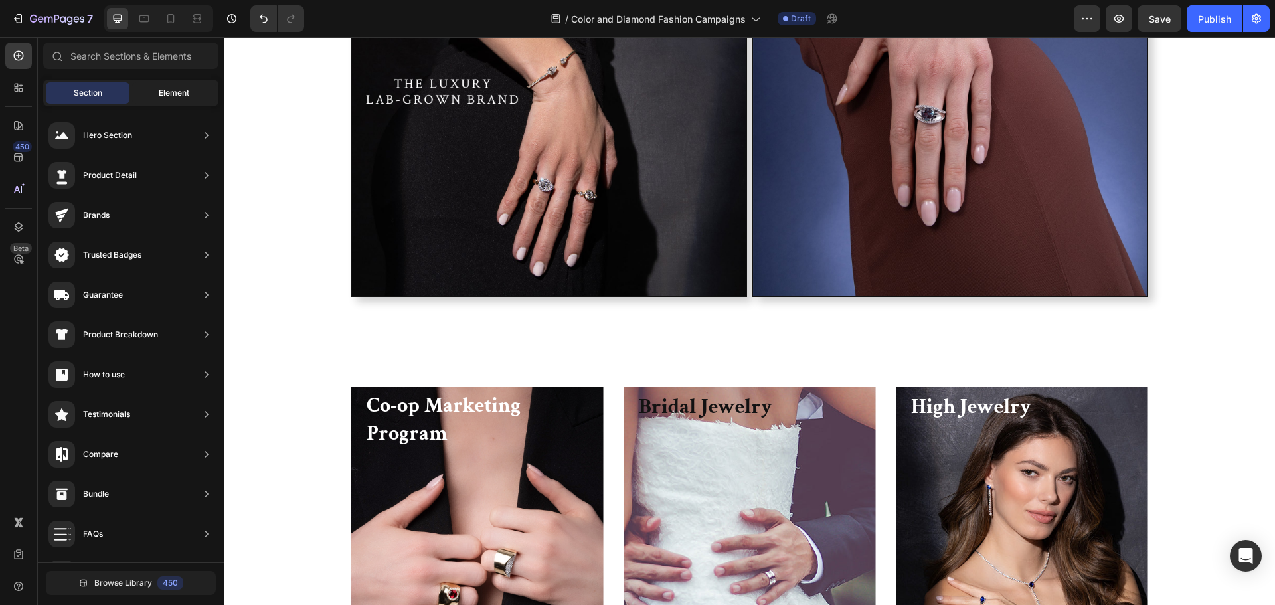
click at [167, 89] on span "Element" at bounding box center [174, 93] width 31 height 12
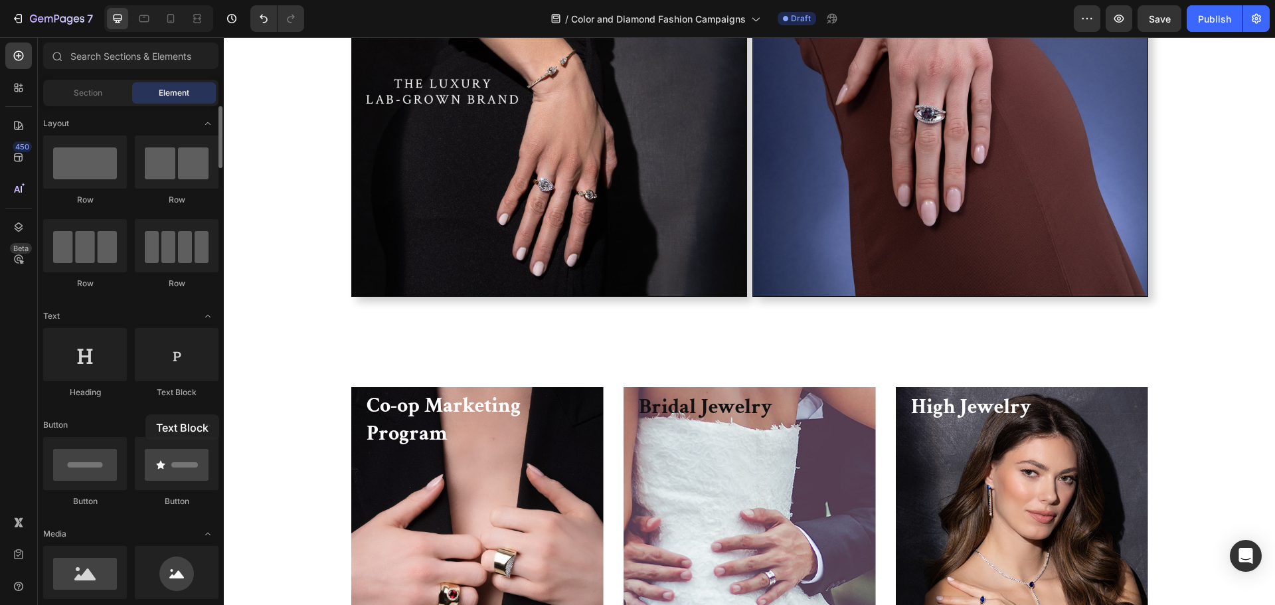
drag, startPoint x: 167, startPoint y: 358, endPoint x: 125, endPoint y: 399, distance: 58.7
click at [125, 399] on div "Heading Text Block" at bounding box center [130, 369] width 175 height 82
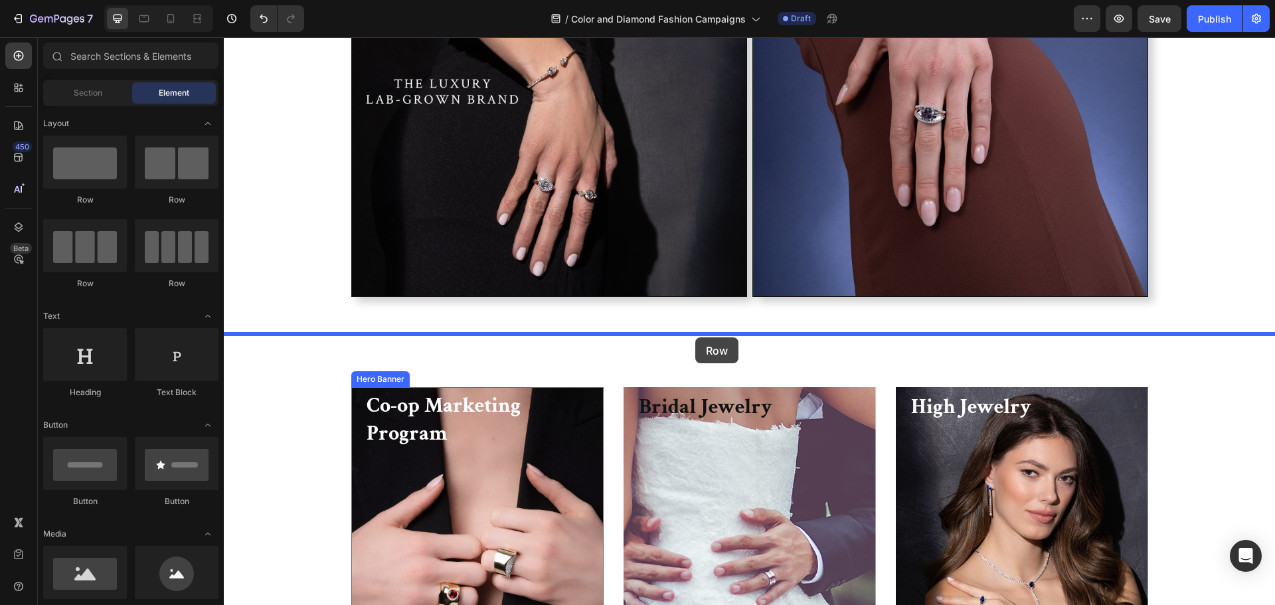
drag, startPoint x: 319, startPoint y: 209, endPoint x: 695, endPoint y: 337, distance: 397.7
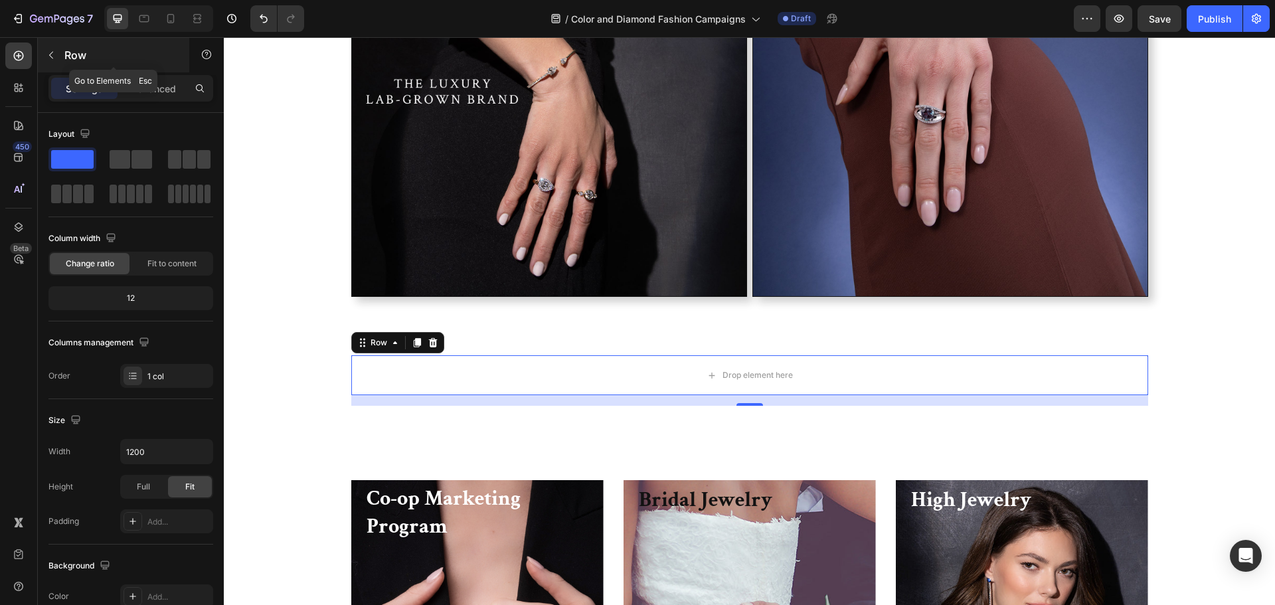
click at [53, 54] on icon "button" at bounding box center [51, 55] width 11 height 11
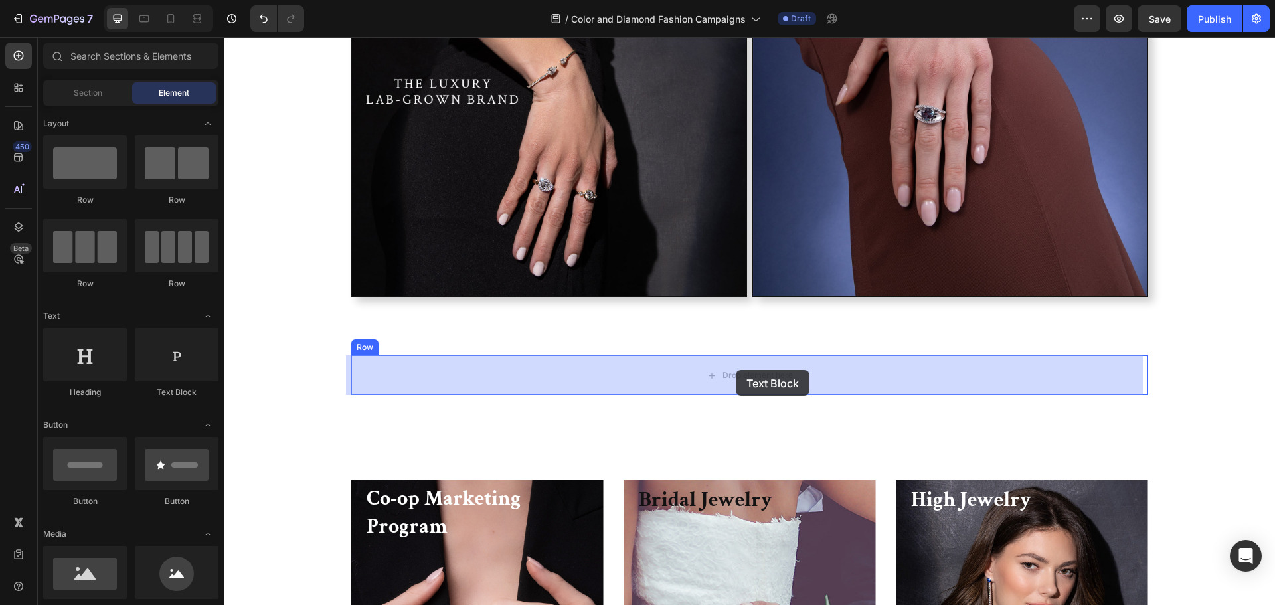
drag, startPoint x: 384, startPoint y: 406, endPoint x: 736, endPoint y: 369, distance: 353.8
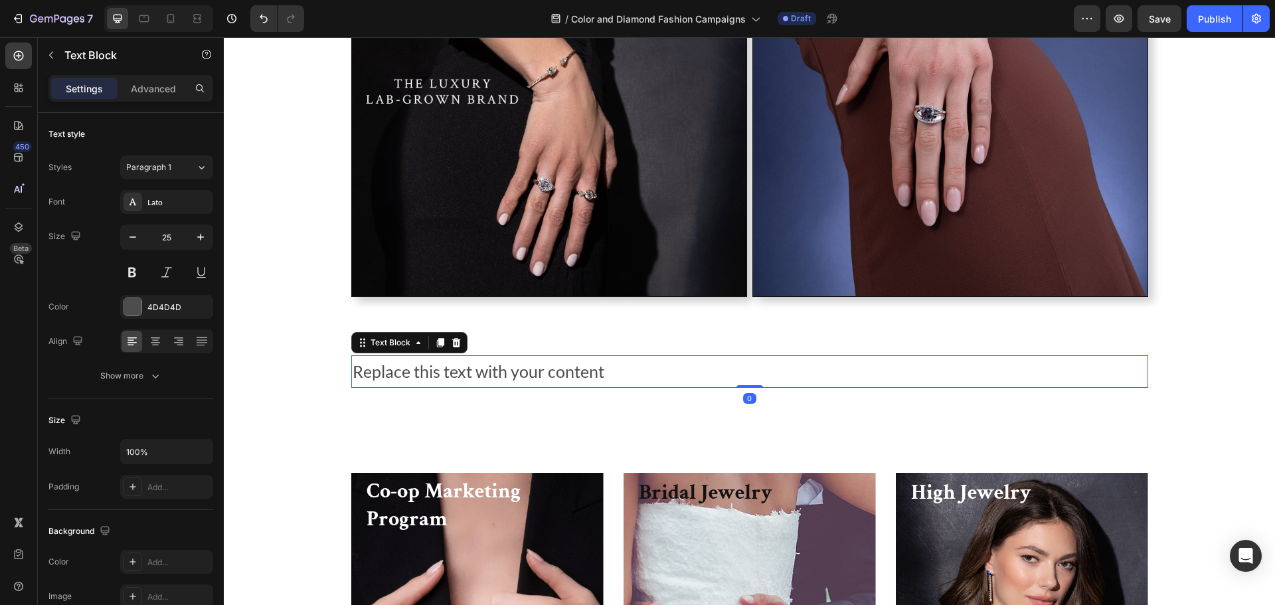
click at [629, 377] on div "Replace this text with your content" at bounding box center [749, 371] width 797 height 33
click at [629, 377] on p "Replace this text with your content" at bounding box center [750, 372] width 794 height 30
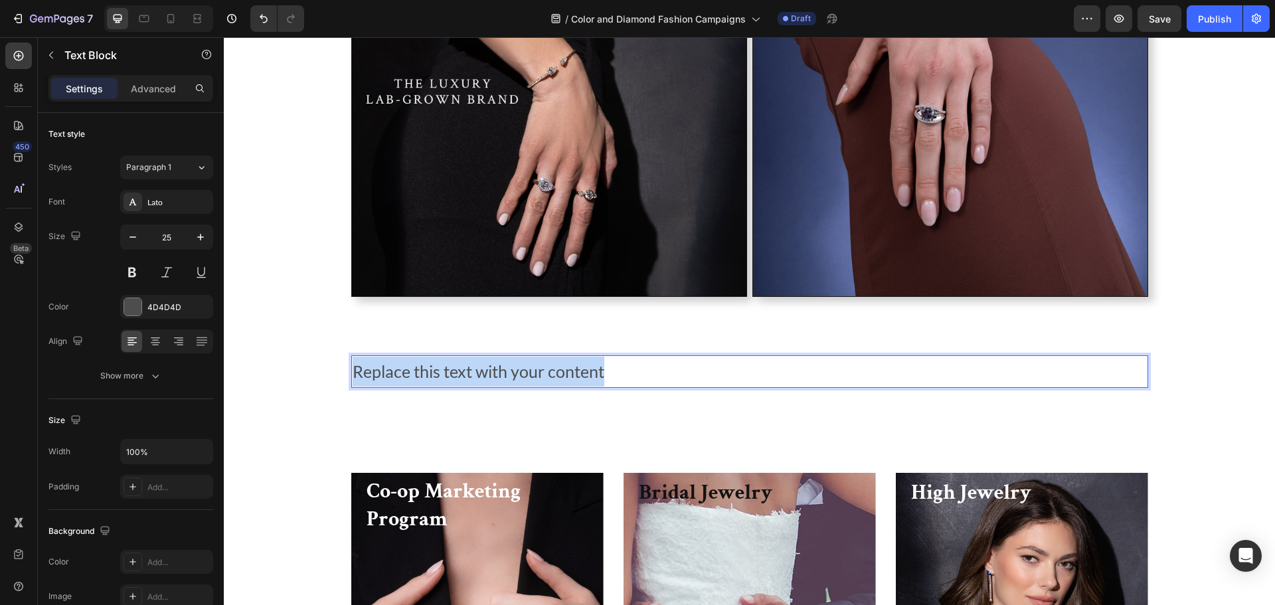
click at [629, 377] on p "Replace this text with your content" at bounding box center [750, 372] width 794 height 30
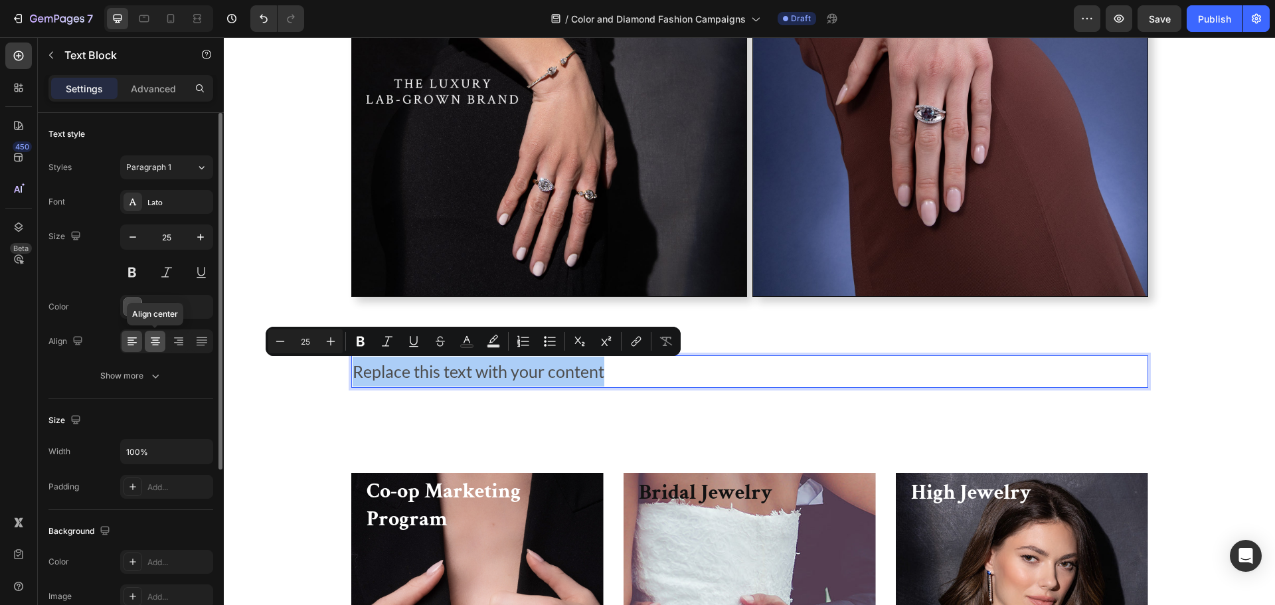
click at [159, 345] on icon at bounding box center [155, 341] width 13 height 13
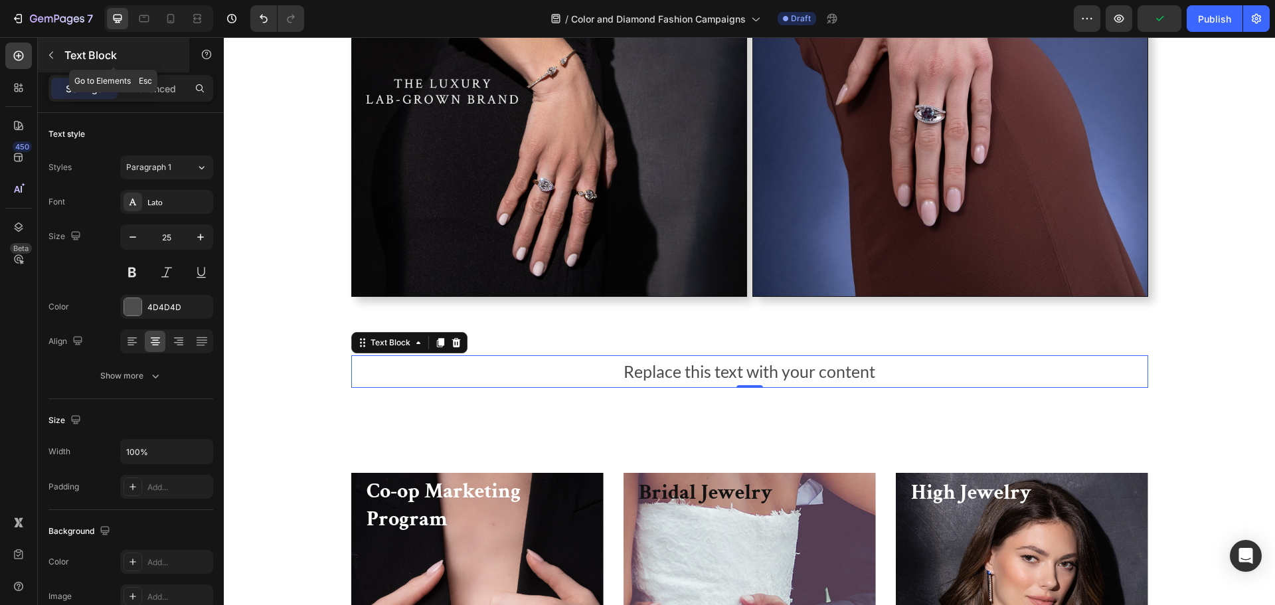
click at [66, 54] on p "Text Block" at bounding box center [120, 55] width 113 height 16
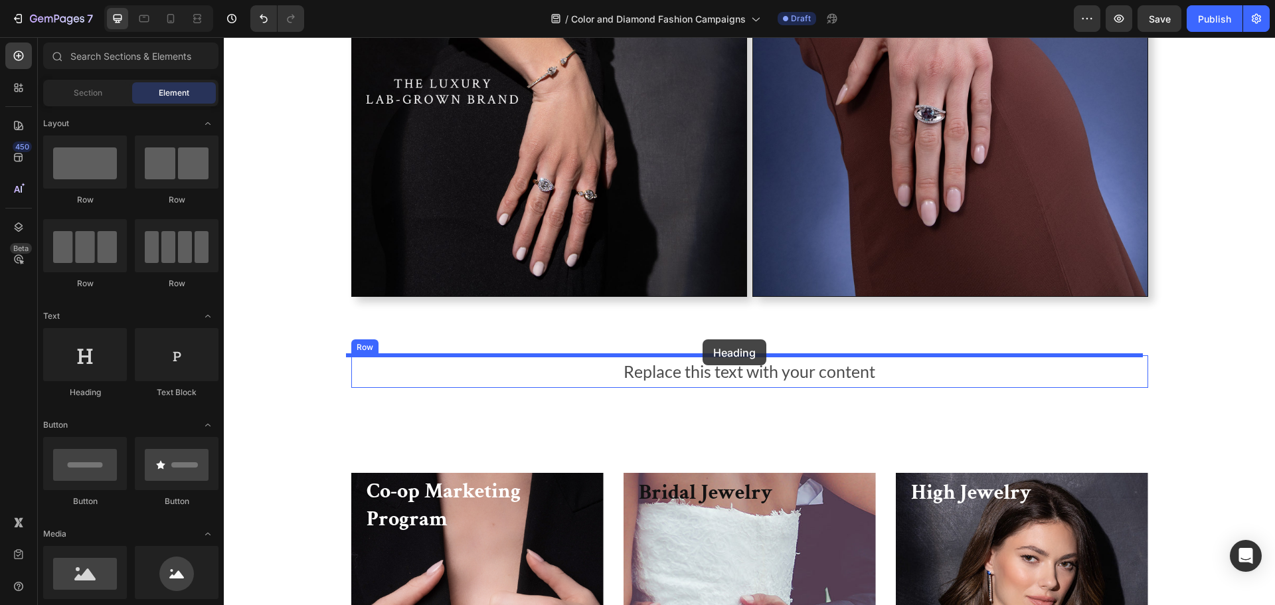
drag, startPoint x: 306, startPoint y: 395, endPoint x: 703, endPoint y: 339, distance: 400.3
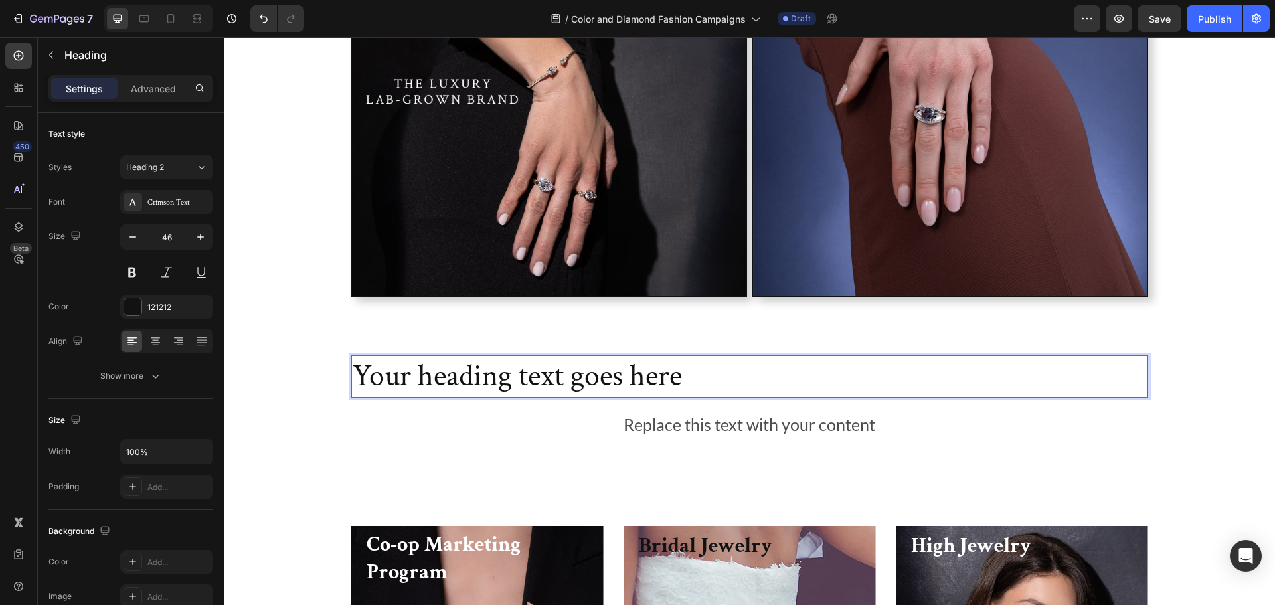
click at [675, 383] on h2 "Your heading text goes here" at bounding box center [749, 376] width 797 height 42
click at [672, 375] on p "Your heading text goes here" at bounding box center [750, 377] width 794 height 40
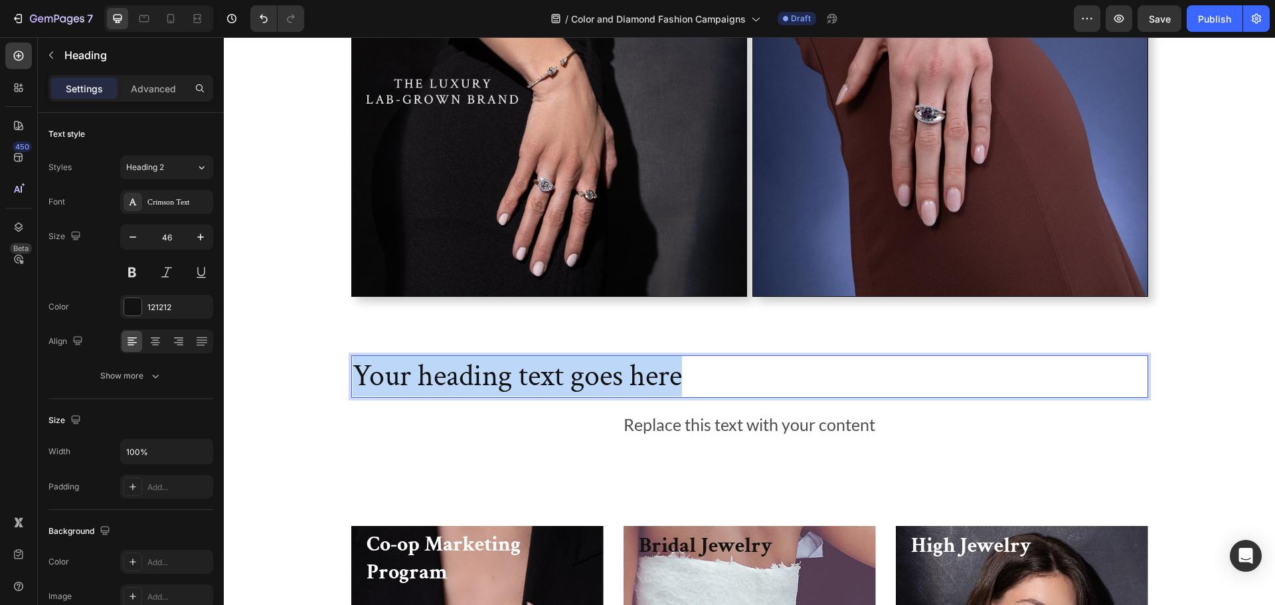
click at [672, 375] on p "Your heading text goes here" at bounding box center [750, 377] width 794 height 40
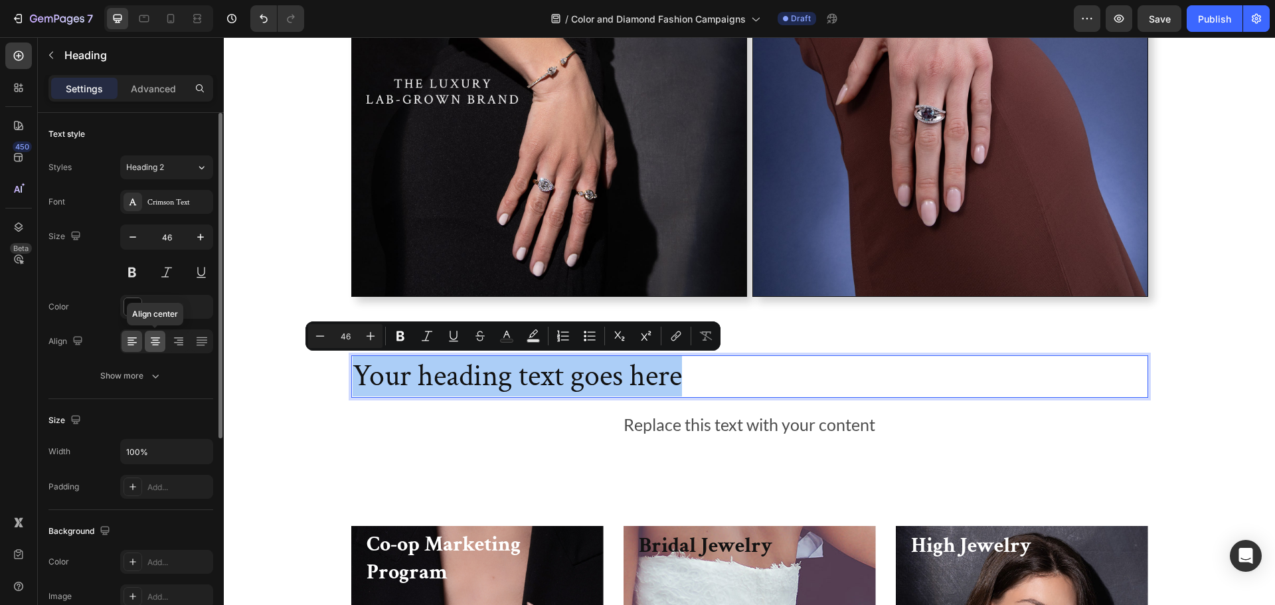
click at [152, 343] on icon at bounding box center [155, 341] width 13 height 13
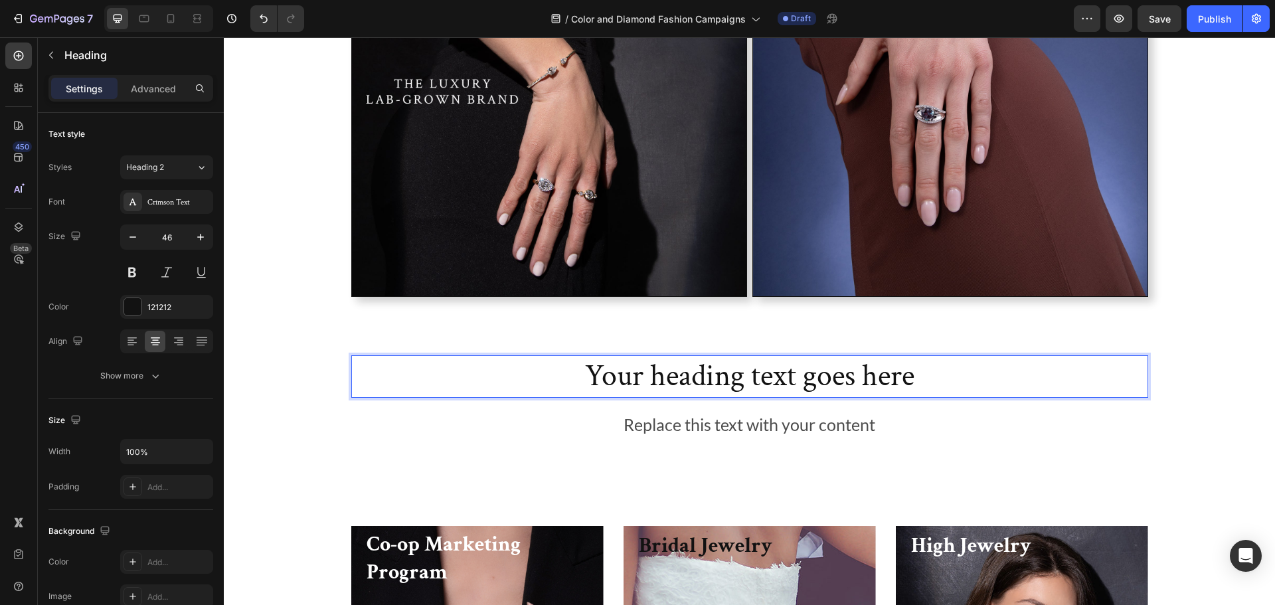
click at [787, 375] on p "Your heading text goes here" at bounding box center [750, 377] width 794 height 40
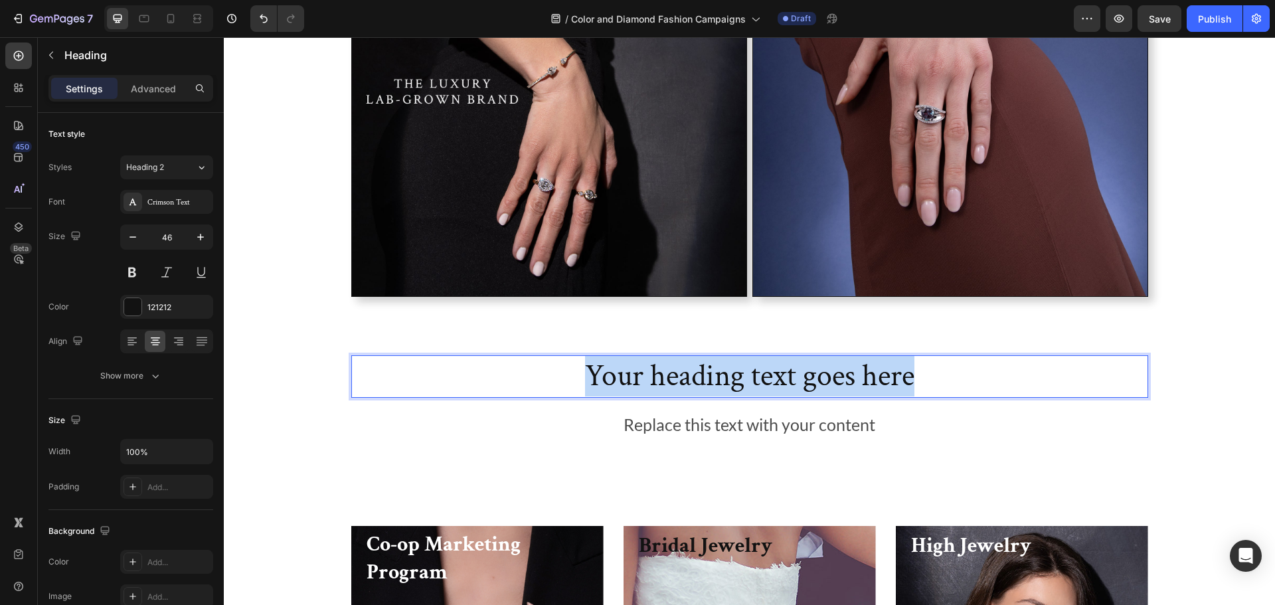
click at [787, 375] on p "Your heading text goes here" at bounding box center [750, 377] width 794 height 40
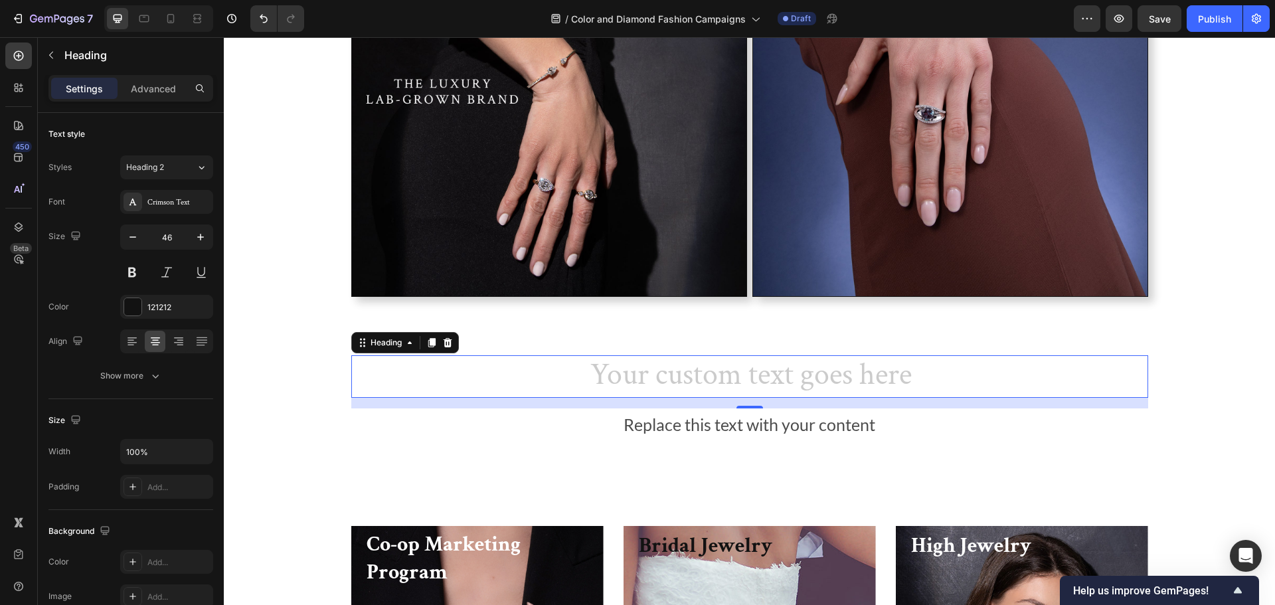
click at [517, 375] on h2 "Rich Text Editor. Editing area: main" at bounding box center [749, 376] width 797 height 42
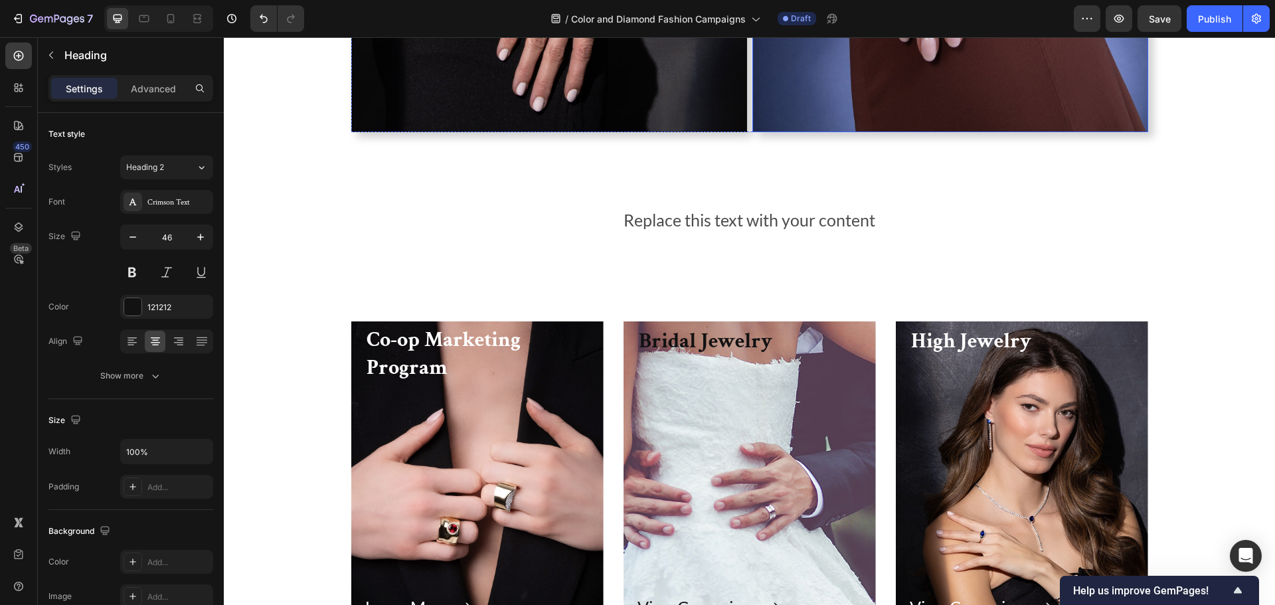
scroll to position [5848, 0]
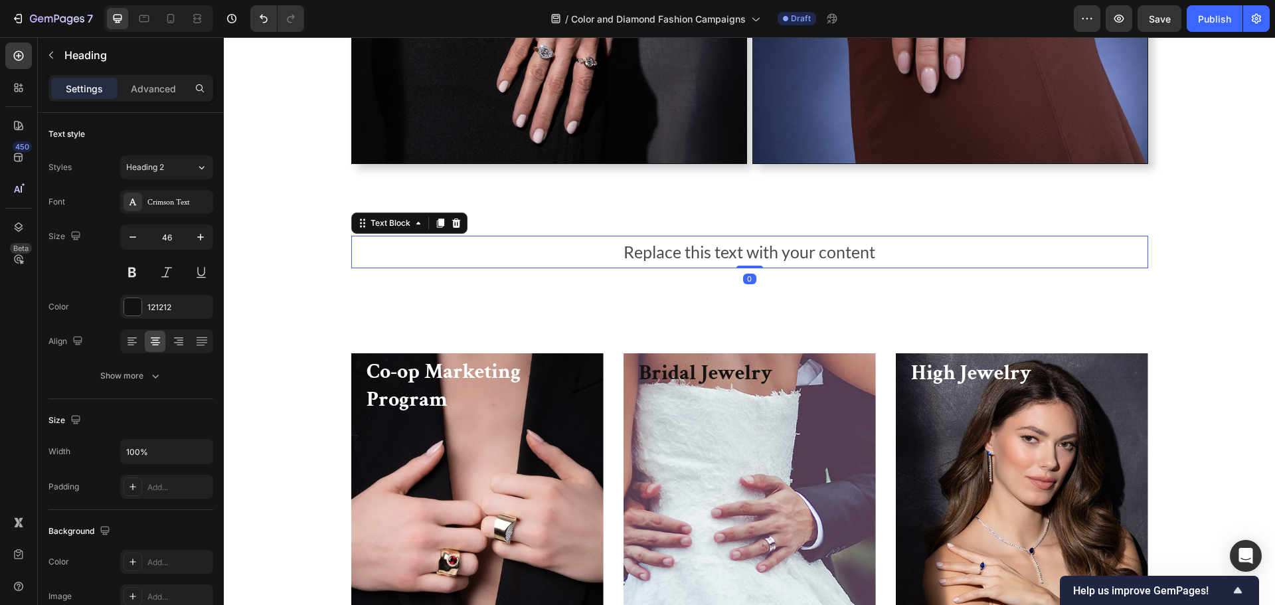
click at [784, 252] on div "Replace this text with your content" at bounding box center [749, 252] width 797 height 33
click at [784, 252] on p "Replace this text with your content" at bounding box center [750, 252] width 794 height 30
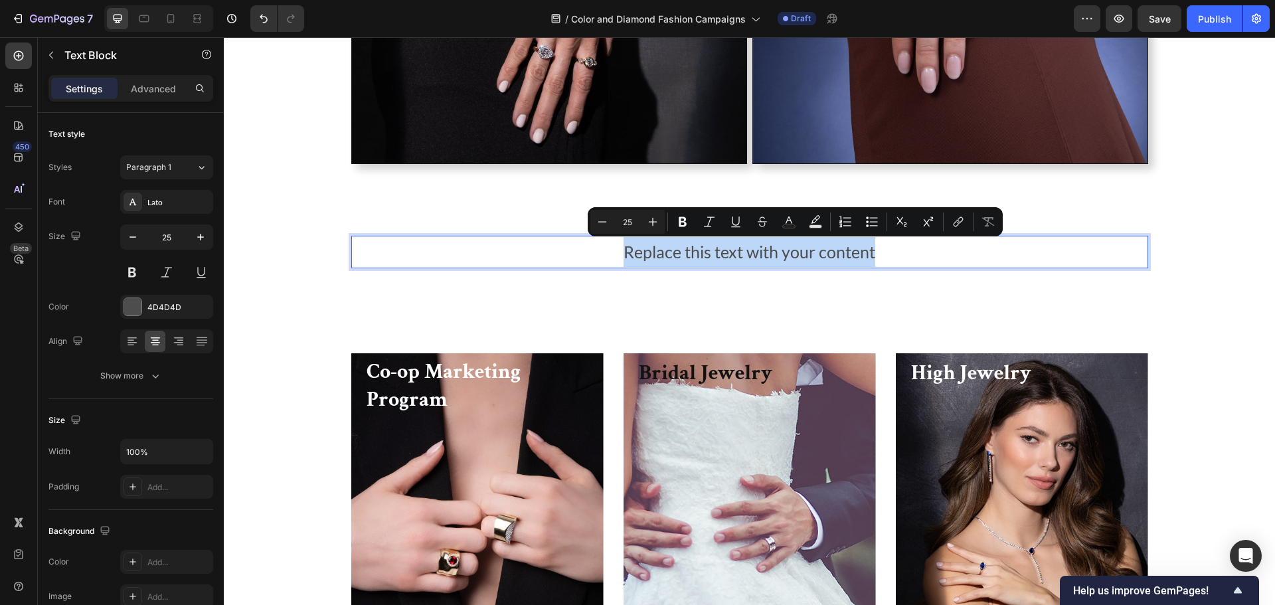
click at [784, 252] on p "Replace this text with your content" at bounding box center [750, 252] width 794 height 30
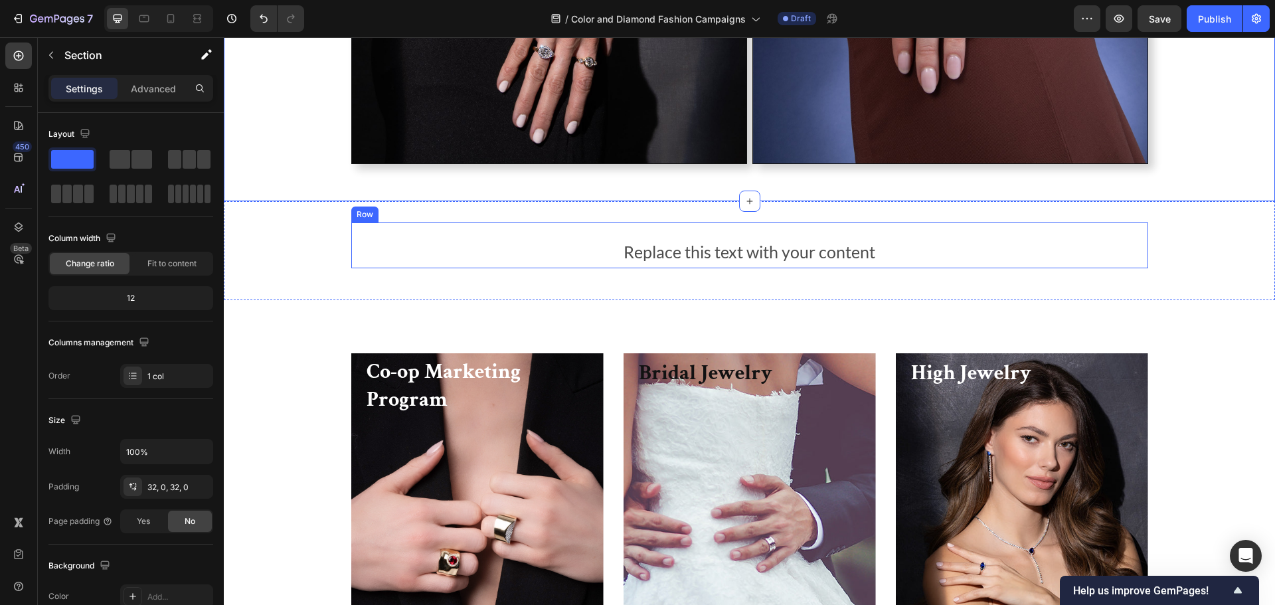
click at [702, 235] on div "Heading Replace this text with your content Text Block" at bounding box center [749, 245] width 797 height 46
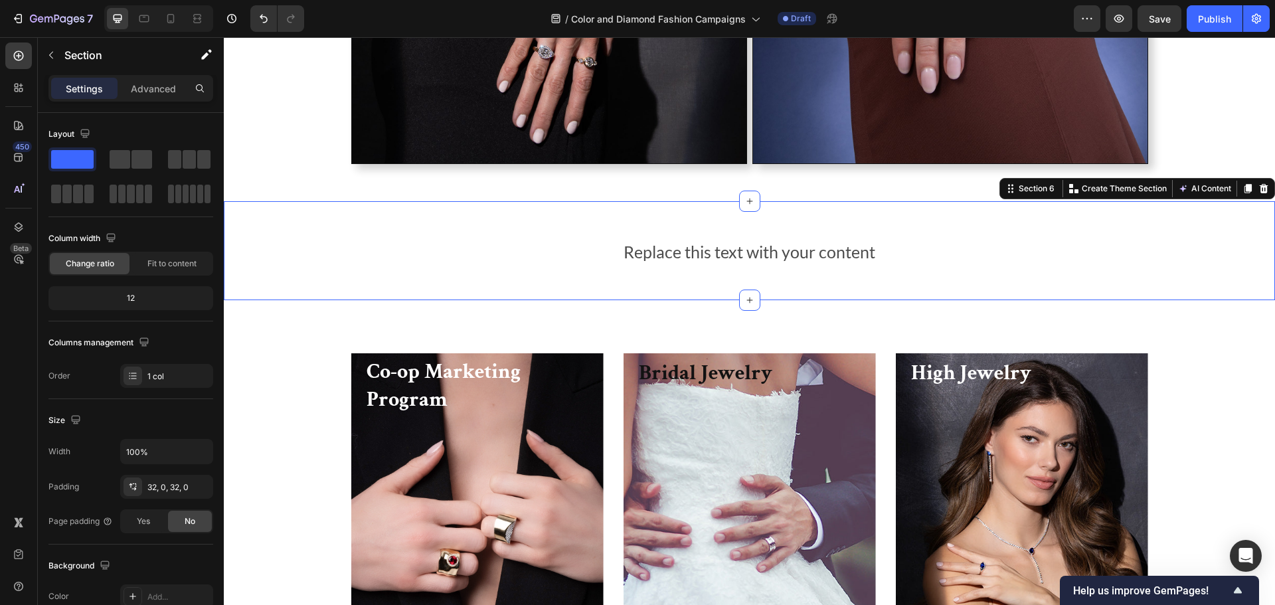
drag, startPoint x: 717, startPoint y: 289, endPoint x: 711, endPoint y: 318, distance: 30.0
click at [717, 299] on div "Heading Replace this text with your content Text Block Row Section 6 Create The…" at bounding box center [749, 250] width 1051 height 99
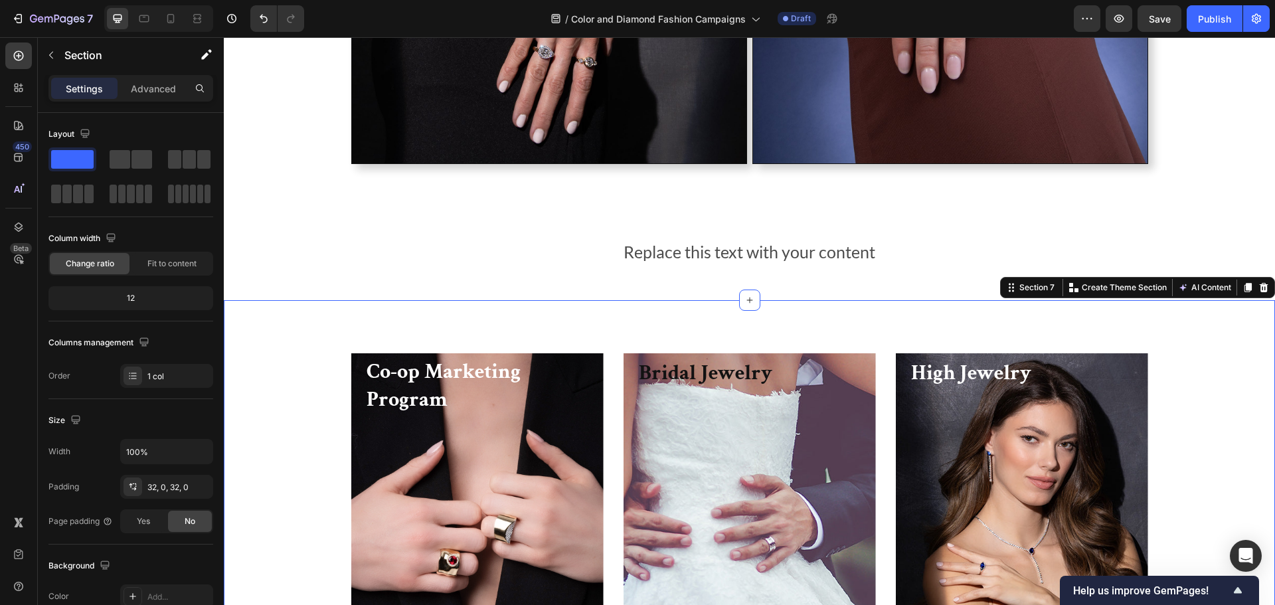
click at [711, 319] on div "Co-op Marketing Program Heading Learn More Button Row Hero Banner Bridal Jewelr…" at bounding box center [749, 506] width 1051 height 412
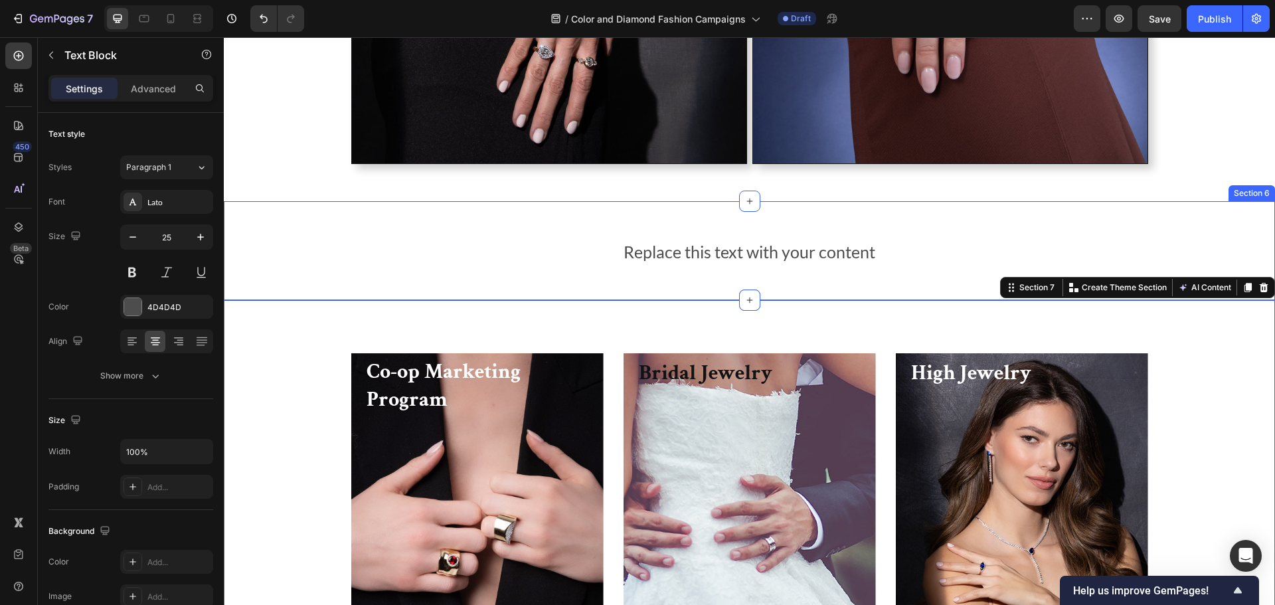
click at [715, 250] on p "Replace this text with your content" at bounding box center [750, 252] width 794 height 30
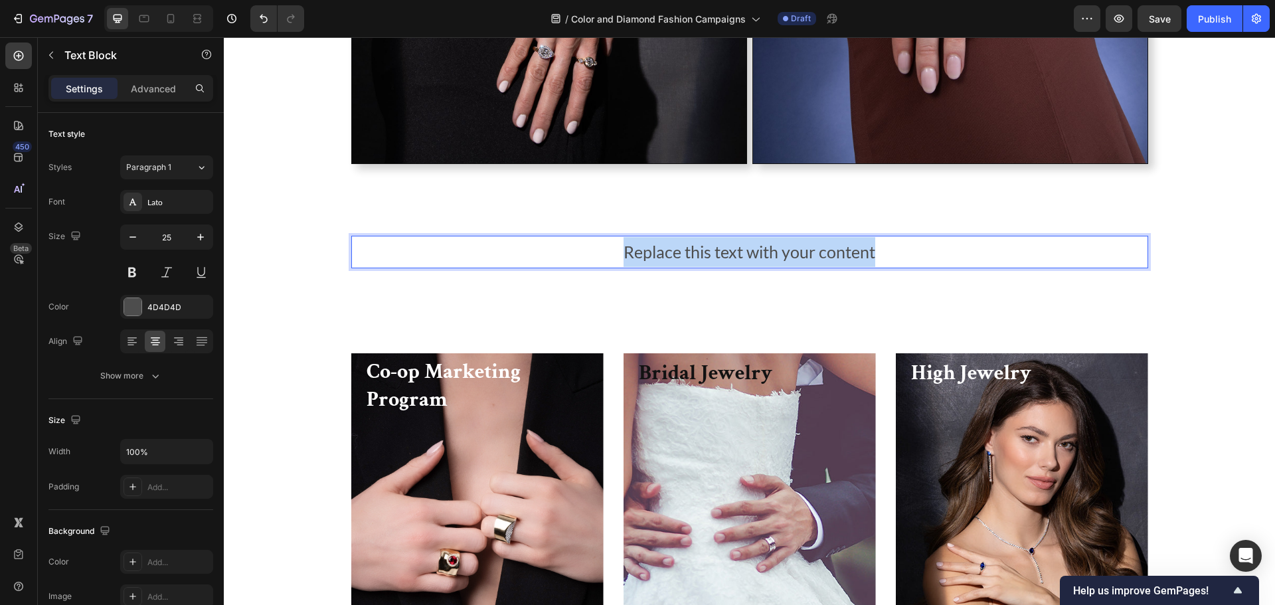
click at [715, 250] on p "Replace this text with your content" at bounding box center [750, 252] width 794 height 30
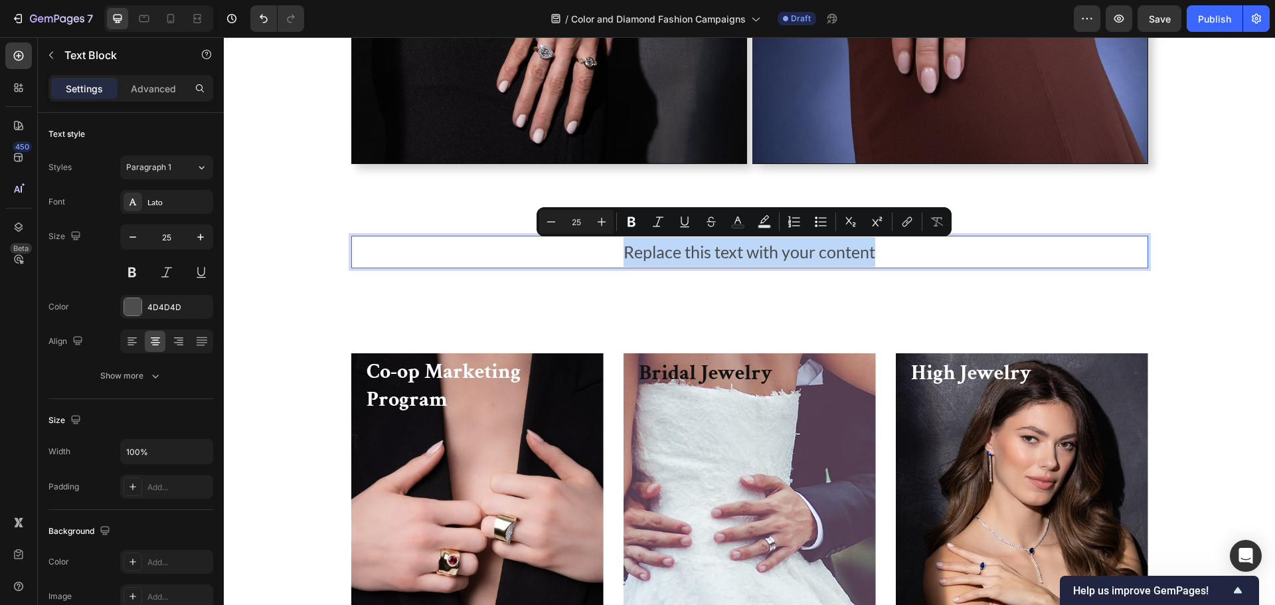
click at [715, 250] on p "Replace this text with your content" at bounding box center [750, 252] width 794 height 30
click at [387, 216] on div "Heading" at bounding box center [372, 215] width 42 height 16
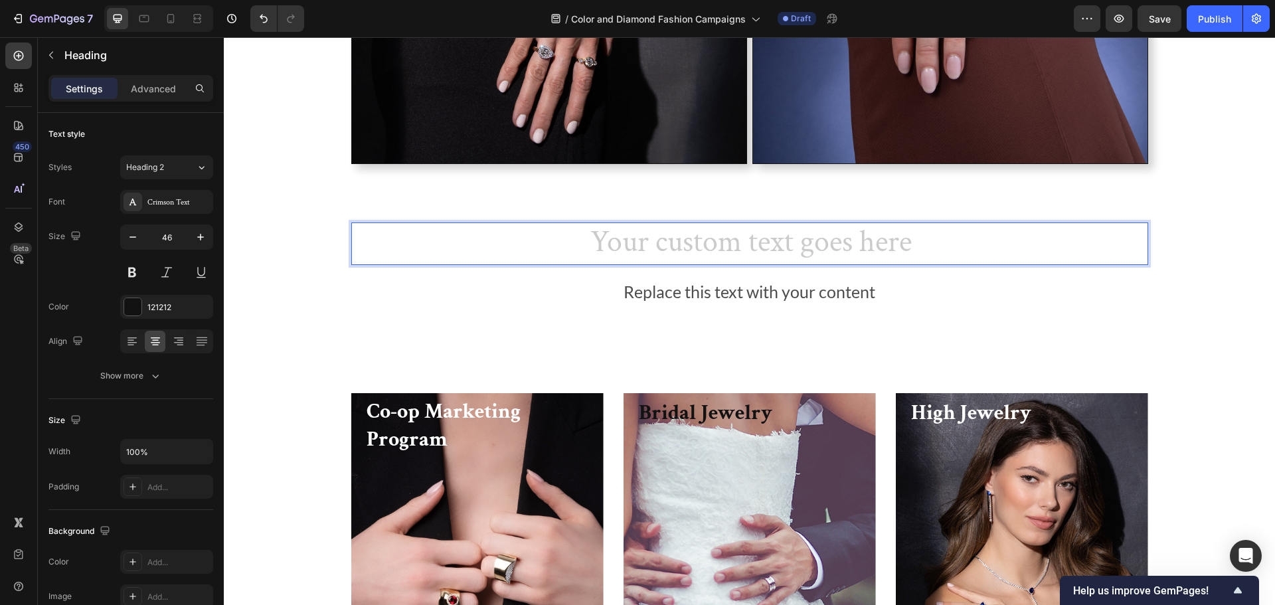
click at [857, 246] on h2 "Rich Text Editor. Editing area: main" at bounding box center [749, 243] width 797 height 42
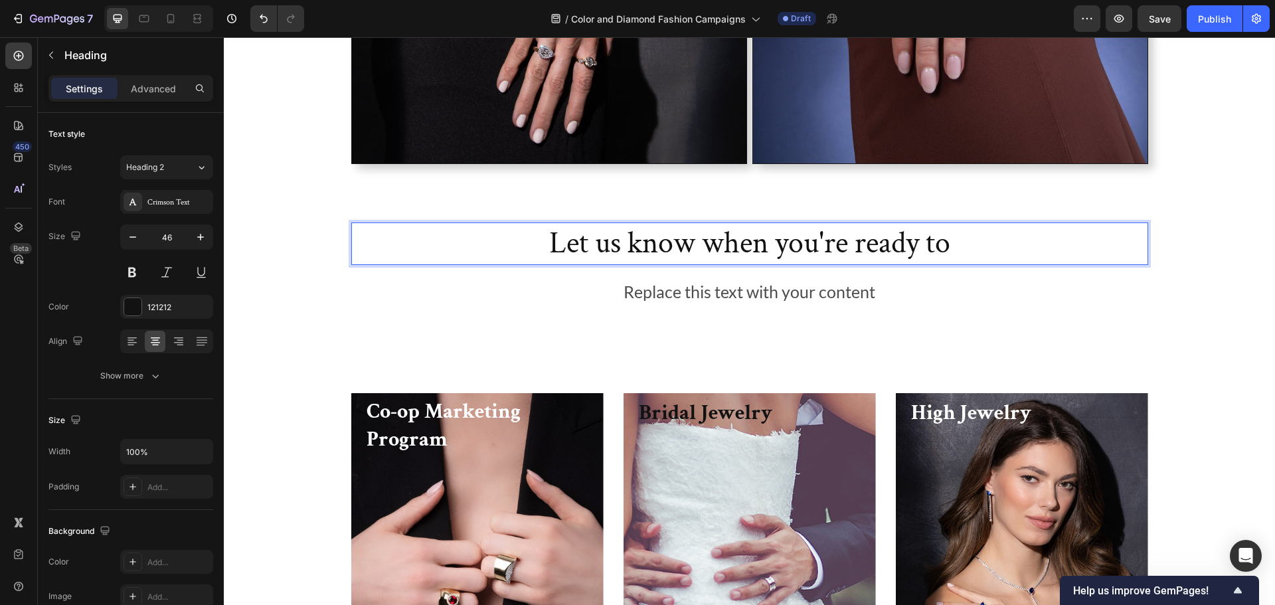
click at [857, 246] on p "Let us know when you're ready to" at bounding box center [750, 244] width 794 height 40
click at [568, 238] on p "We want to grow our businesses together!" at bounding box center [750, 244] width 794 height 40
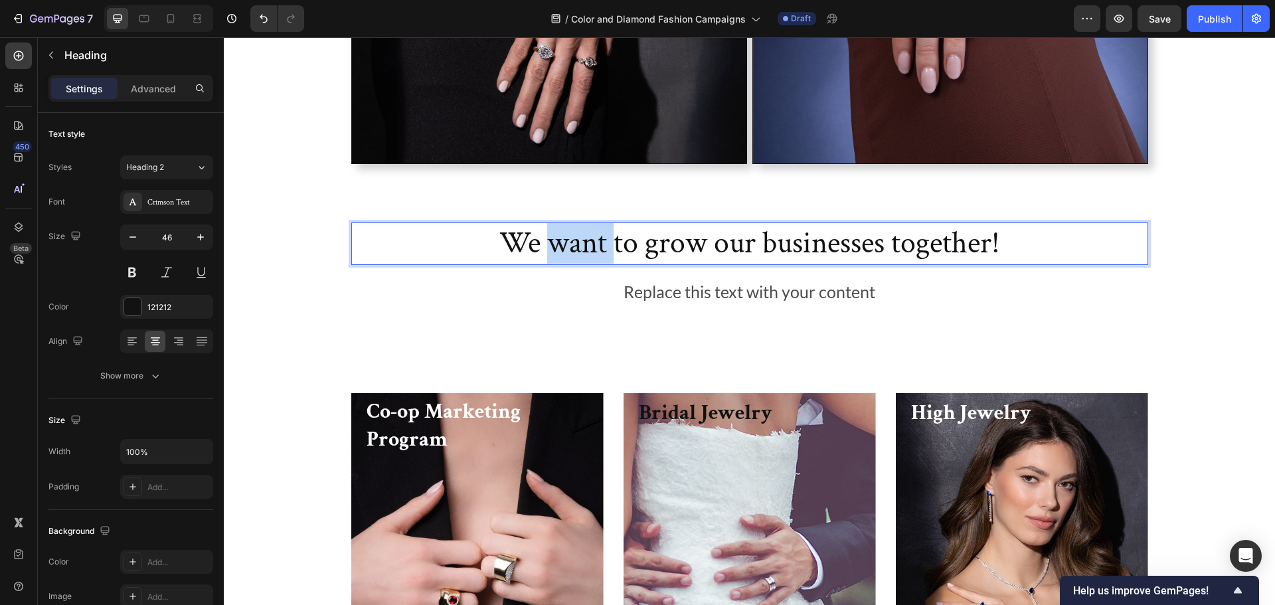
click at [568, 238] on p "We want to grow our businesses together!" at bounding box center [750, 244] width 794 height 40
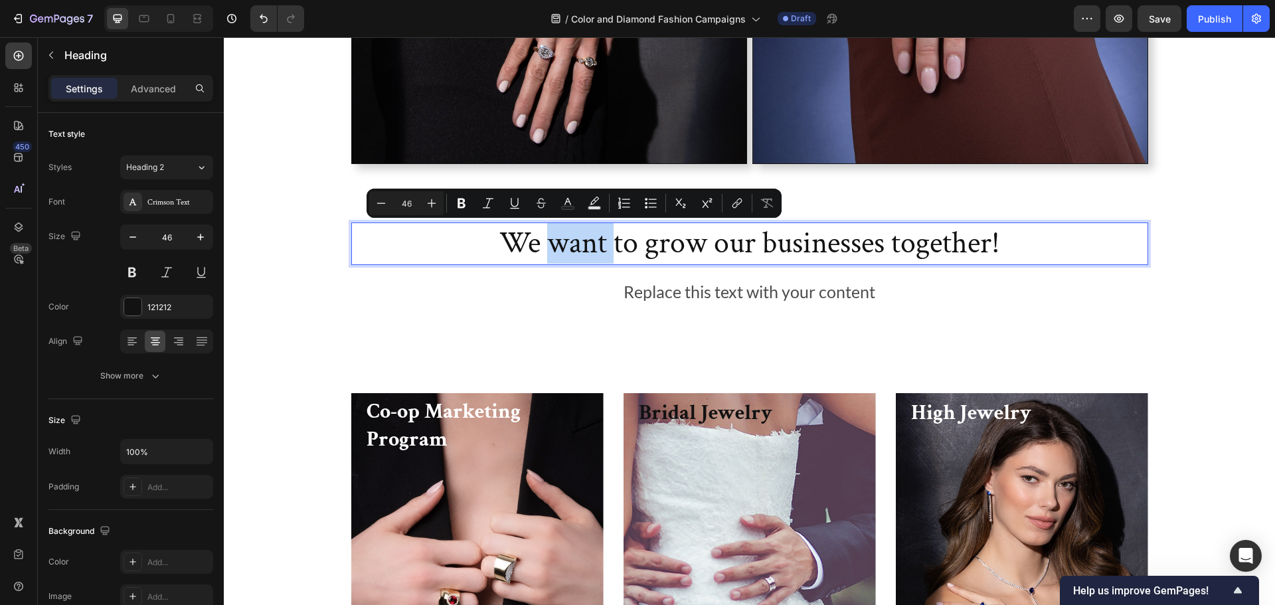
click at [545, 238] on p "We want to grow our businesses together!" at bounding box center [750, 244] width 794 height 40
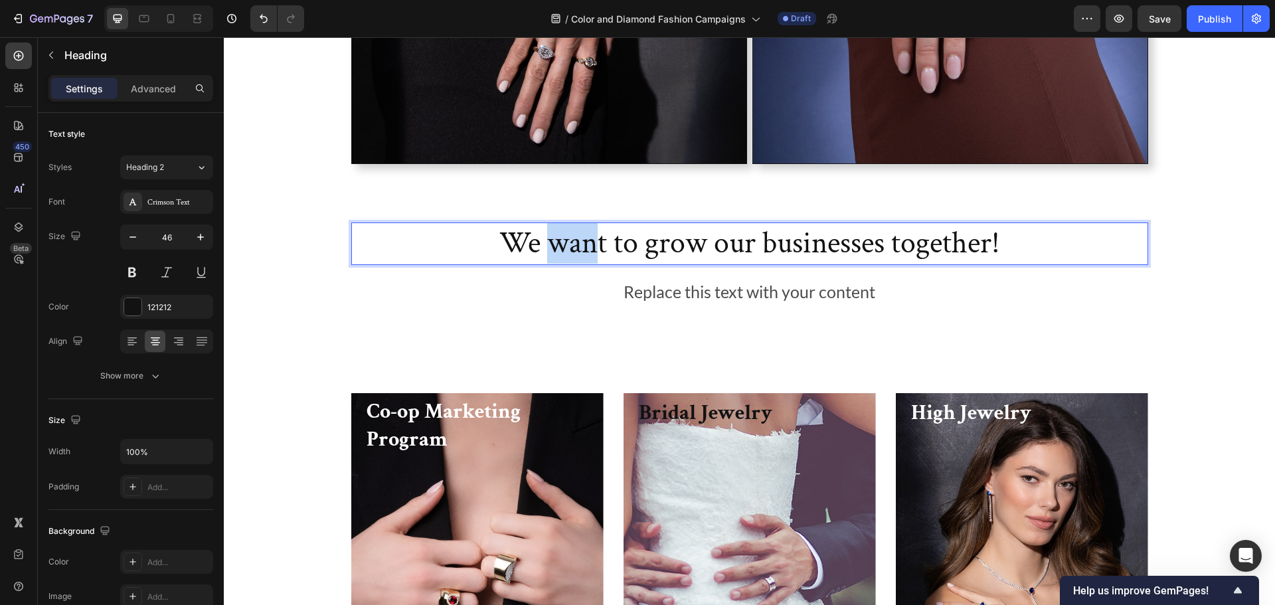
drag, startPoint x: 539, startPoint y: 240, endPoint x: 594, endPoint y: 240, distance: 54.5
click at [594, 240] on p "We want to grow our businesses together!" at bounding box center [750, 244] width 794 height 40
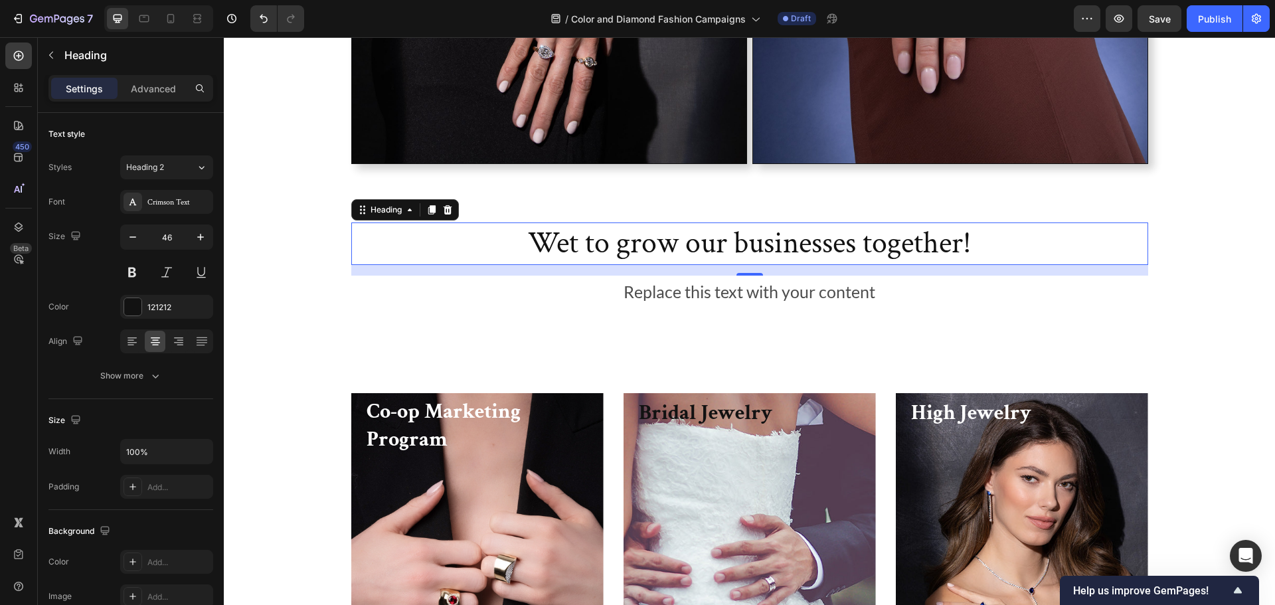
click at [674, 251] on p "Wet to grow our businesses together!" at bounding box center [750, 244] width 794 height 40
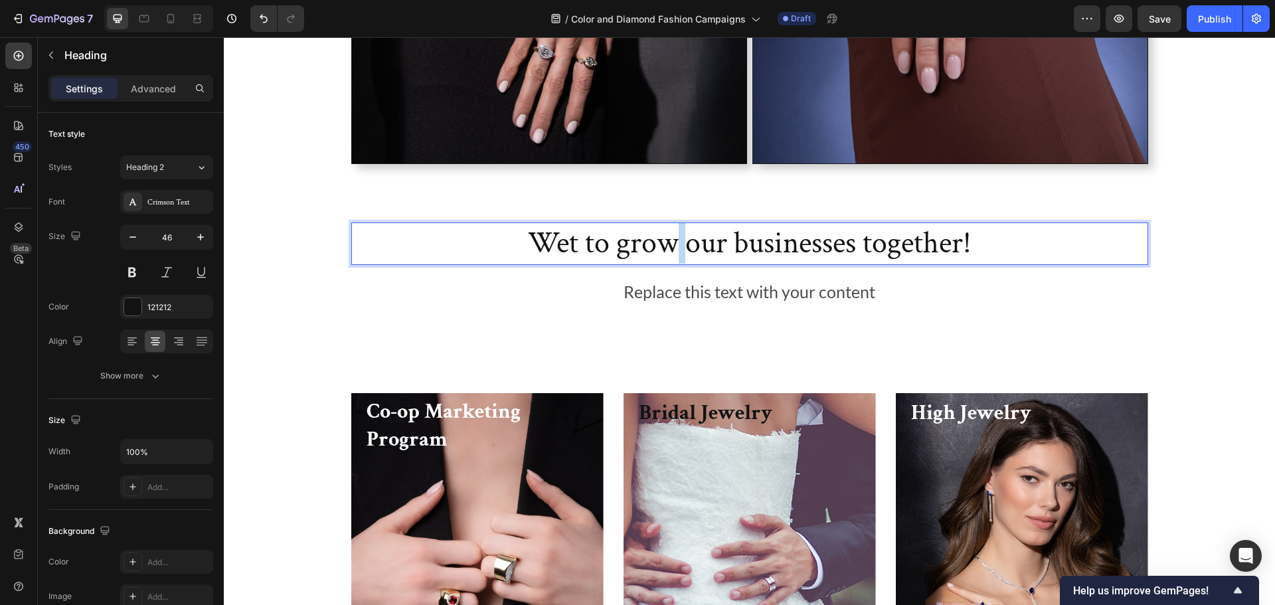
click at [674, 251] on p "Wet to grow our businesses together!" at bounding box center [750, 244] width 794 height 40
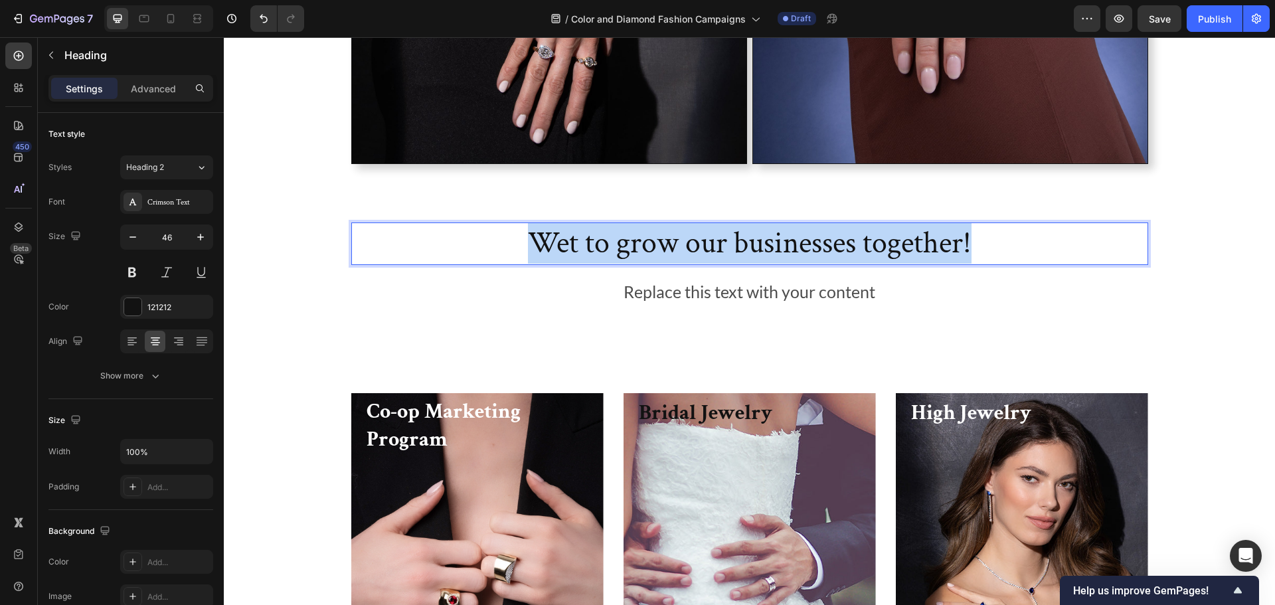
click at [674, 251] on p "Wet to grow our businesses together!" at bounding box center [750, 244] width 794 height 40
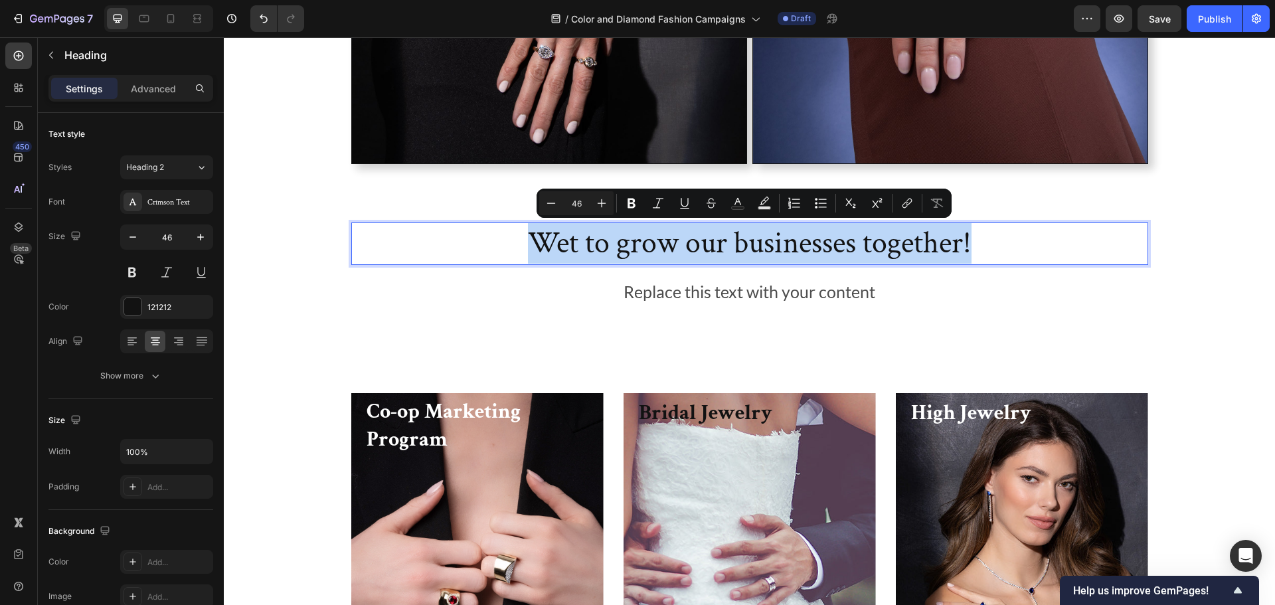
click at [558, 224] on p "Wet to grow our businesses together!" at bounding box center [750, 244] width 794 height 40
drag, startPoint x: 523, startPoint y: 226, endPoint x: 978, endPoint y: 238, distance: 455.0
click at [978, 238] on p "Wet to grow our businesses together!" at bounding box center [750, 244] width 794 height 40
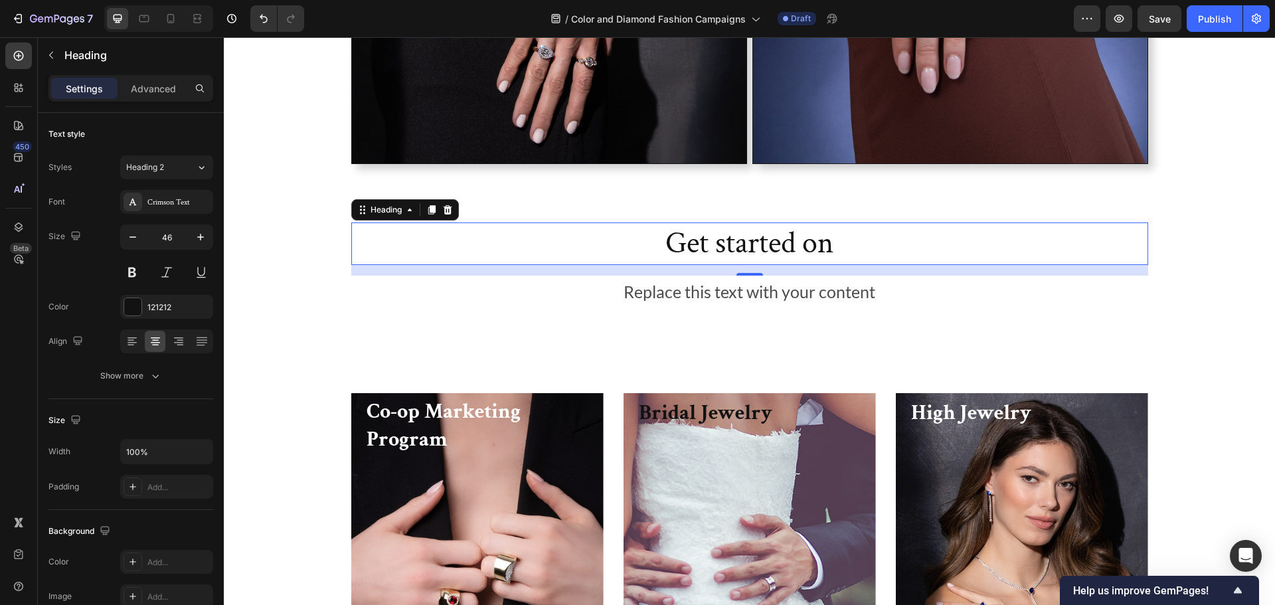
click at [830, 246] on p "Get started on" at bounding box center [750, 244] width 794 height 40
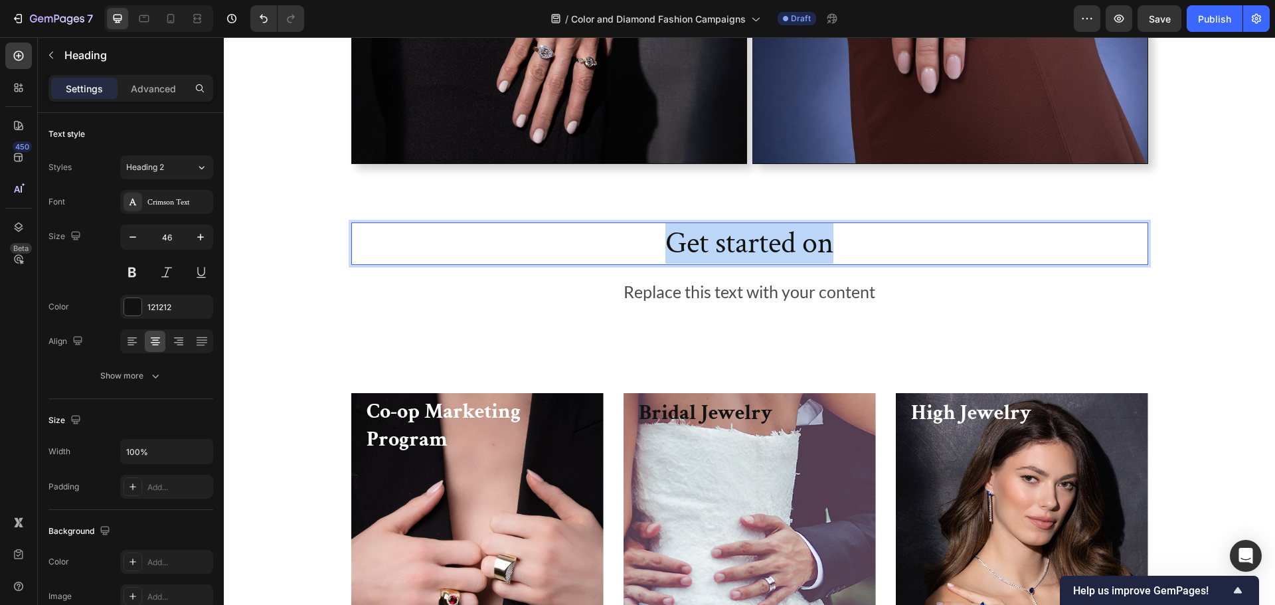
drag, startPoint x: 826, startPoint y: 242, endPoint x: 630, endPoint y: 242, distance: 195.9
click at [630, 242] on p "Get started on" at bounding box center [750, 244] width 794 height 40
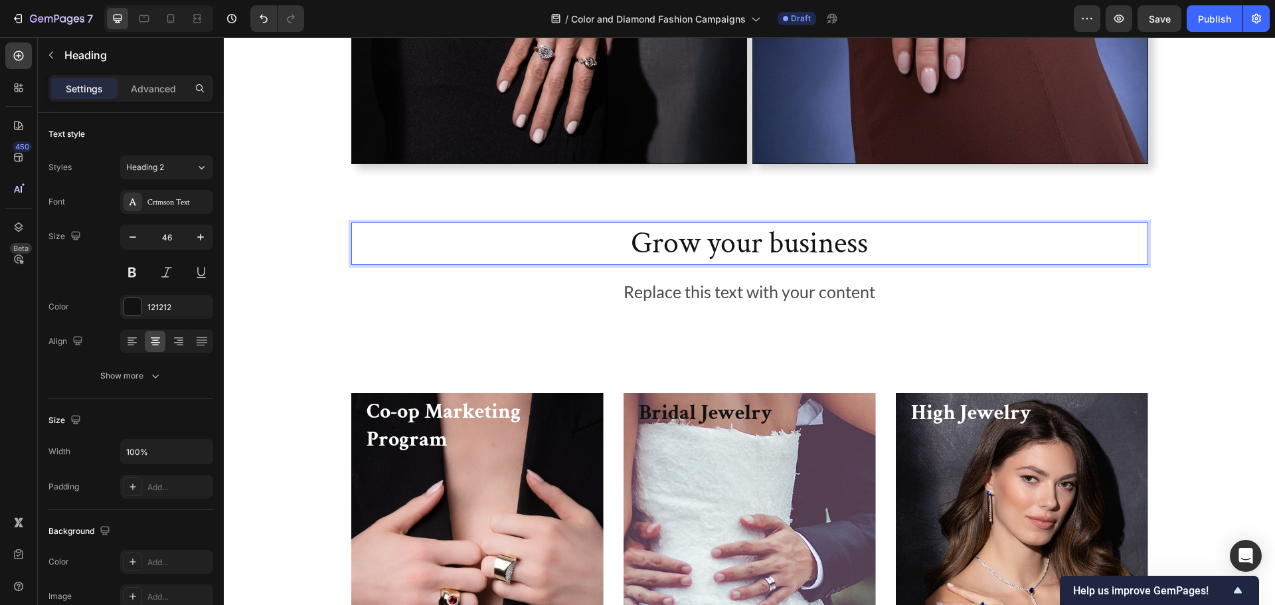
click at [625, 240] on p "Grow your business" at bounding box center [750, 244] width 794 height 40
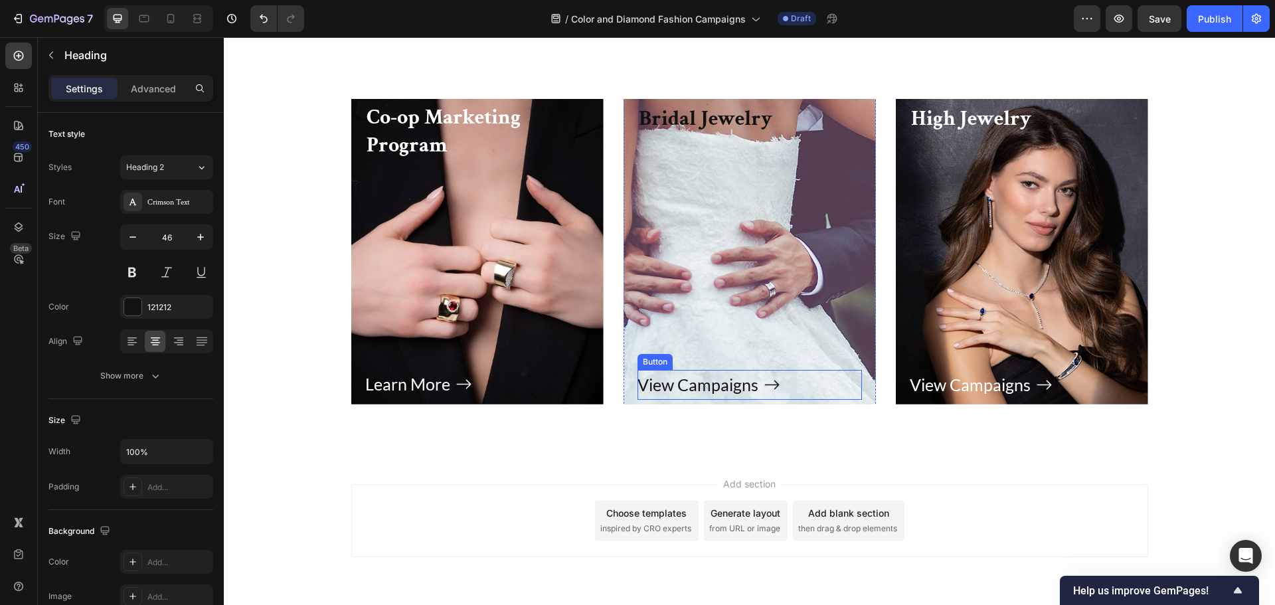
scroll to position [6053, 0]
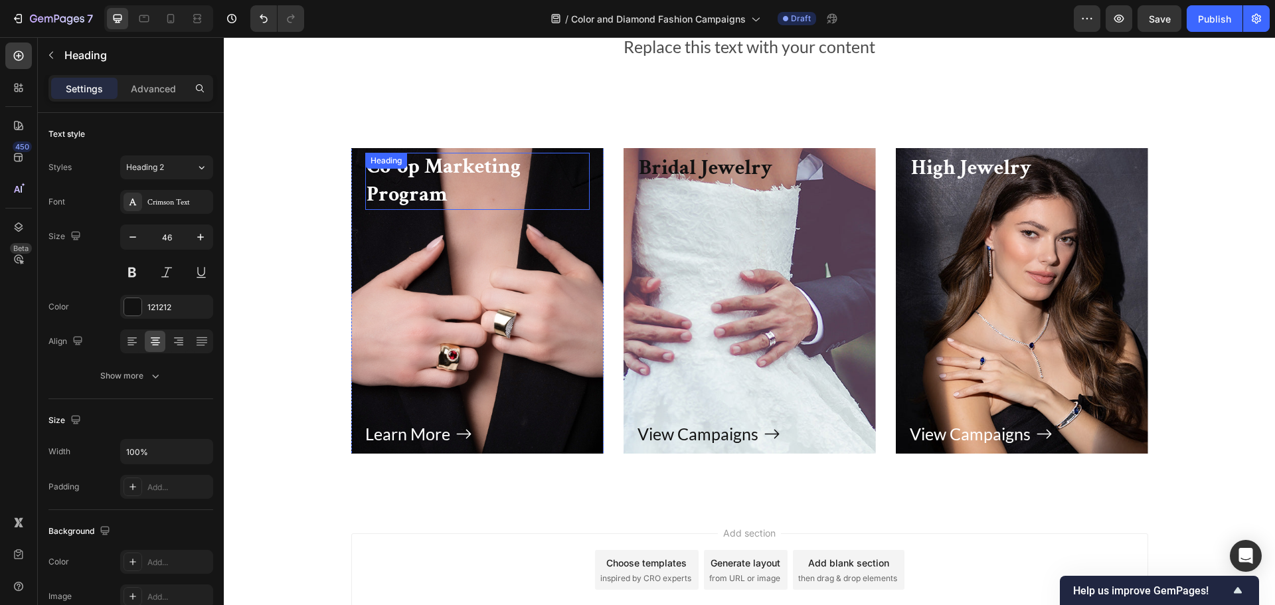
click at [414, 177] on div "Co-op Marketing Program Heading" at bounding box center [477, 181] width 224 height 56
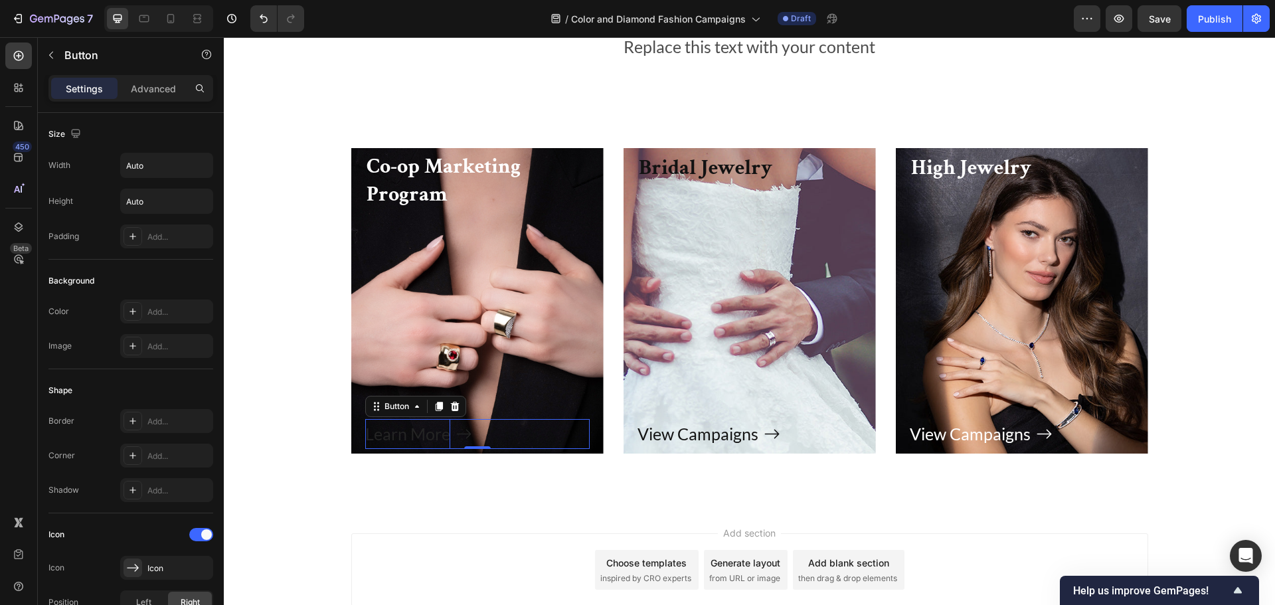
click at [413, 434] on p "Learn More" at bounding box center [407, 434] width 85 height 30
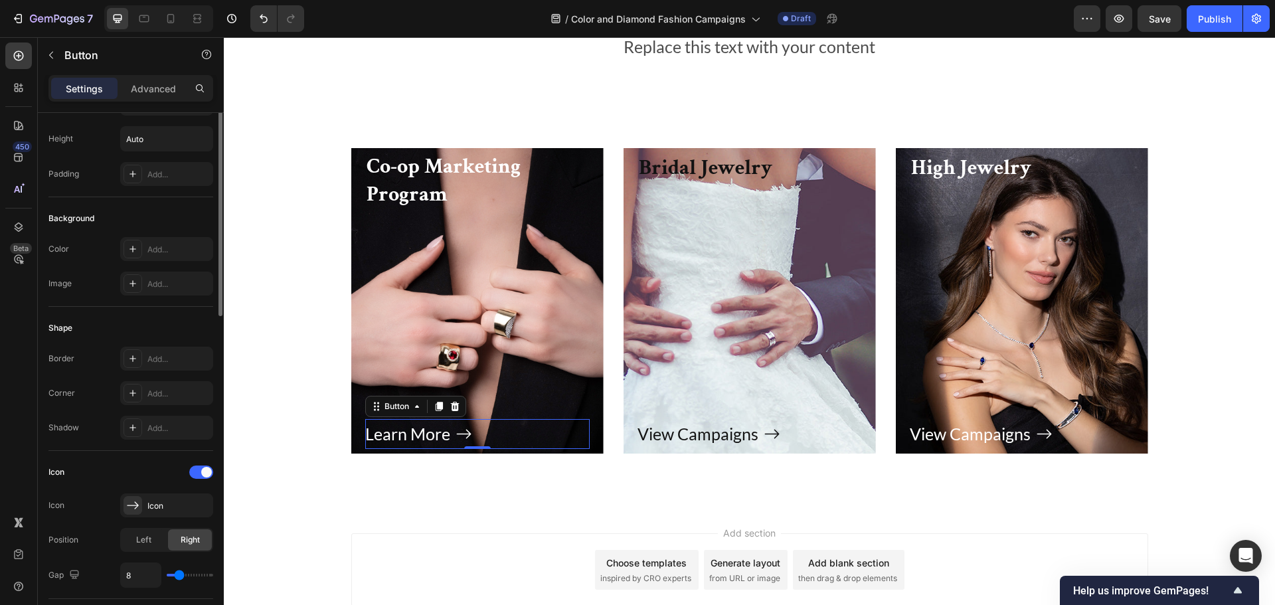
scroll to position [0, 0]
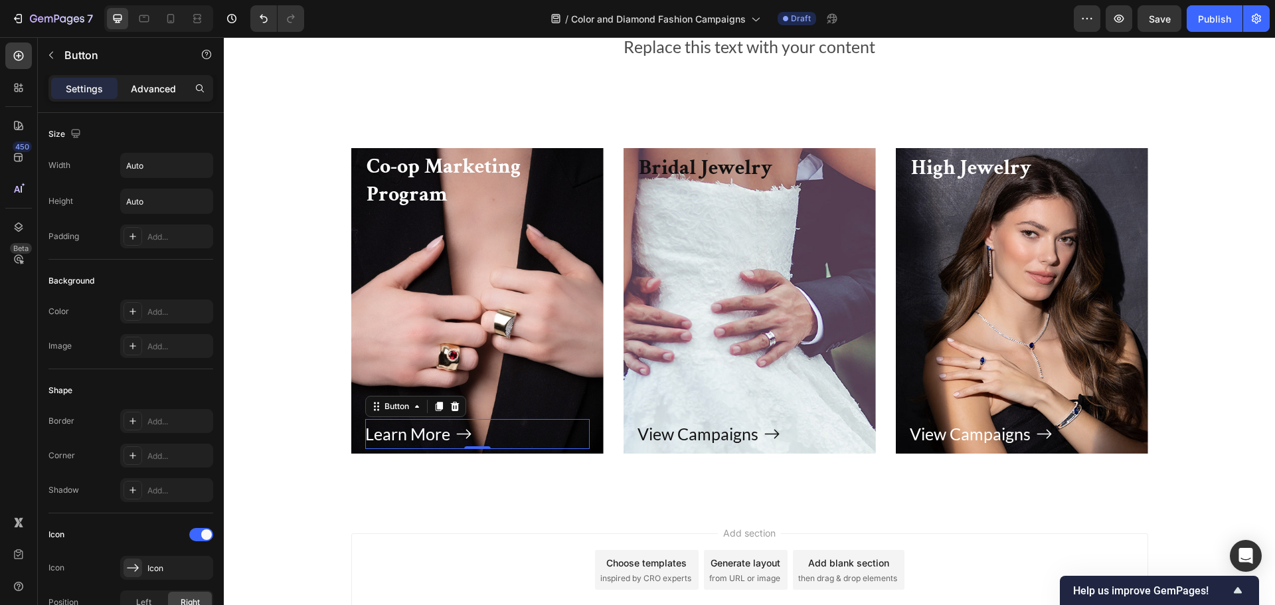
click at [153, 90] on p "Advanced" at bounding box center [153, 89] width 45 height 14
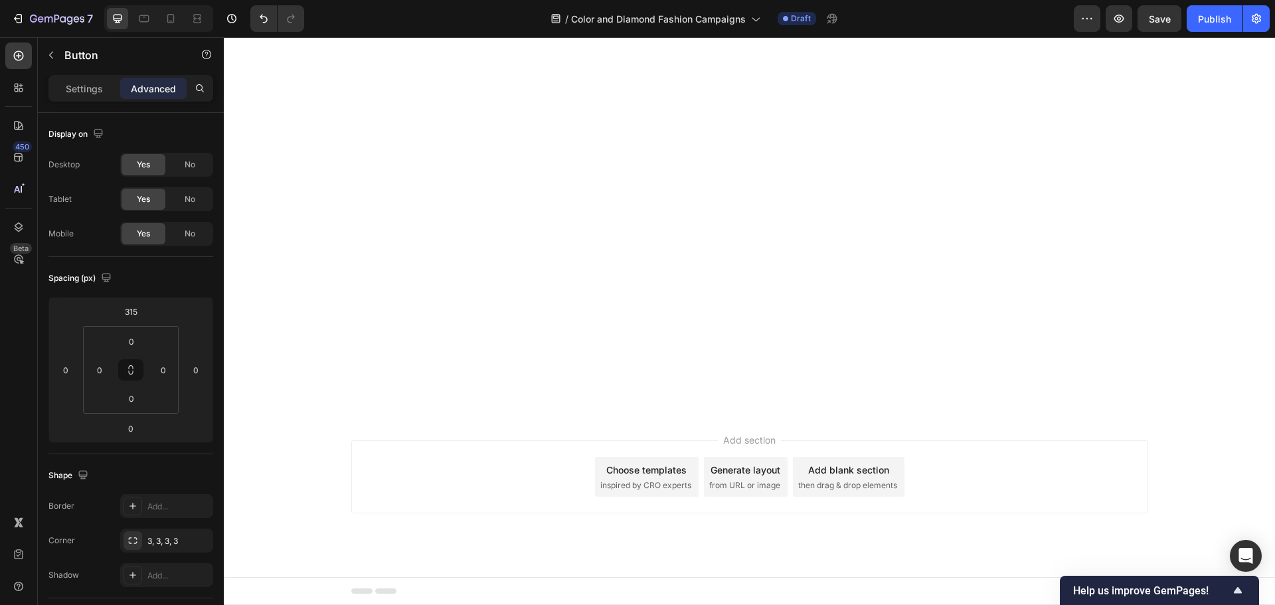
scroll to position [5721, 0]
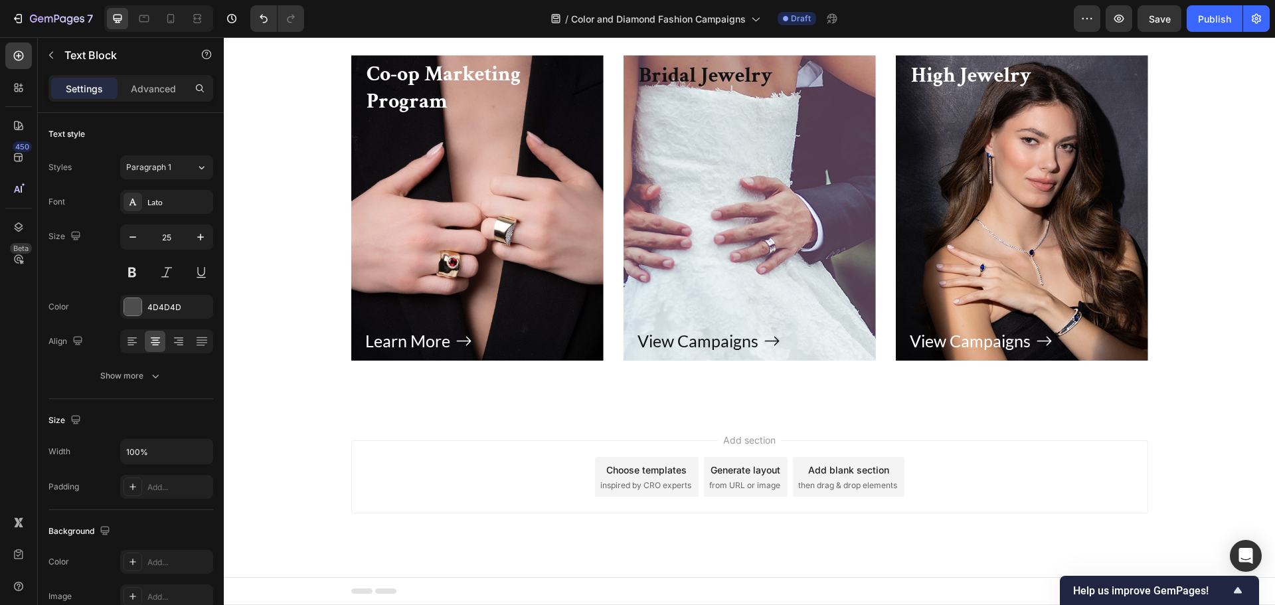
drag, startPoint x: 689, startPoint y: 385, endPoint x: 703, endPoint y: 430, distance: 46.6
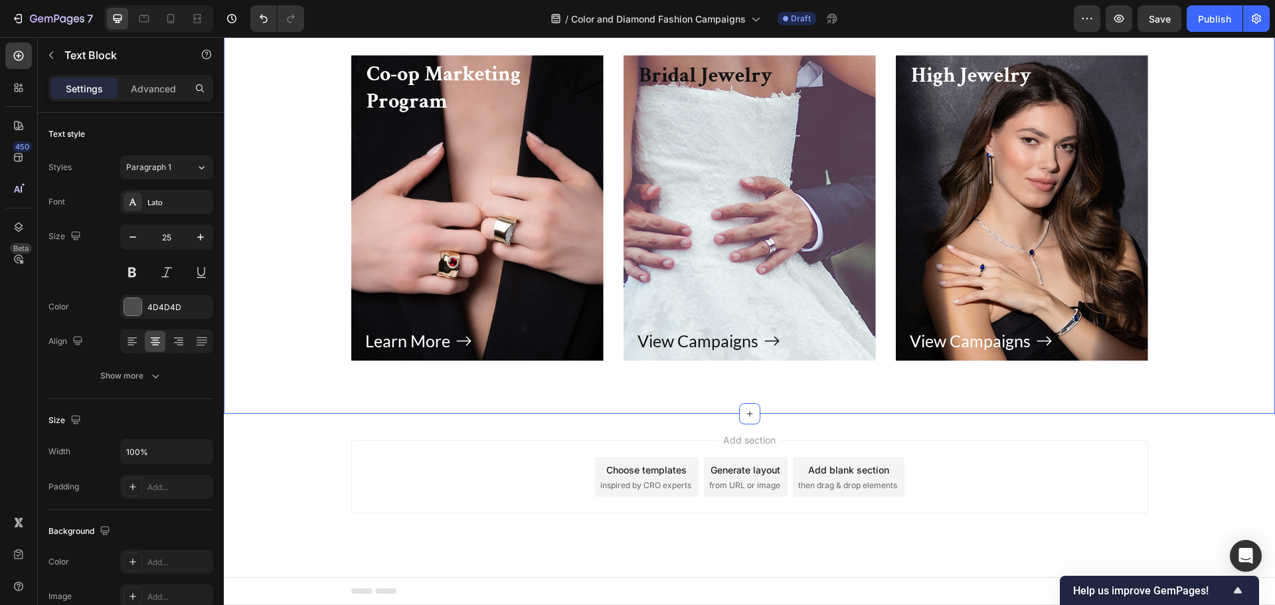
click at [703, 414] on div "Co-op Marketing Program Heading Learn More Button Row Hero Banner Bridal Jewelr…" at bounding box center [749, 208] width 1051 height 412
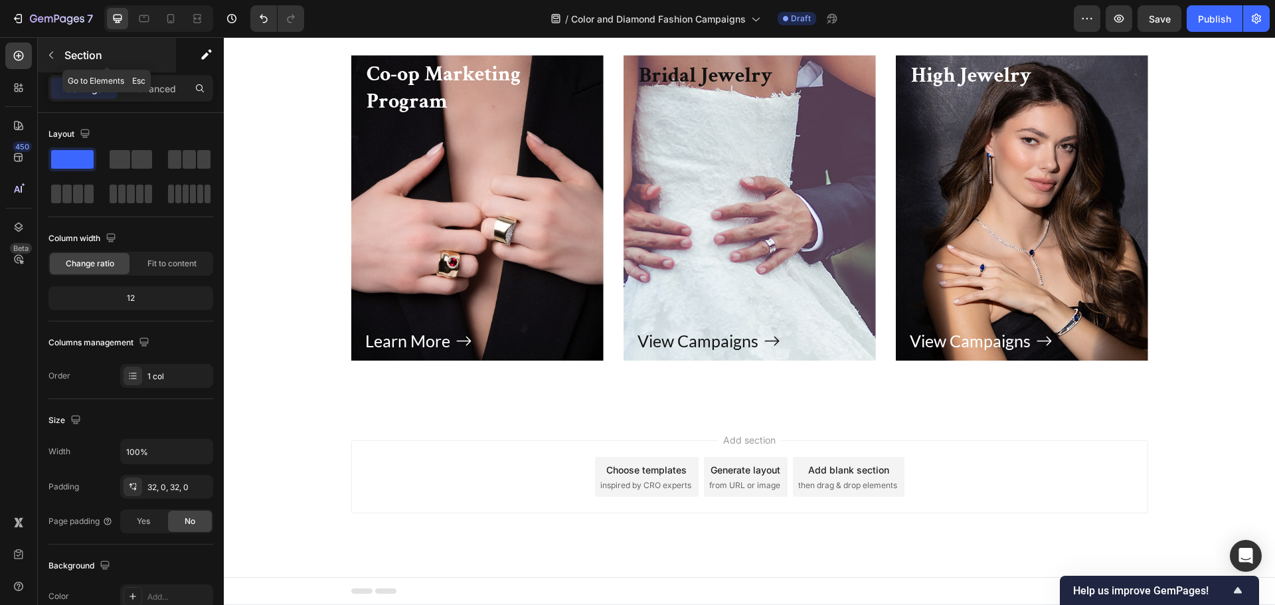
click at [72, 58] on p "Section" at bounding box center [118, 55] width 109 height 16
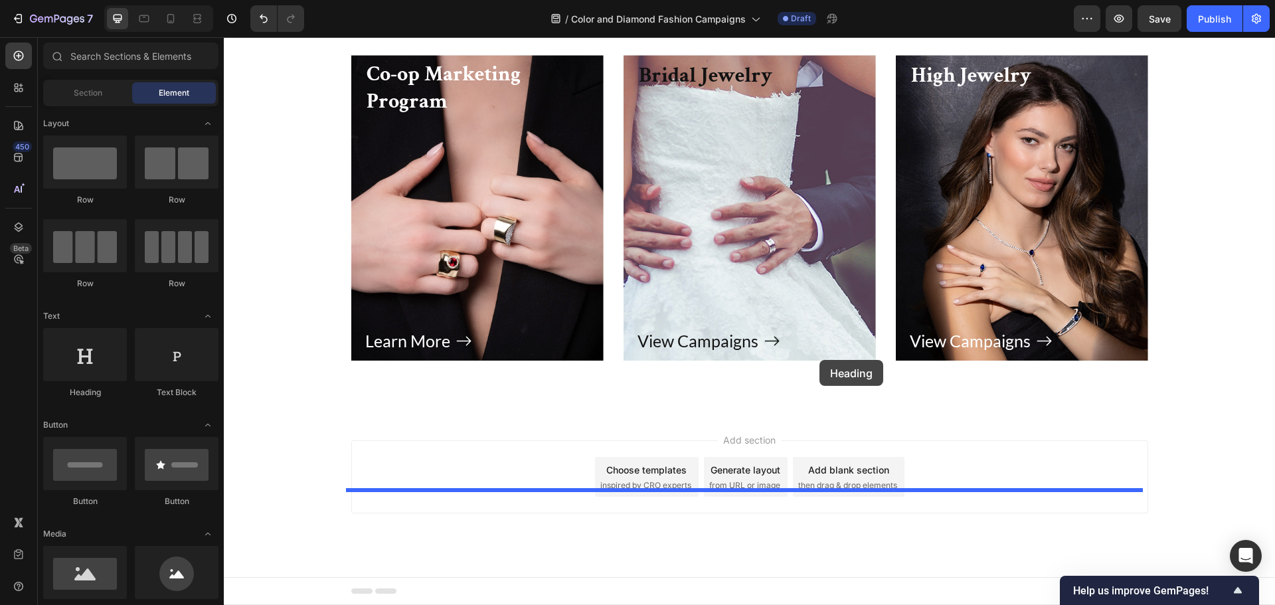
drag, startPoint x: 316, startPoint y: 404, endPoint x: 819, endPoint y: 360, distance: 505.3
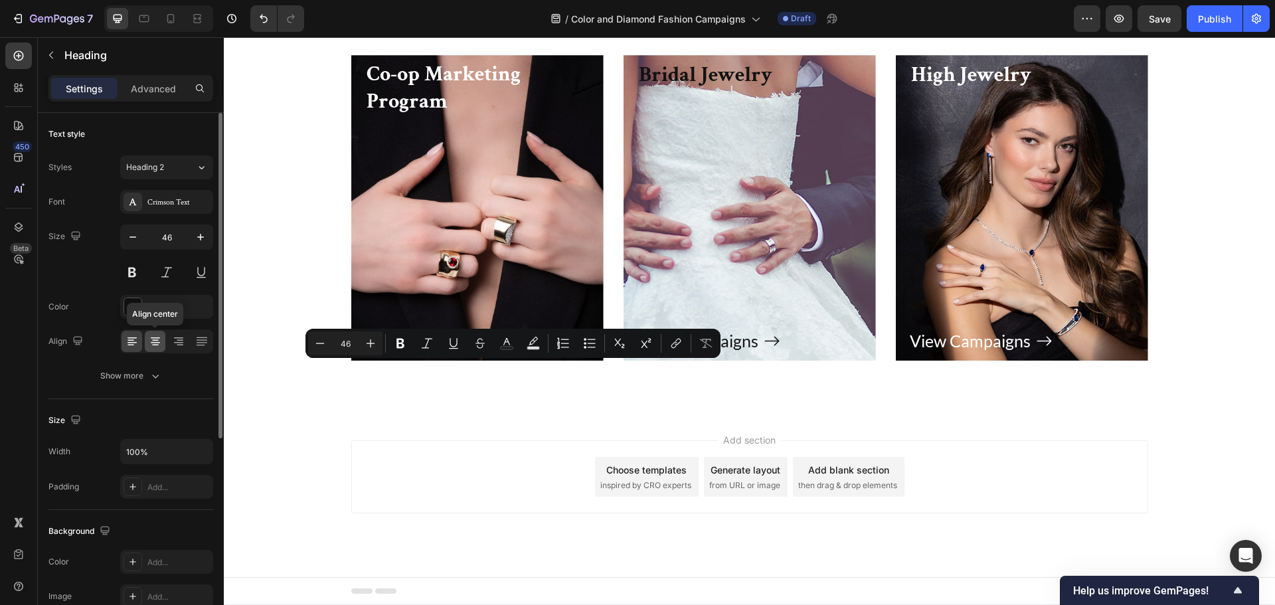
click at [154, 335] on icon at bounding box center [155, 341] width 13 height 13
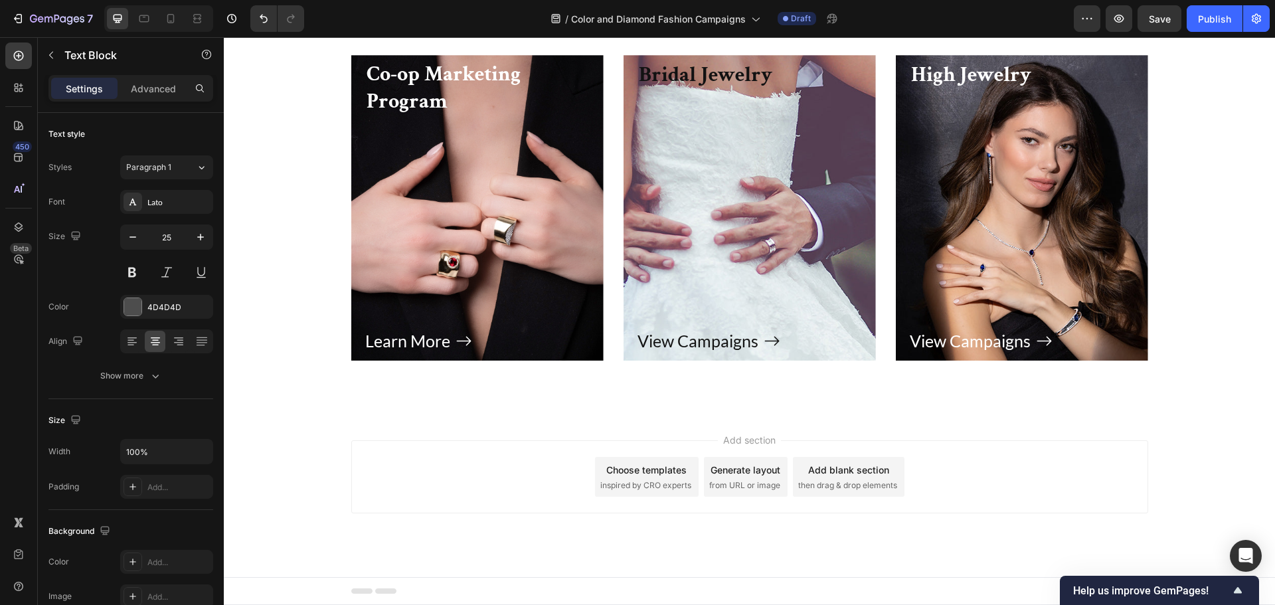
scroll to position [5788, 0]
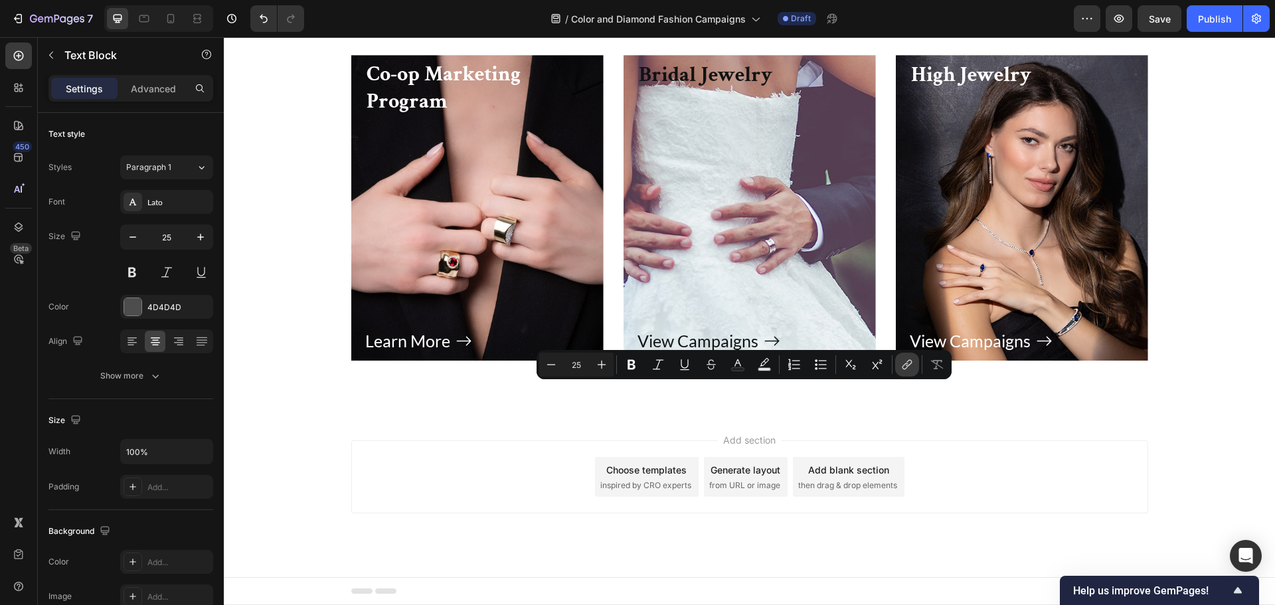
click at [910, 361] on icon "Editor contextual toolbar" at bounding box center [906, 364] width 13 height 13
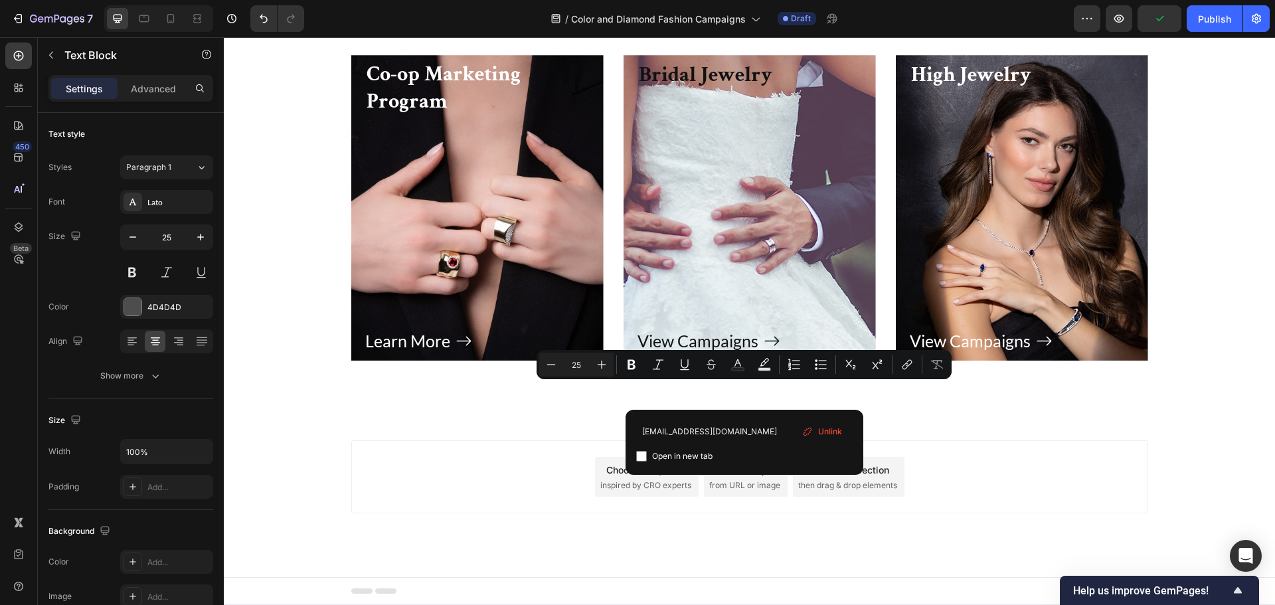
type input "[EMAIL_ADDRESS][DOMAIN_NAME]"
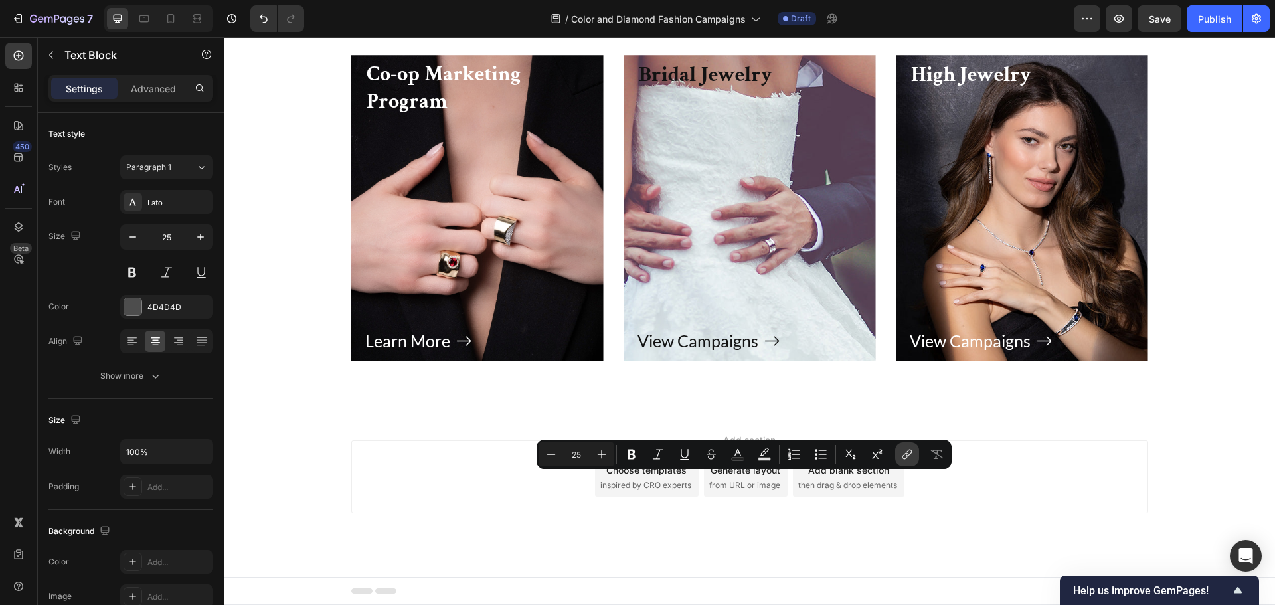
click at [910, 451] on icon "Editor contextual toolbar" at bounding box center [906, 454] width 13 height 13
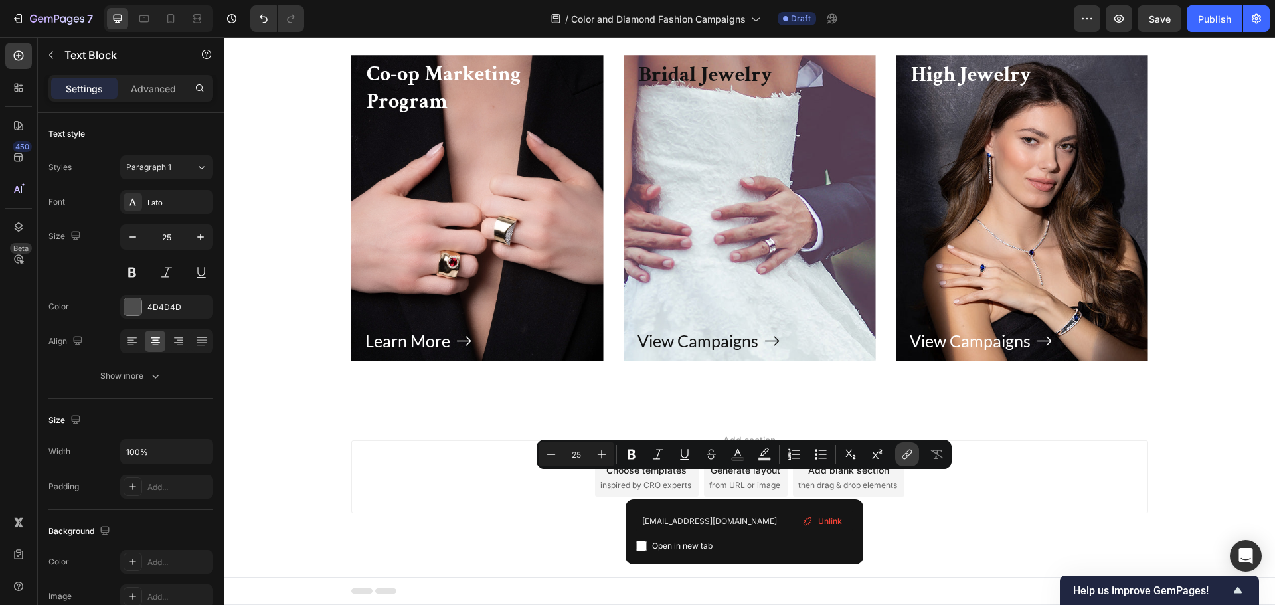
type input "[EMAIL_ADDRESS][DOMAIN_NAME]"
click at [907, 452] on icon "Editor contextual toolbar" at bounding box center [909, 453] width 6 height 7
type input "25"
drag, startPoint x: 911, startPoint y: 479, endPoint x: 907, endPoint y: 487, distance: 8.9
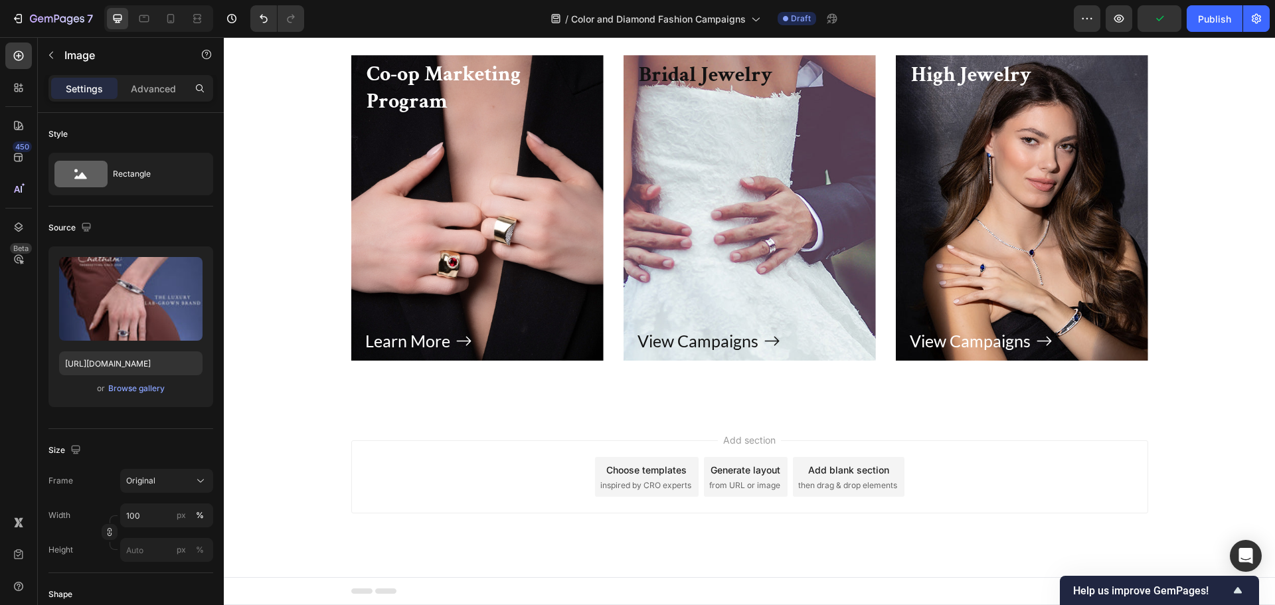
click at [1168, 19] on span "Save" at bounding box center [1160, 18] width 22 height 11
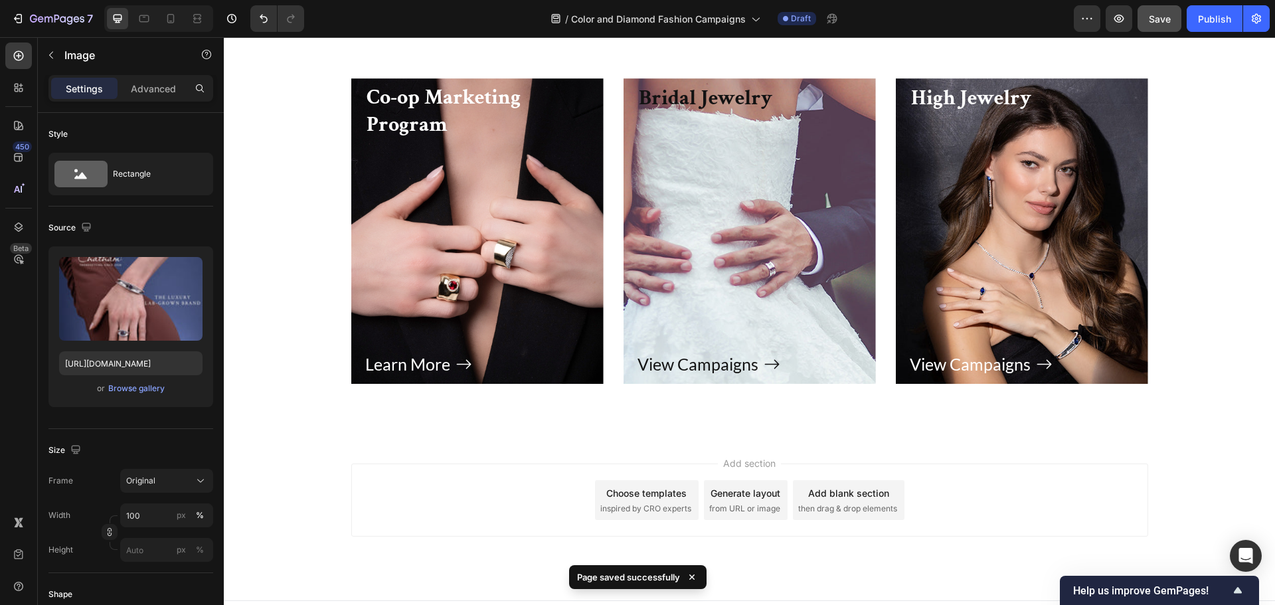
scroll to position [5921, 0]
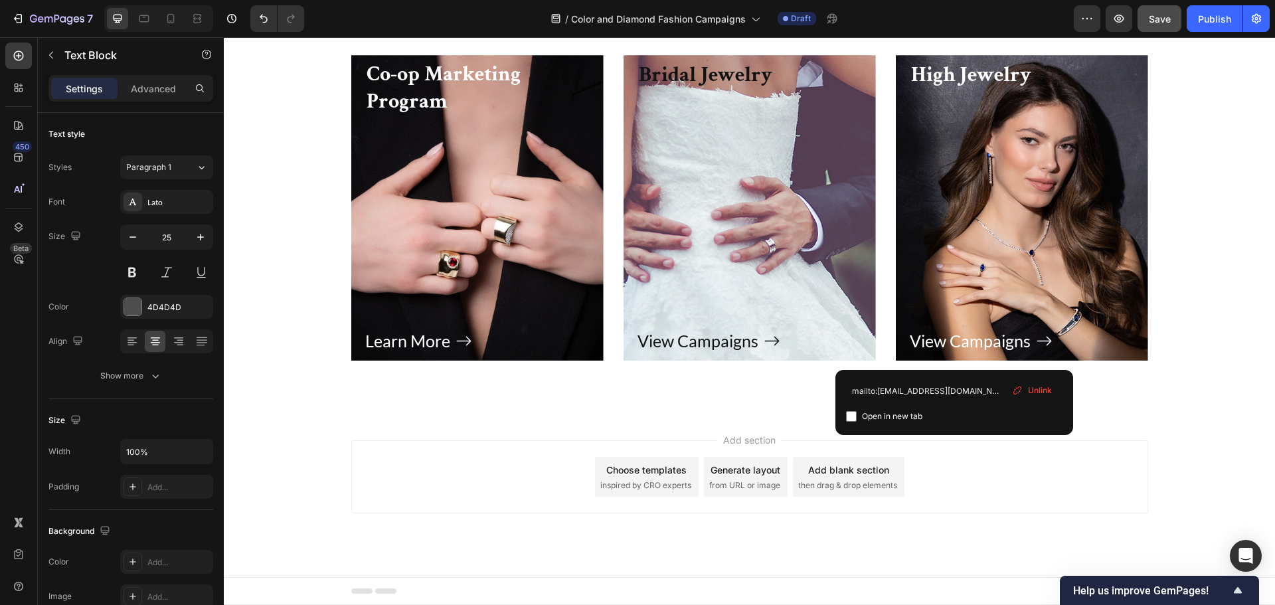
click at [1041, 392] on span "Unlink" at bounding box center [1040, 390] width 24 height 12
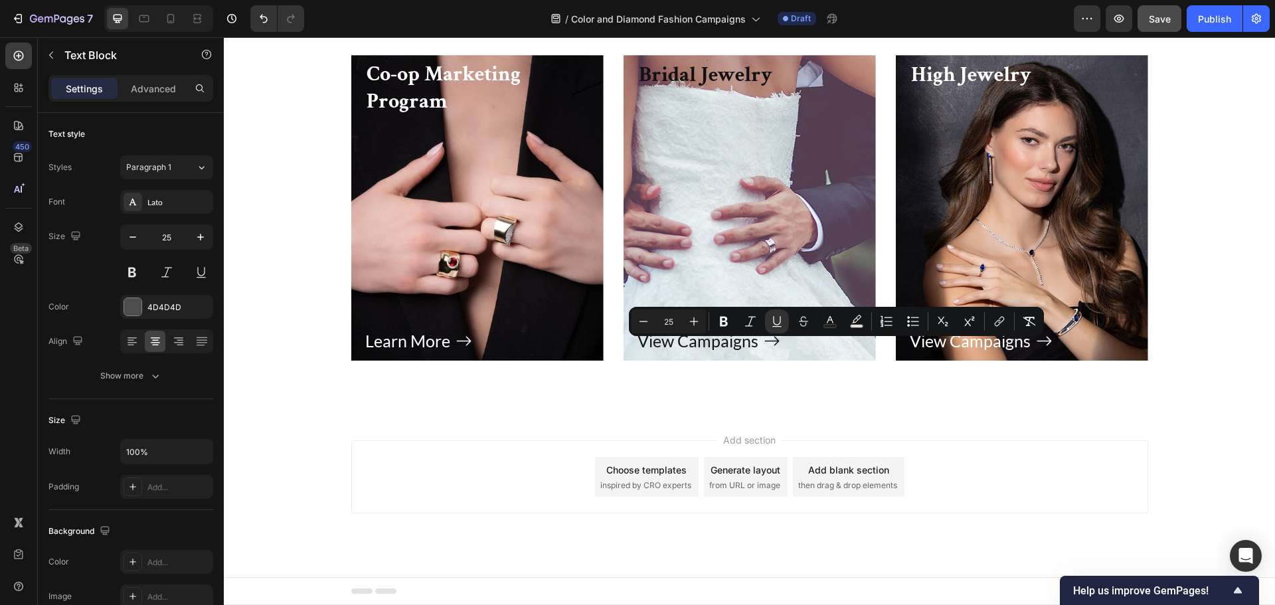
drag, startPoint x: 980, startPoint y: 353, endPoint x: 717, endPoint y: 357, distance: 263.7
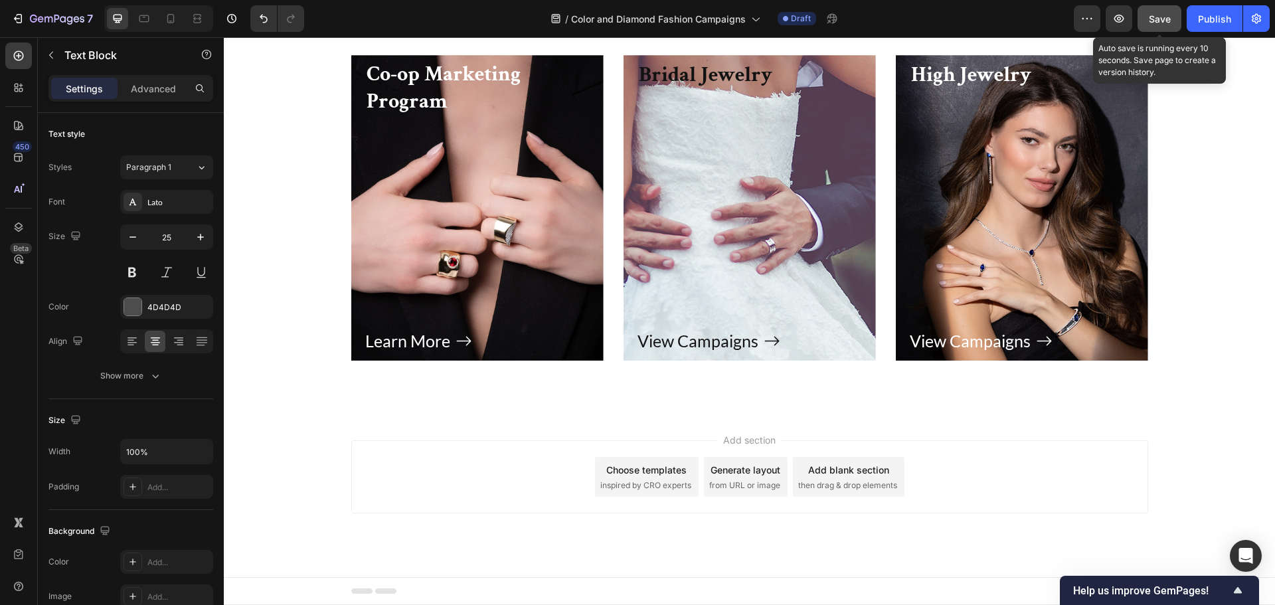
click at [1162, 14] on span "Save" at bounding box center [1160, 18] width 22 height 11
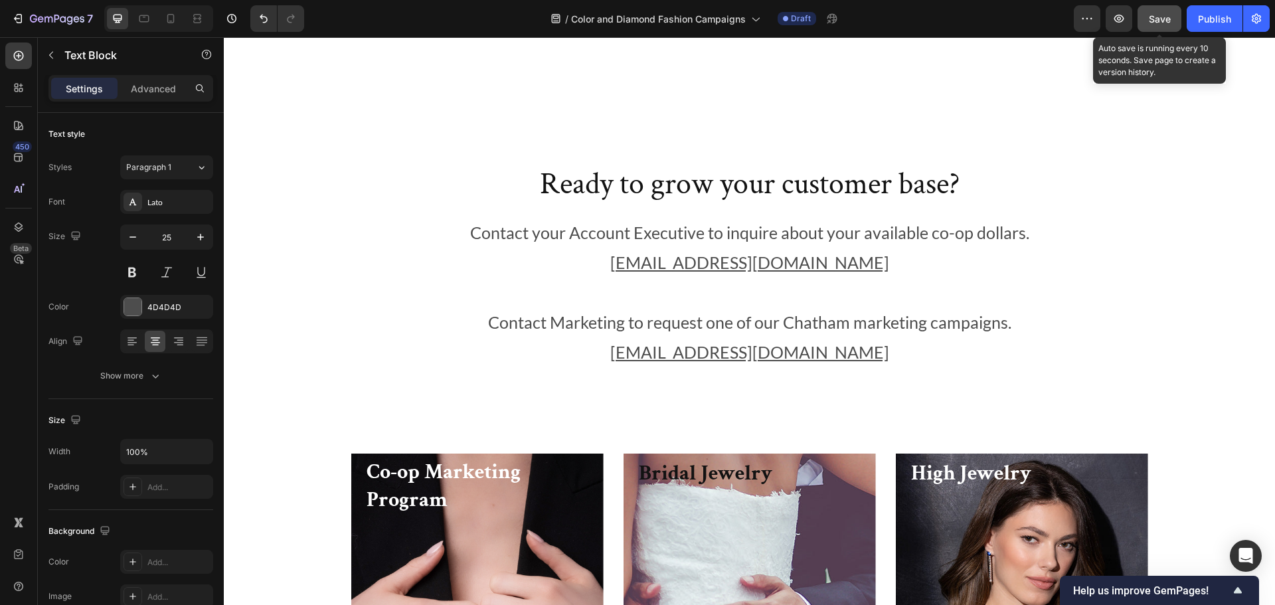
click at [1165, 25] on div "Save" at bounding box center [1160, 19] width 22 height 14
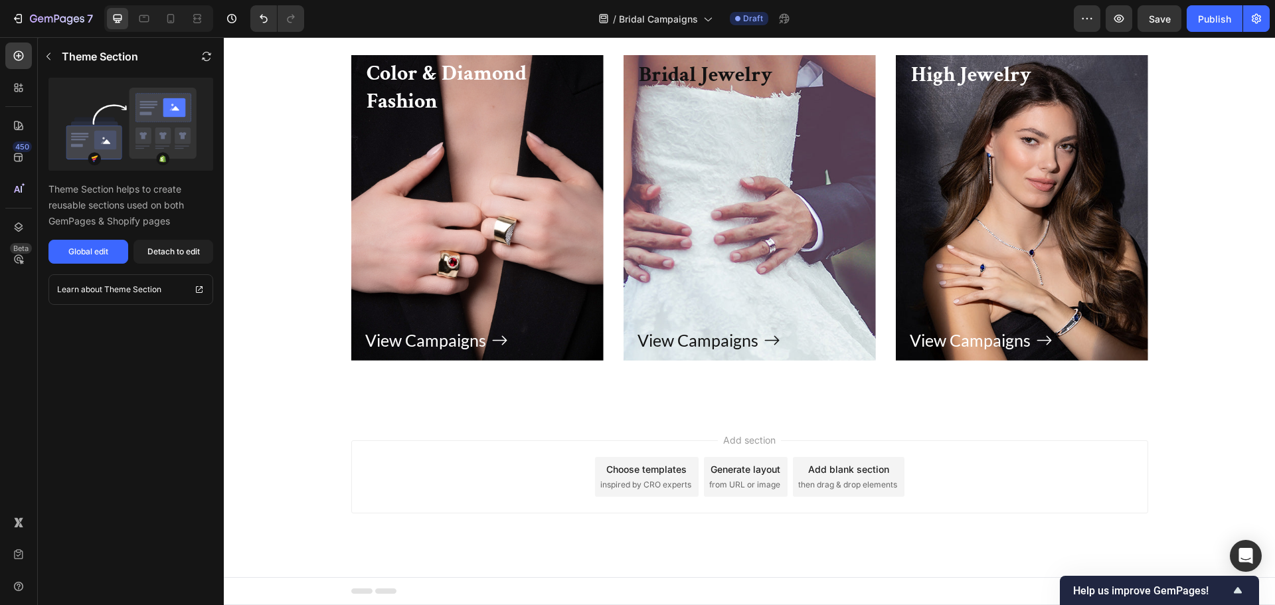
scroll to position [2728, 0]
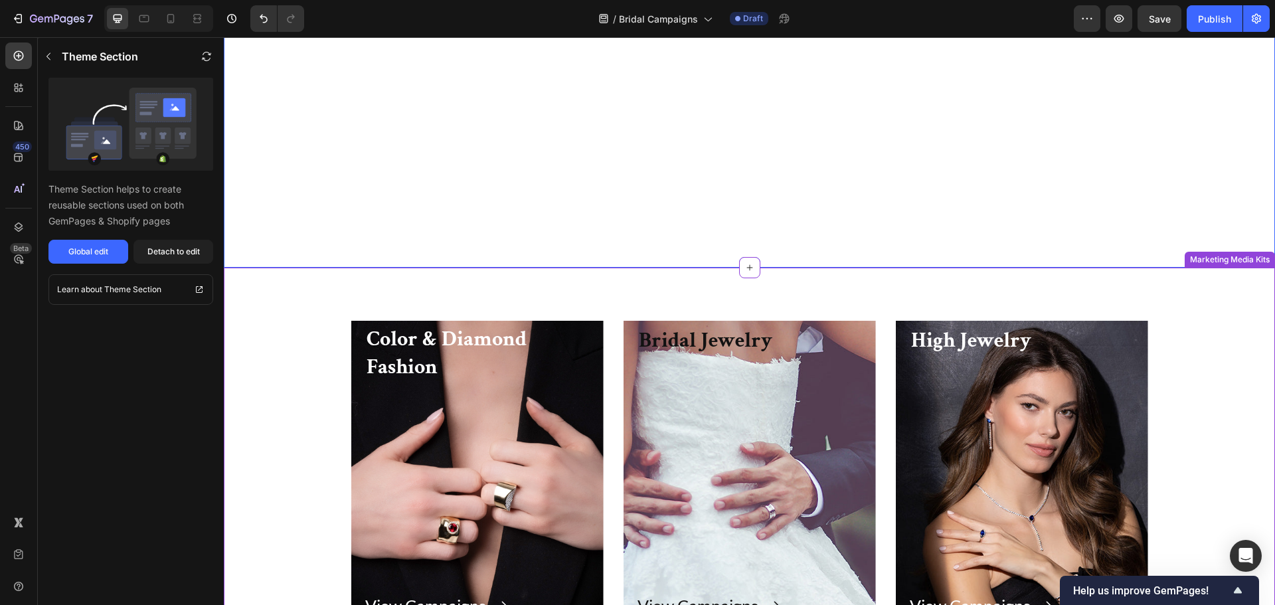
click at [729, 292] on div "Color & Diamond Fashion Heading View Campaigns Button Row Hero Banner Bridal Je…" at bounding box center [749, 474] width 1051 height 412
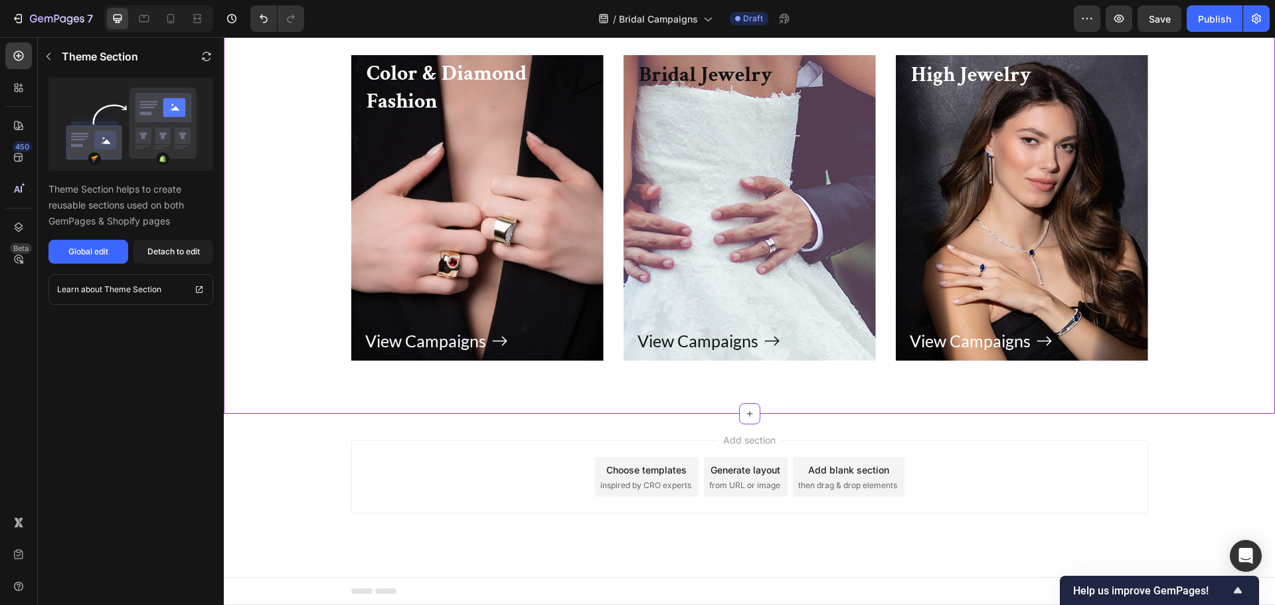
click at [743, 13] on div at bounding box center [749, 1] width 21 height 21
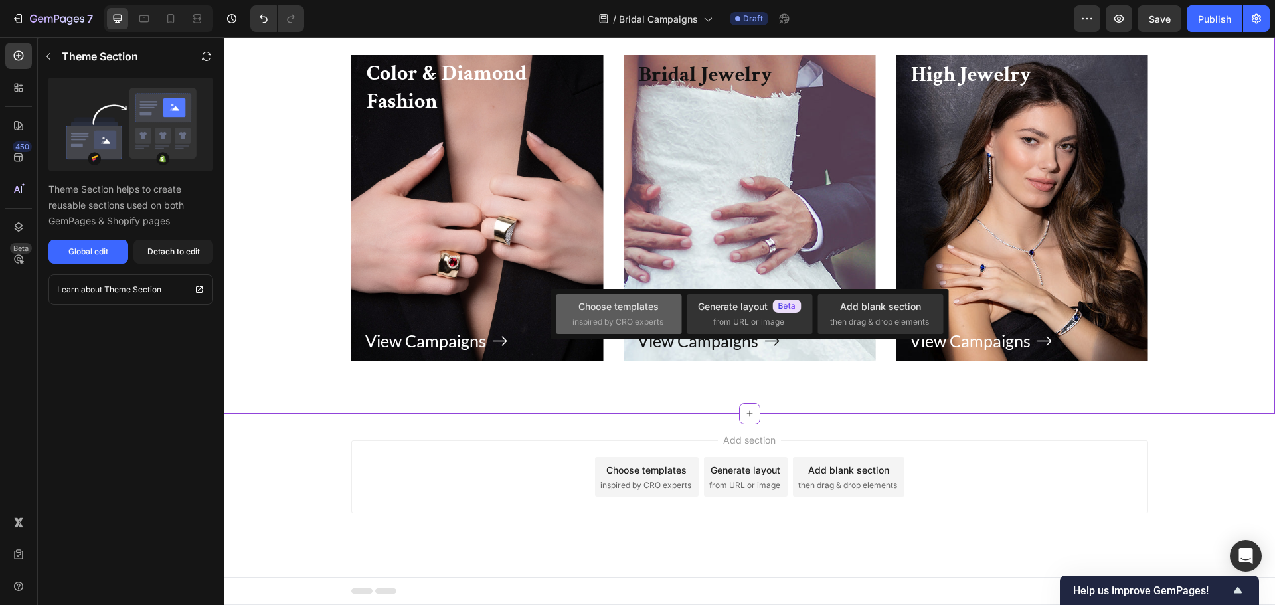
click at [644, 307] on div "Choose templates" at bounding box center [618, 306] width 80 height 14
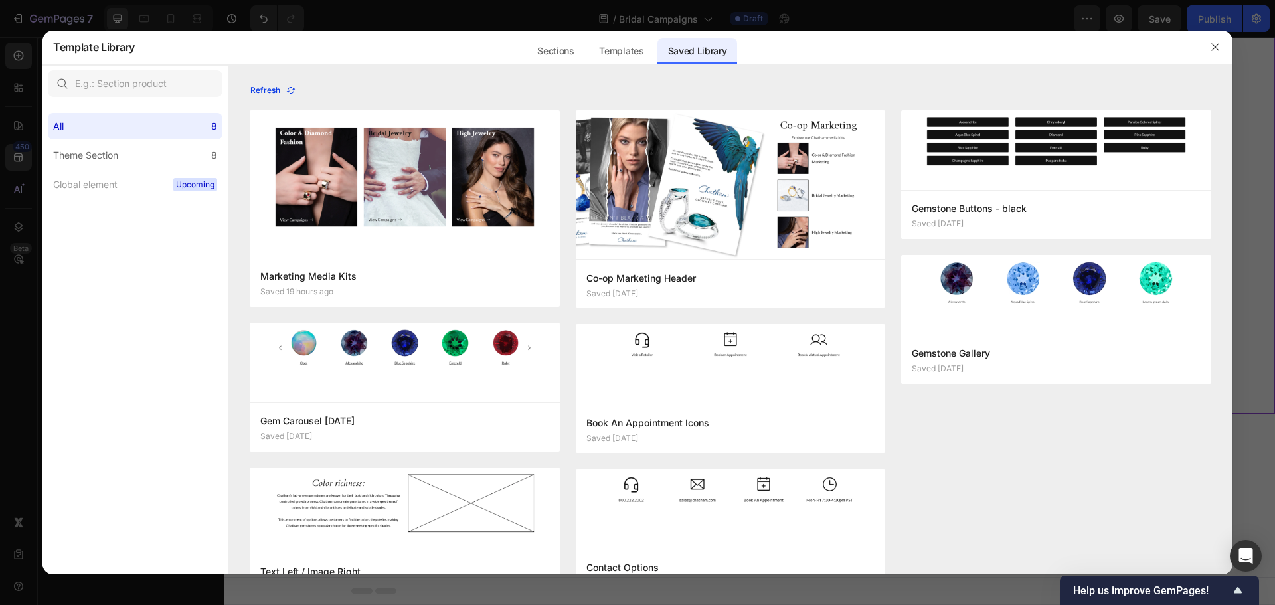
click at [275, 92] on div "Refresh" at bounding box center [273, 90] width 46 height 12
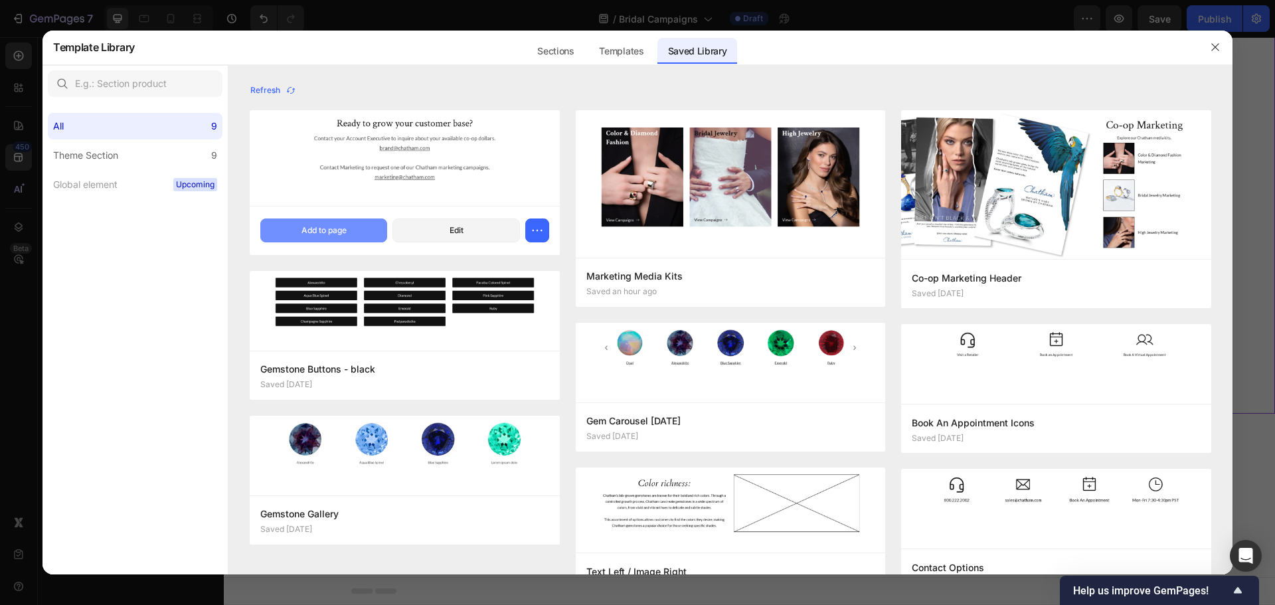
click at [364, 234] on button "Add to page" at bounding box center [323, 230] width 127 height 24
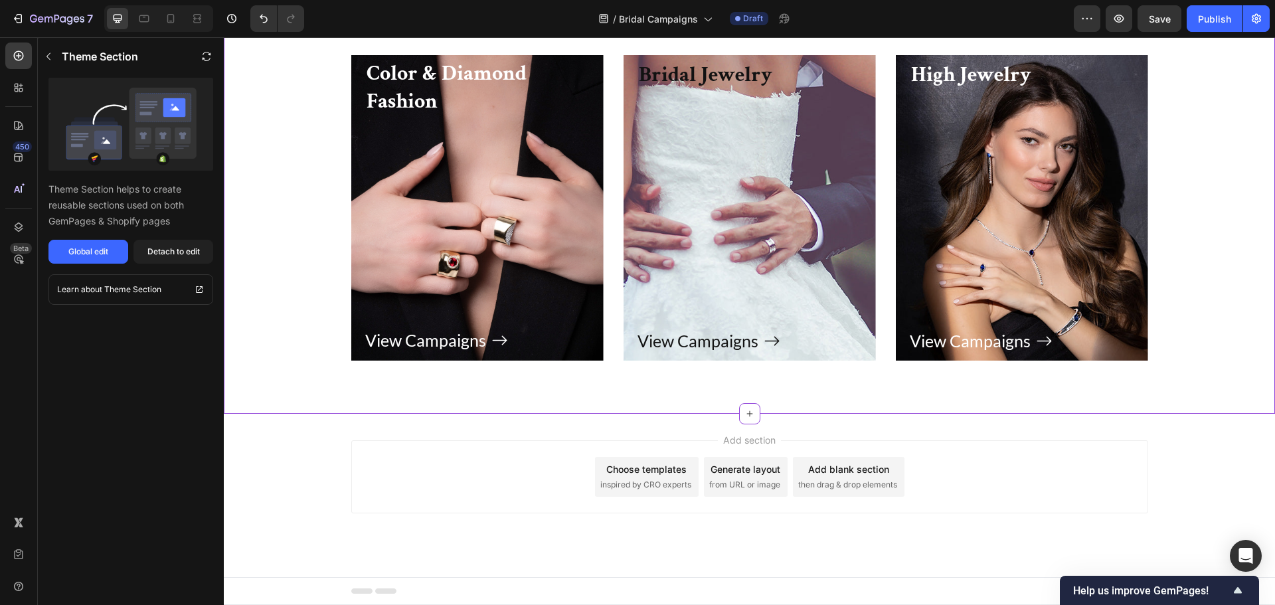
scroll to position [2958, 0]
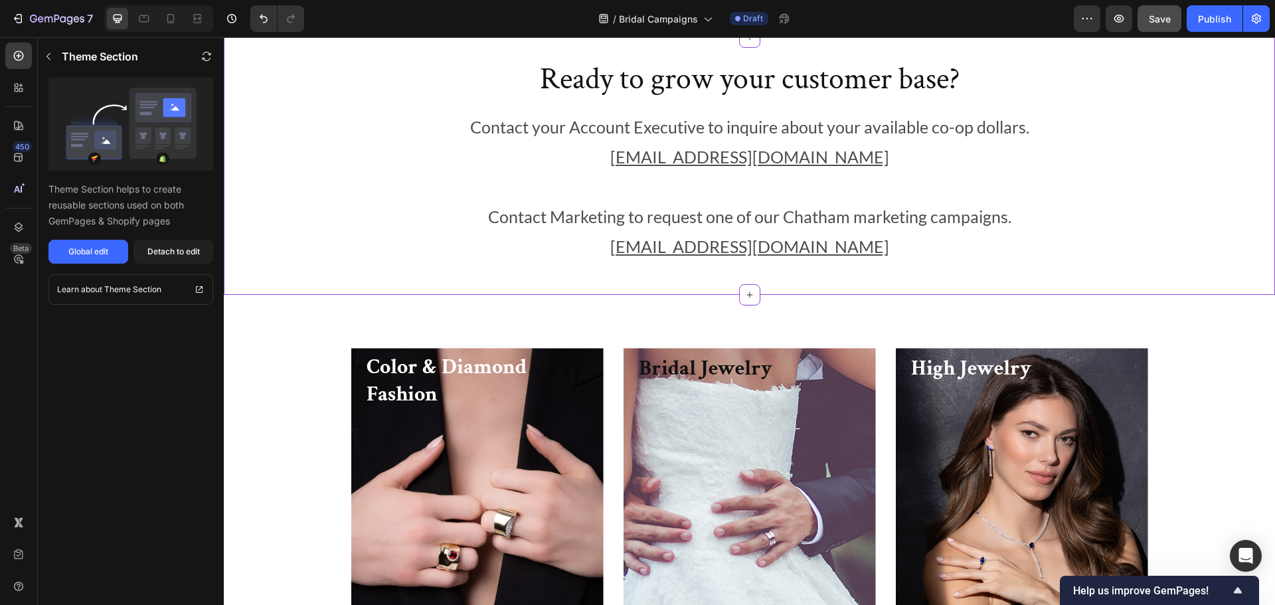
click at [1157, 27] on button "Save" at bounding box center [1160, 18] width 44 height 27
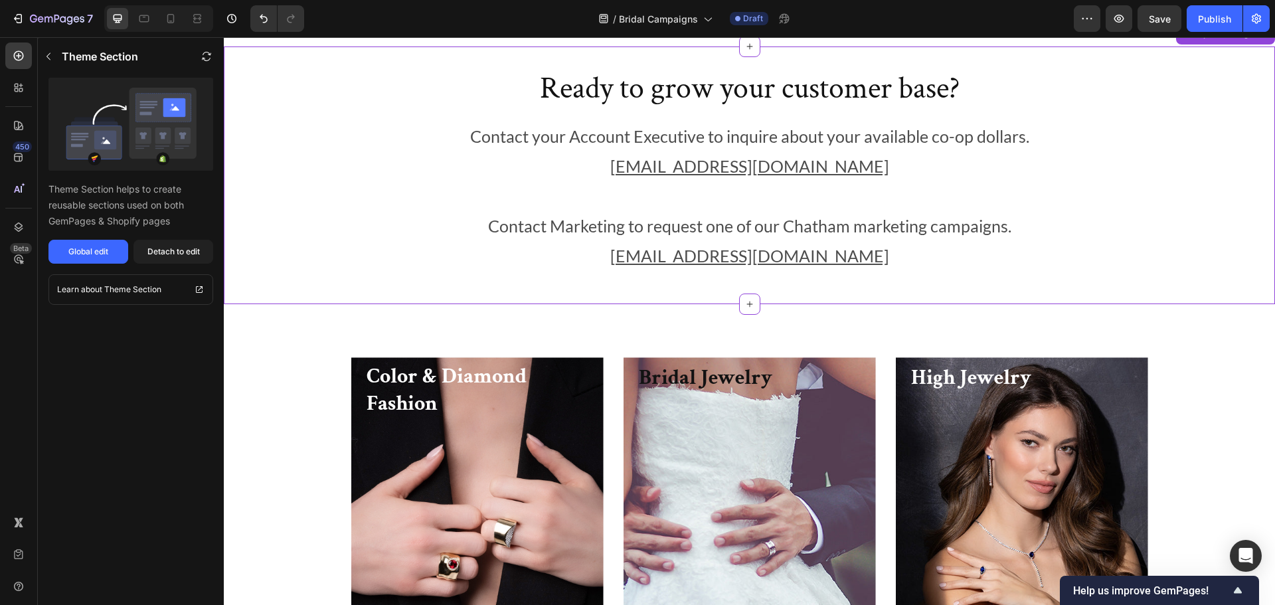
scroll to position [2693, 0]
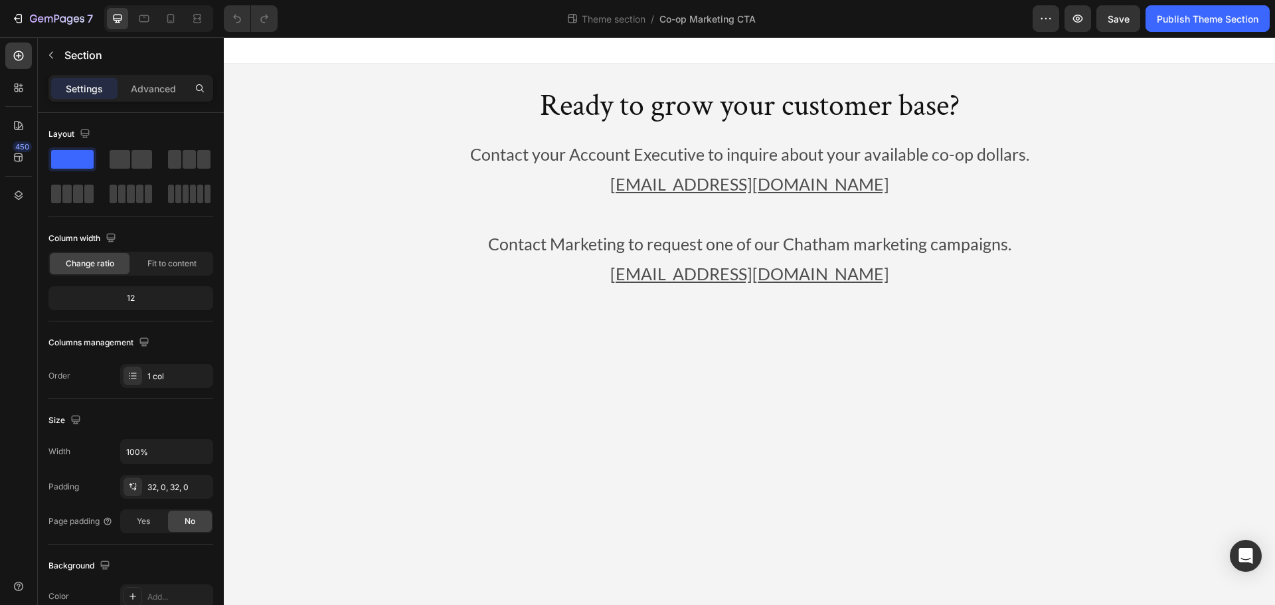
click at [606, 64] on div "Ready to grow your customer base? Heading Contact your Account Executive to inq…" at bounding box center [749, 193] width 1051 height 258
click at [21, 56] on icon at bounding box center [18, 55] width 5 height 5
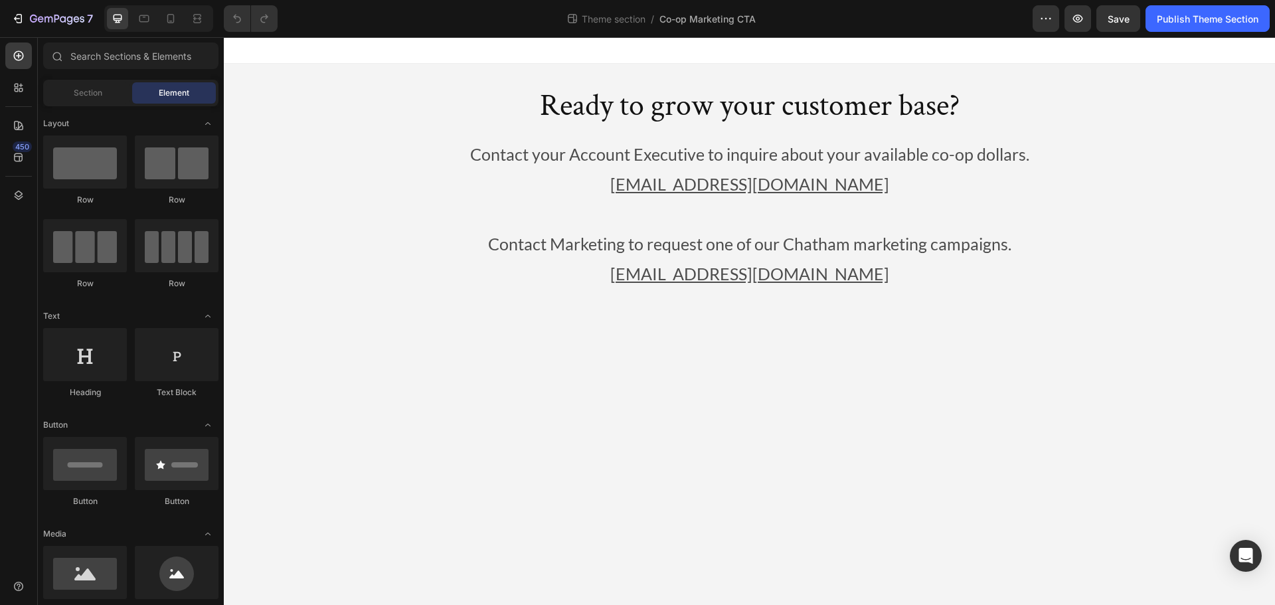
click at [90, 80] on div "Section Element" at bounding box center [130, 93] width 175 height 27
click at [88, 90] on span "Section" at bounding box center [88, 93] width 29 height 12
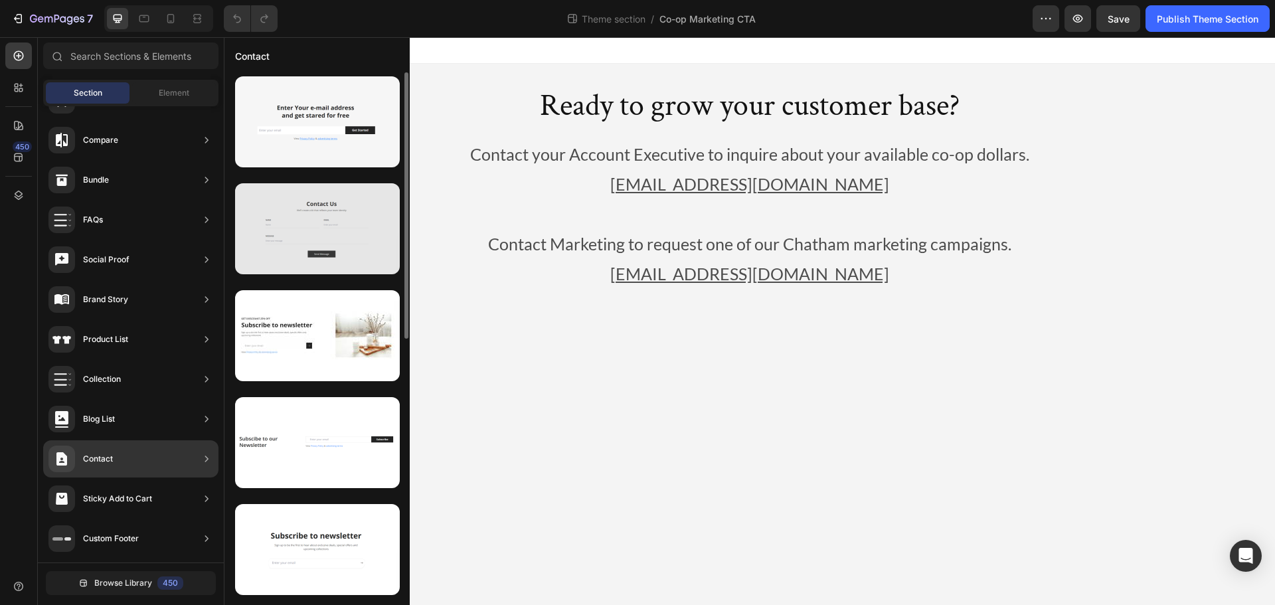
click at [307, 225] on div at bounding box center [317, 228] width 165 height 91
click at [315, 212] on div at bounding box center [317, 228] width 165 height 91
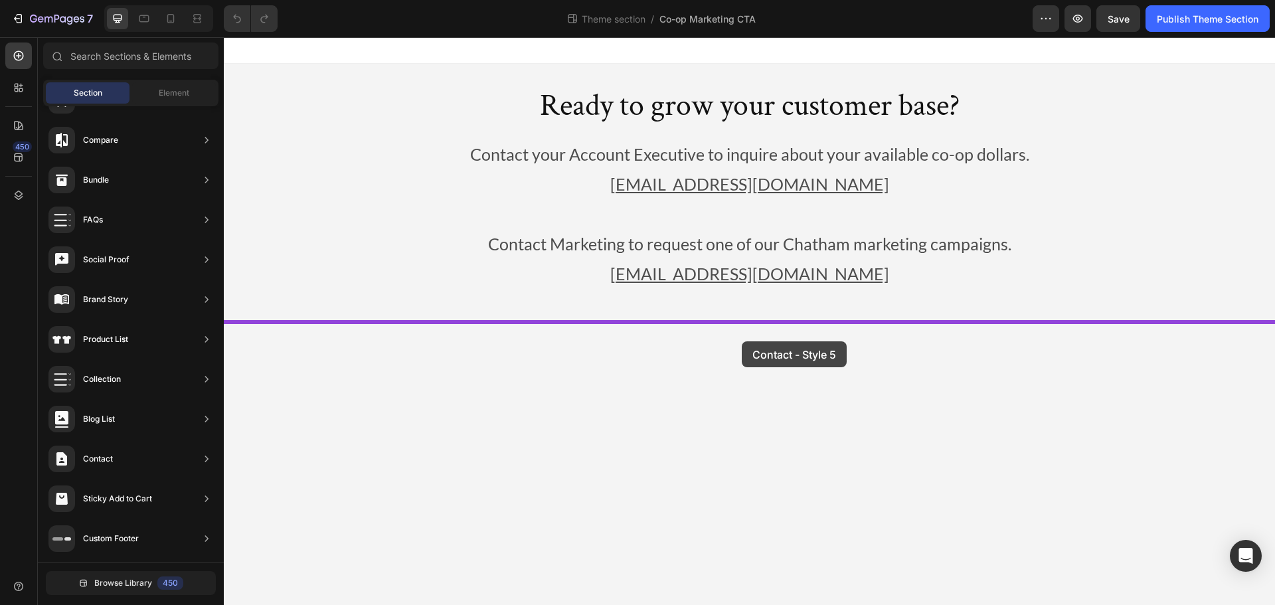
drag, startPoint x: 539, startPoint y: 250, endPoint x: 742, endPoint y: 341, distance: 222.9
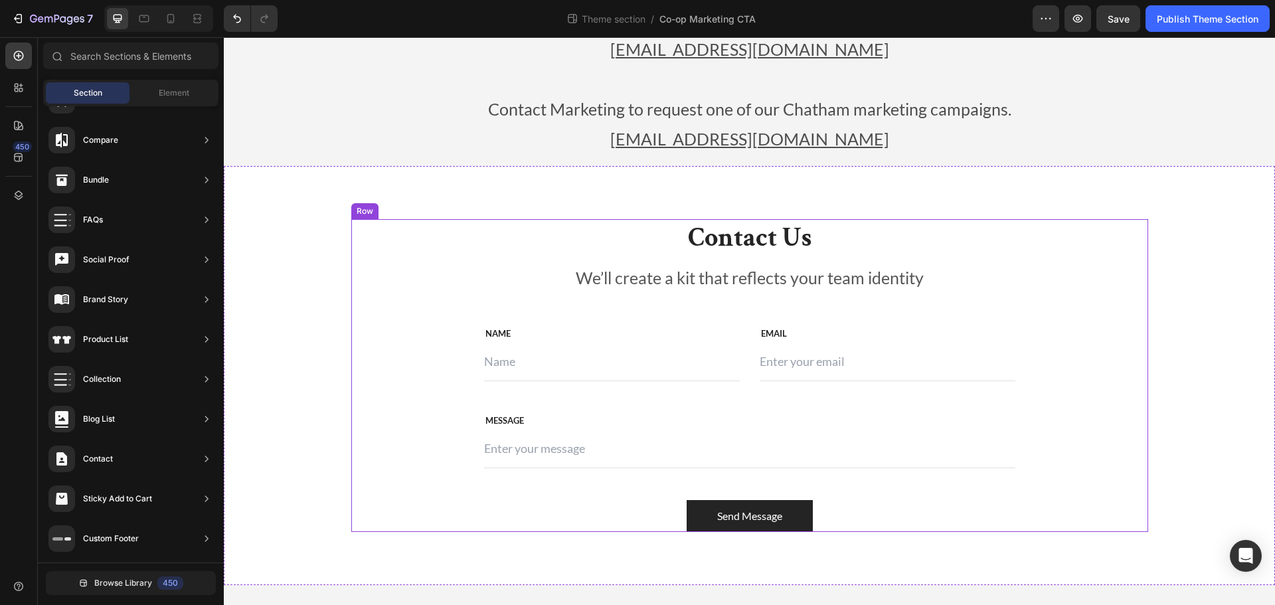
scroll to position [136, 0]
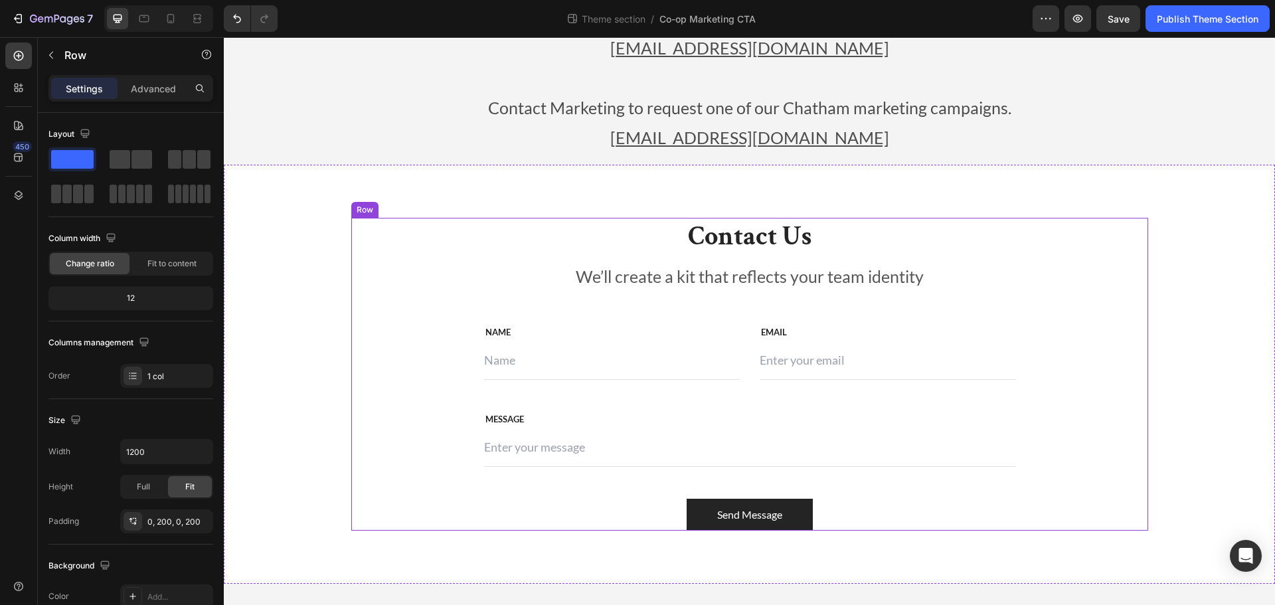
click at [420, 435] on div "Contact Us Heading We’ll create a kit that reflects your team identity Text blo…" at bounding box center [749, 374] width 797 height 313
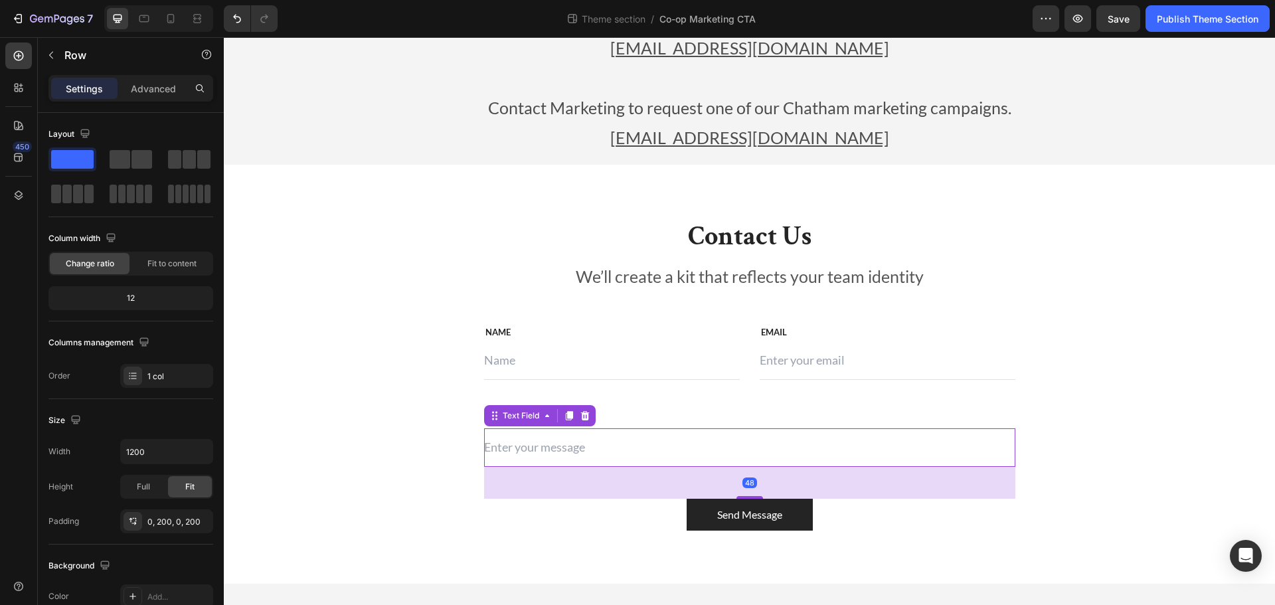
click at [499, 448] on input "text" at bounding box center [749, 447] width 531 height 38
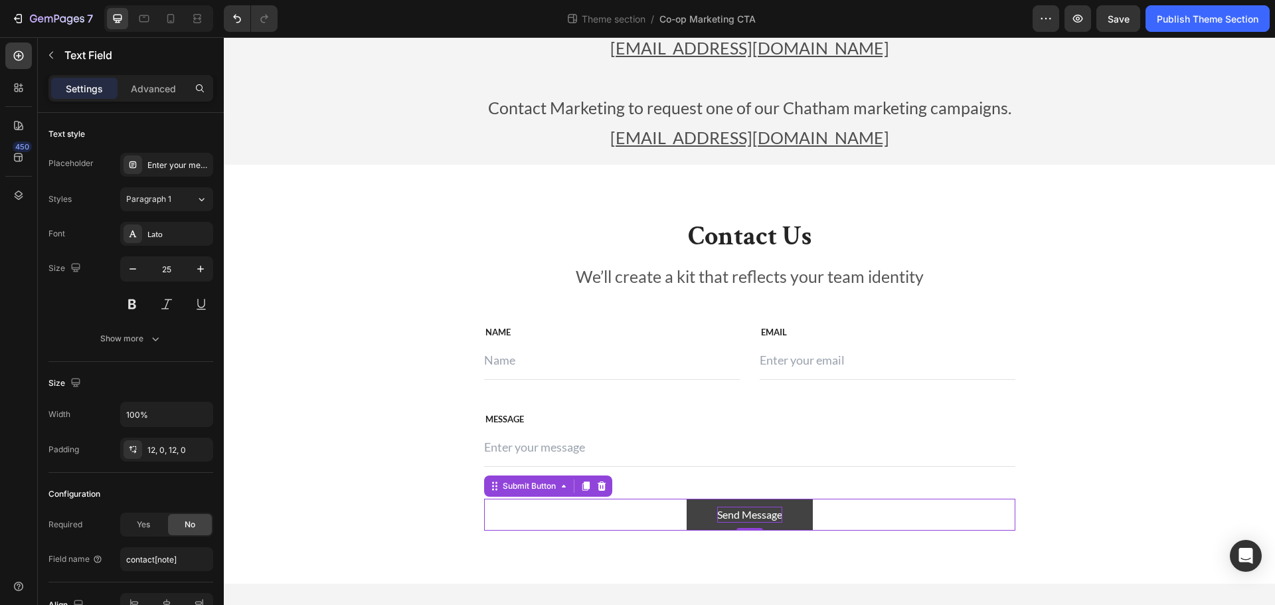
click at [735, 518] on div "Send Message" at bounding box center [749, 515] width 65 height 16
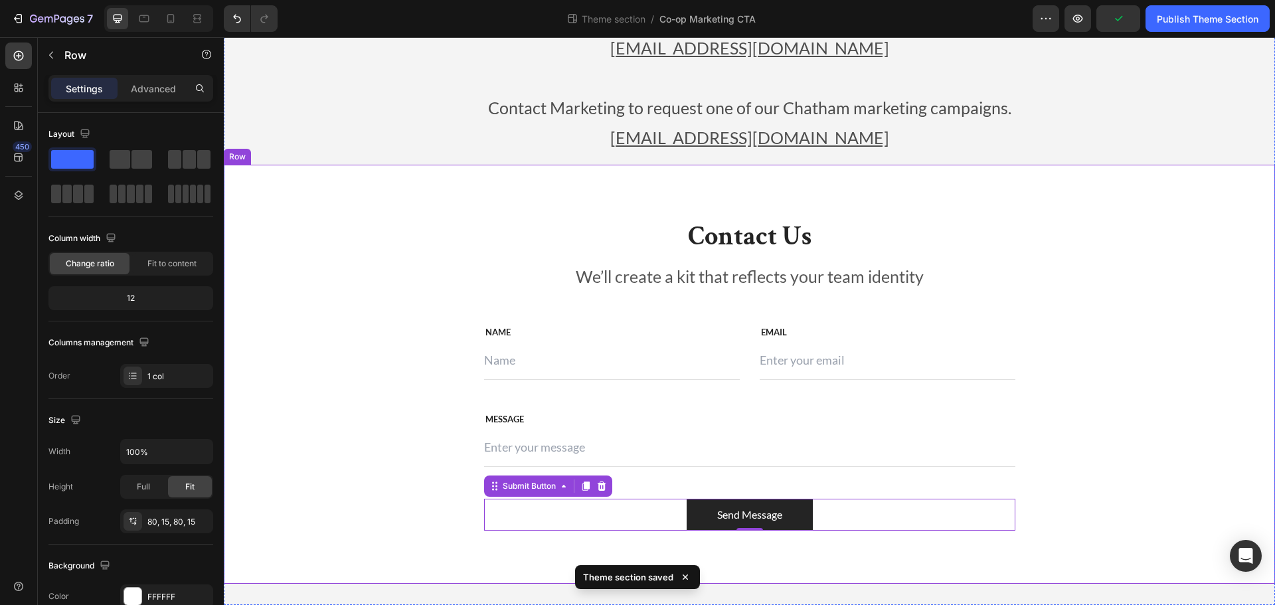
click at [294, 324] on div "Contact Us Heading We’ll create a kit that reflects your team identity Text blo…" at bounding box center [749, 374] width 1031 height 313
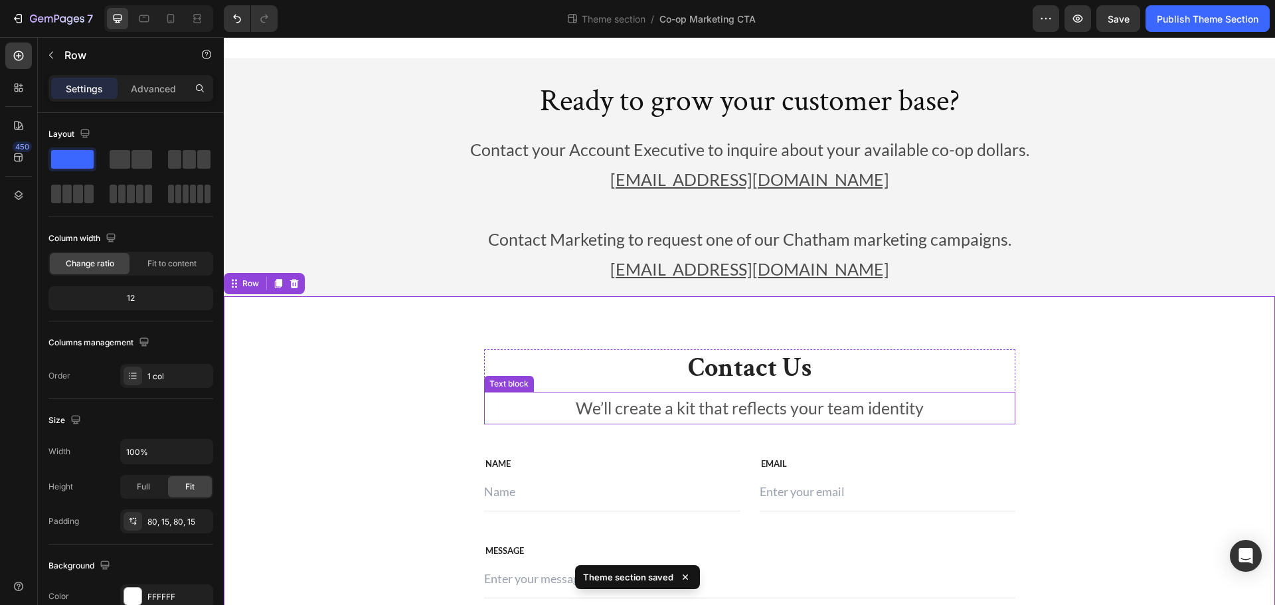
scroll to position [0, 0]
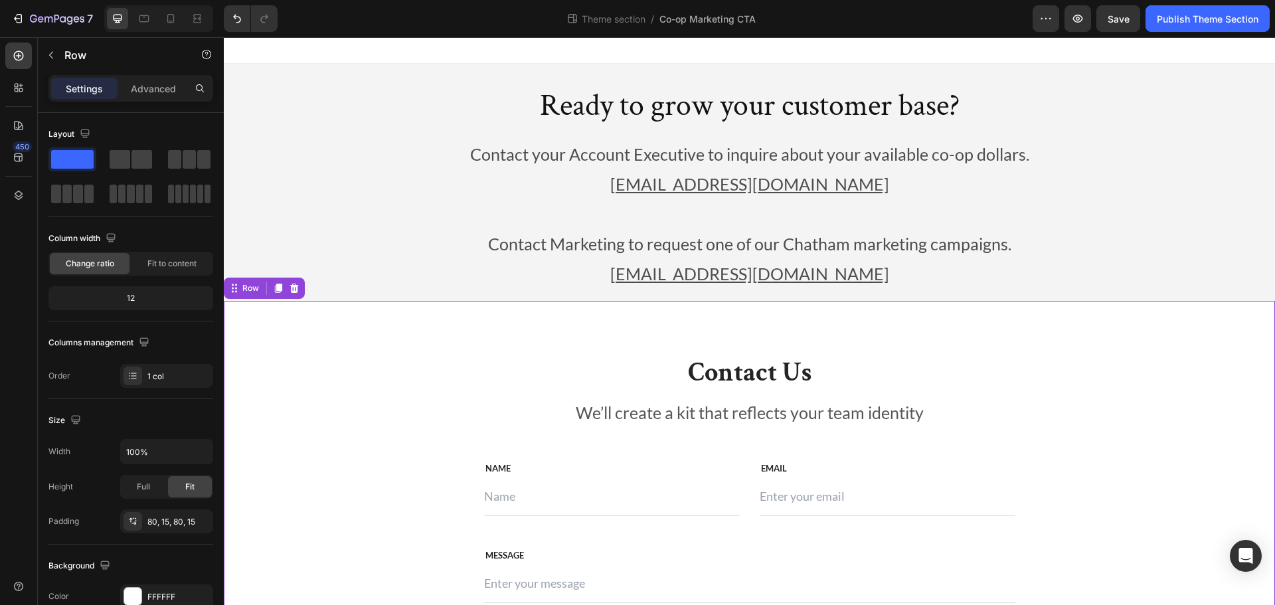
click at [896, 352] on div "Contact Us Heading We’ll create a kit that reflects your team identity Text blo…" at bounding box center [749, 510] width 1051 height 419
click at [296, 286] on icon at bounding box center [294, 288] width 9 height 9
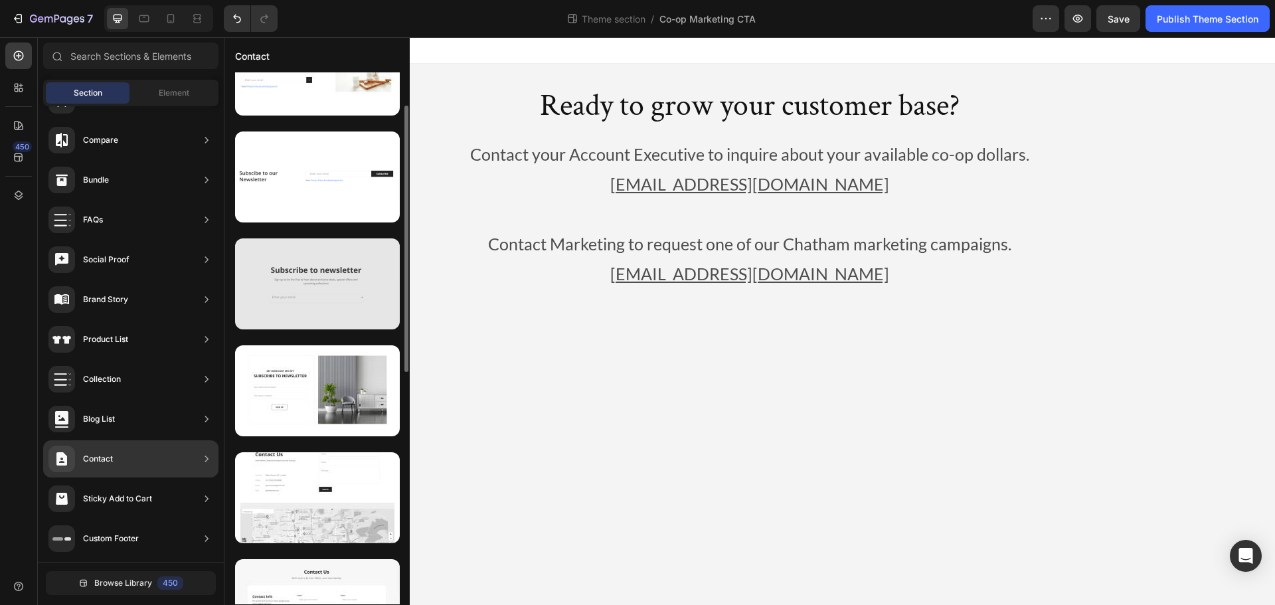
scroll to position [332, 0]
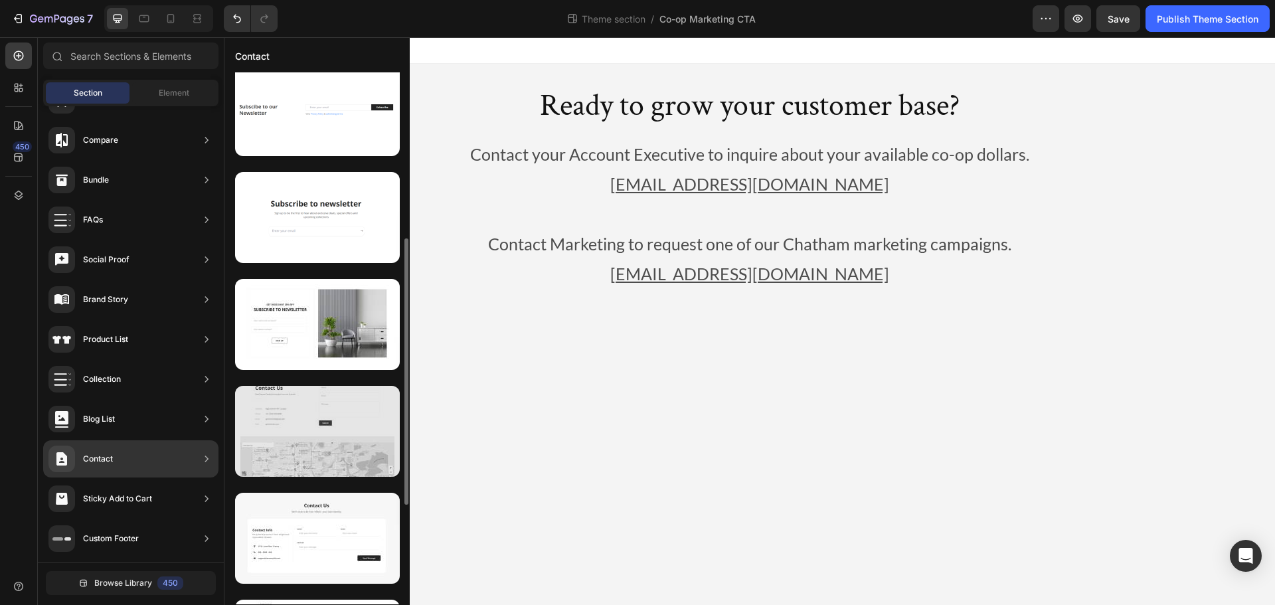
click at [323, 454] on div at bounding box center [317, 431] width 165 height 91
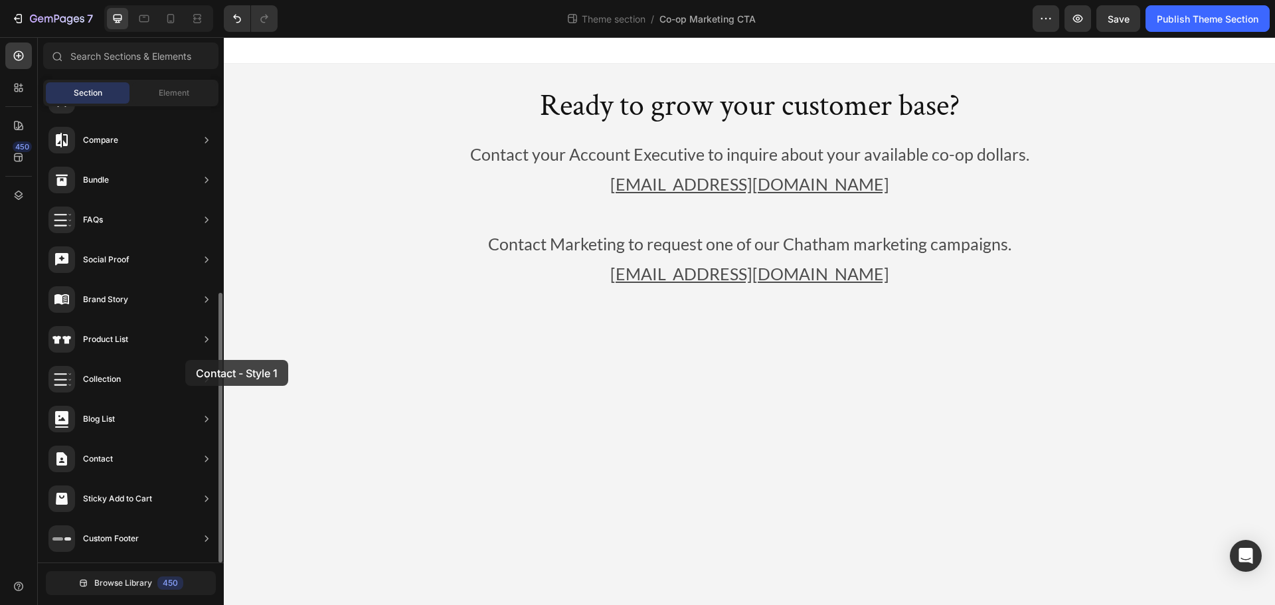
drag, startPoint x: 320, startPoint y: 414, endPoint x: 109, endPoint y: 369, distance: 215.9
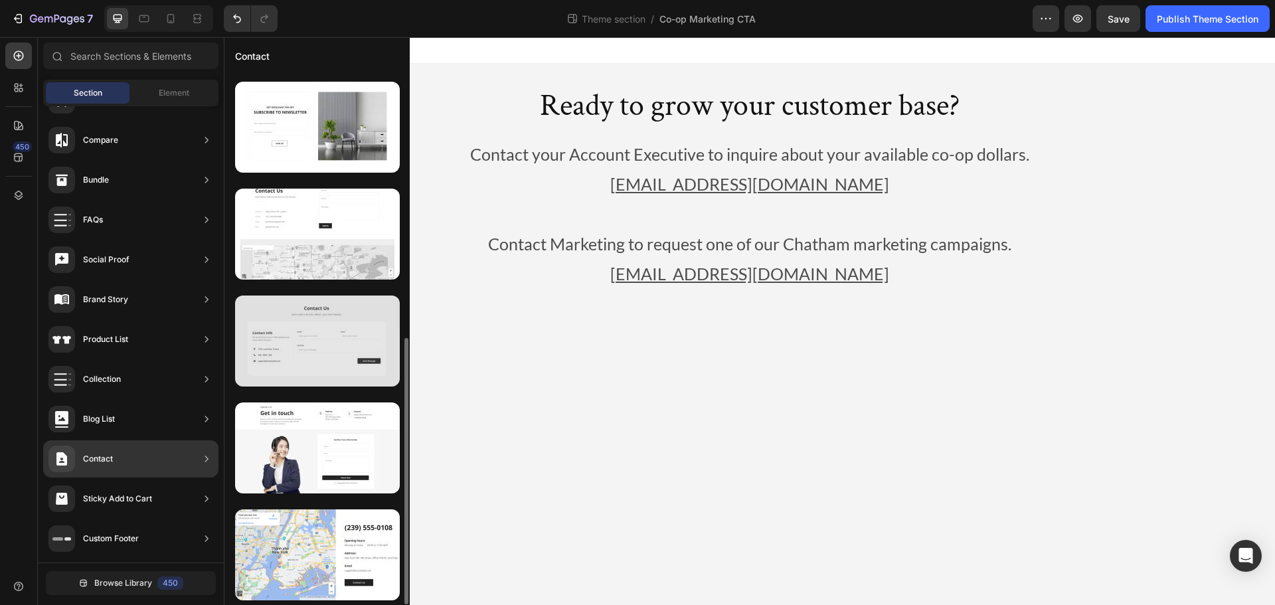
scroll to position [463, 0]
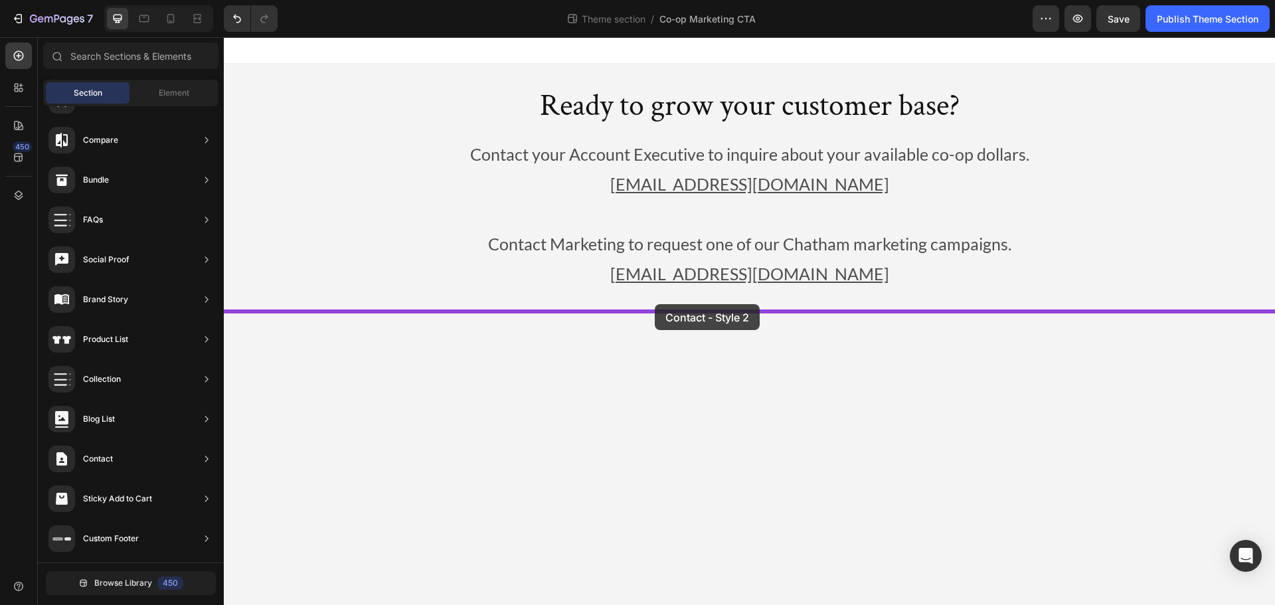
drag, startPoint x: 515, startPoint y: 445, endPoint x: 667, endPoint y: 298, distance: 210.9
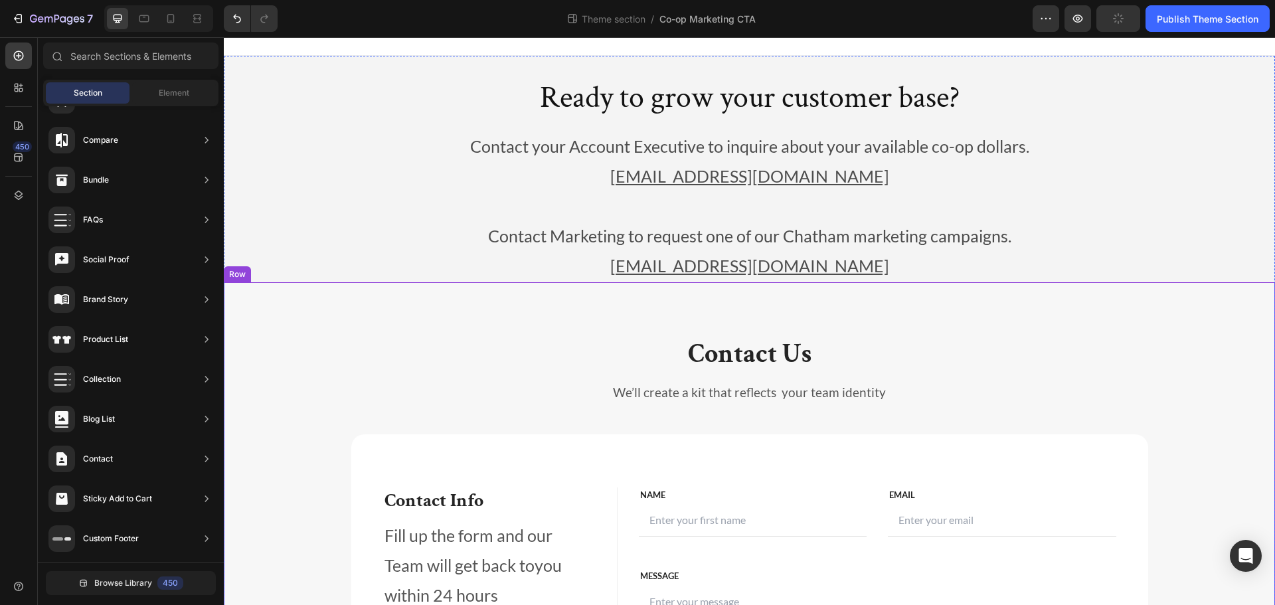
scroll to position [0, 0]
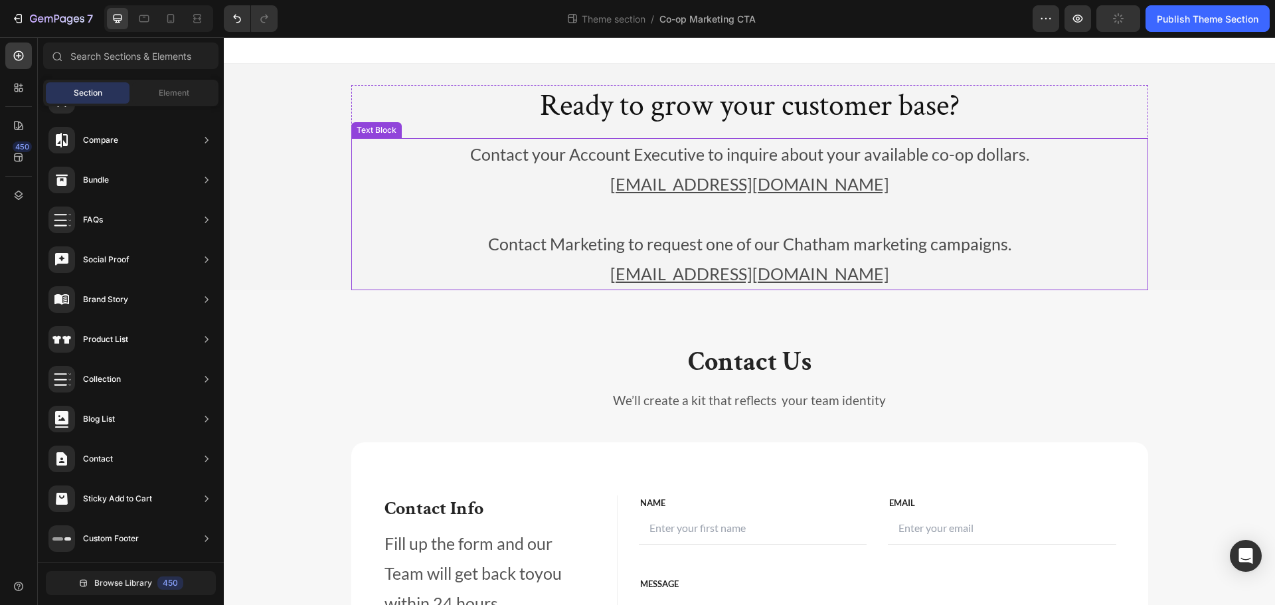
click at [462, 151] on p "Contact your Account Executive to inquire about your available co-op dollars." at bounding box center [750, 154] width 794 height 30
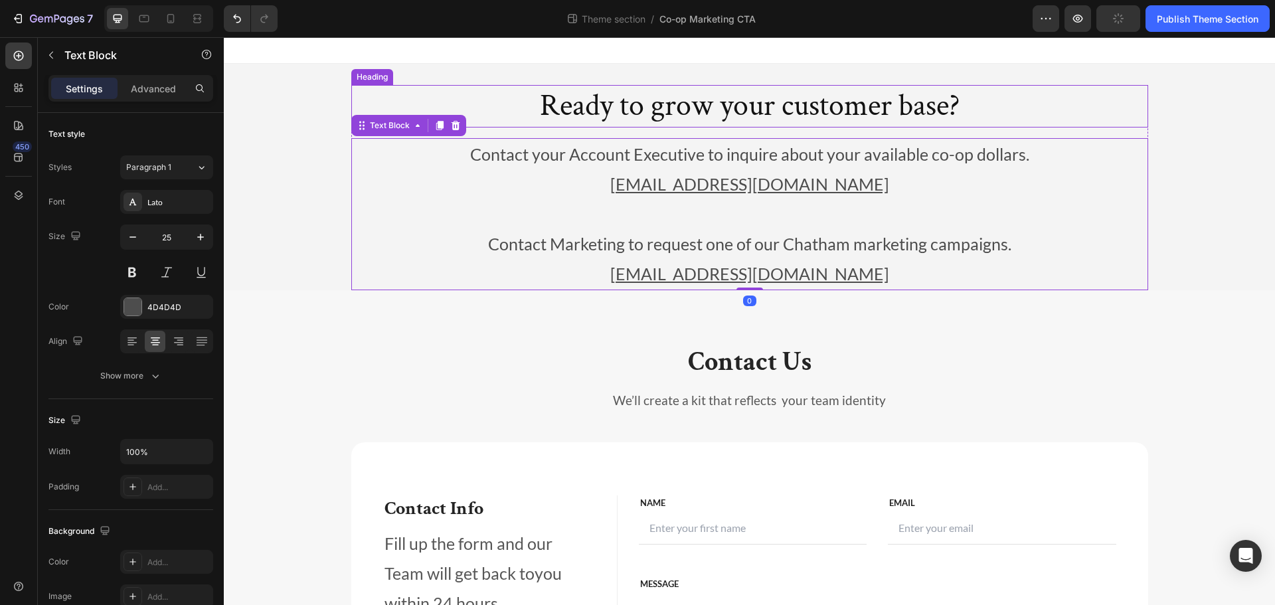
click at [875, 110] on h2 "Ready to grow your customer base?" at bounding box center [749, 106] width 797 height 42
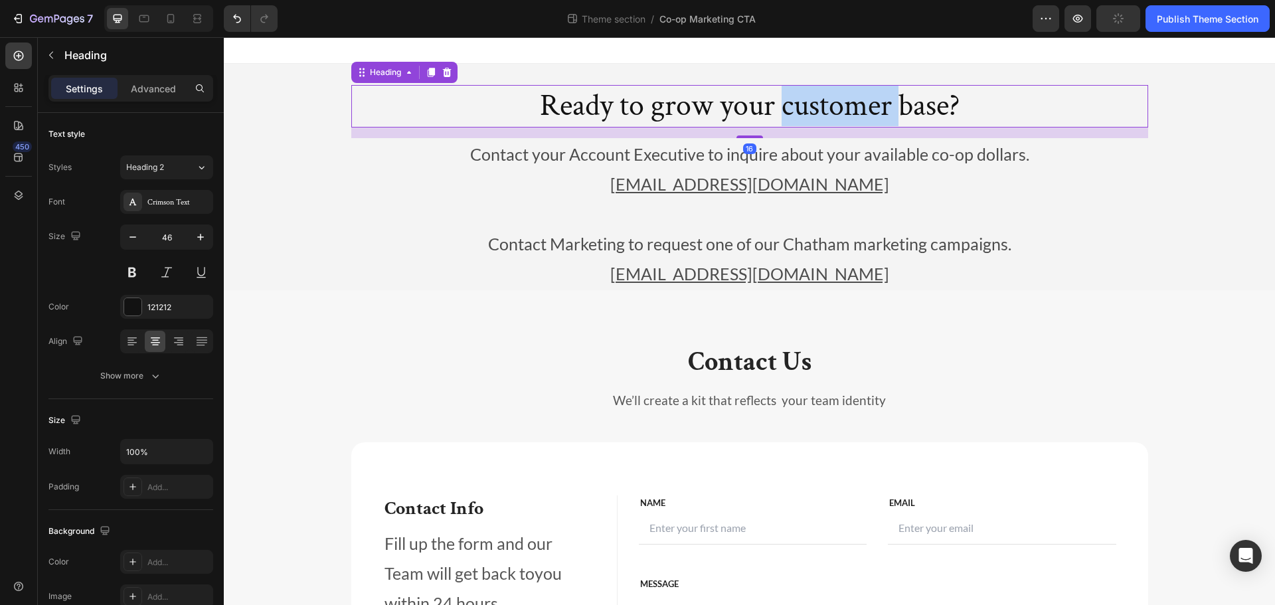
click at [875, 110] on h2 "Ready to grow your customer base?" at bounding box center [749, 106] width 797 height 42
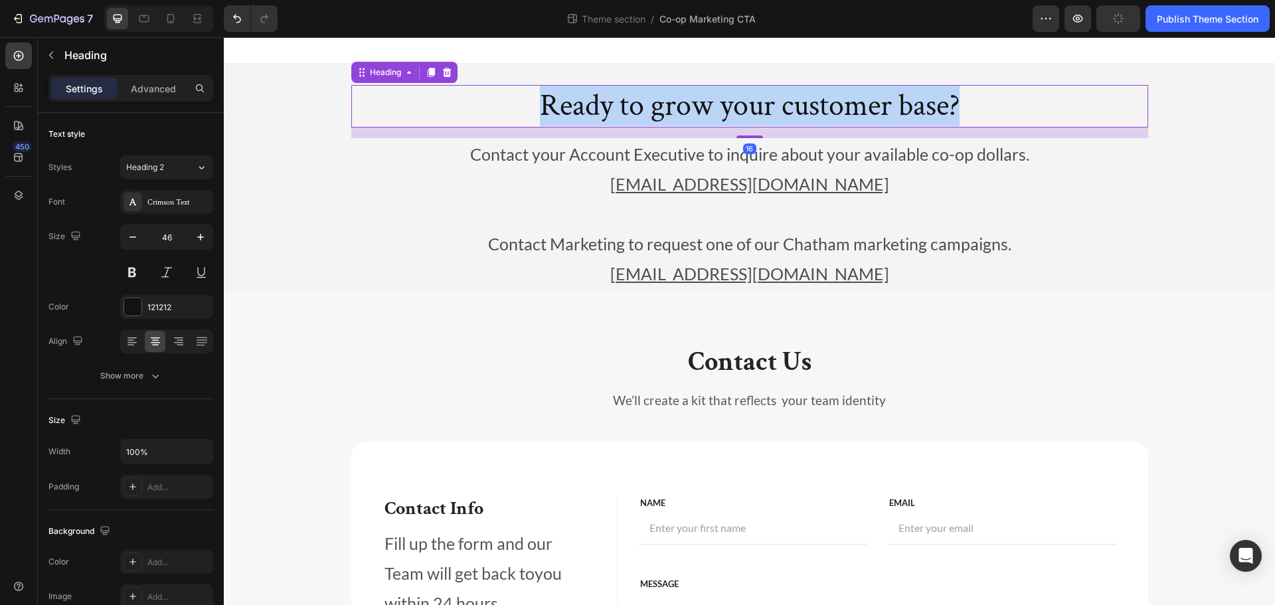
click at [875, 110] on p "Ready to grow your customer base?" at bounding box center [750, 106] width 794 height 40
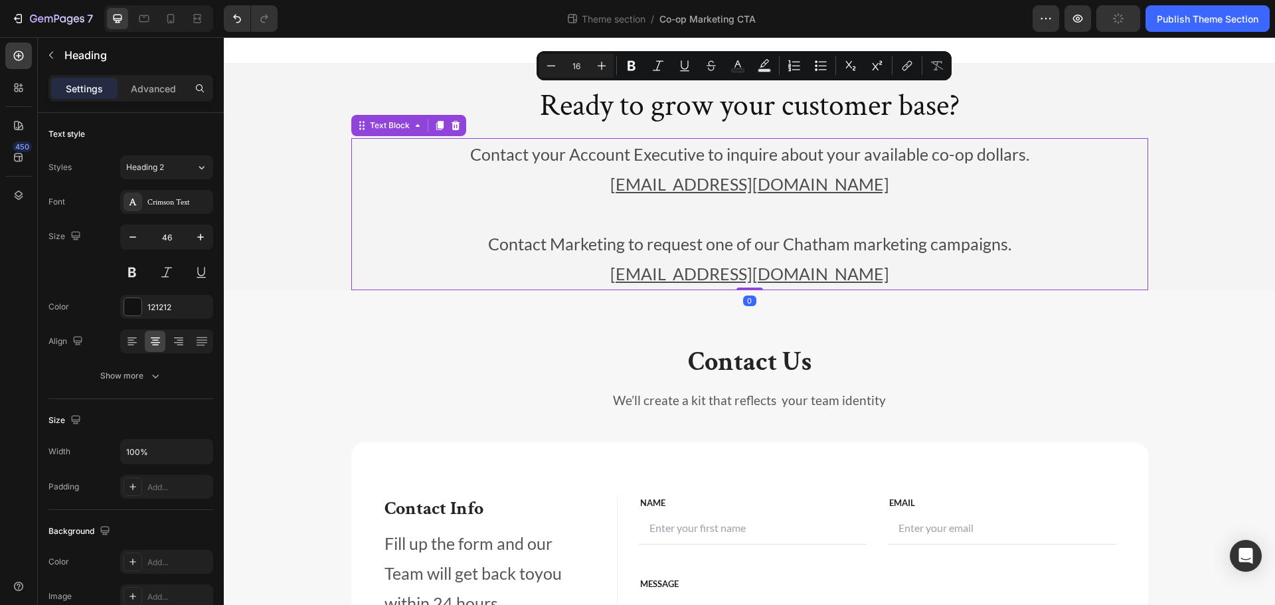
click at [932, 195] on p "[EMAIL_ADDRESS][DOMAIN_NAME]" at bounding box center [750, 184] width 794 height 30
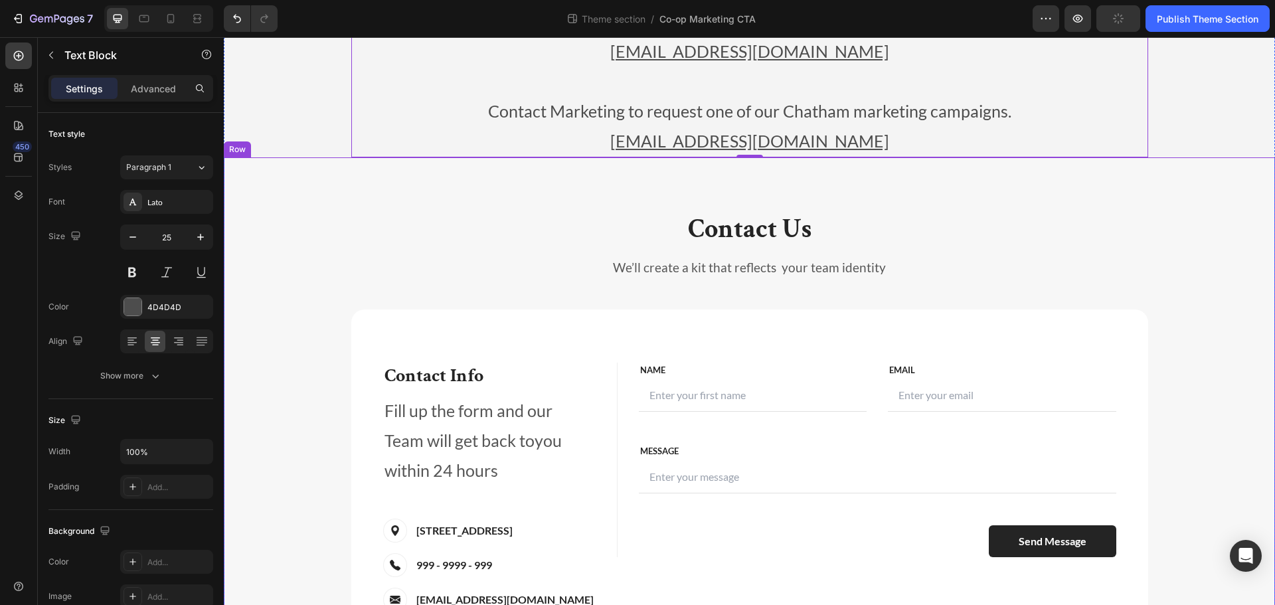
scroll to position [266, 0]
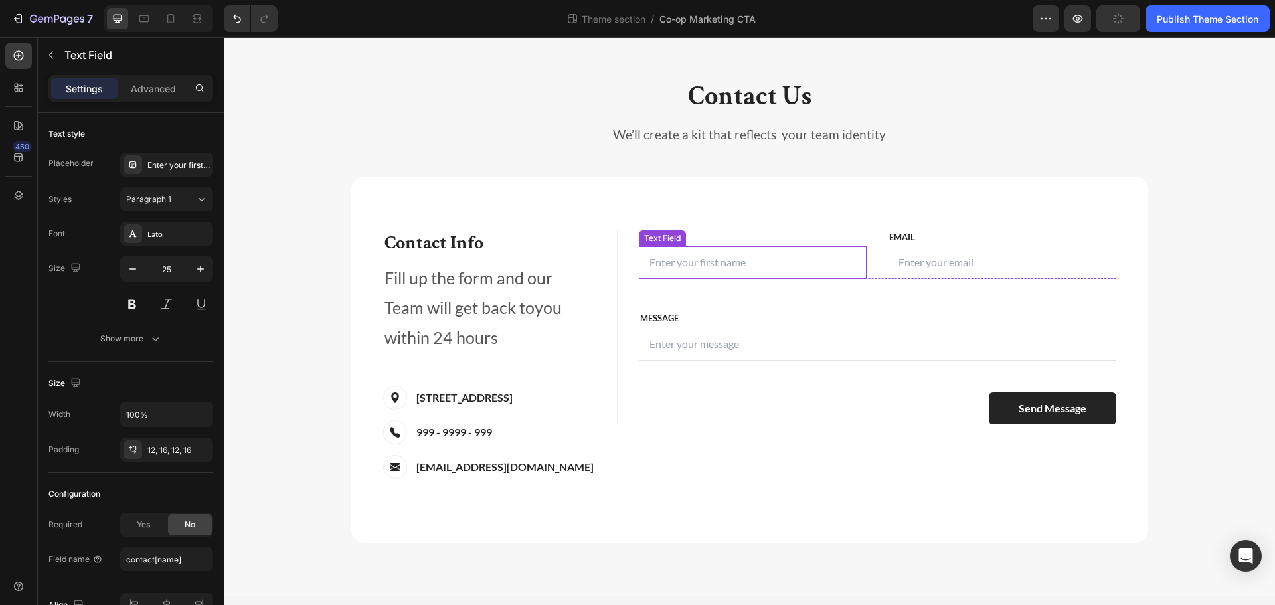
click at [728, 252] on input "text" at bounding box center [753, 262] width 228 height 33
click at [950, 257] on input "email" at bounding box center [1002, 262] width 228 height 33
click at [661, 346] on input "text" at bounding box center [877, 344] width 477 height 33
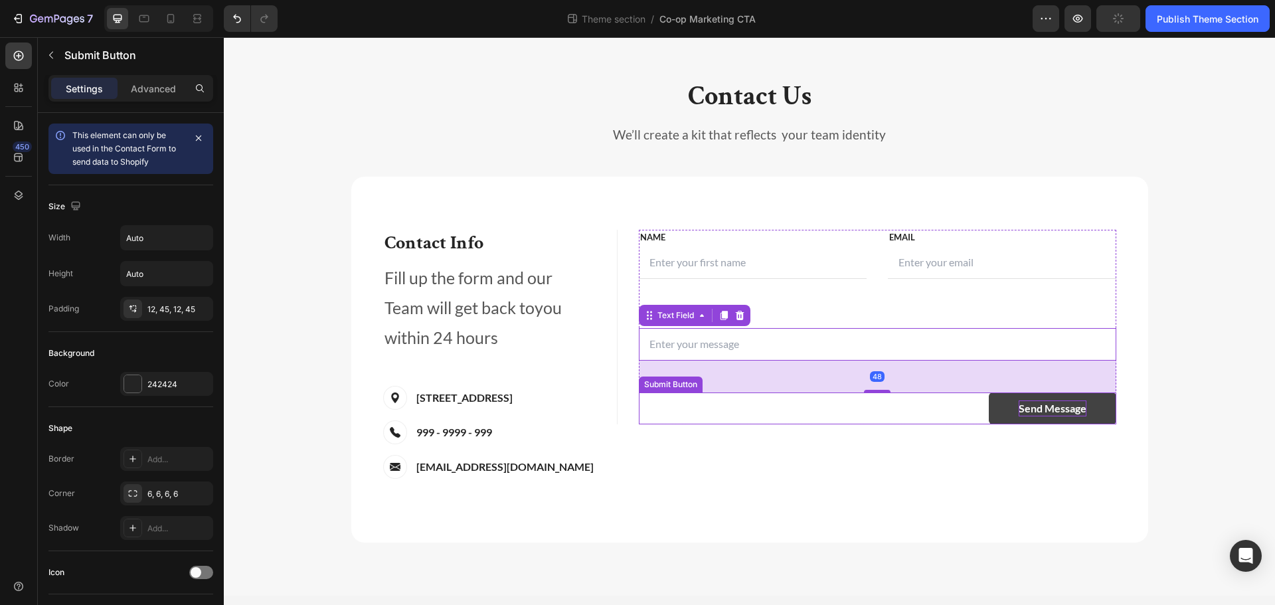
click at [1027, 410] on div "Send Message" at bounding box center [1053, 408] width 68 height 16
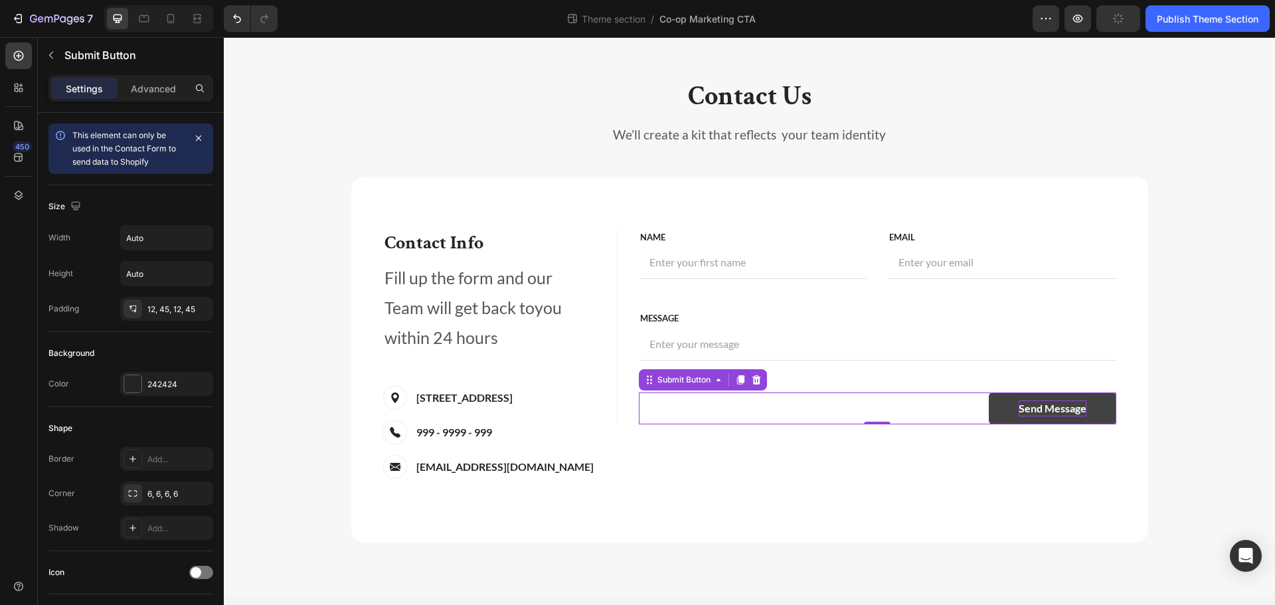
click at [1019, 412] on div "Send Message" at bounding box center [1053, 408] width 68 height 16
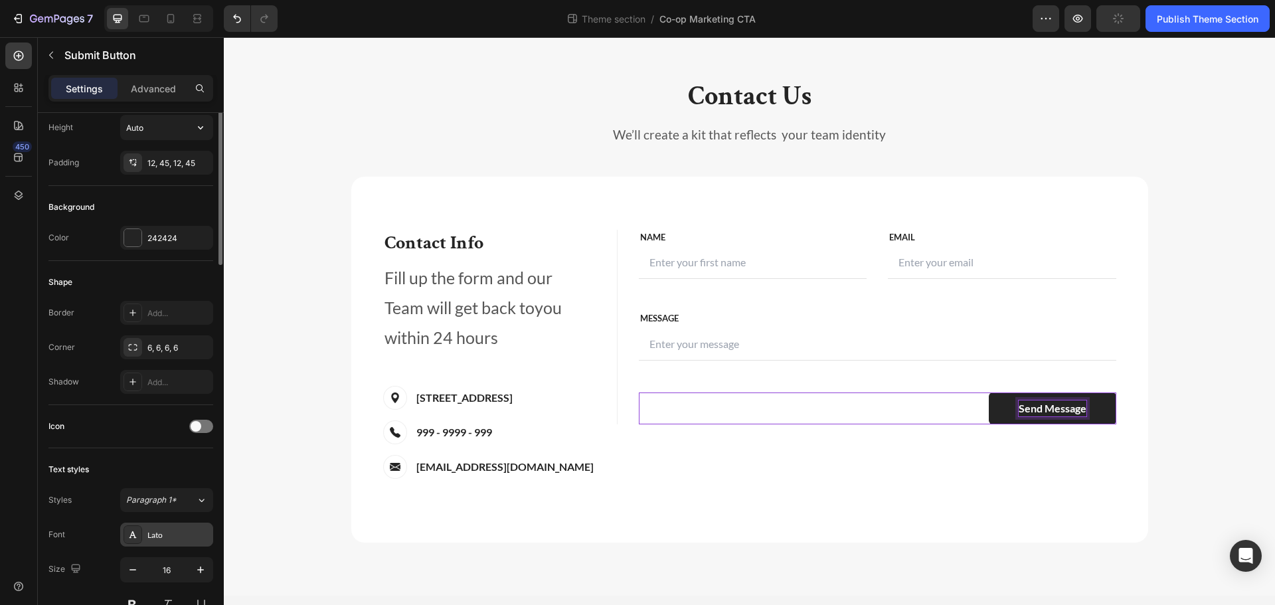
scroll to position [0, 0]
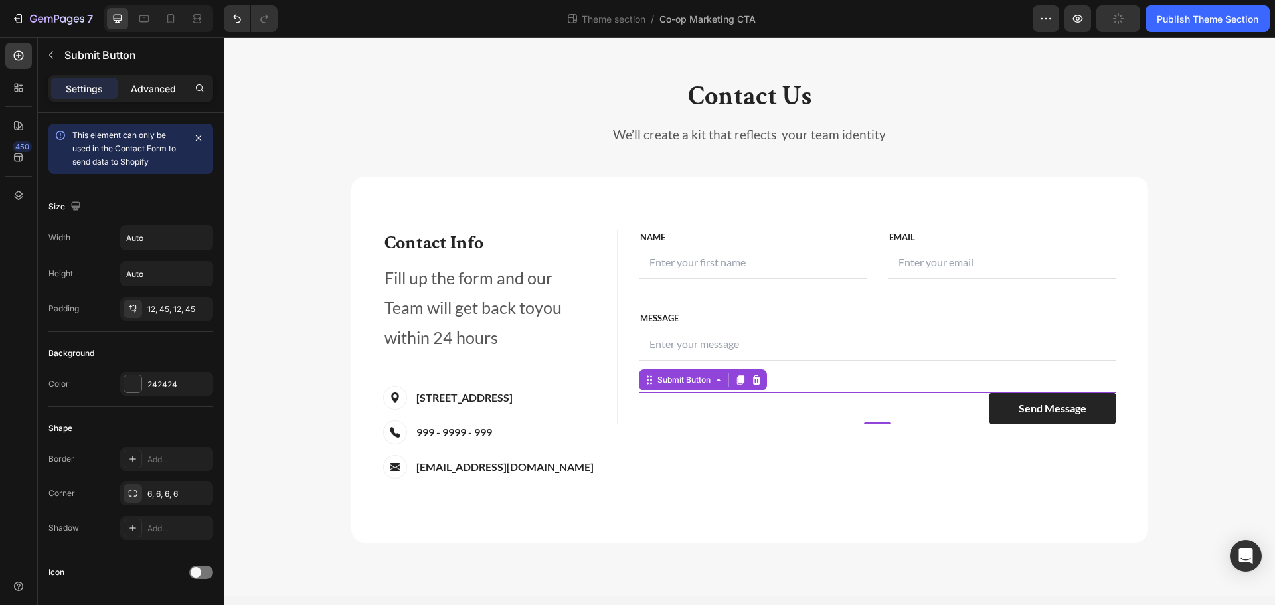
click at [147, 88] on p "Advanced" at bounding box center [153, 89] width 45 height 14
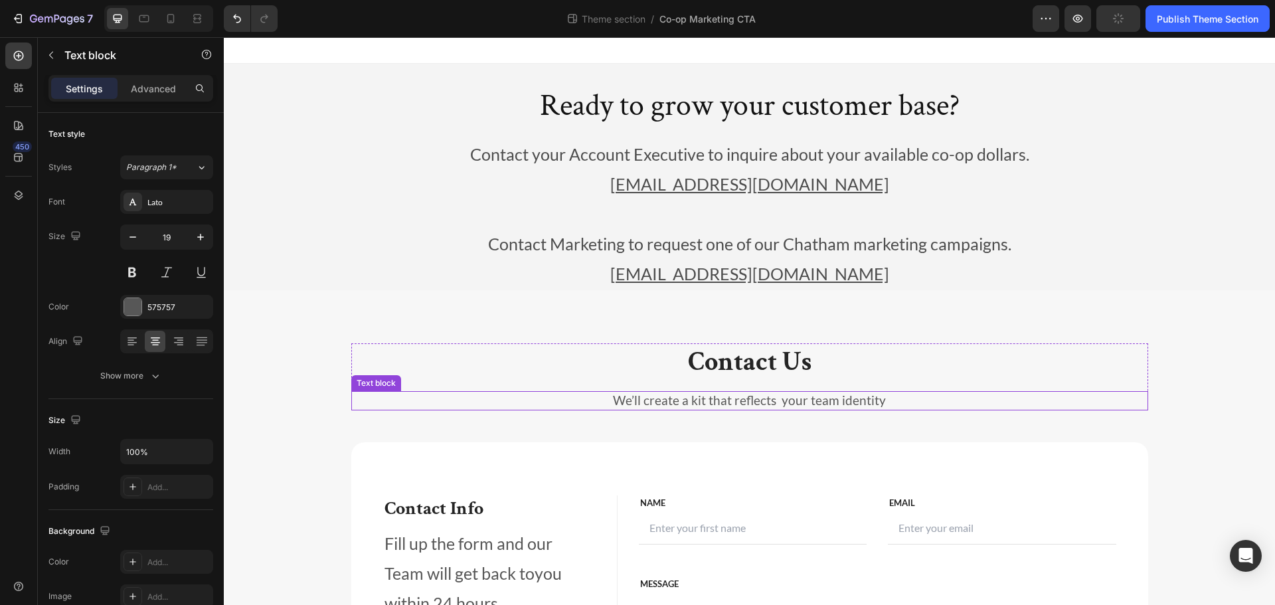
click at [837, 396] on p "We’ll create a kit that reflects your team identity" at bounding box center [750, 400] width 794 height 17
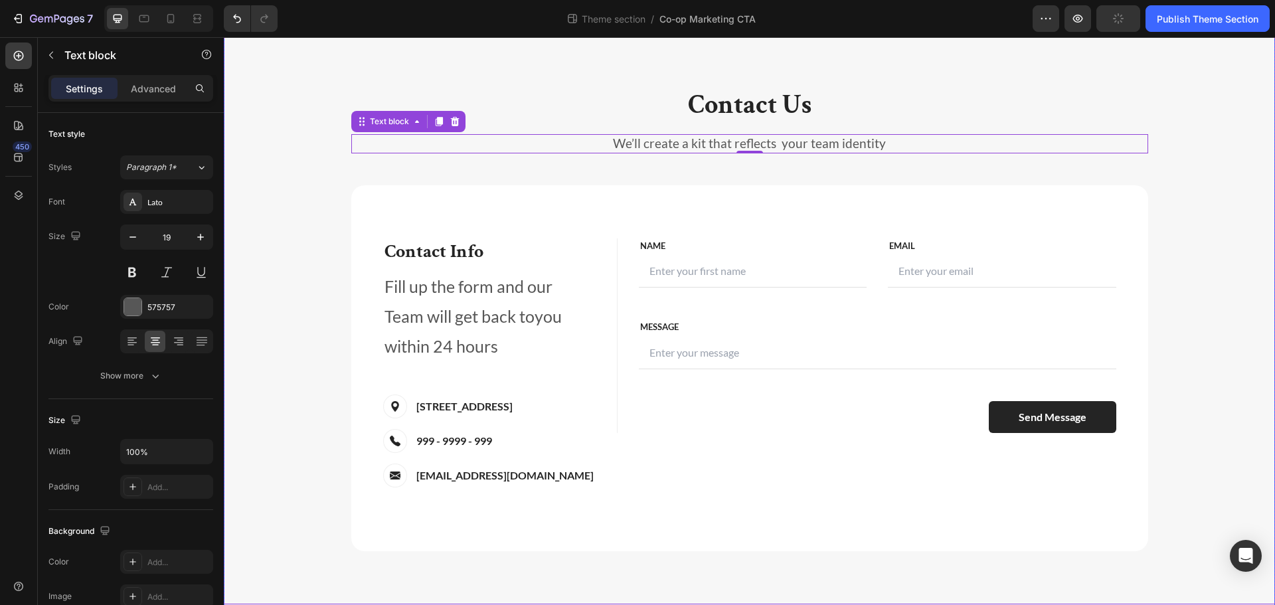
scroll to position [266, 0]
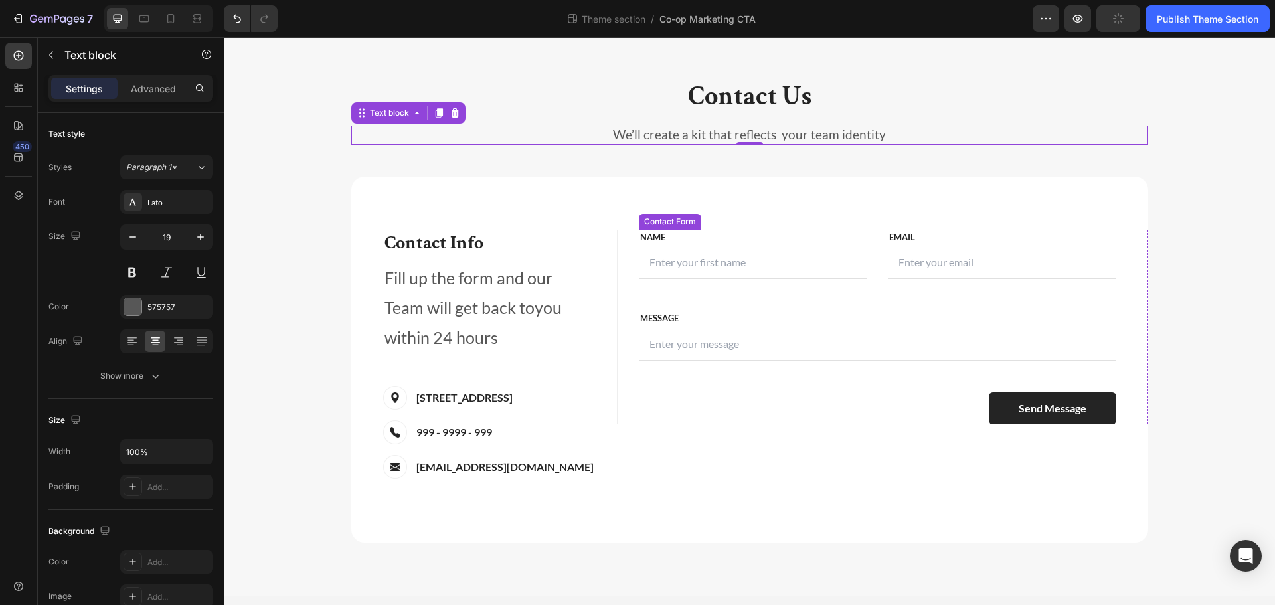
click at [770, 406] on div "Send Message Submit Button" at bounding box center [877, 408] width 477 height 32
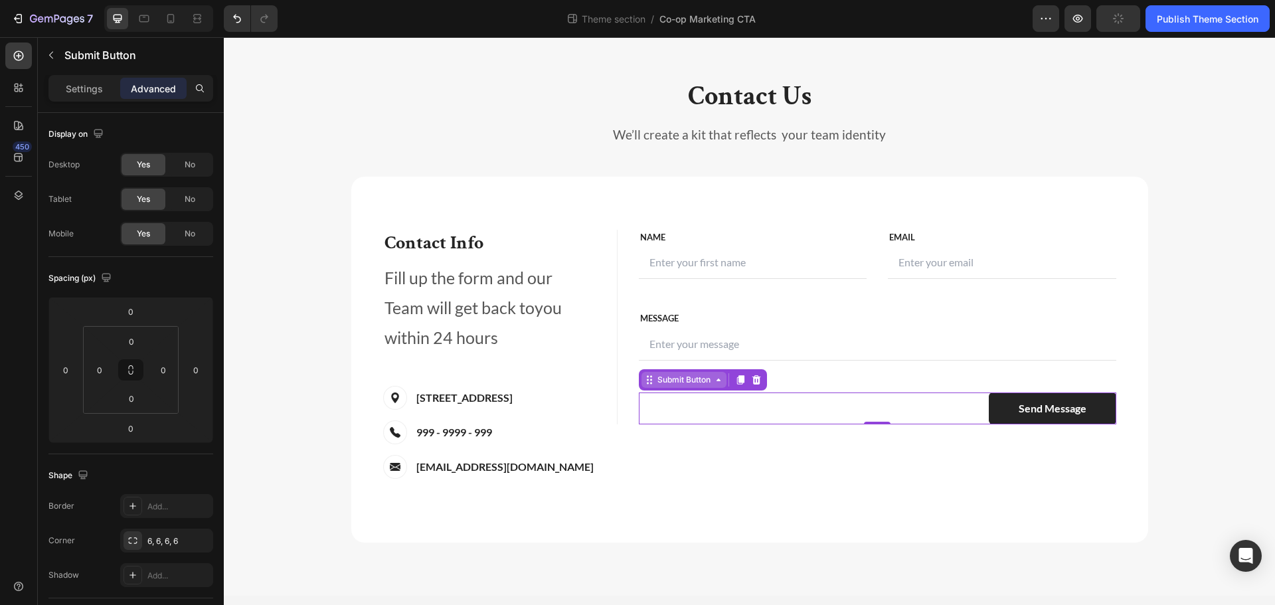
click at [670, 378] on div "Submit Button" at bounding box center [684, 380] width 58 height 12
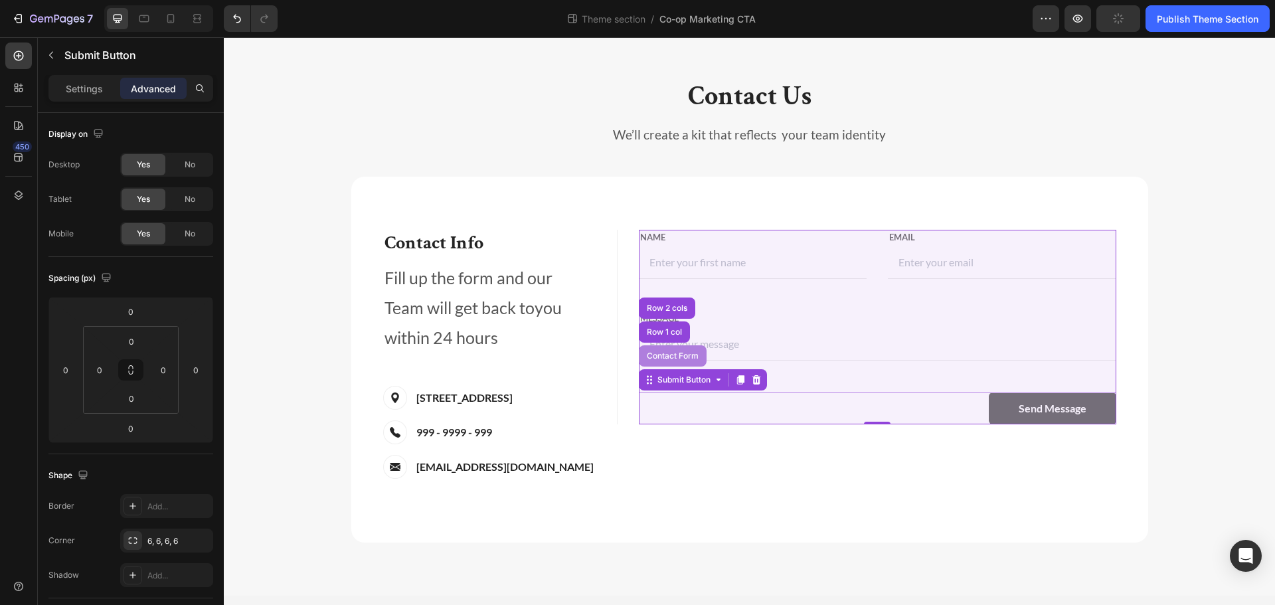
click at [663, 355] on div "Contact Form" at bounding box center [672, 356] width 57 height 8
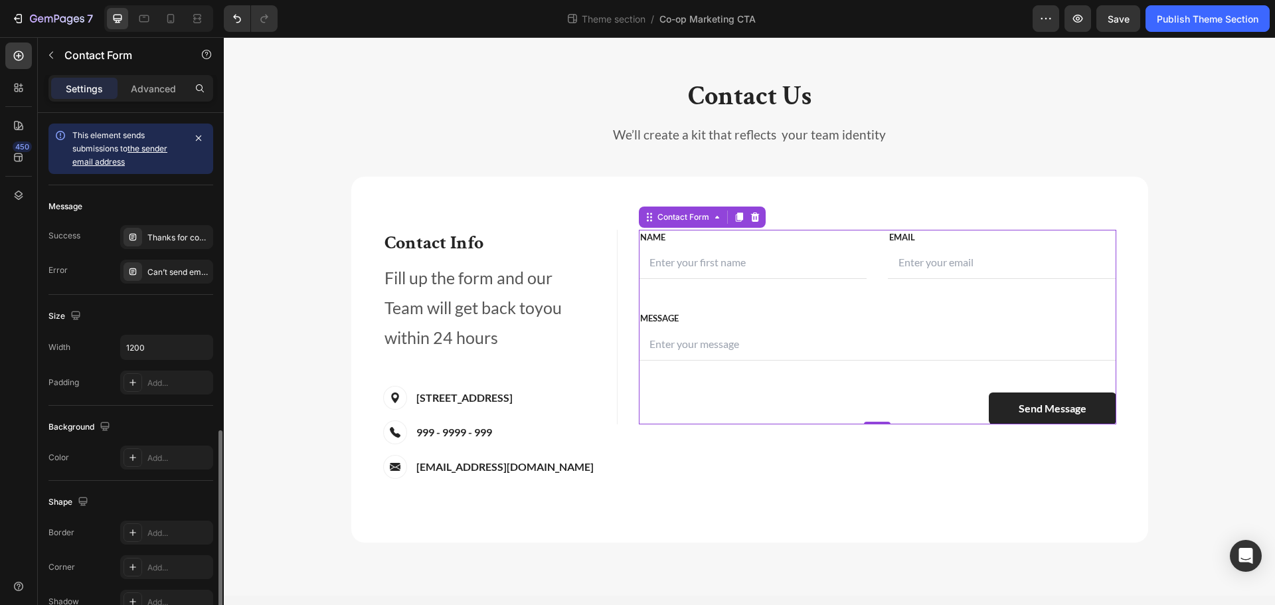
scroll to position [182, 0]
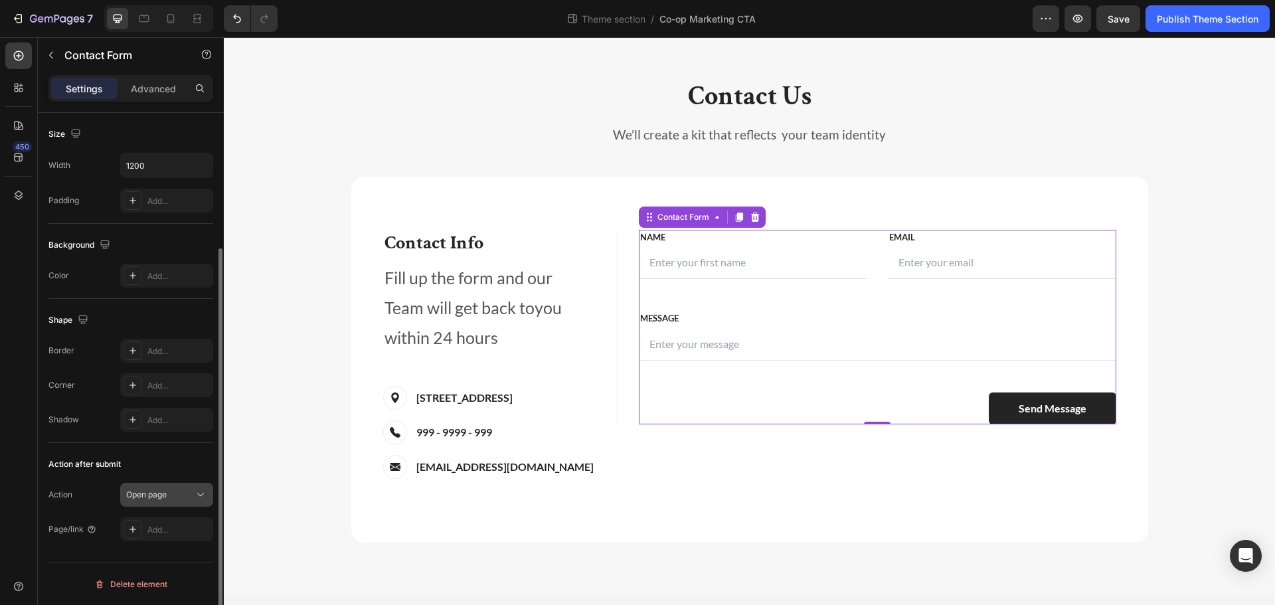
click at [148, 497] on span "Open page" at bounding box center [146, 494] width 41 height 10
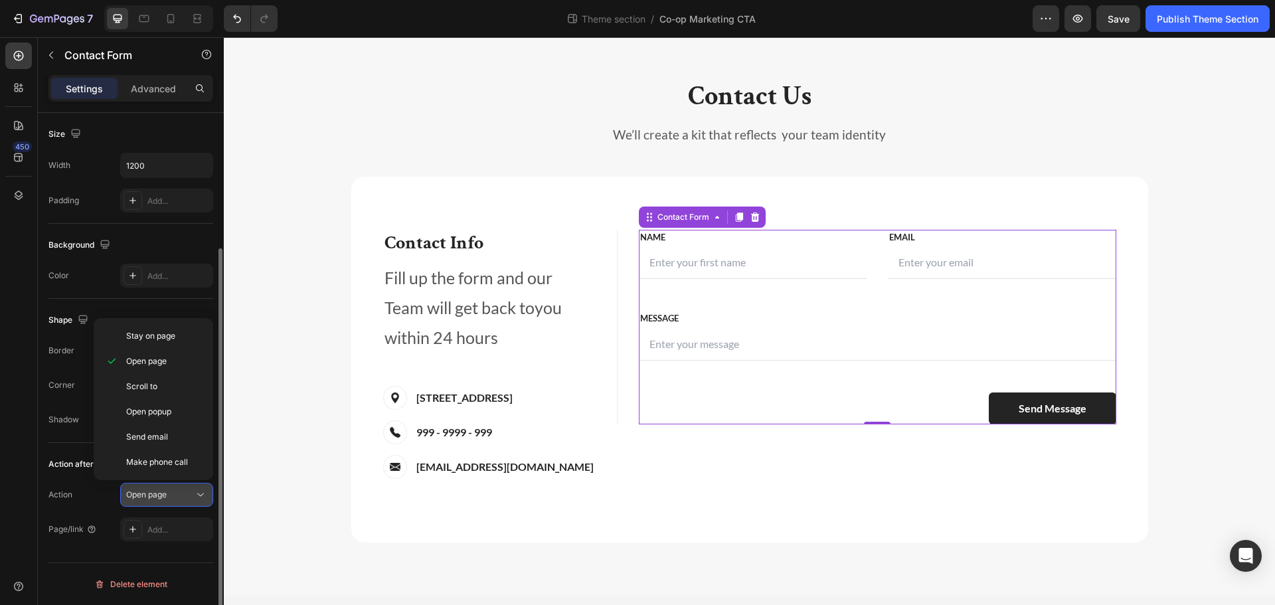
click at [147, 489] on span "Open page" at bounding box center [146, 494] width 41 height 10
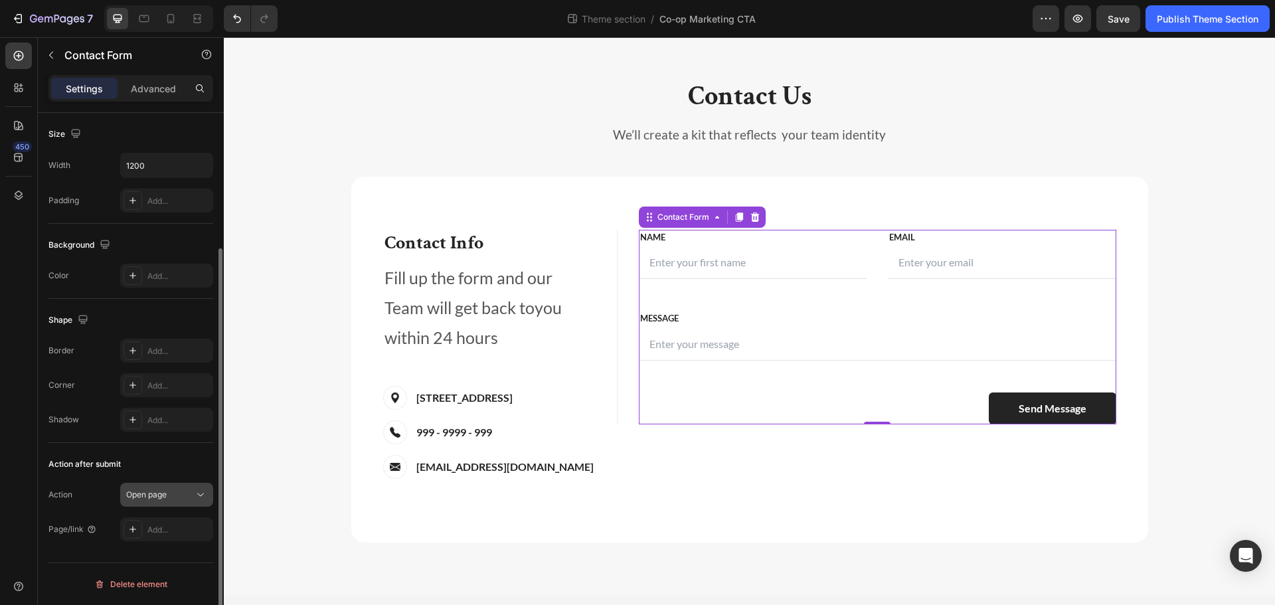
click at [147, 489] on span "Open page" at bounding box center [146, 494] width 41 height 10
click at [77, 491] on div "Action Open page" at bounding box center [130, 495] width 165 height 24
click at [140, 494] on span "Open page" at bounding box center [146, 494] width 41 height 10
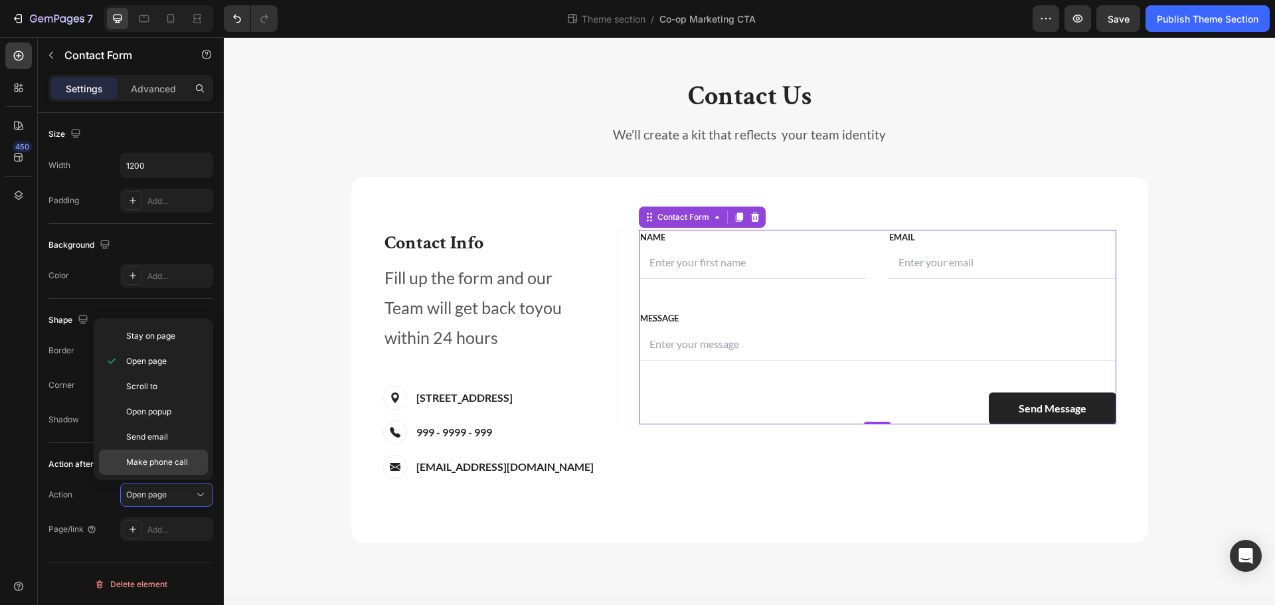
click at [153, 458] on span "Make phone call" at bounding box center [157, 462] width 62 height 12
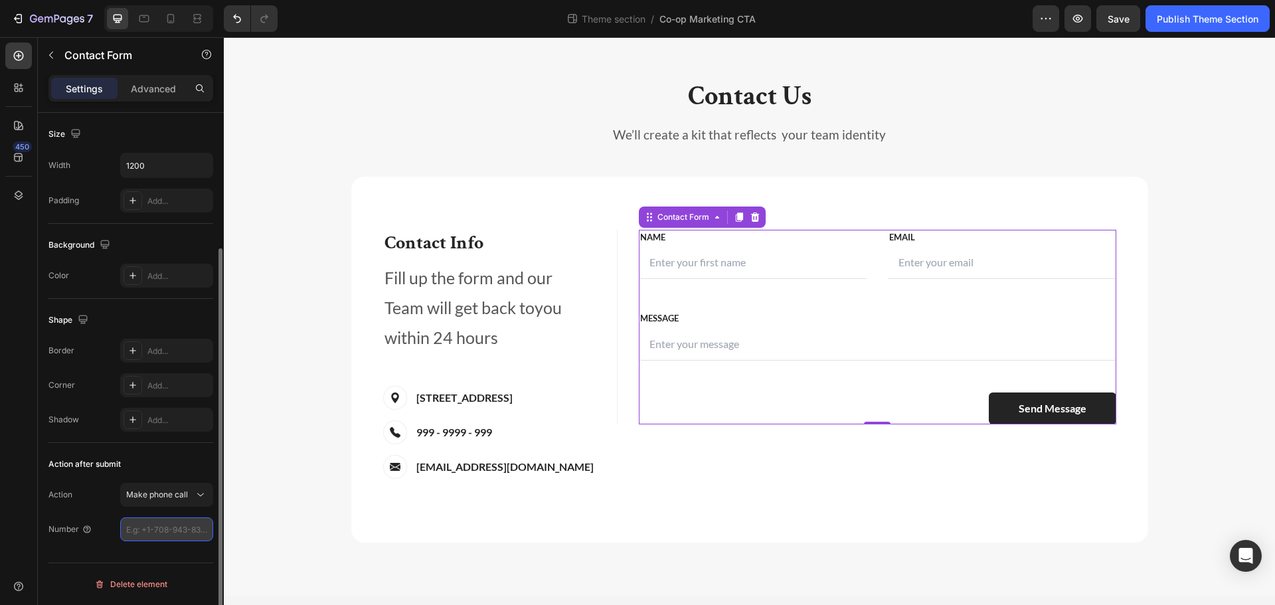
click at [159, 525] on input "tel" at bounding box center [166, 529] width 93 height 24
type input "7"
type input "[PHONE_NUMBER]"
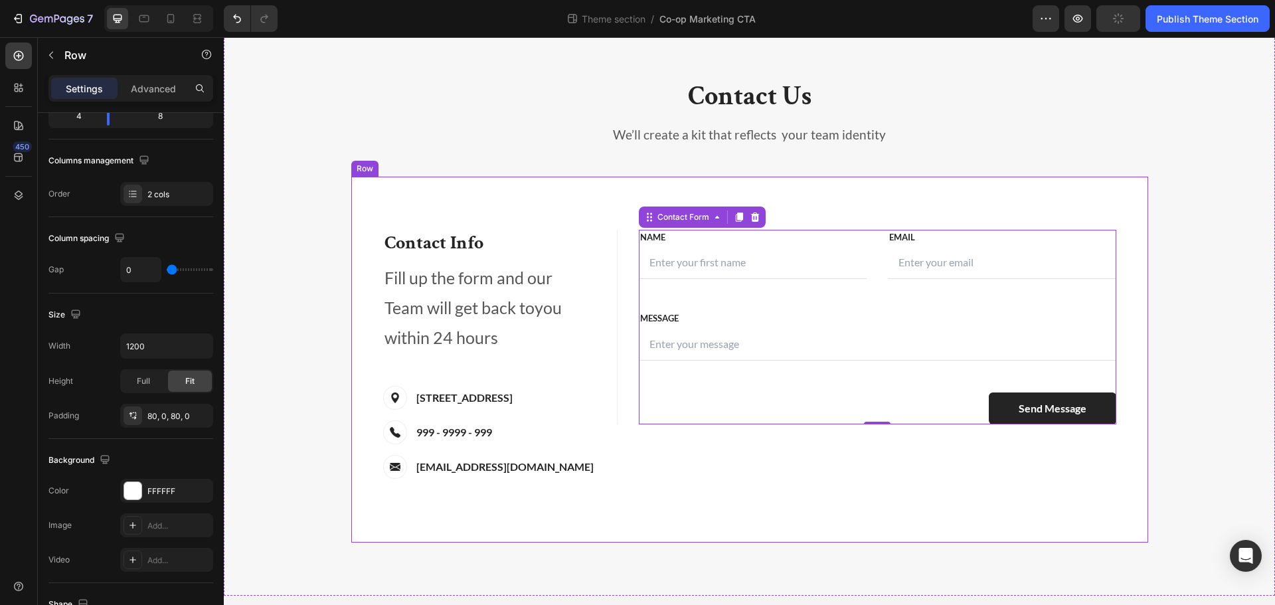
click at [770, 515] on div "Contact Info Heading Contact Information Heading Fill up the form and our Team …" at bounding box center [749, 360] width 797 height 366
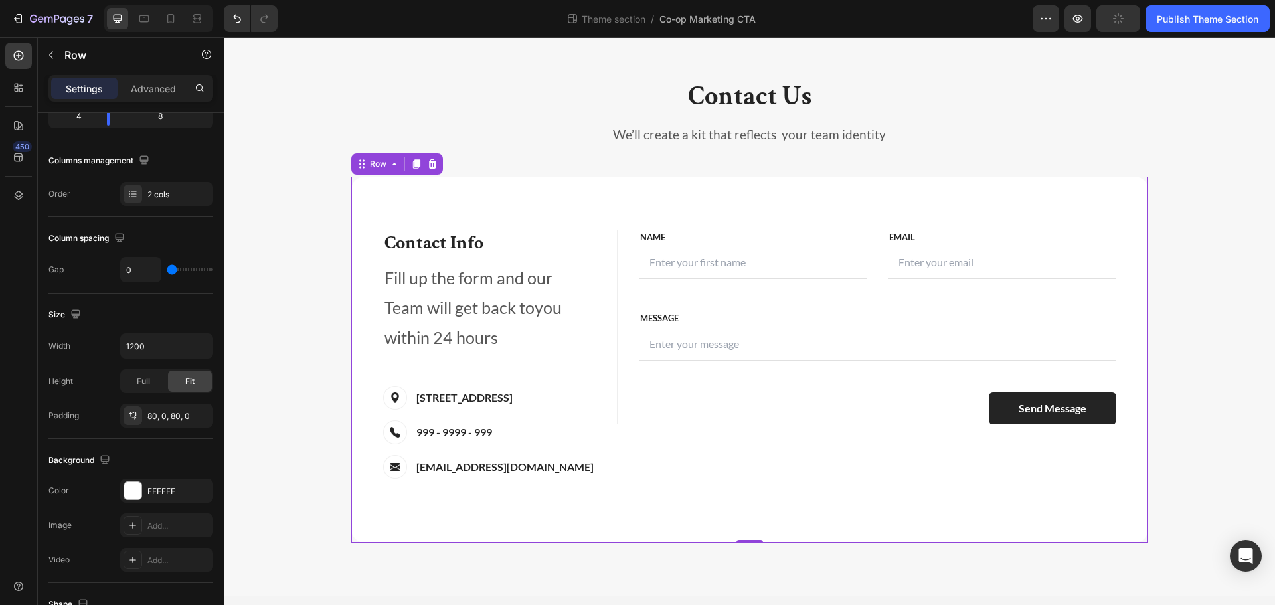
scroll to position [0, 0]
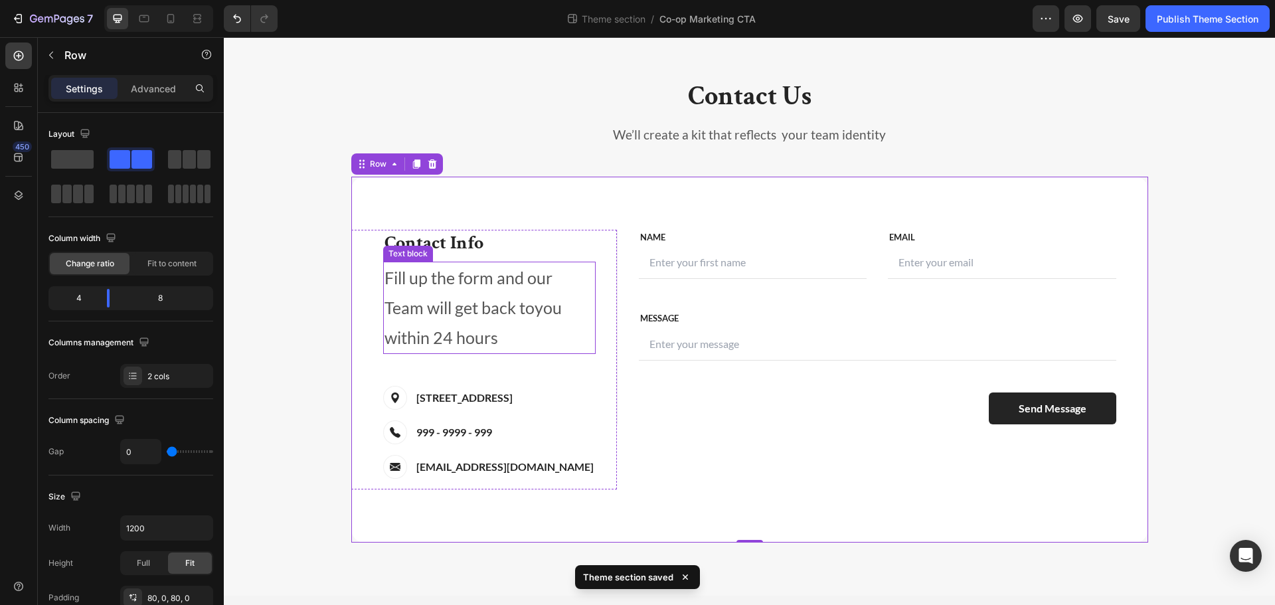
click at [509, 307] on p "Fill up the form and our Team will get back toyou within 24 hours" at bounding box center [489, 308] width 210 height 90
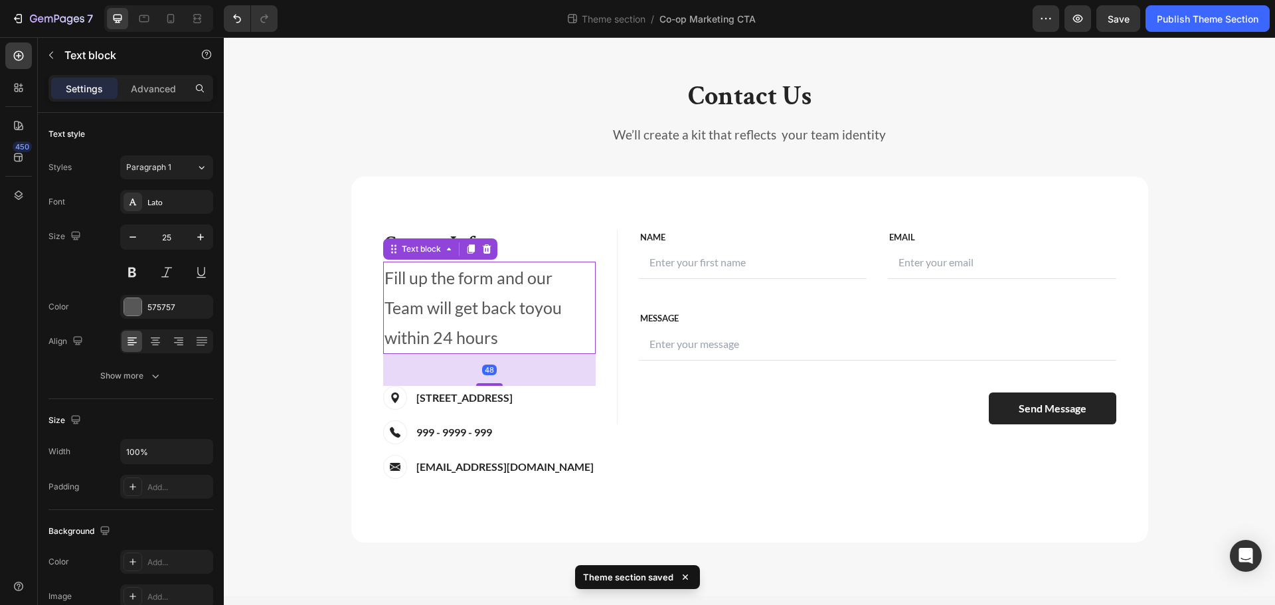
click at [530, 339] on p "Fill up the form and our Team will get back toyou within 24 hours" at bounding box center [489, 308] width 210 height 90
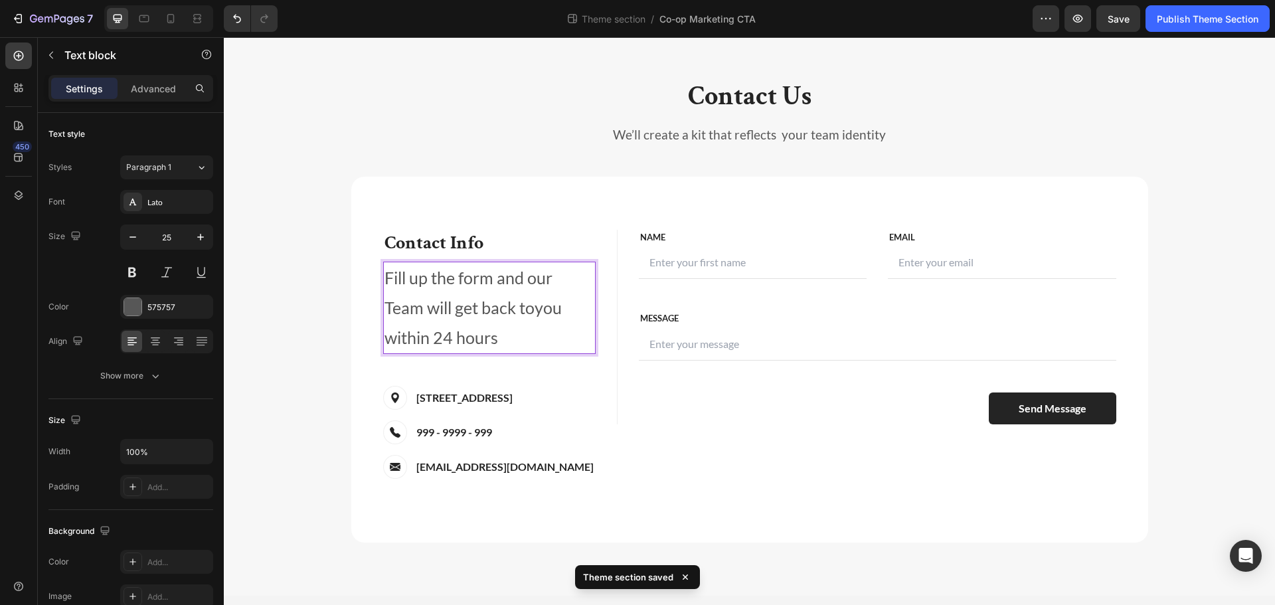
click at [515, 305] on p "Fill up the form and our Team will get back toyou within 24 hours" at bounding box center [489, 308] width 210 height 90
click at [526, 301] on p "Fill up the form and our Team will get back toyou within 24 hours" at bounding box center [489, 308] width 210 height 90
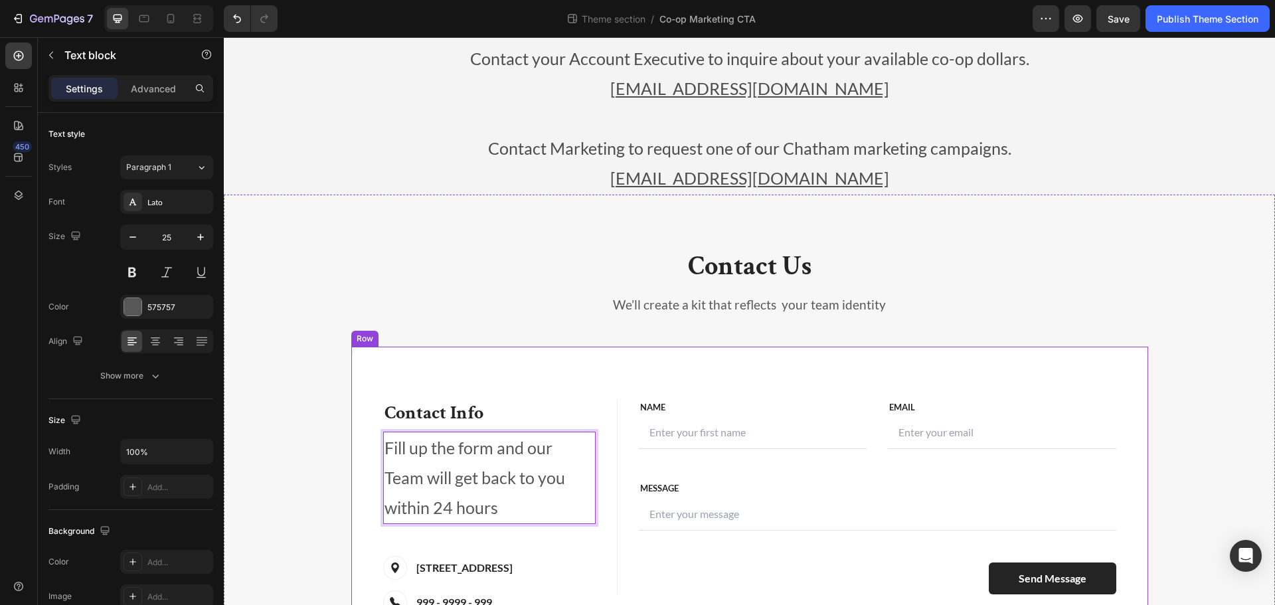
scroll to position [266, 0]
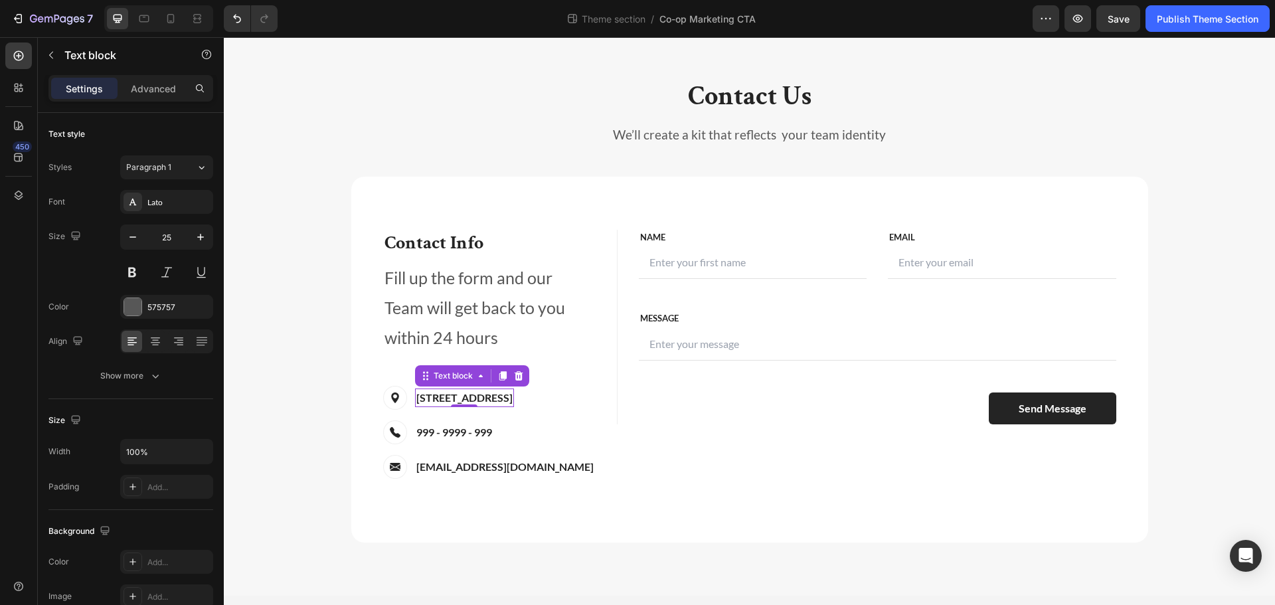
click at [493, 400] on p "[STREET_ADDRESS]" at bounding box center [464, 398] width 96 height 16
